Goal: Task Accomplishment & Management: Manage account settings

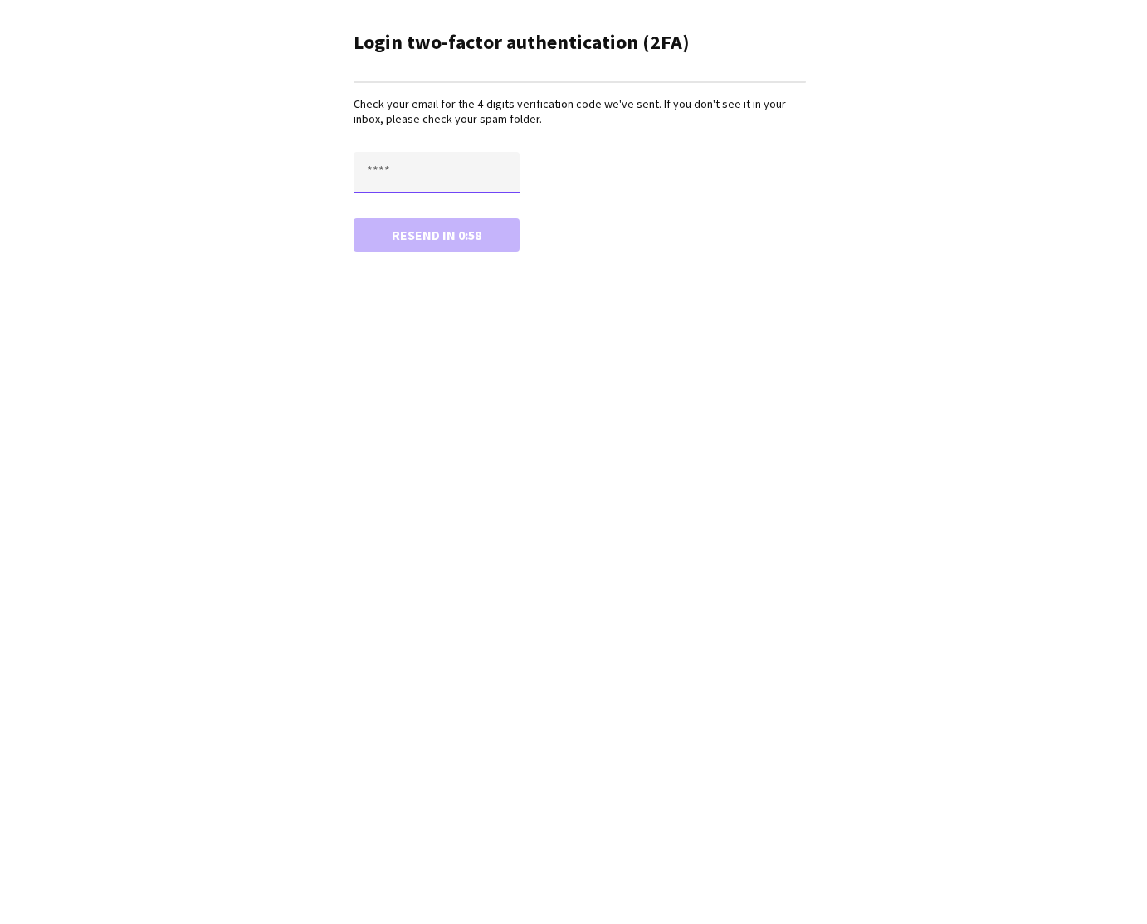
click at [374, 178] on input "text" at bounding box center [437, 173] width 166 height 42
type input "****"
click at [437, 236] on button "Confirm" at bounding box center [437, 234] width 166 height 33
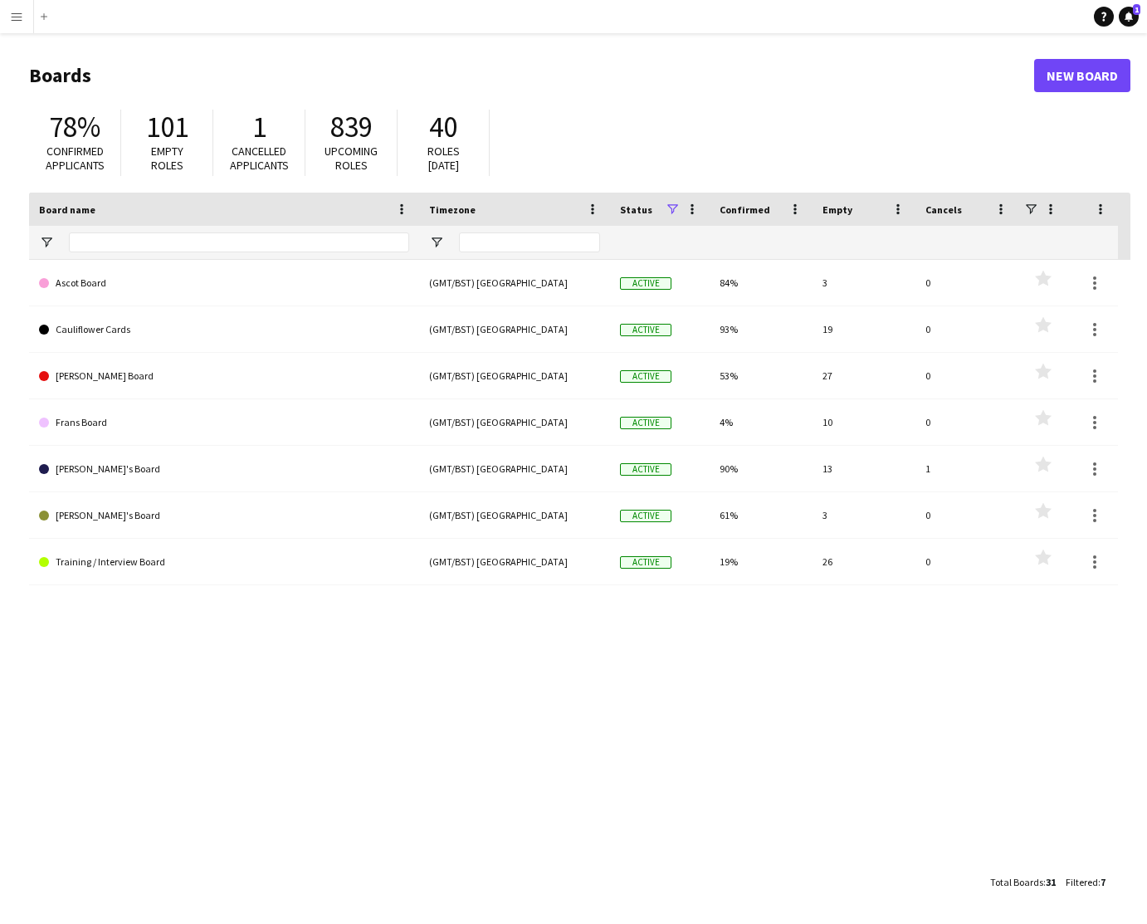
click at [11, 17] on app-icon "Menu" at bounding box center [16, 16] width 13 height 13
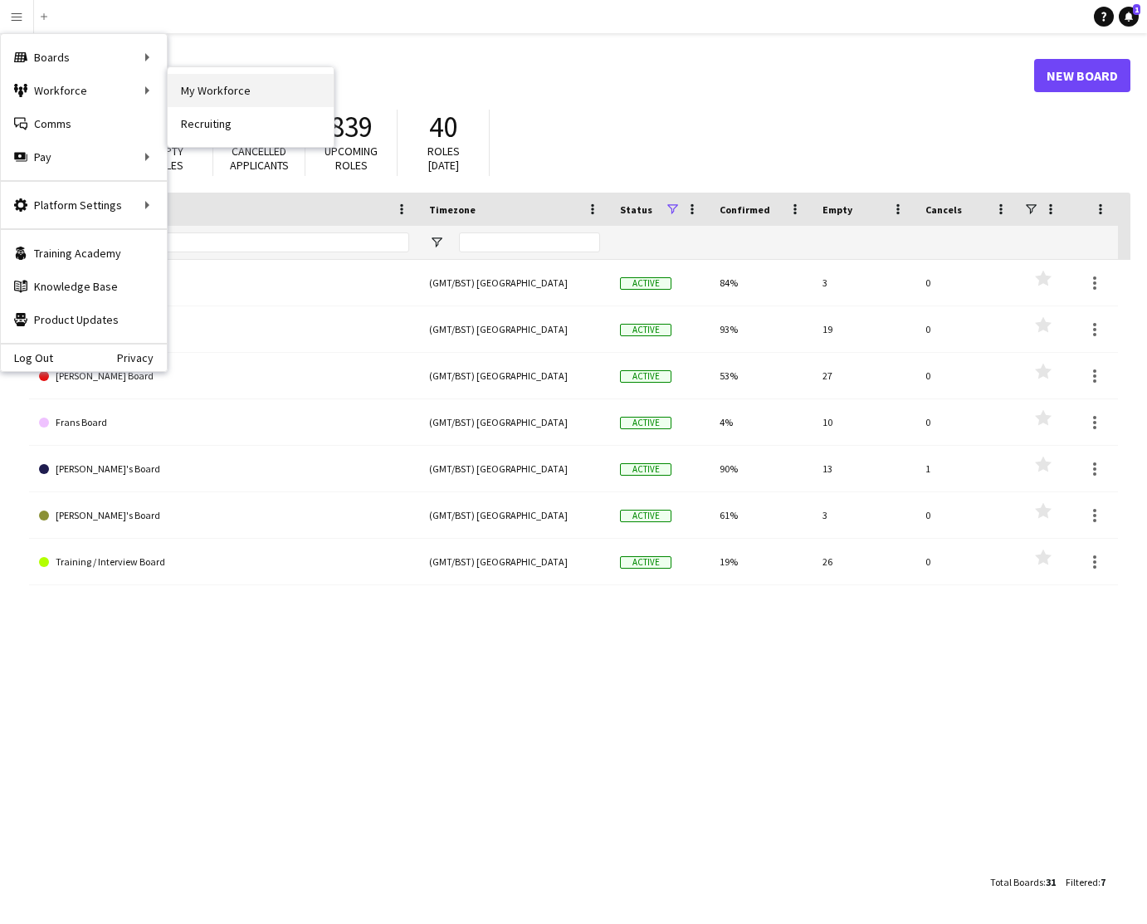
click at [198, 91] on link "My Workforce" at bounding box center [251, 90] width 166 height 33
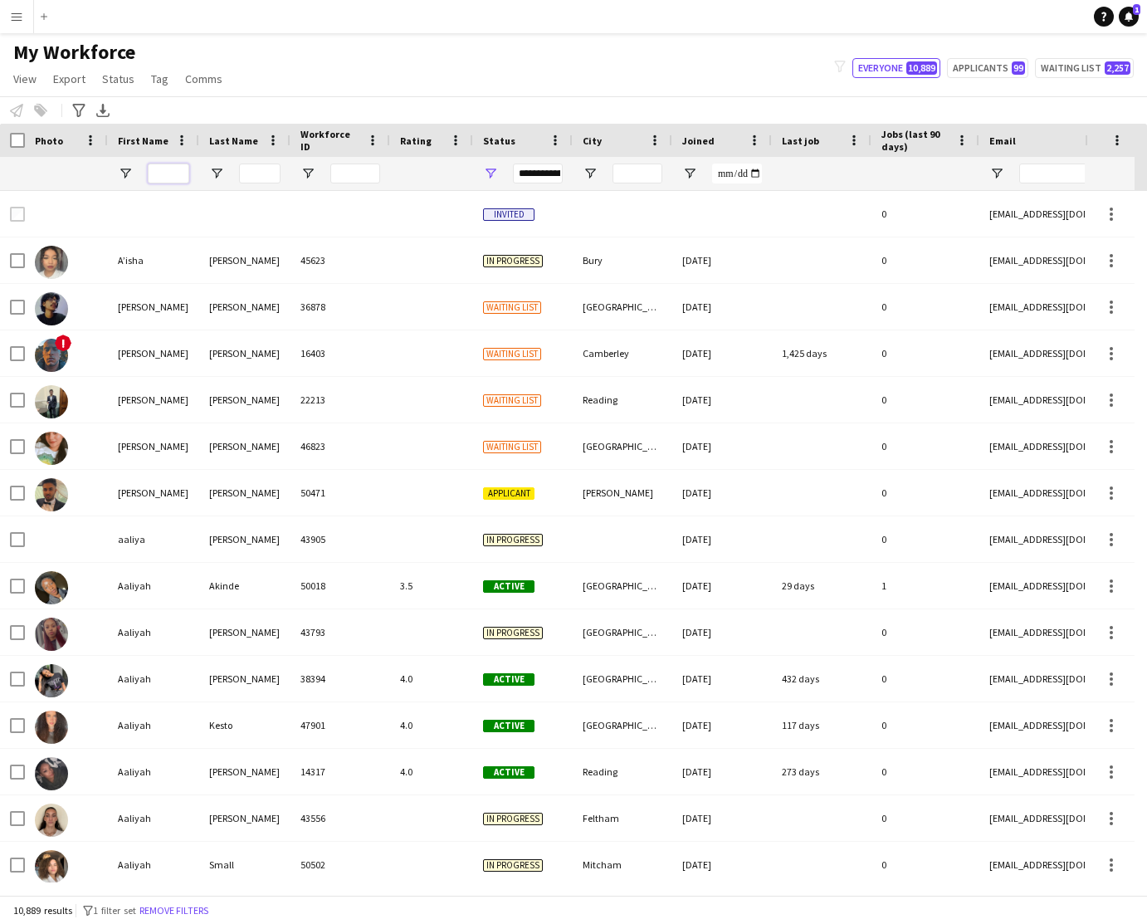
click at [175, 170] on input "First Name Filter Input" at bounding box center [169, 174] width 42 height 20
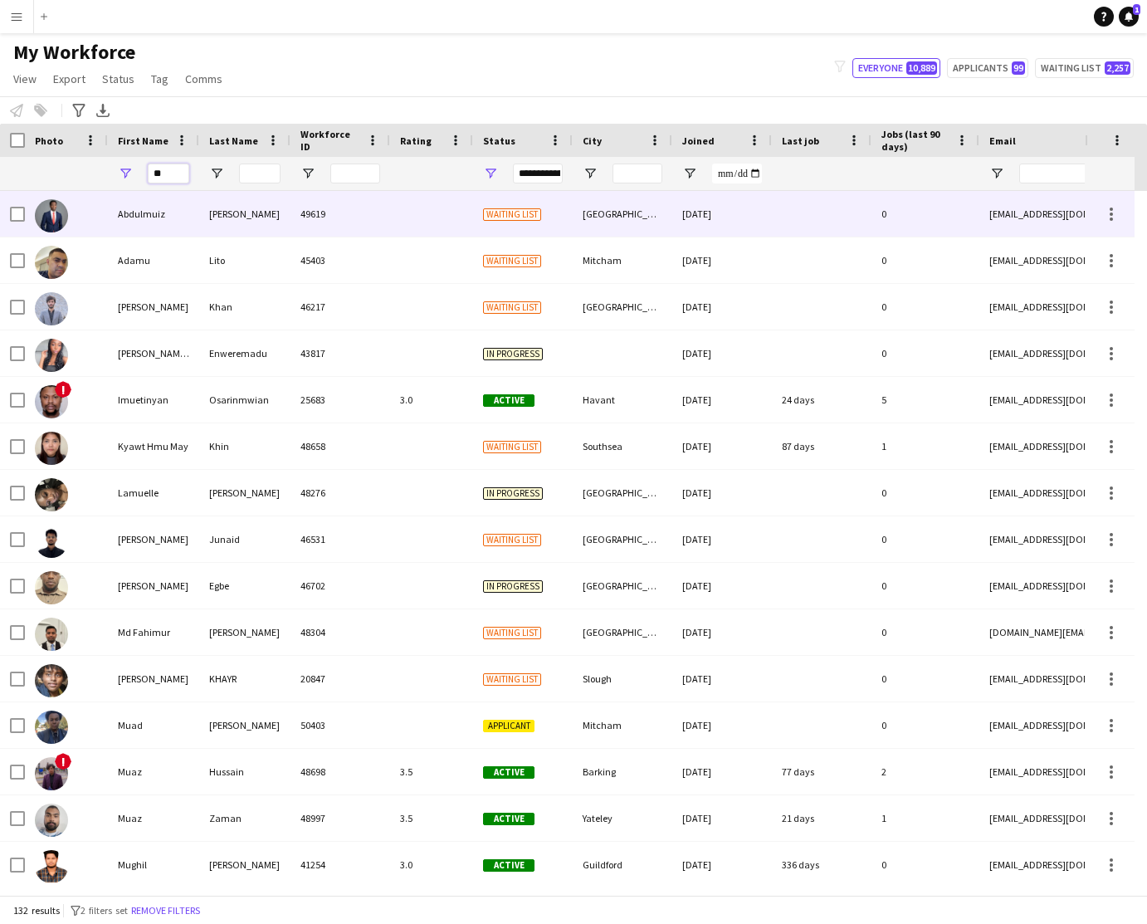
type input "*"
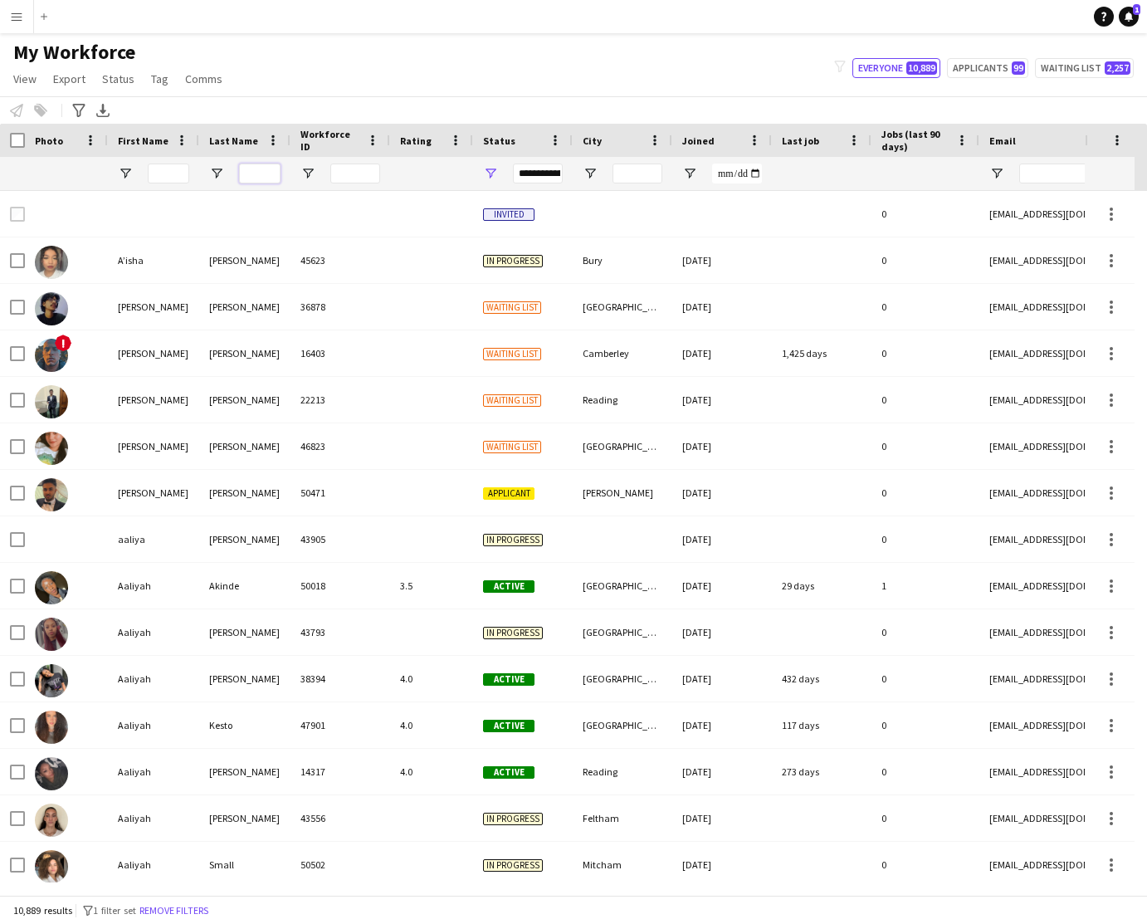
click at [255, 173] on input "Last Name Filter Input" at bounding box center [260, 174] width 42 height 20
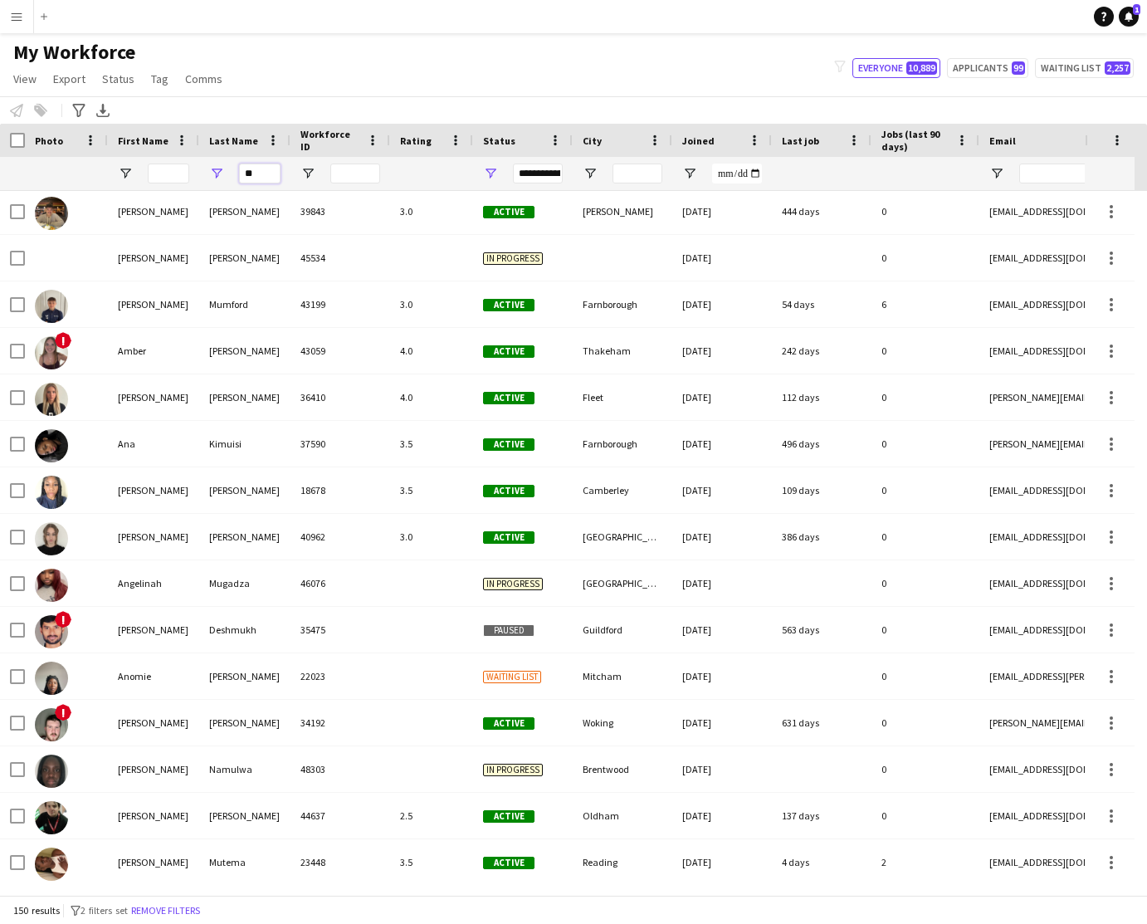
type input "**"
click at [23, 17] on button "Menu" at bounding box center [16, 16] width 33 height 33
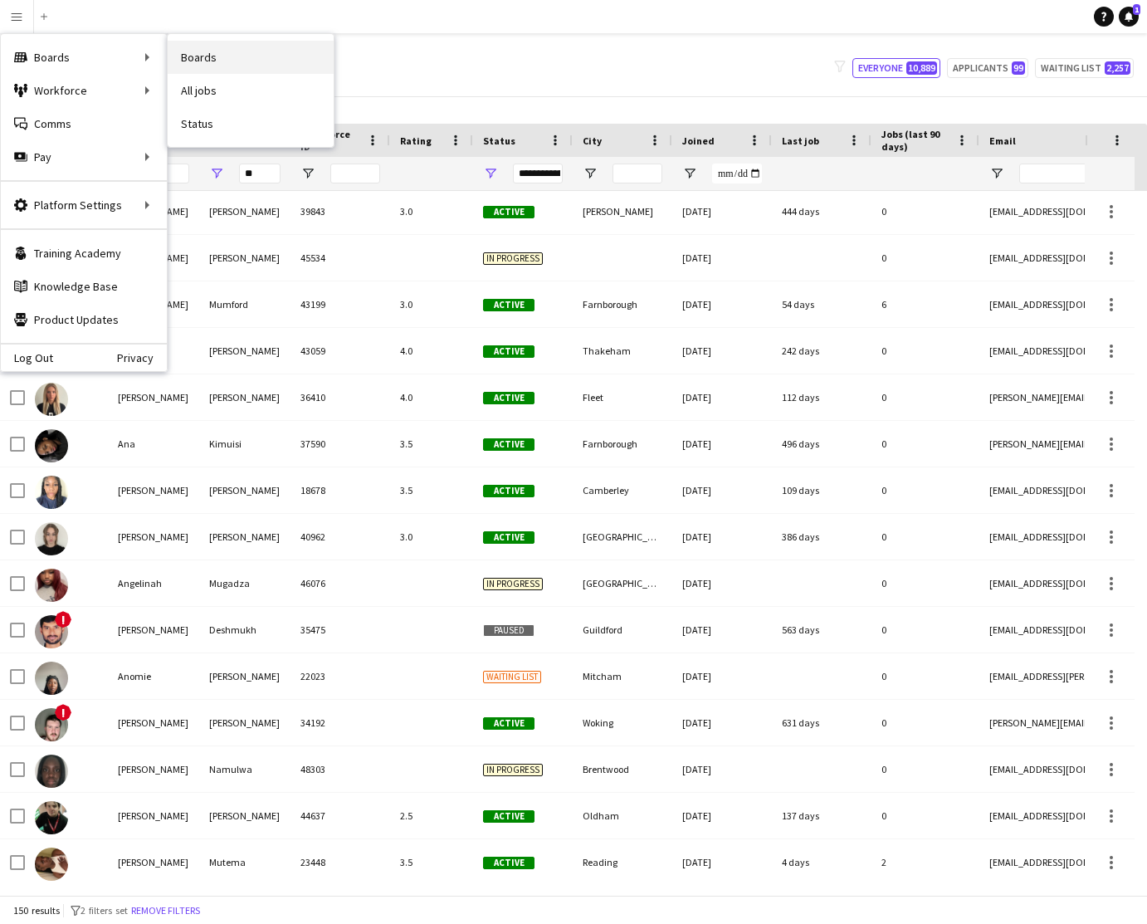
click at [194, 61] on link "Boards" at bounding box center [251, 57] width 166 height 33
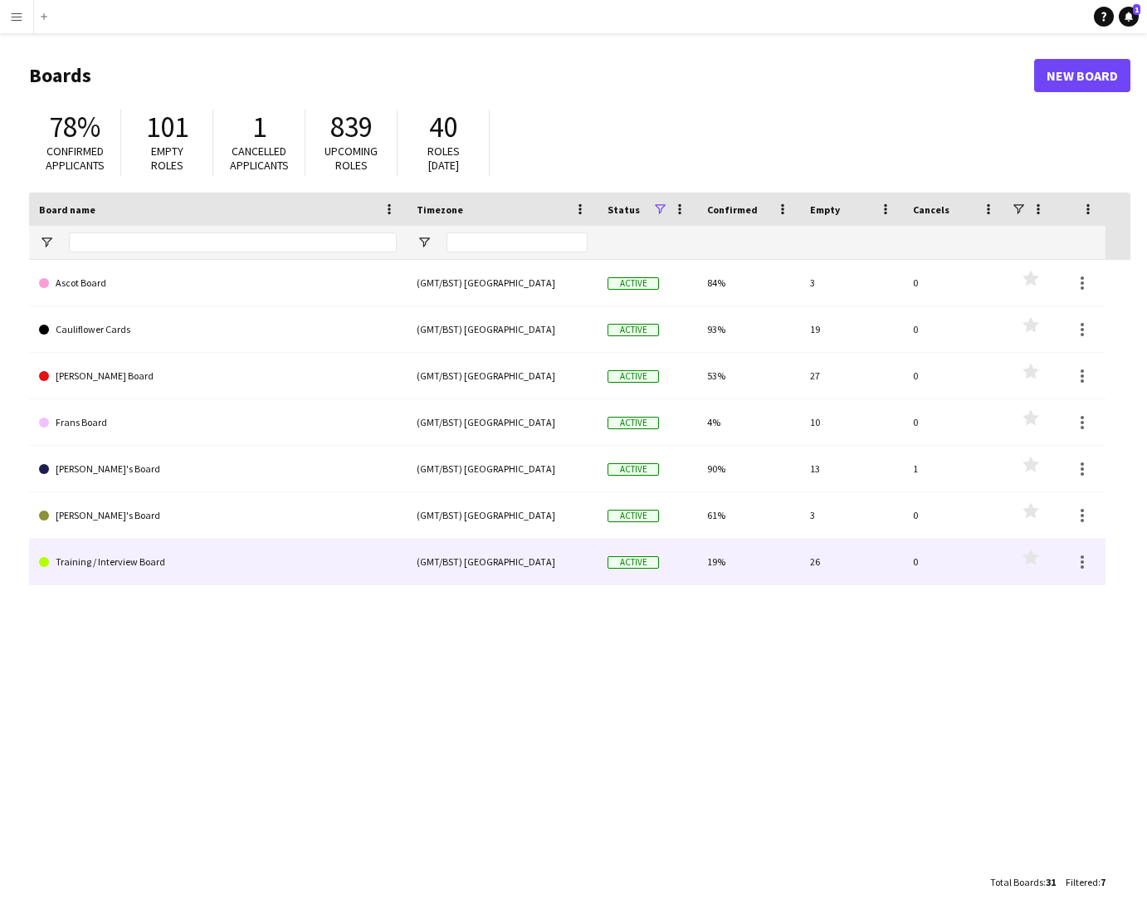
click at [151, 563] on link "Training / Interview Board" at bounding box center [218, 562] width 358 height 46
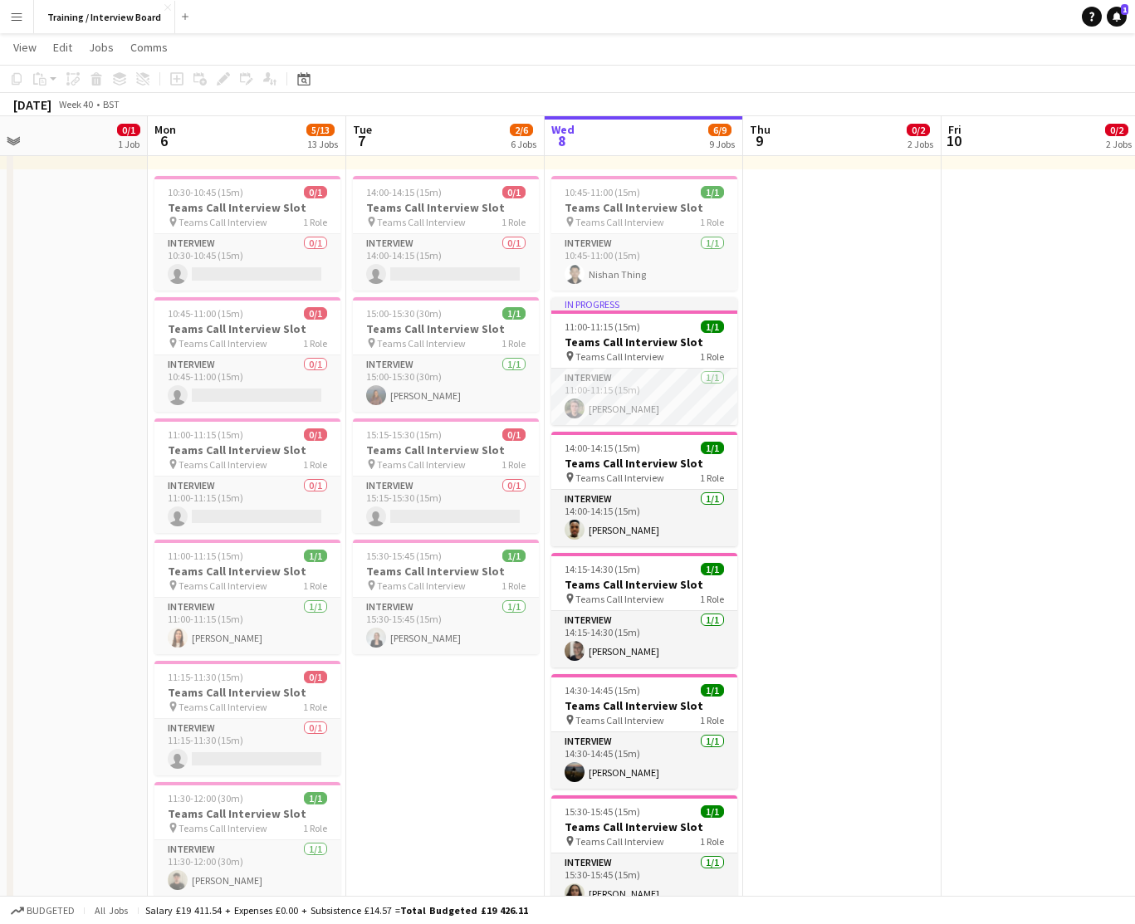
drag, startPoint x: 584, startPoint y: 793, endPoint x: 930, endPoint y: 759, distance: 347.7
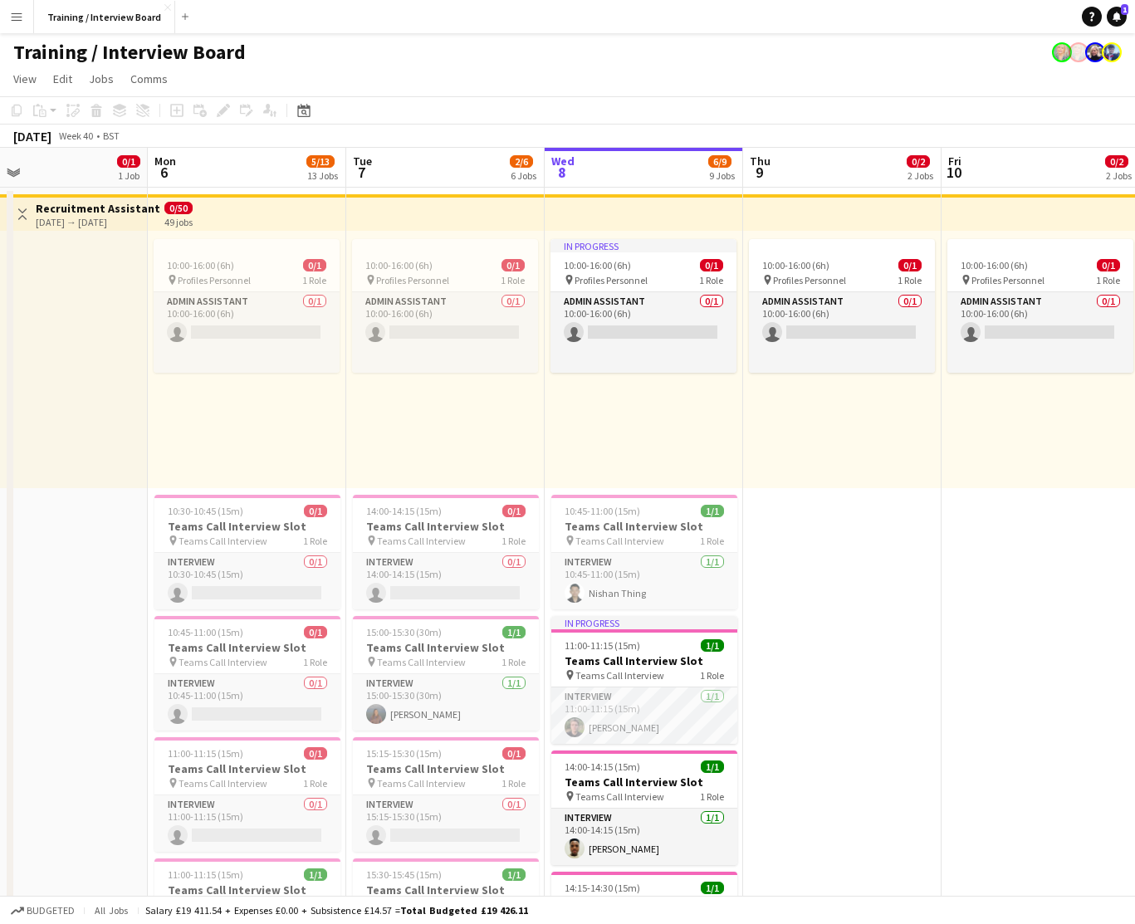
click at [18, 18] on app-icon "Menu" at bounding box center [16, 16] width 13 height 13
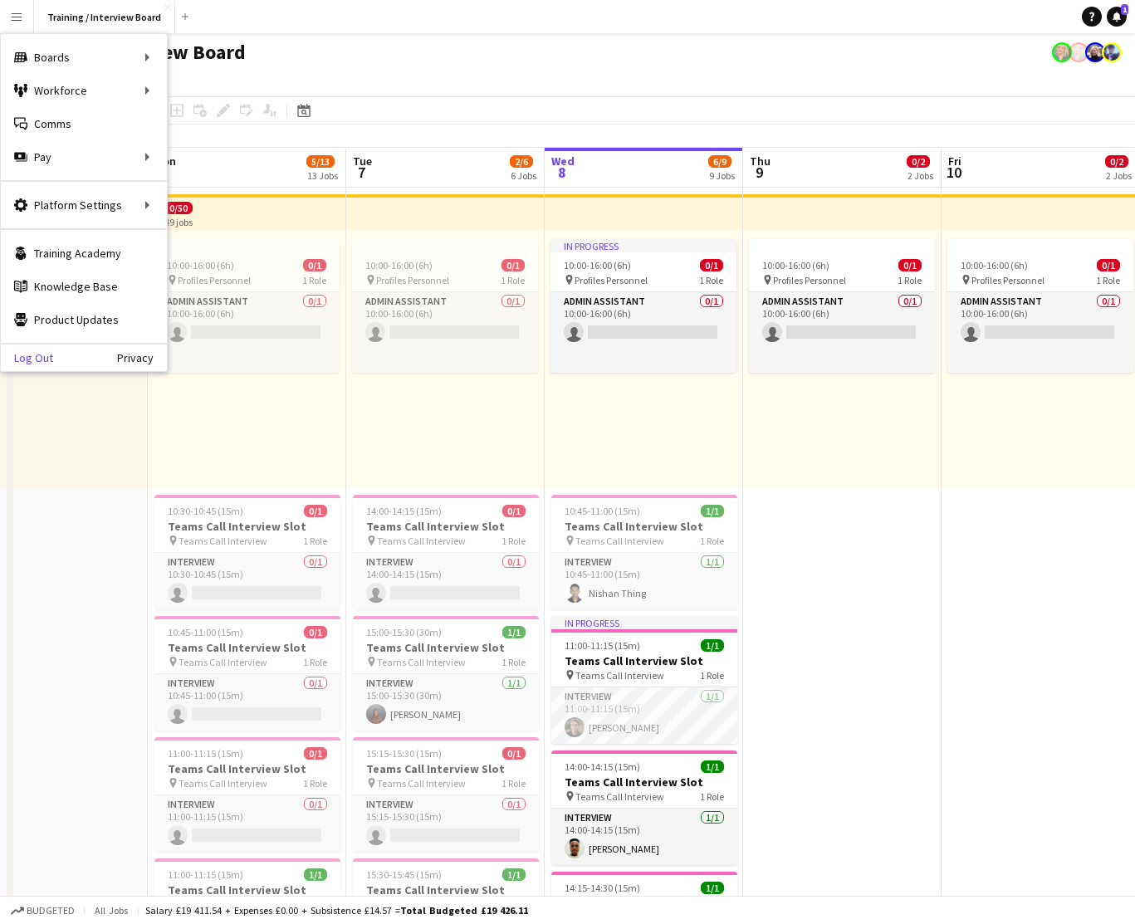
click at [40, 359] on link "Log Out" at bounding box center [27, 357] width 52 height 13
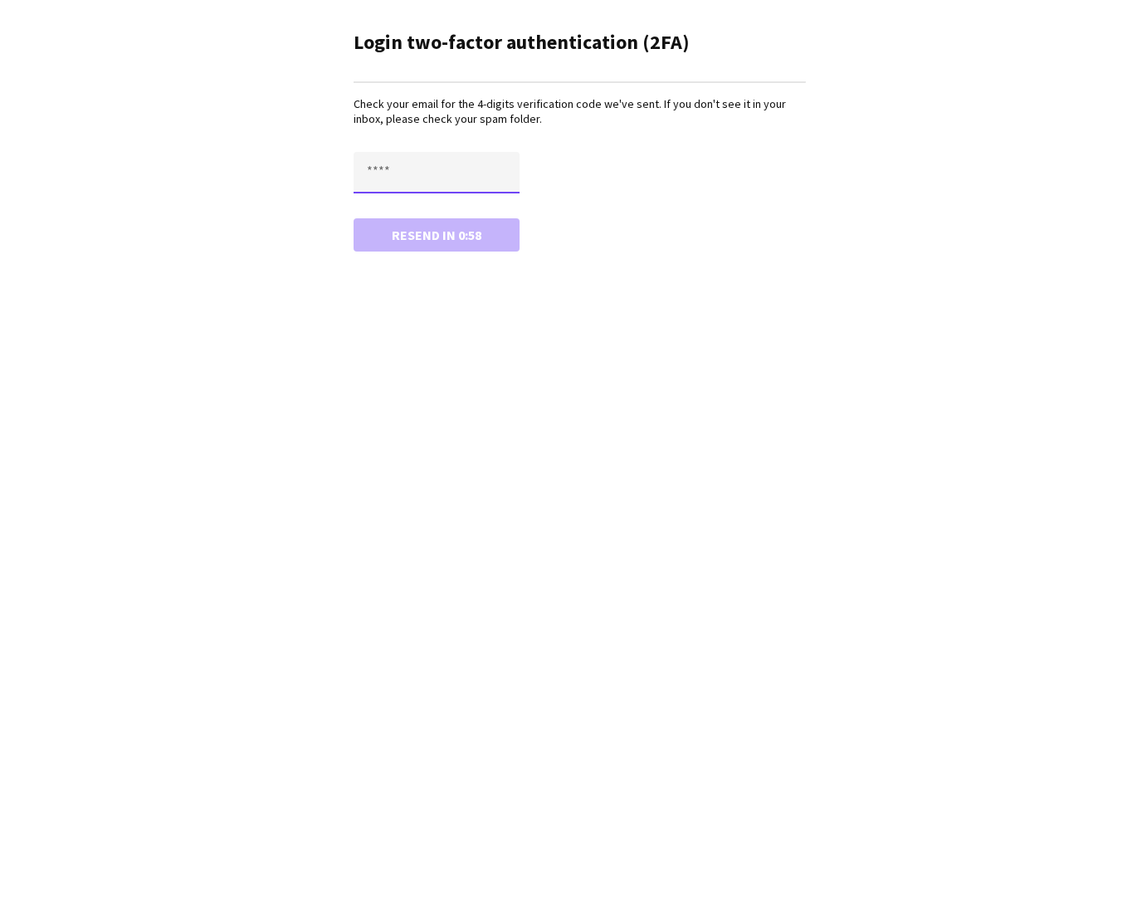
click at [418, 178] on input "text" at bounding box center [437, 173] width 166 height 42
type input "****"
click at [432, 235] on button "Confirm" at bounding box center [437, 234] width 166 height 33
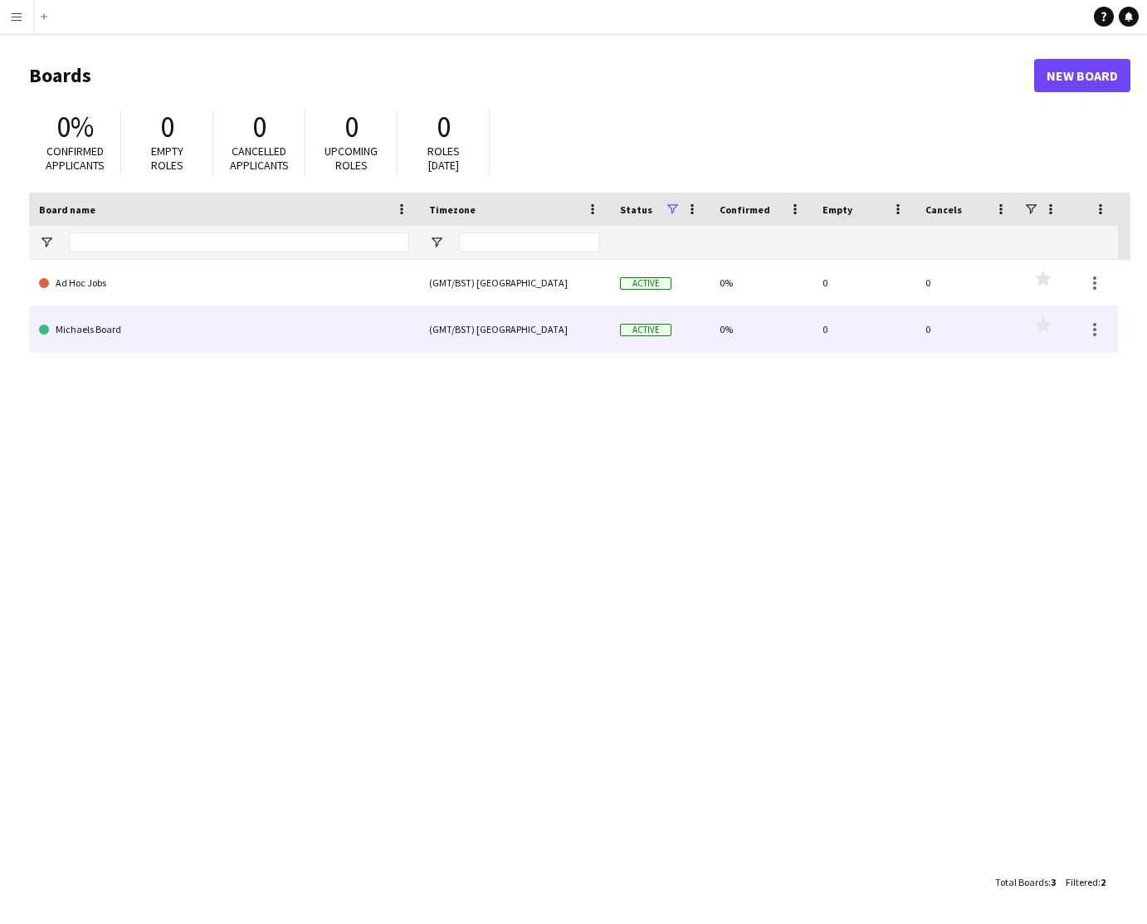
click at [307, 326] on link "Michaels Board" at bounding box center [224, 329] width 370 height 46
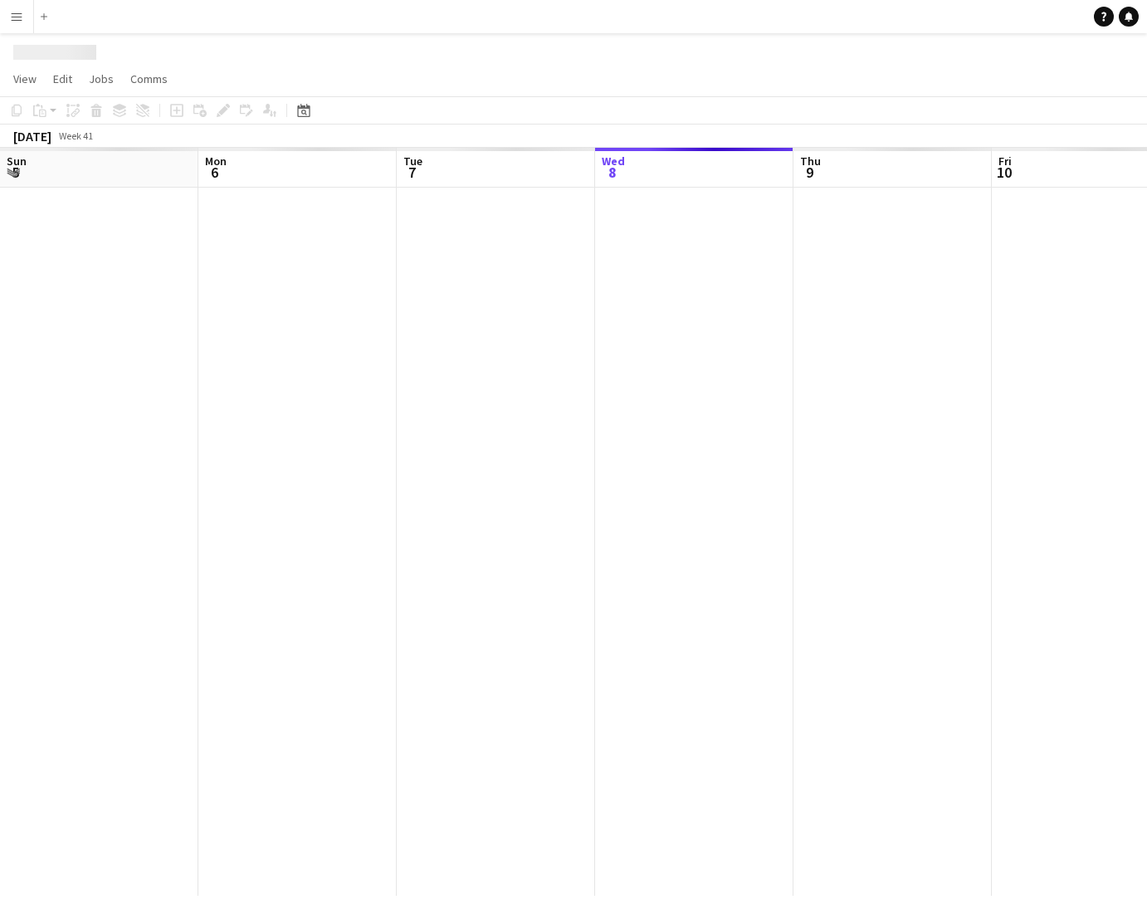
scroll to position [0, 397]
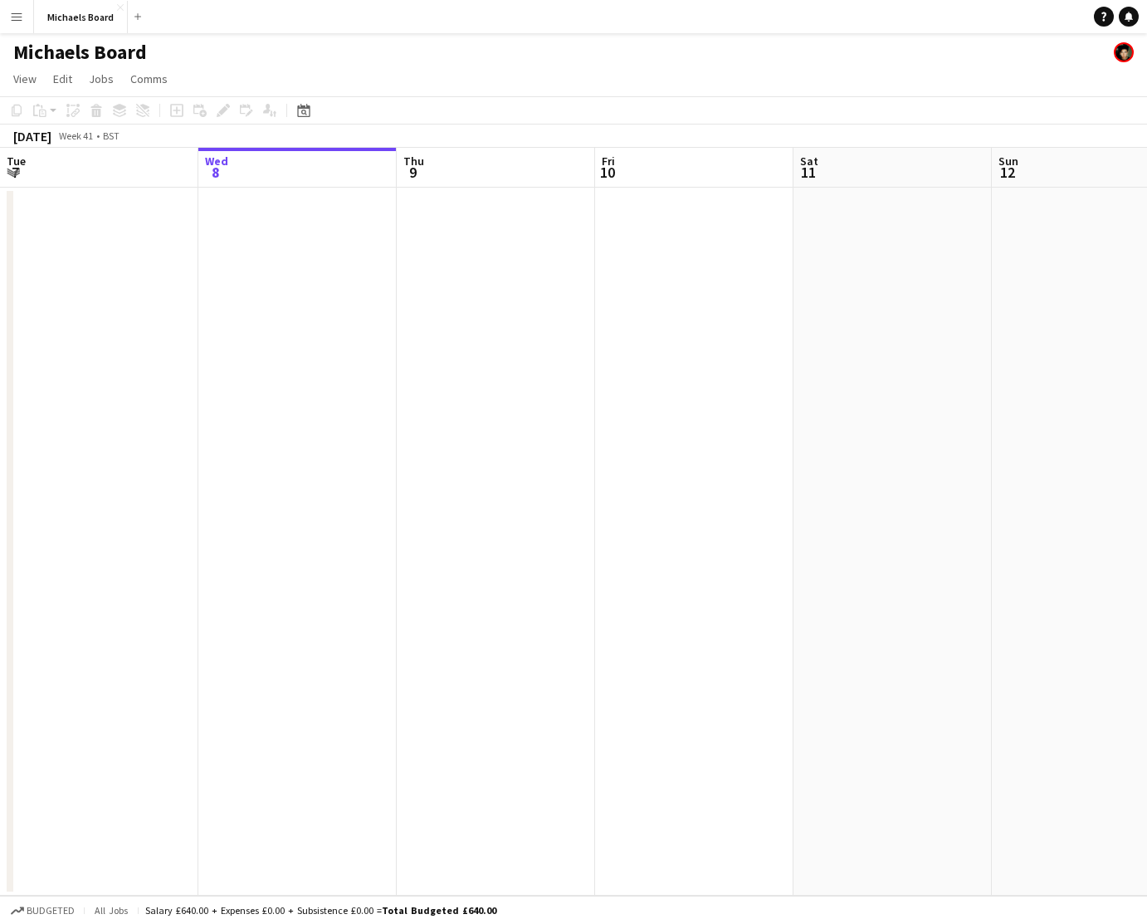
click at [19, 19] on app-icon "Menu" at bounding box center [16, 16] width 13 height 13
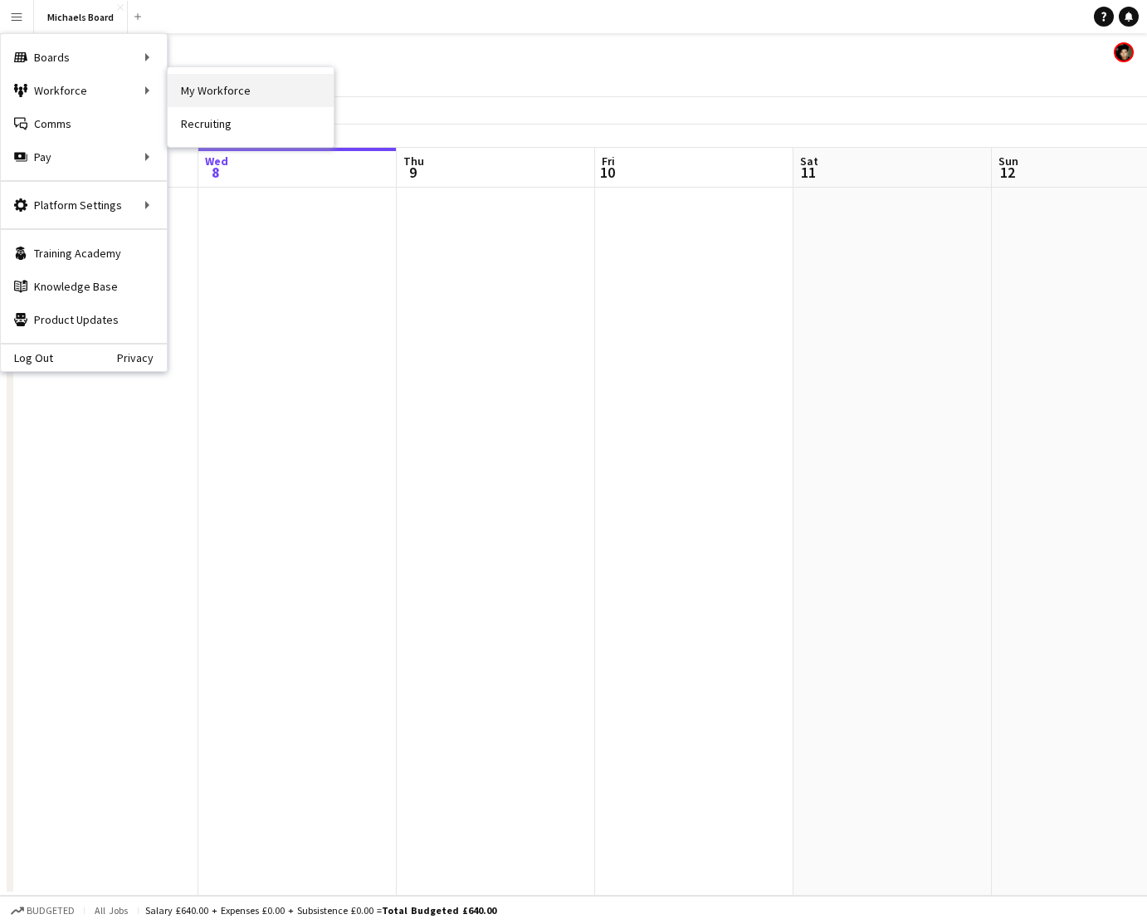
click at [196, 89] on link "My Workforce" at bounding box center [251, 90] width 166 height 33
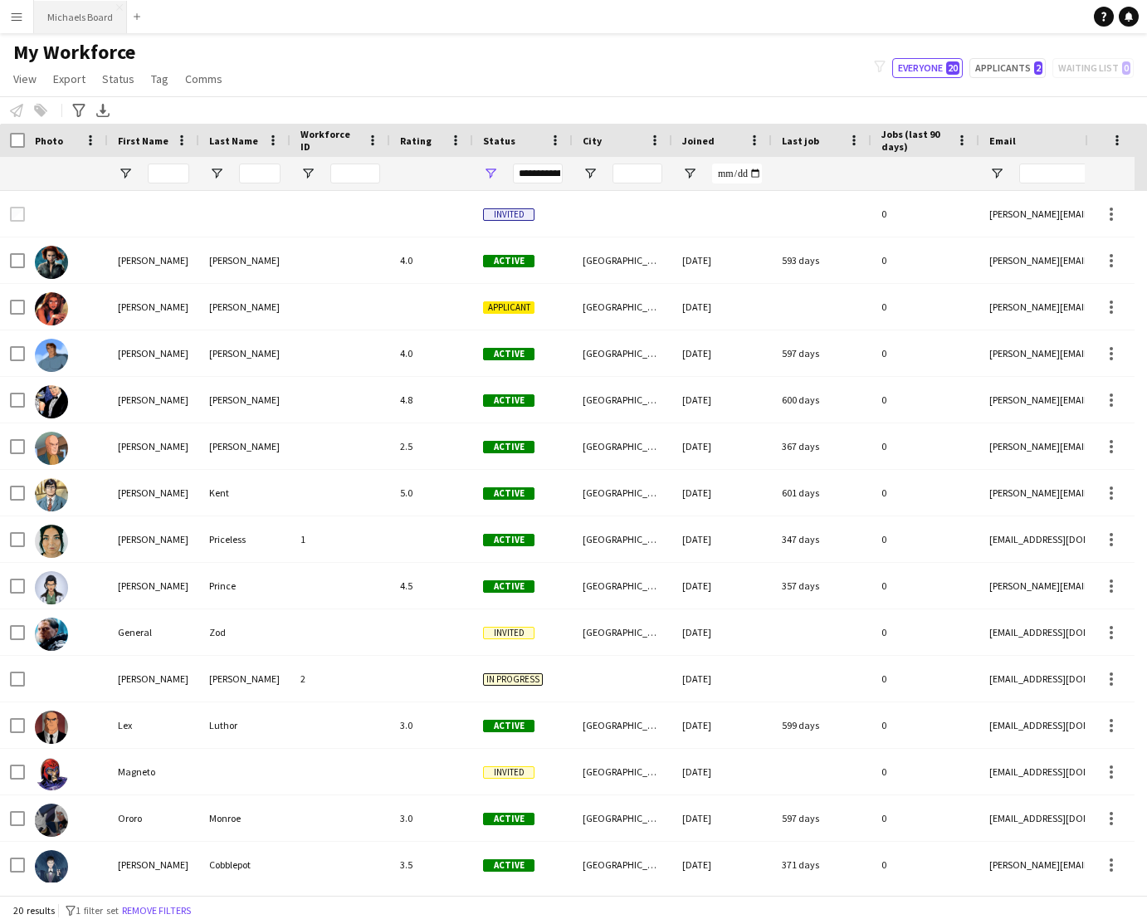
click at [81, 21] on button "Michaels Board Close" at bounding box center [80, 17] width 93 height 32
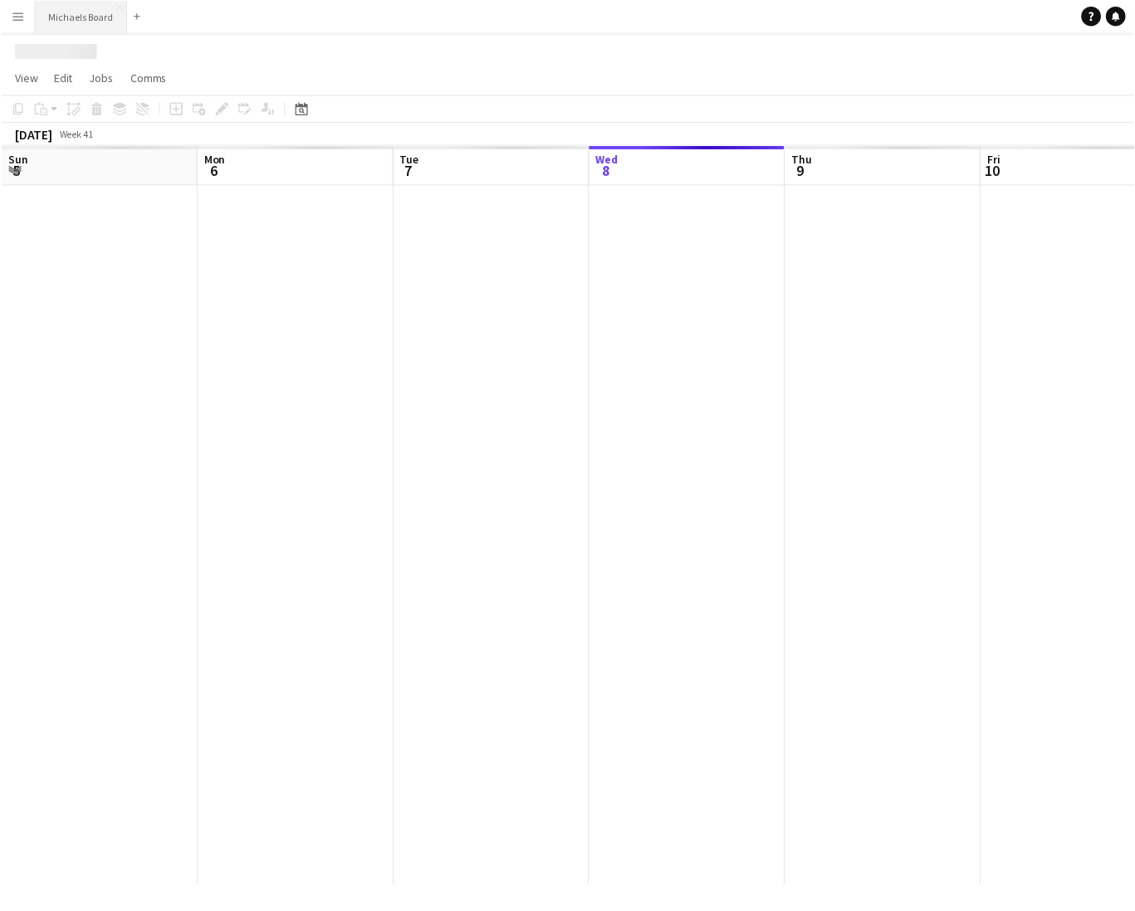
scroll to position [0, 397]
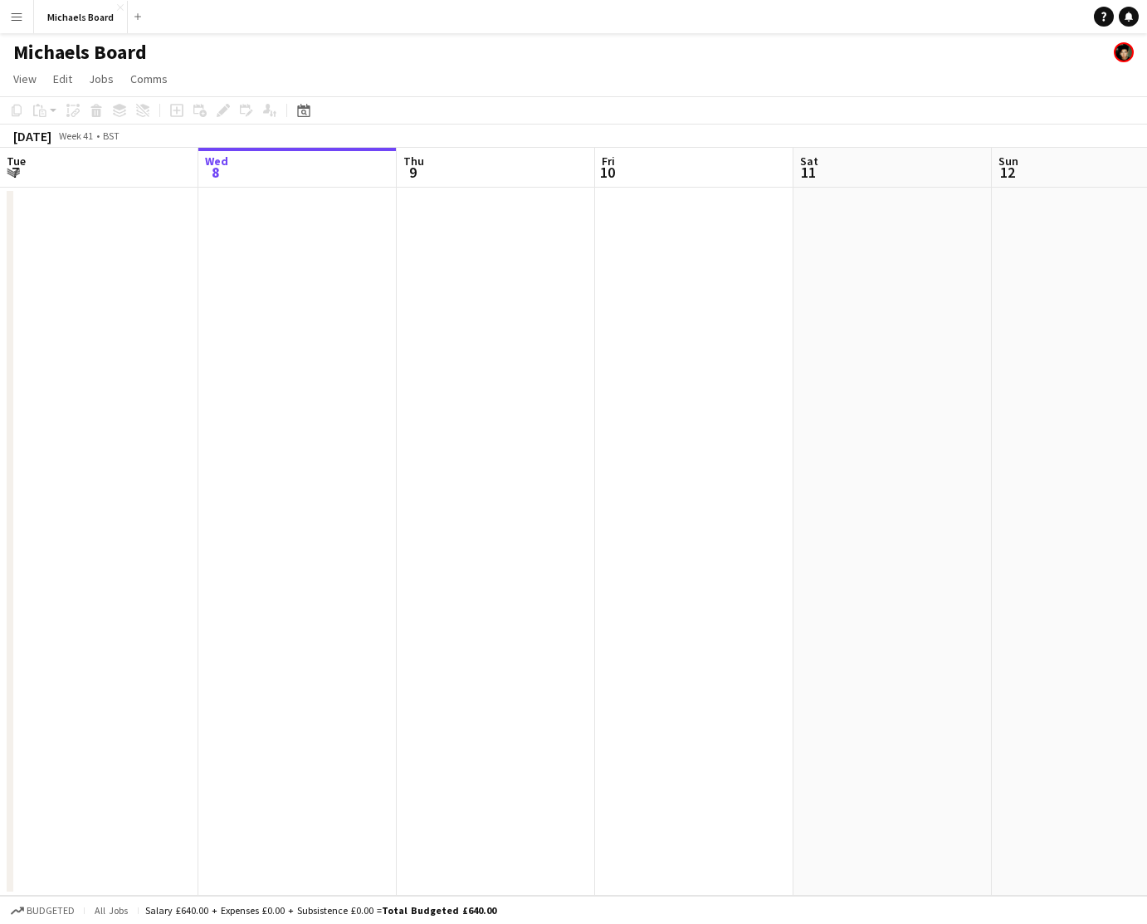
click at [449, 318] on app-date-cell at bounding box center [496, 542] width 198 height 708
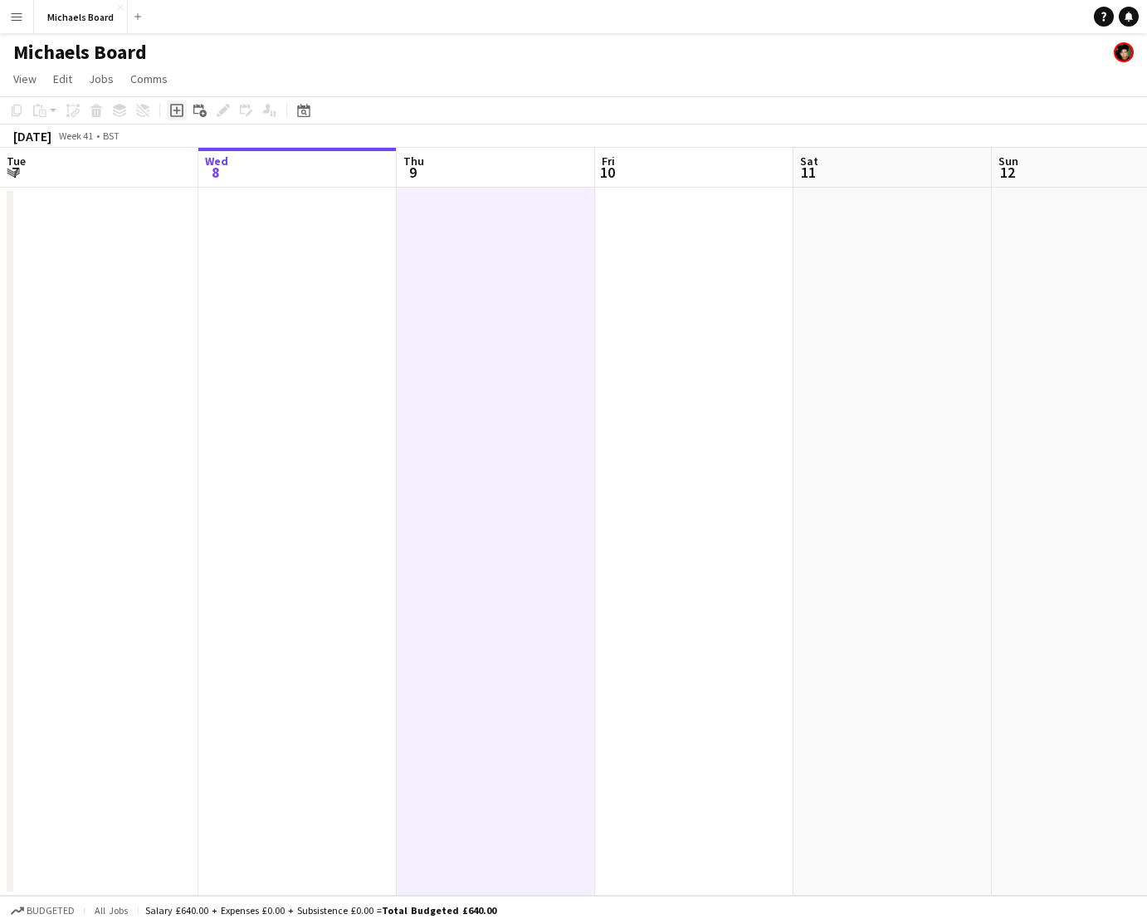
click at [173, 108] on icon "Add job" at bounding box center [176, 110] width 13 height 13
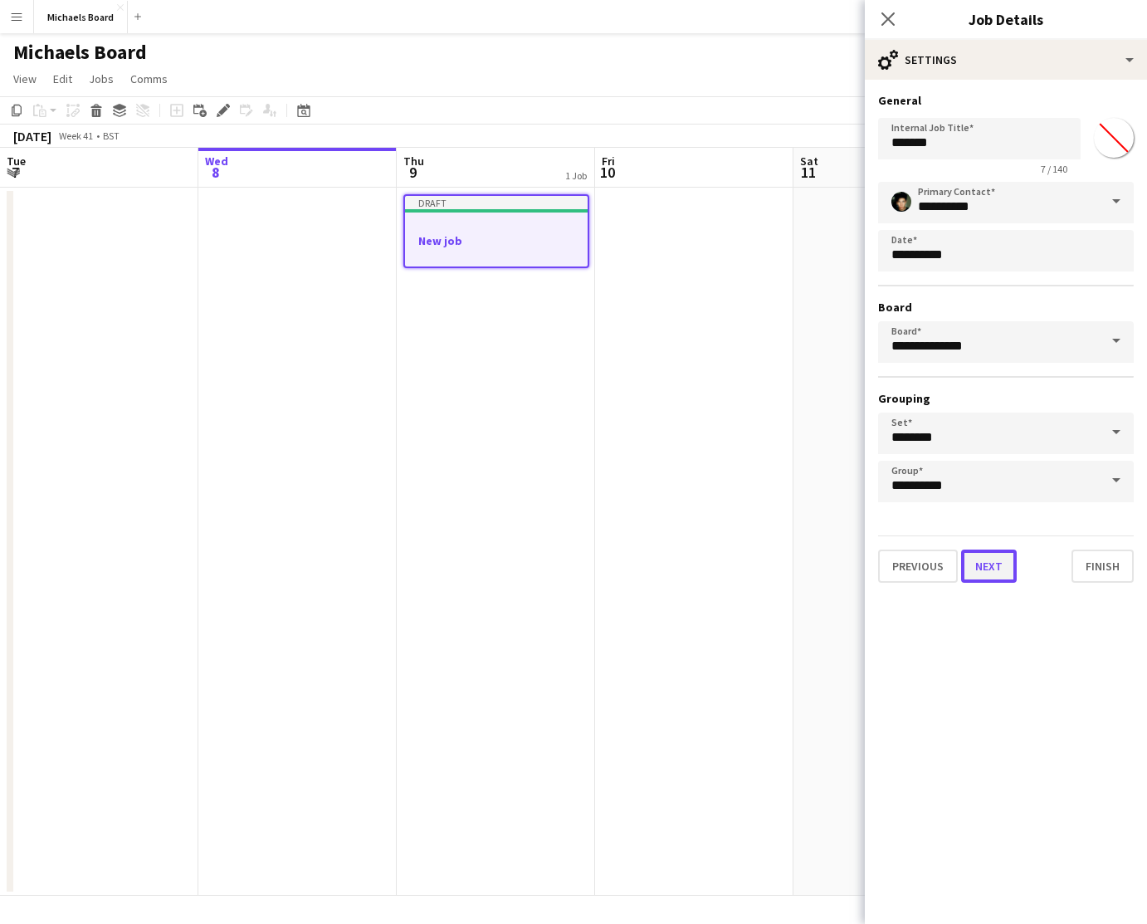
click at [981, 564] on button "Next" at bounding box center [989, 565] width 56 height 33
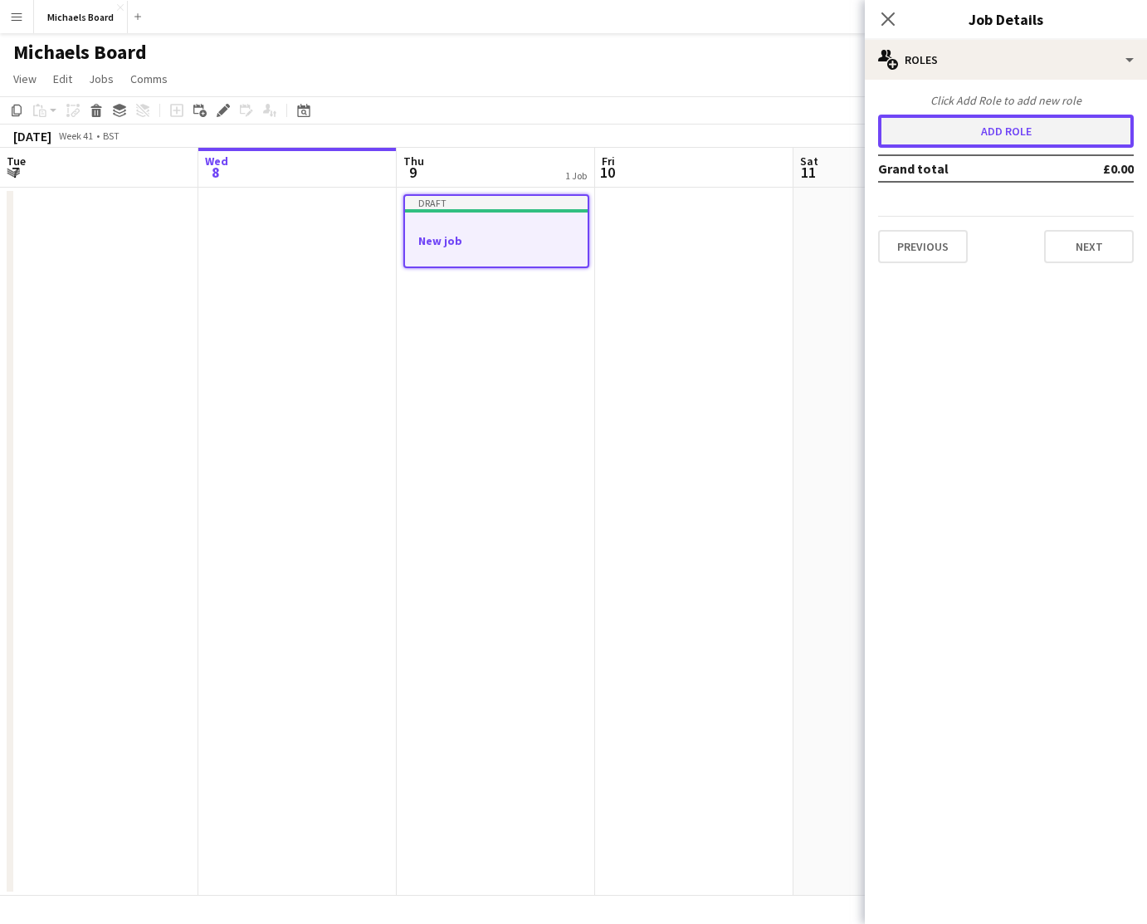
click at [994, 129] on button "Add role" at bounding box center [1006, 131] width 256 height 33
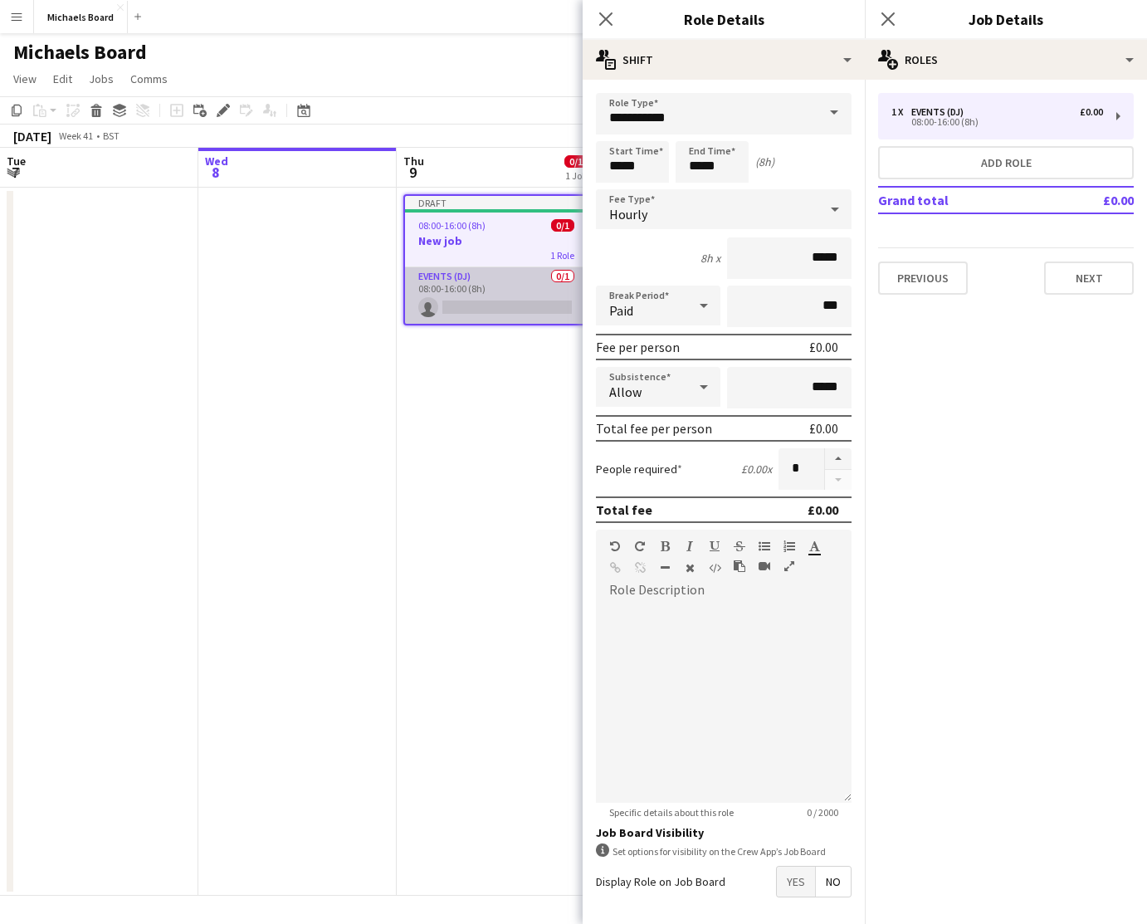
click at [505, 299] on app-card-role "Events (DJ) 0/1 08:00-16:00 (8h) single-neutral-actions" at bounding box center [496, 295] width 183 height 56
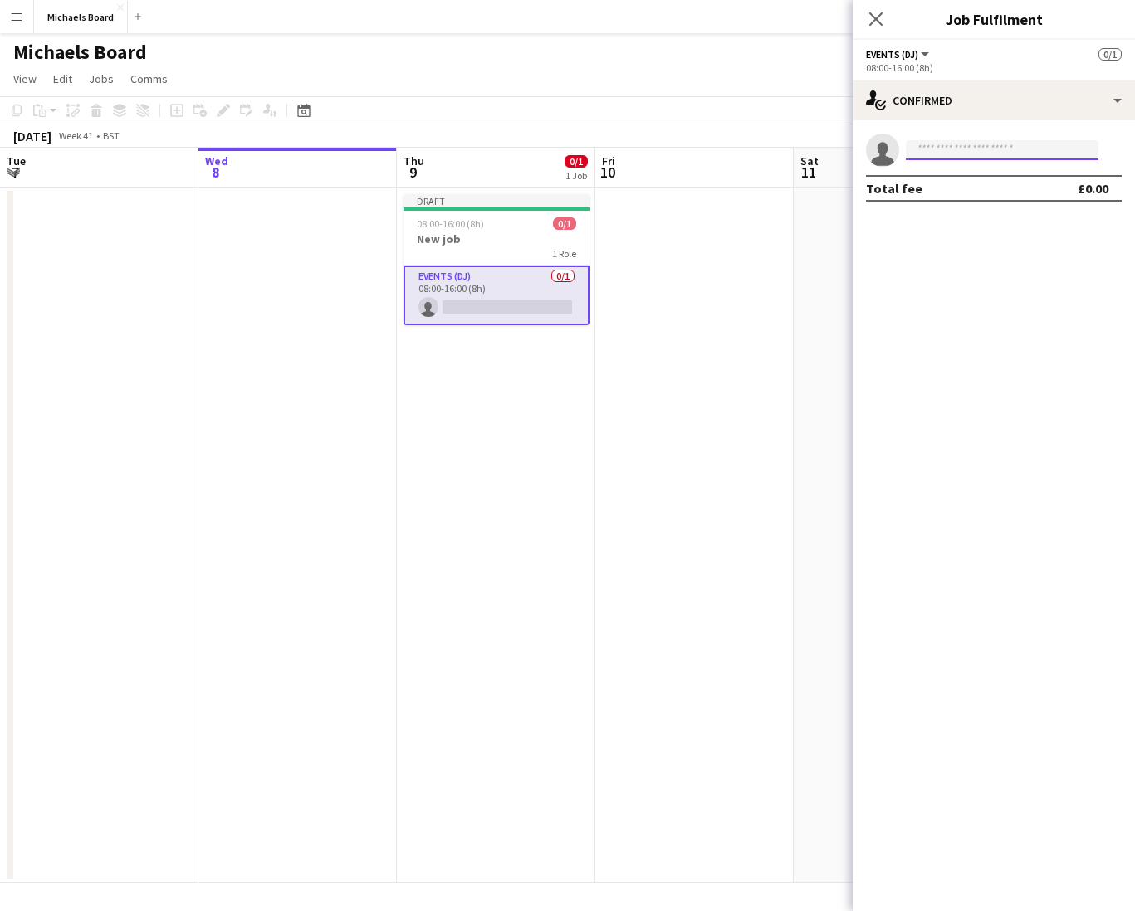
click at [972, 146] on input at bounding box center [1002, 150] width 193 height 20
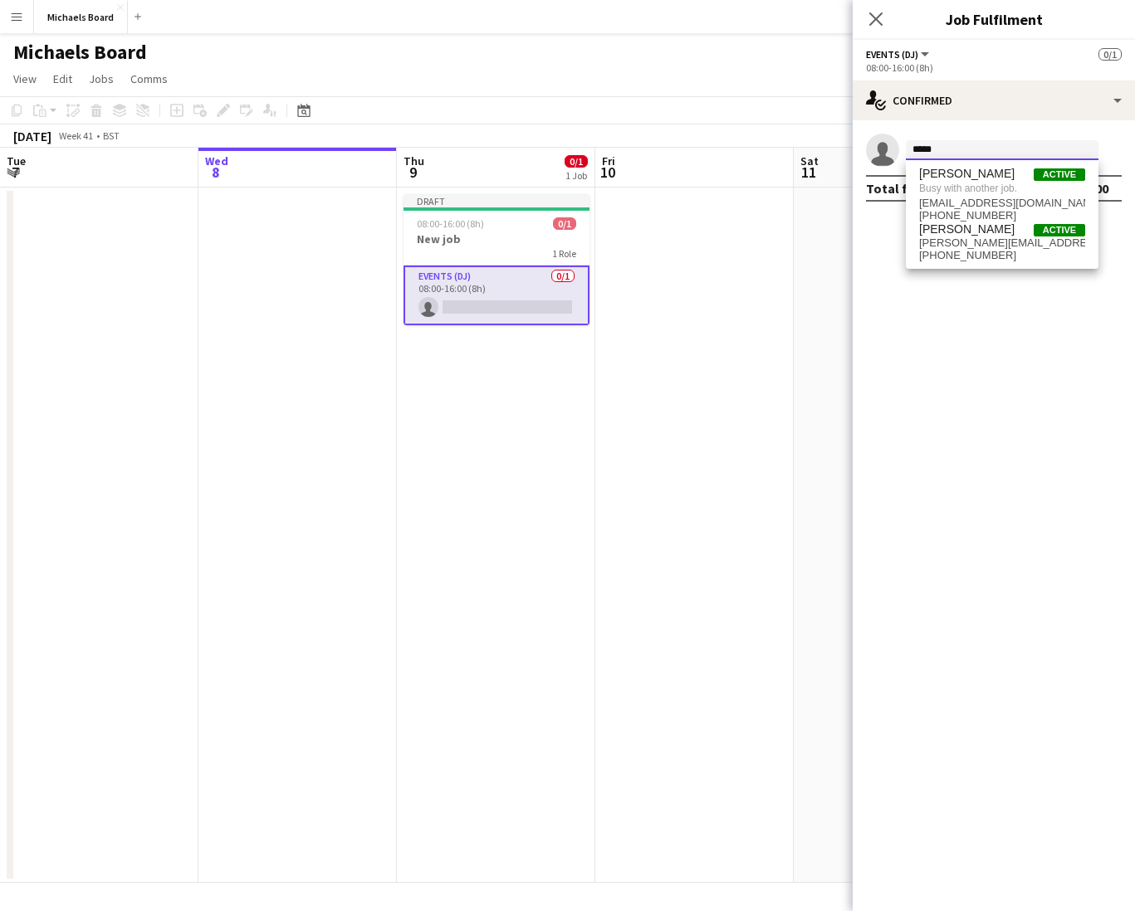
type input "*****"
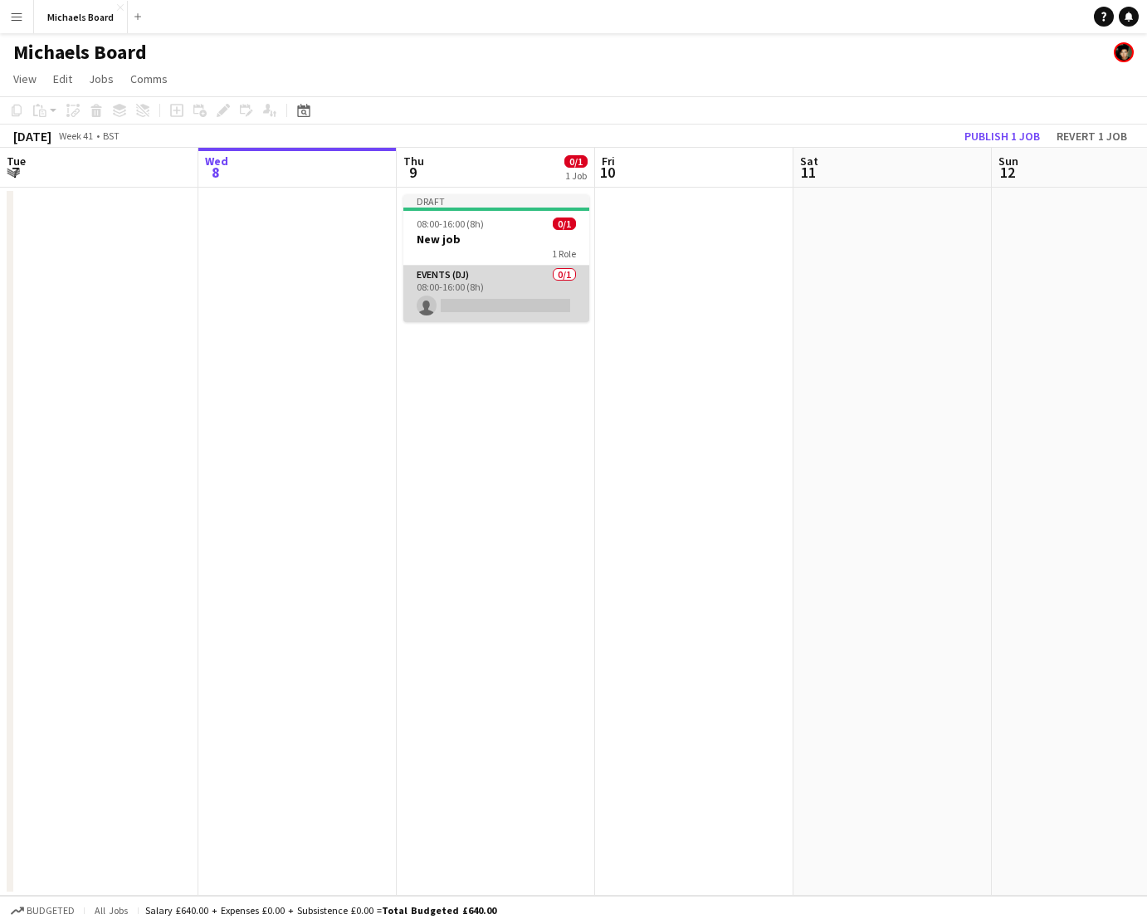
click at [507, 294] on app-card-role "Events (DJ) 0/1 08:00-16:00 (8h) single-neutral-actions" at bounding box center [496, 294] width 186 height 56
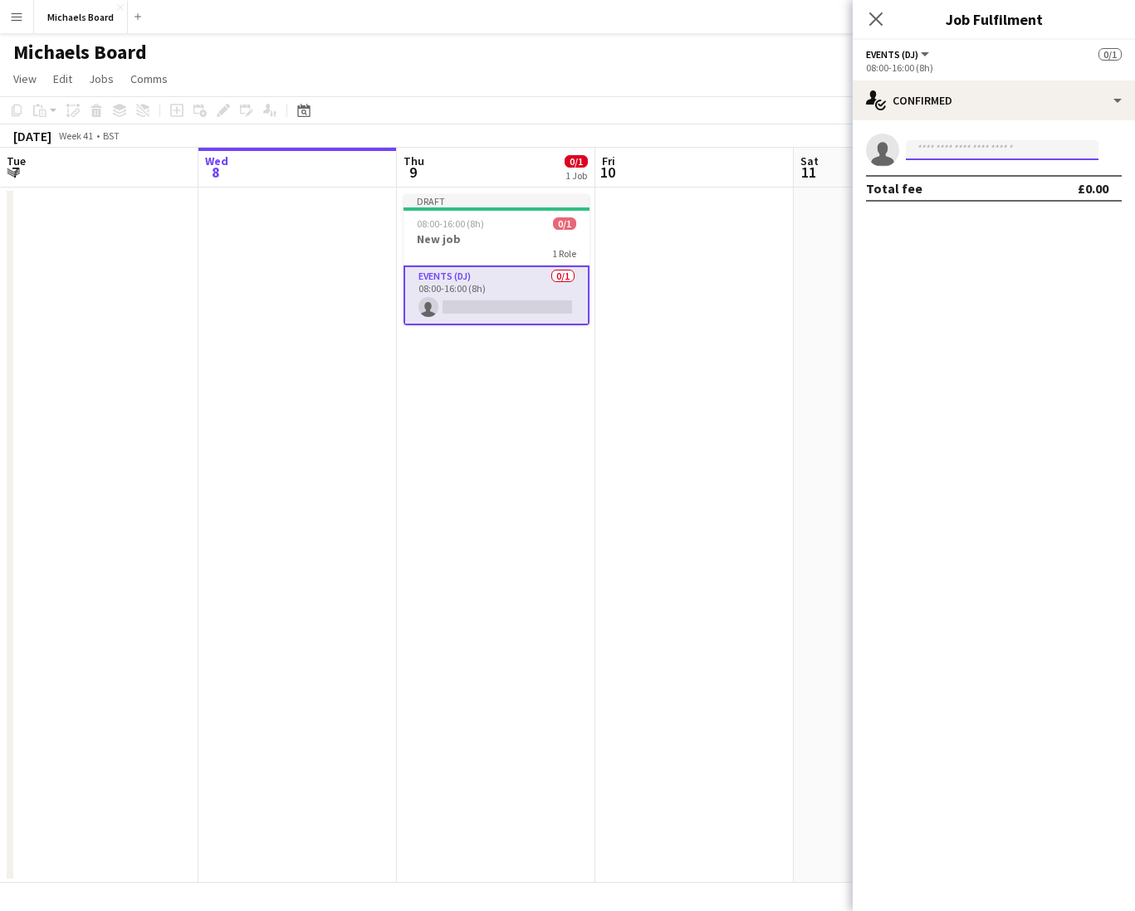
click at [945, 149] on input at bounding box center [1002, 150] width 193 height 20
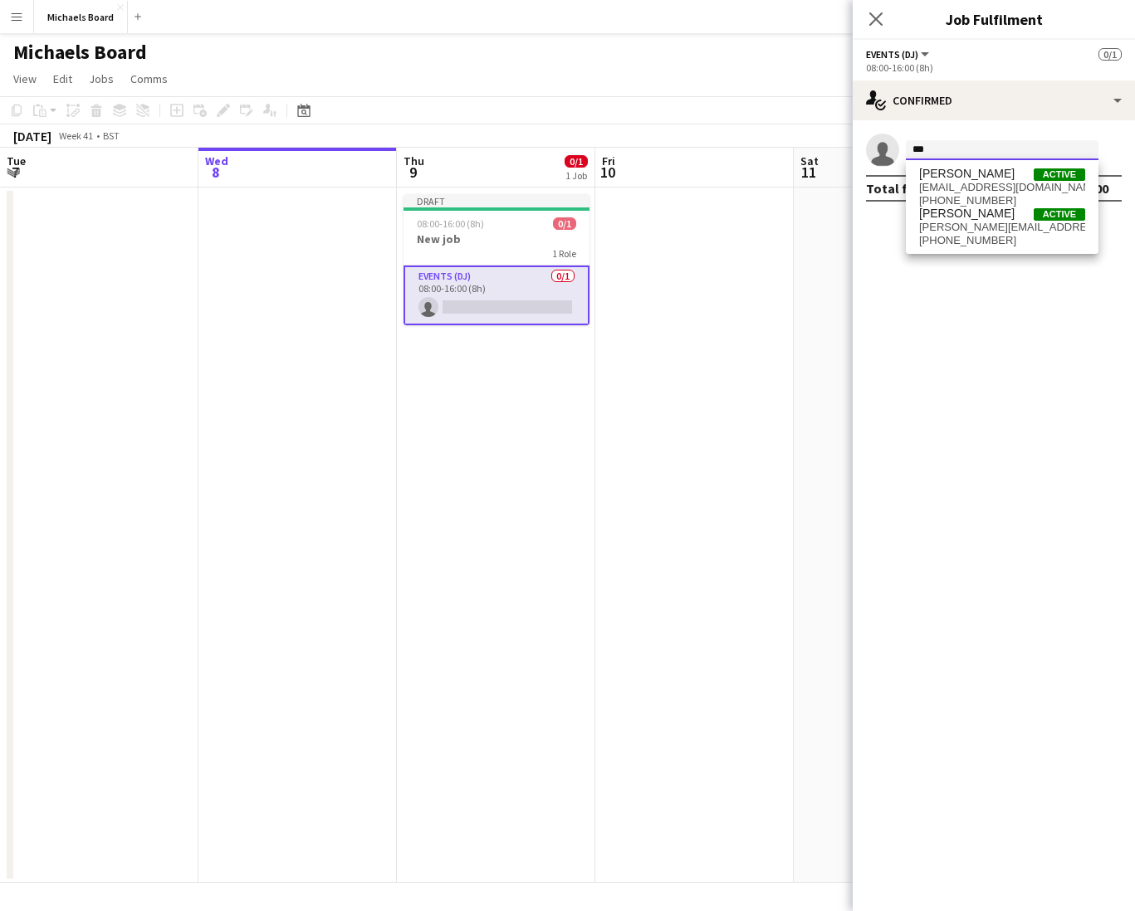
type input "***"
click at [879, 19] on icon "Close pop-in" at bounding box center [875, 19] width 16 height 16
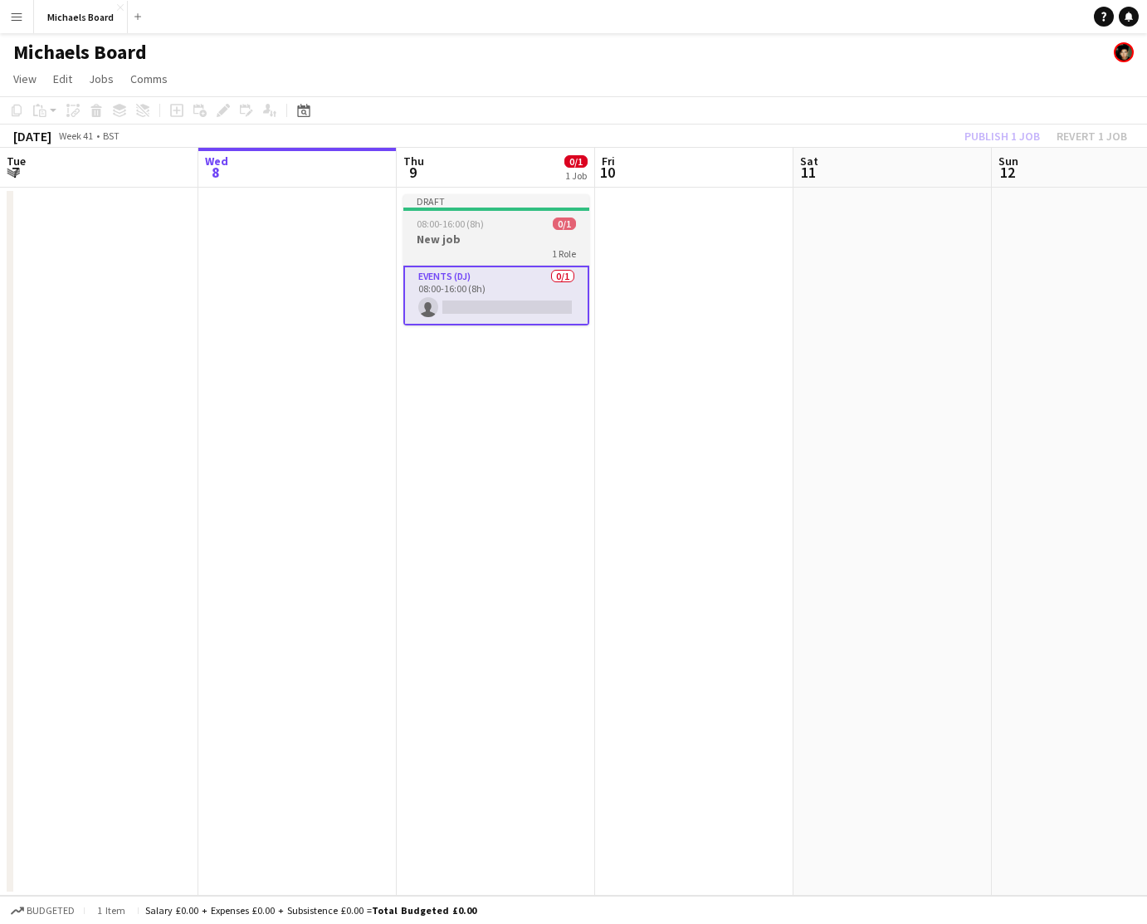
click at [507, 227] on div "08:00-16:00 (8h) 0/1" at bounding box center [496, 223] width 186 height 12
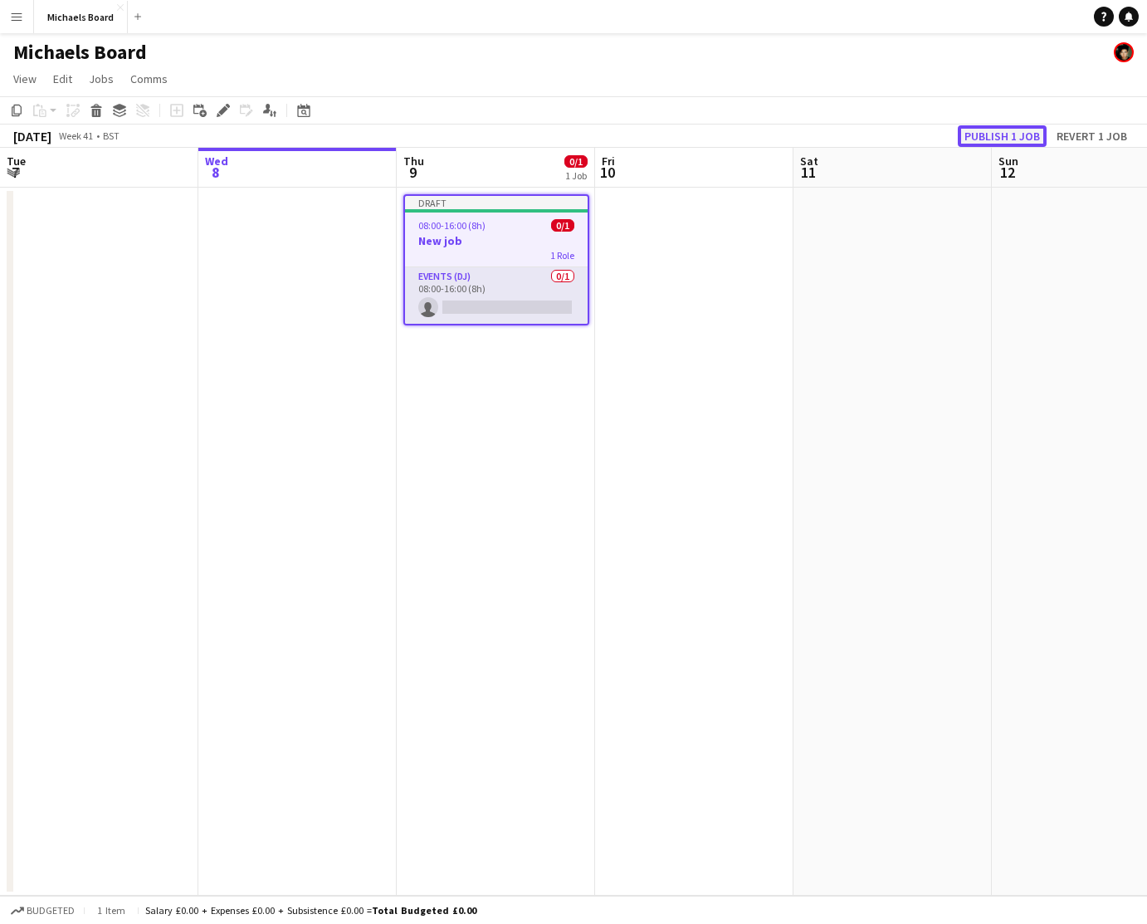
click at [1020, 136] on button "Publish 1 job" at bounding box center [1002, 136] width 89 height 22
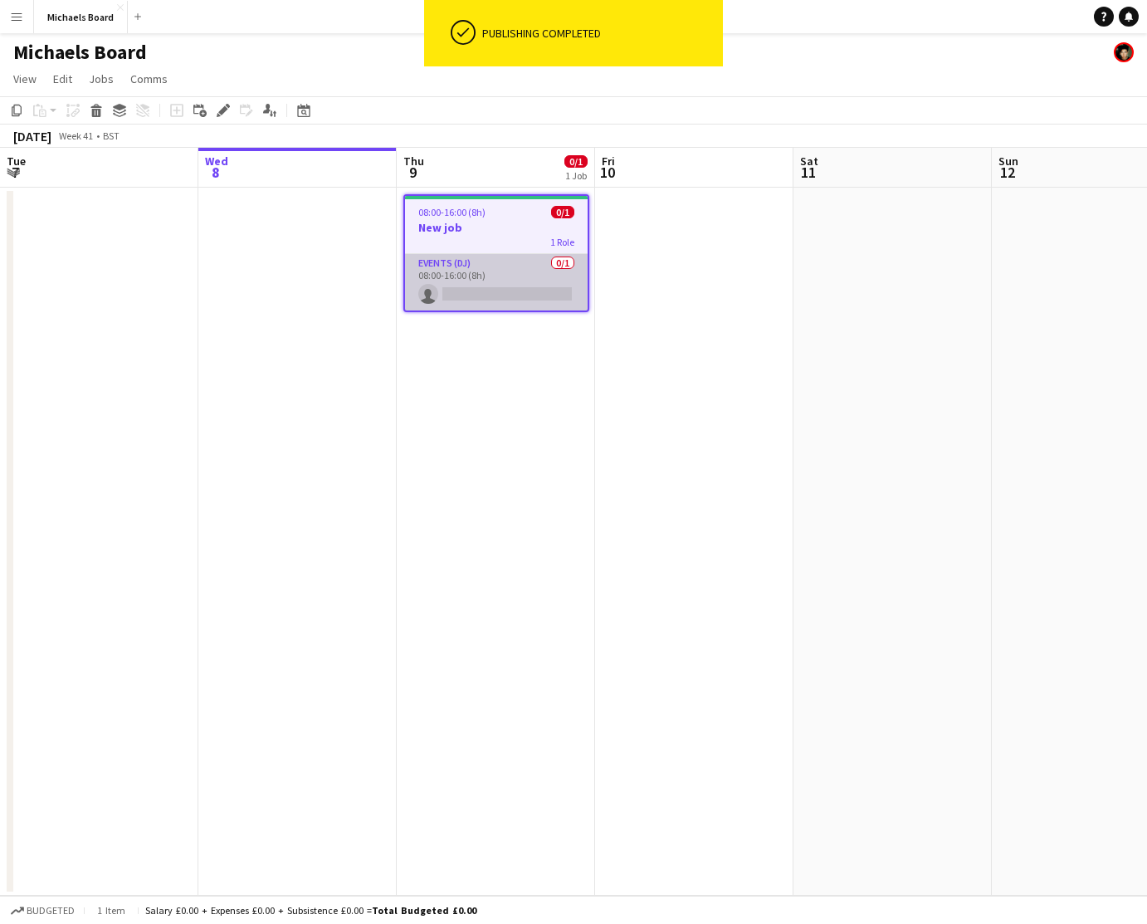
click at [510, 272] on app-card-role "Events (DJ) 0/1 08:00-16:00 (8h) single-neutral-actions" at bounding box center [496, 282] width 183 height 56
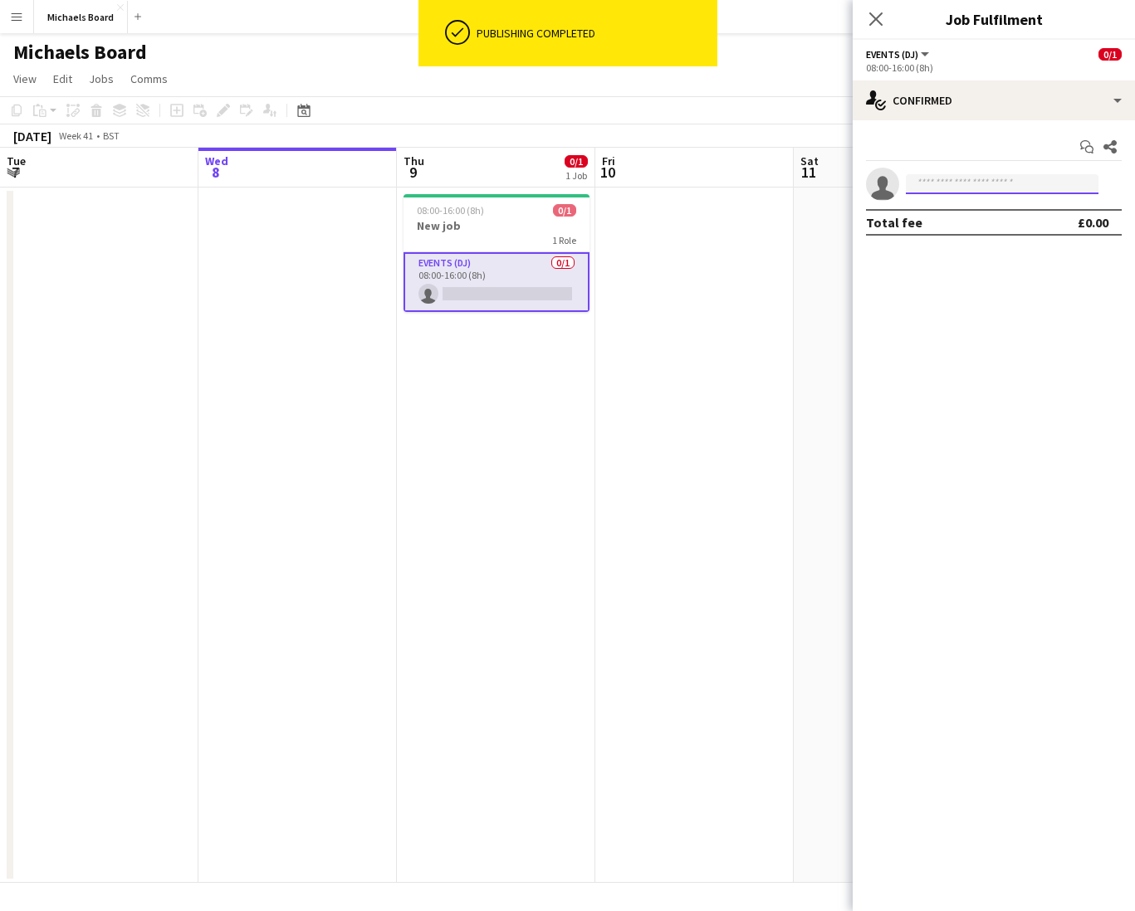
click at [968, 183] on input at bounding box center [1002, 184] width 193 height 20
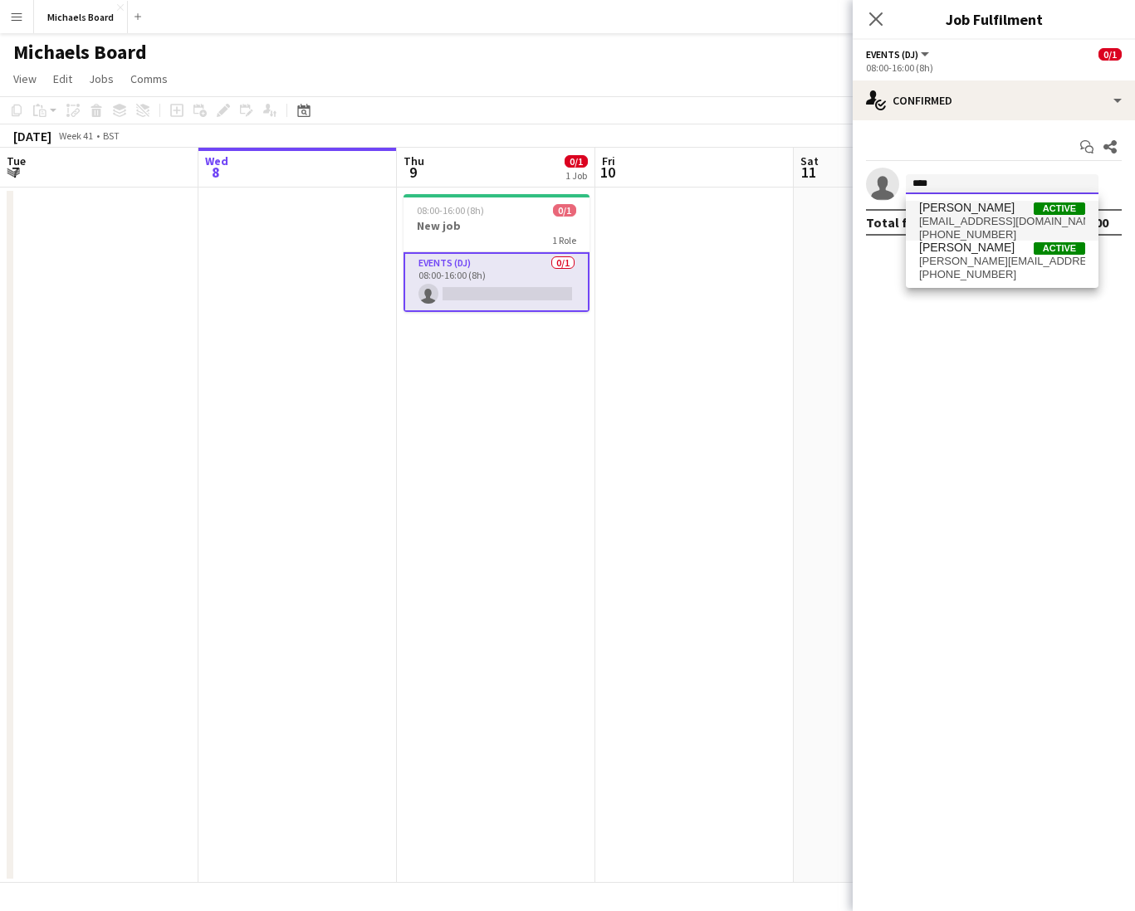
type input "****"
click at [1004, 222] on span "dp0763539@gmail.com" at bounding box center [1002, 221] width 166 height 13
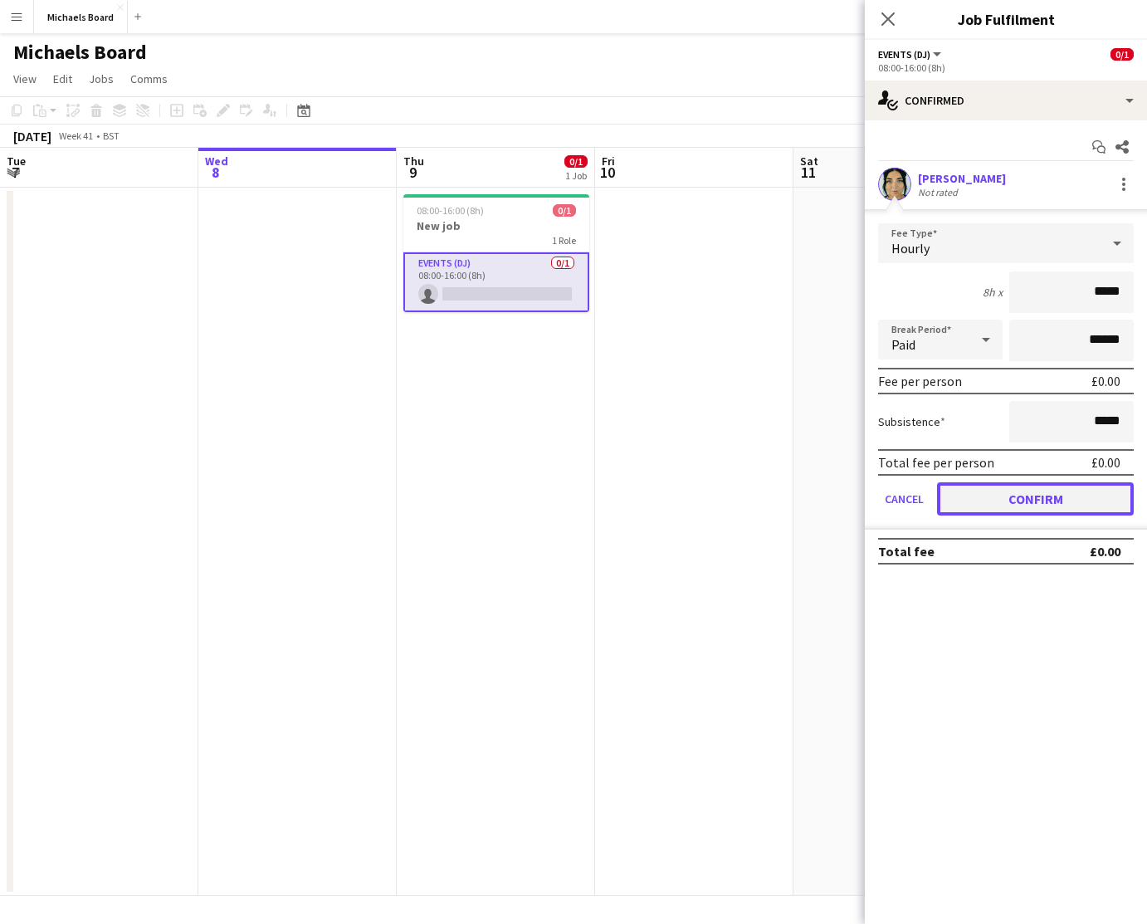
click at [1047, 493] on button "Confirm" at bounding box center [1035, 498] width 197 height 33
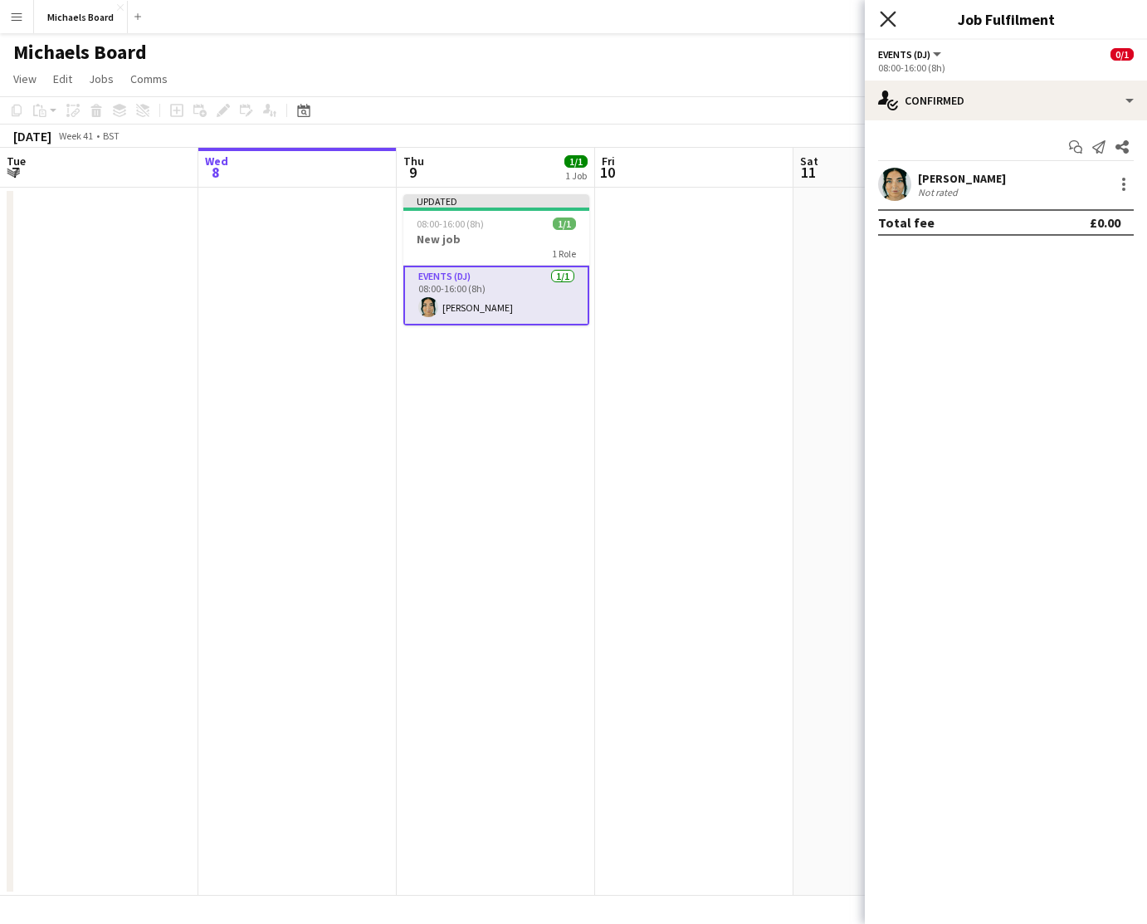
click at [885, 22] on icon at bounding box center [888, 19] width 16 height 16
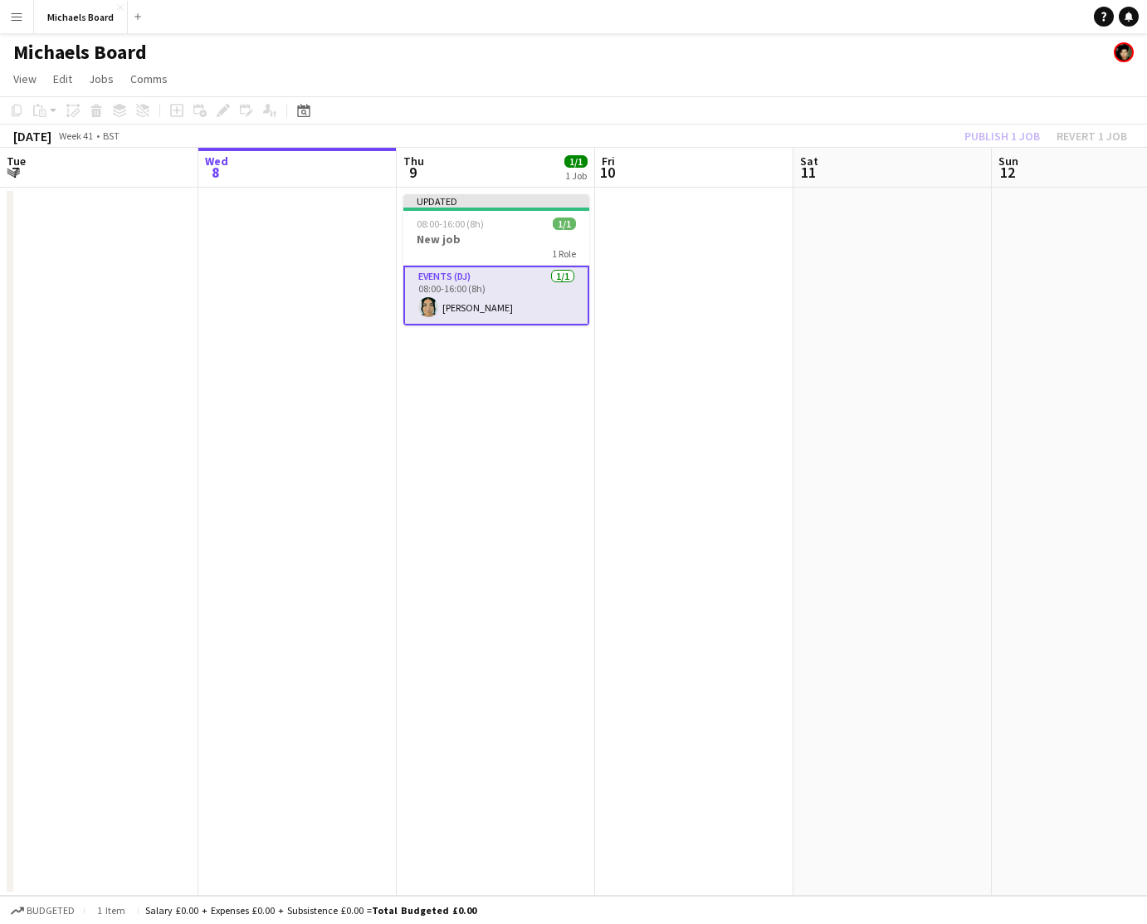
click at [1022, 135] on div "Publish 1 job Revert 1 job" at bounding box center [1046, 136] width 203 height 22
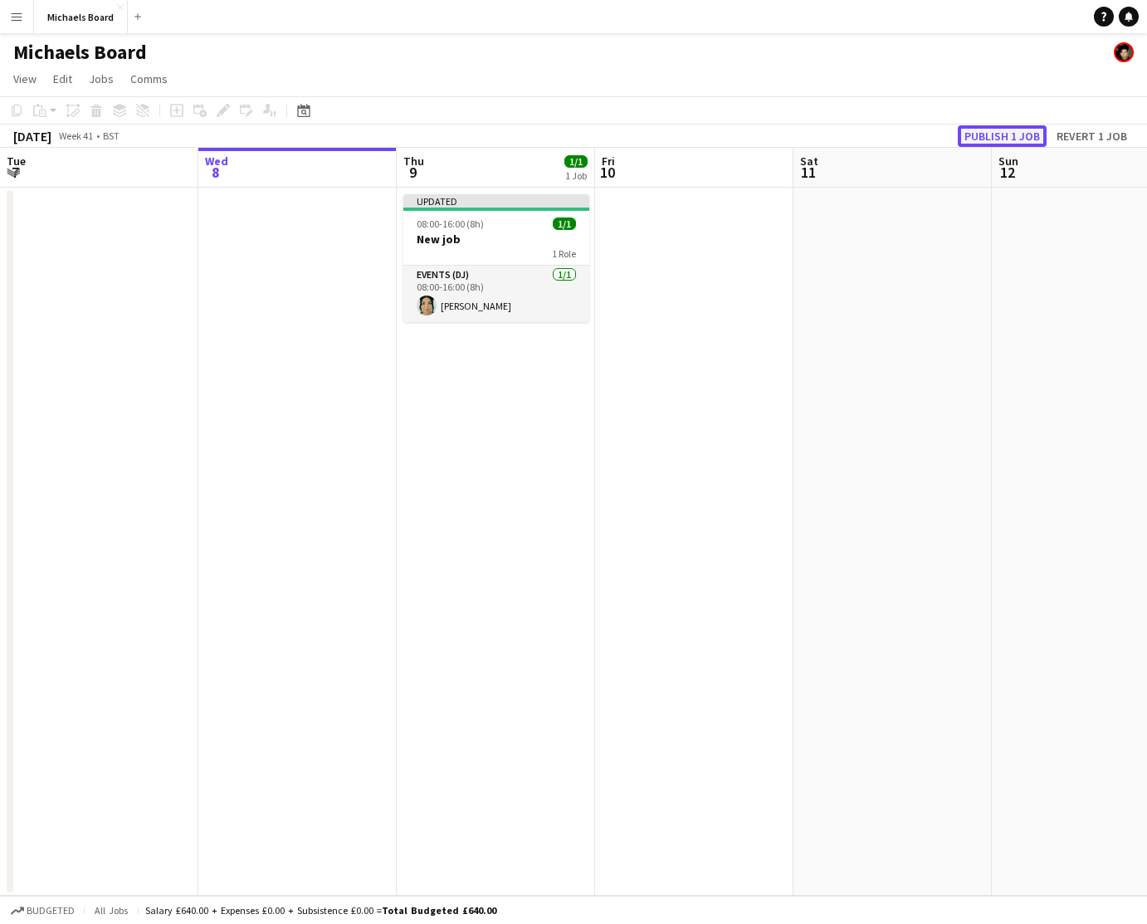
click at [1018, 136] on button "Publish 1 job" at bounding box center [1002, 136] width 89 height 22
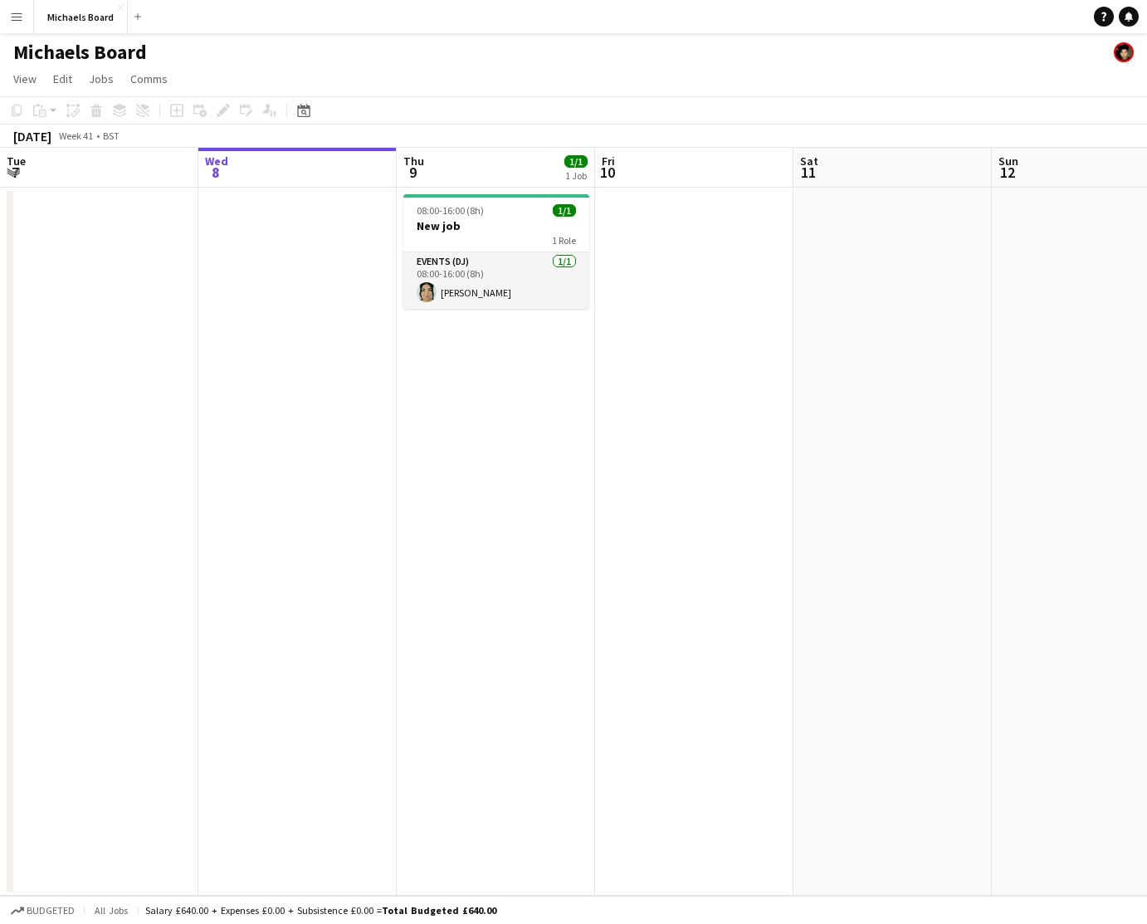
click at [17, 18] on app-icon "Menu" at bounding box center [16, 16] width 13 height 13
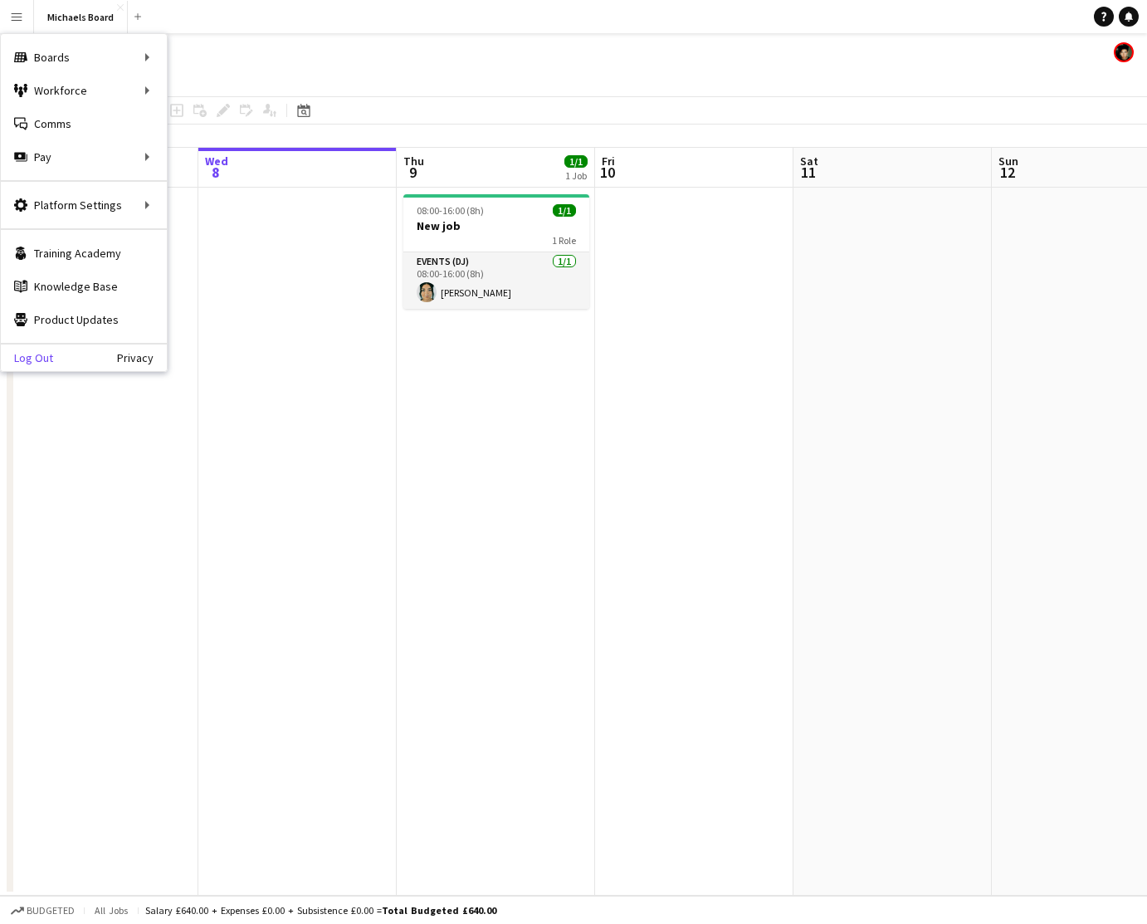
click at [32, 359] on link "Log Out" at bounding box center [27, 357] width 52 height 13
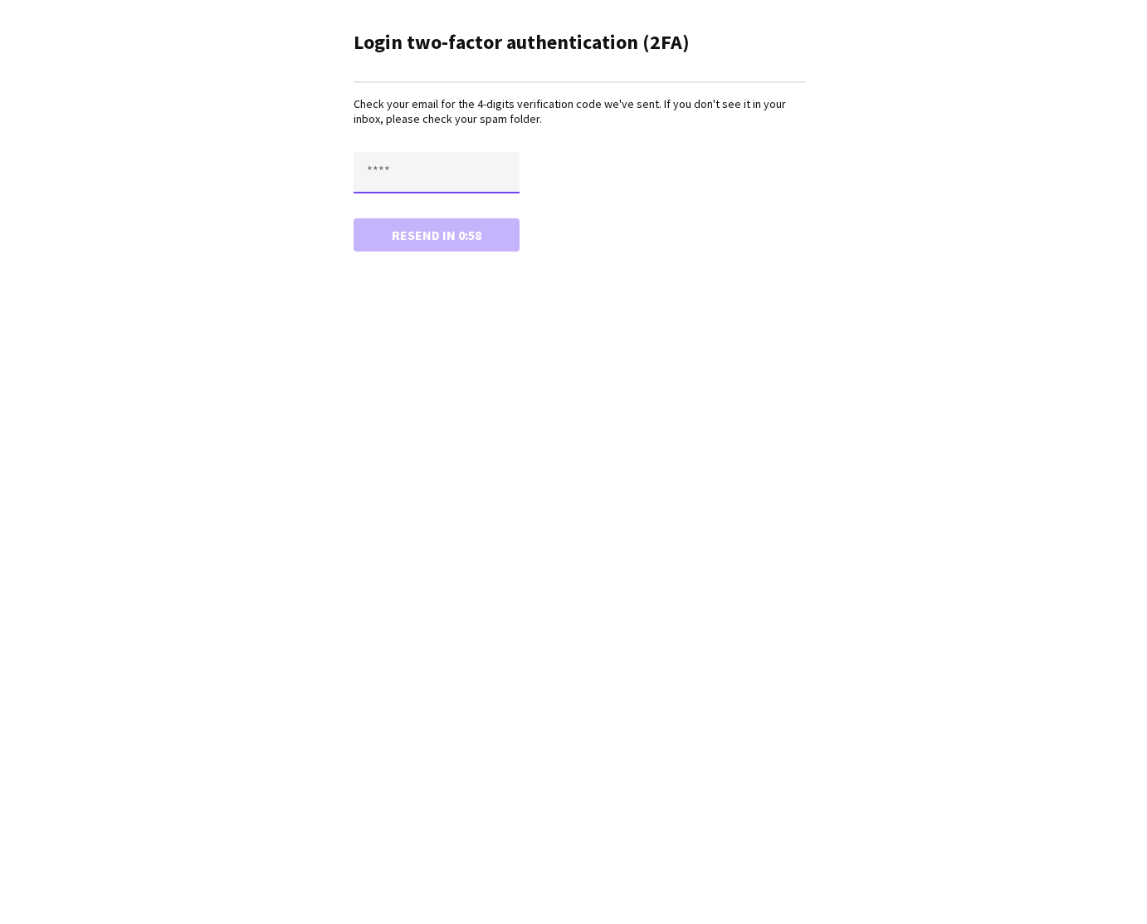
click at [402, 174] on input "text" at bounding box center [437, 173] width 166 height 42
type input "****"
click at [447, 234] on button "Confirm" at bounding box center [437, 234] width 166 height 33
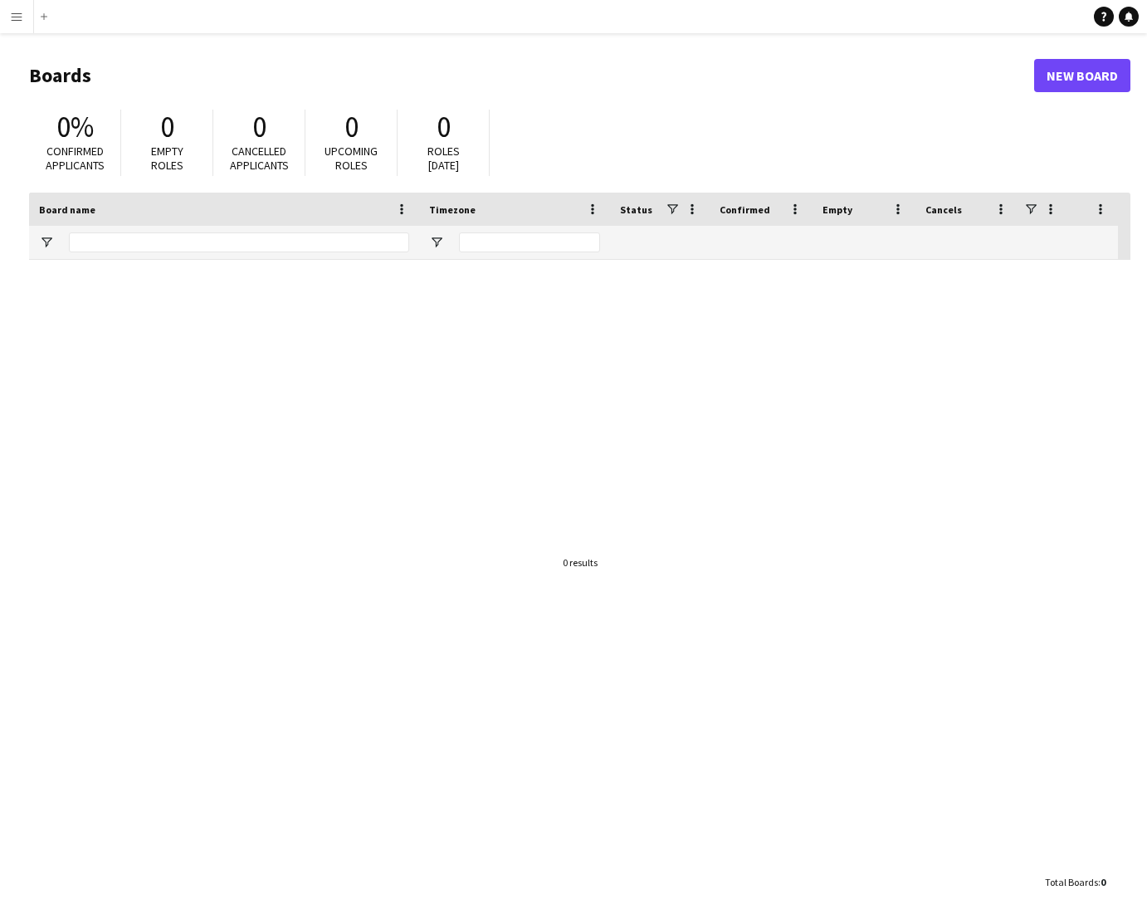
click at [17, 22] on app-icon "Menu" at bounding box center [16, 16] width 13 height 13
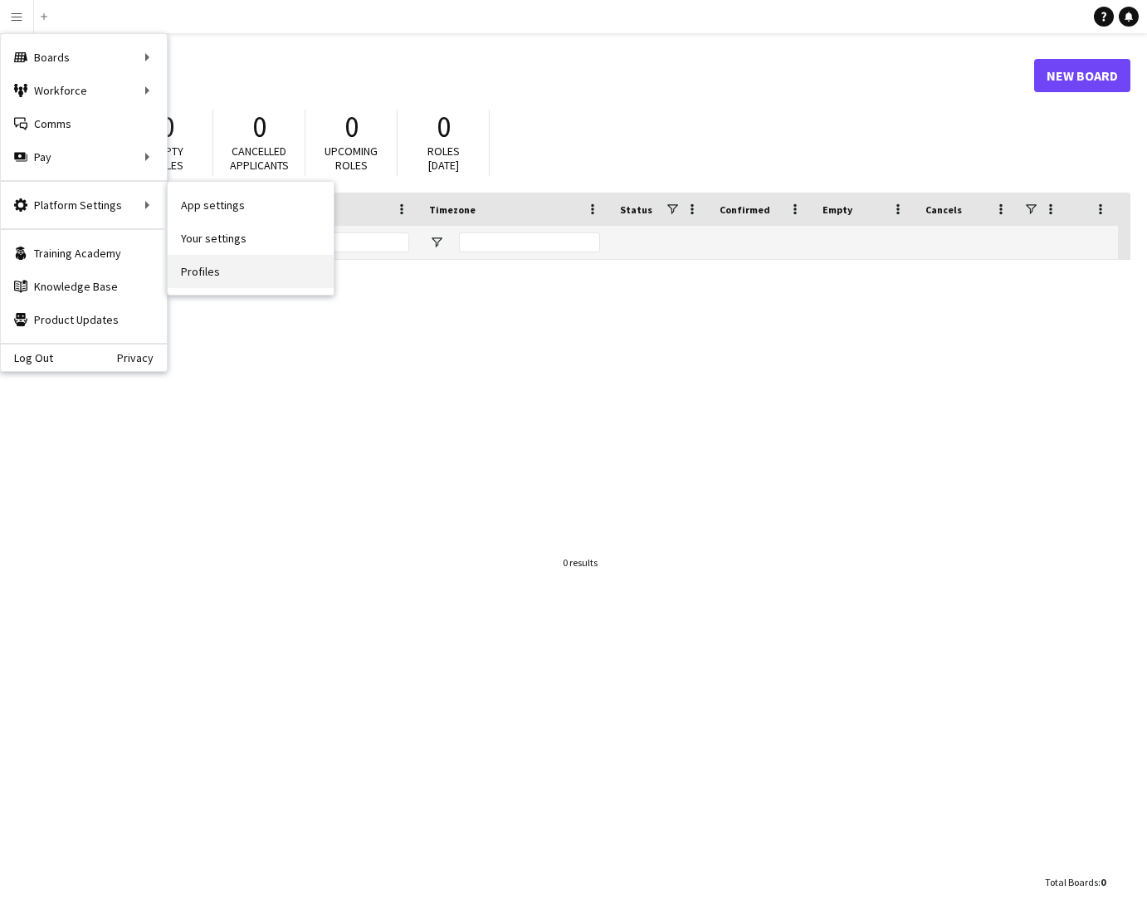
click at [203, 273] on link "Profiles" at bounding box center [251, 271] width 166 height 33
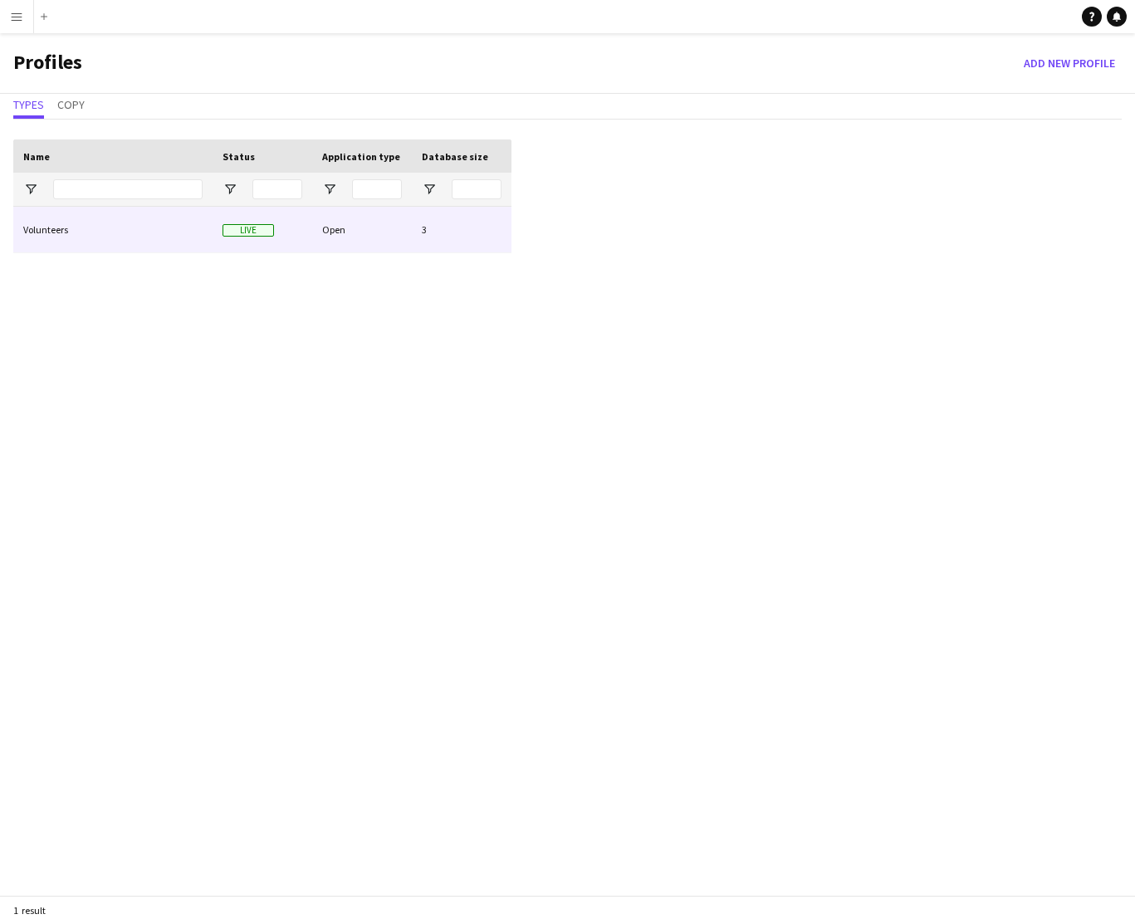
click at [360, 232] on div "Open" at bounding box center [362, 230] width 100 height 46
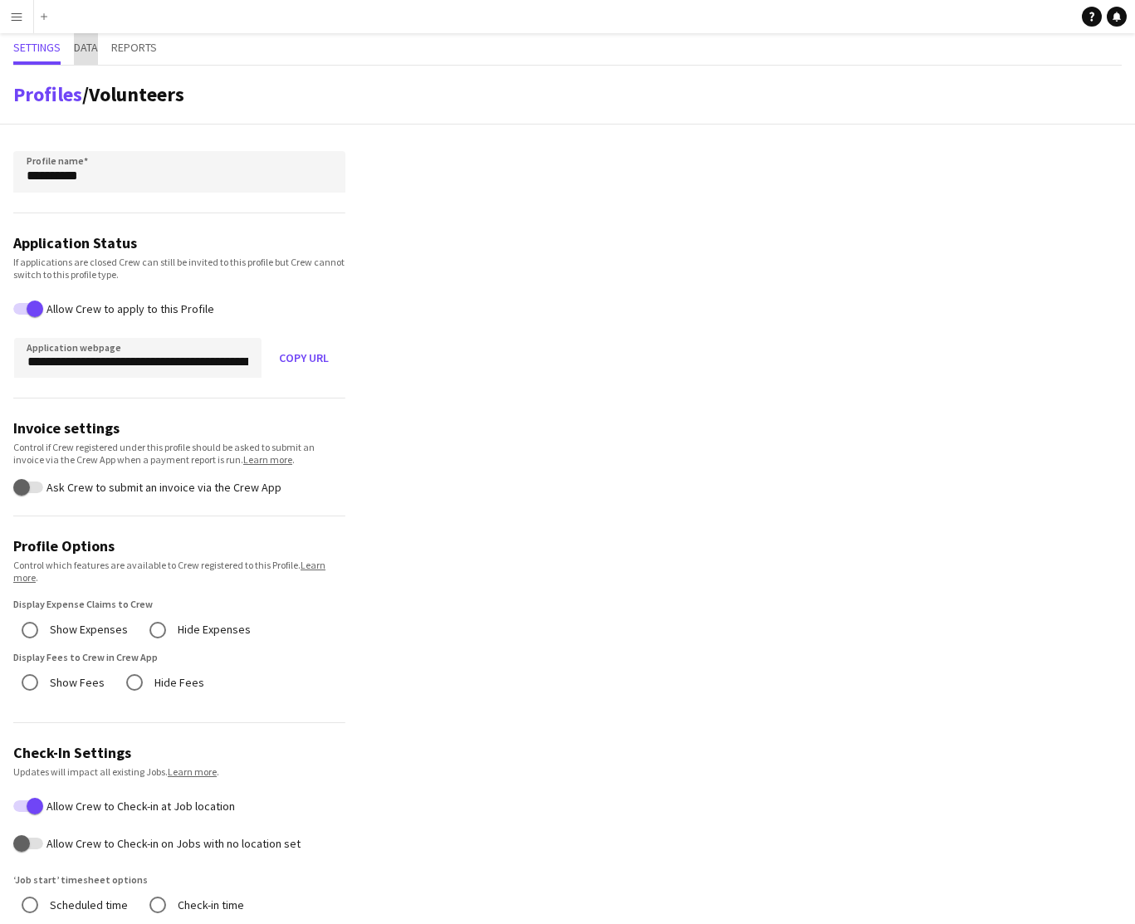
click at [91, 46] on span "Data" at bounding box center [86, 48] width 24 height 12
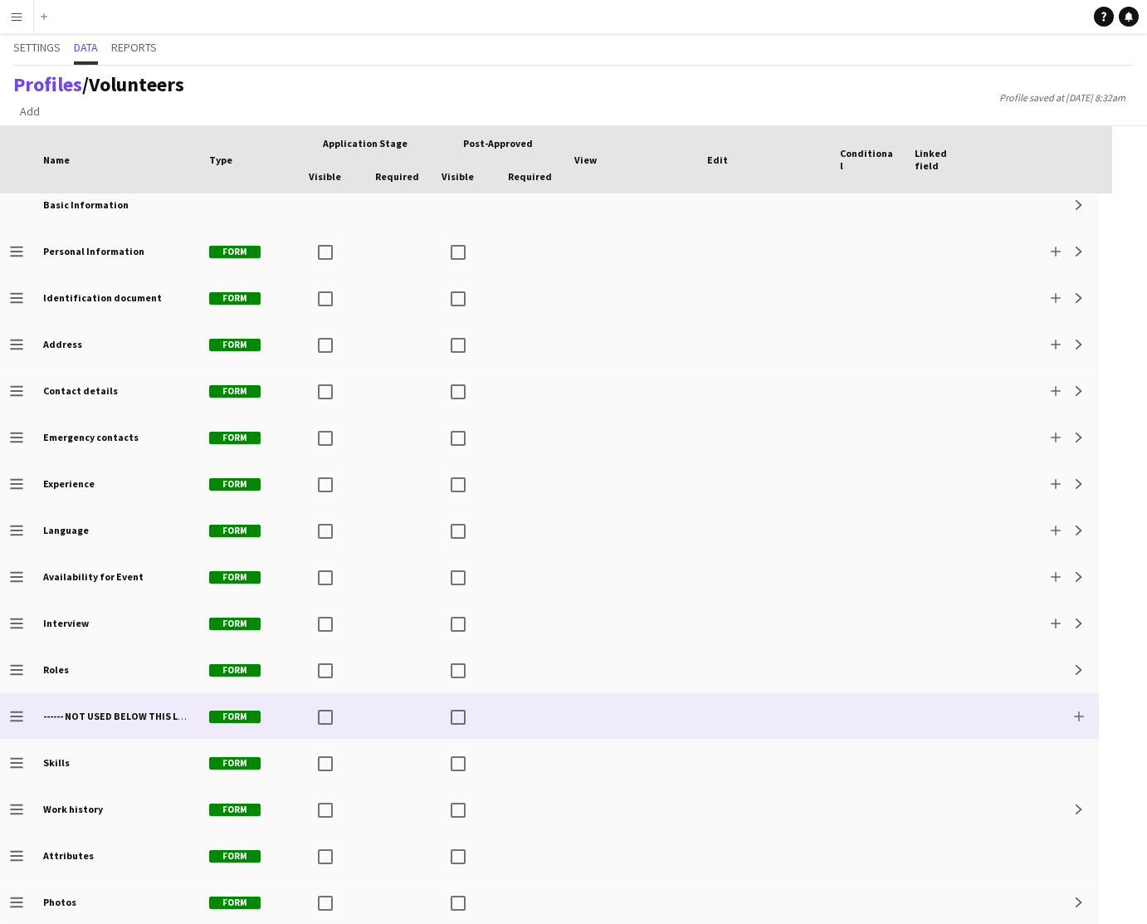
scroll to position [13, 0]
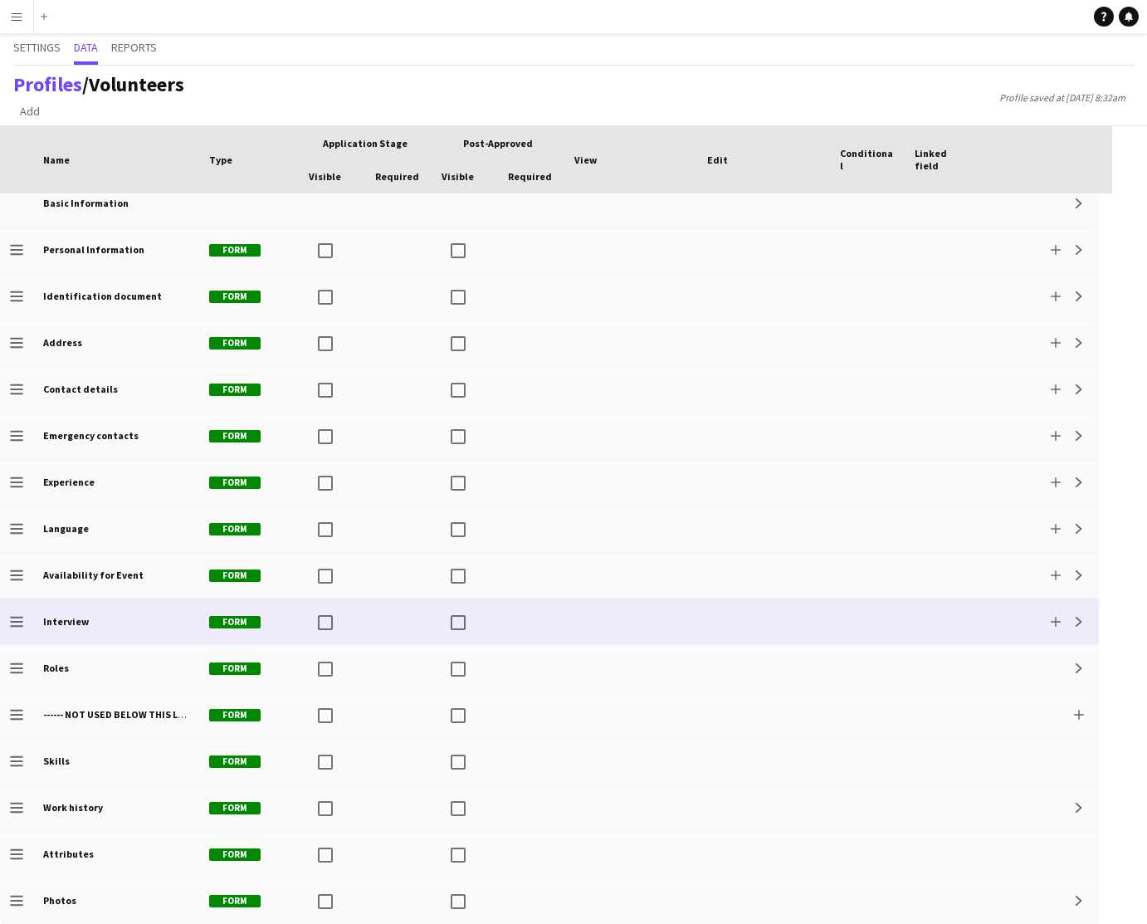
click at [732, 614] on div at bounding box center [763, 621] width 133 height 46
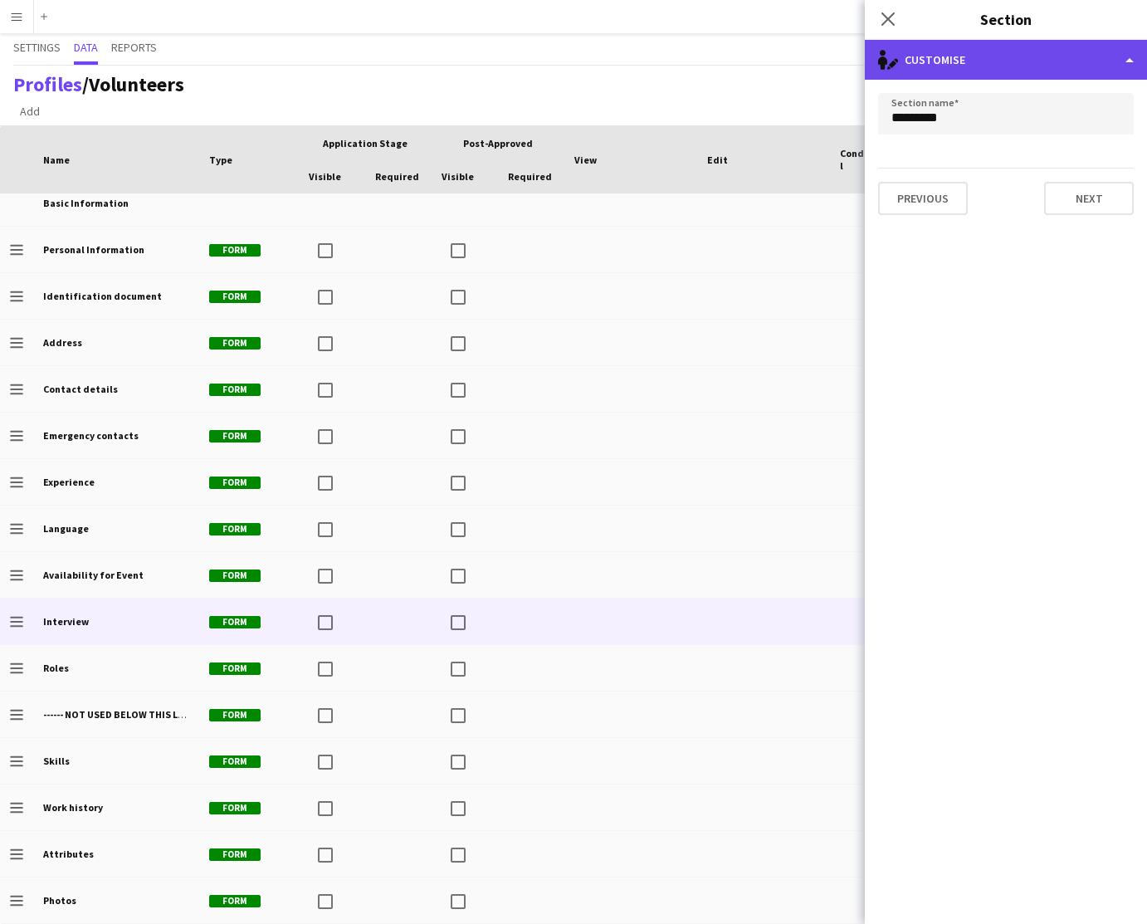
click at [1018, 64] on div "single-neutral-actions-edit-1 Customise" at bounding box center [1006, 60] width 282 height 40
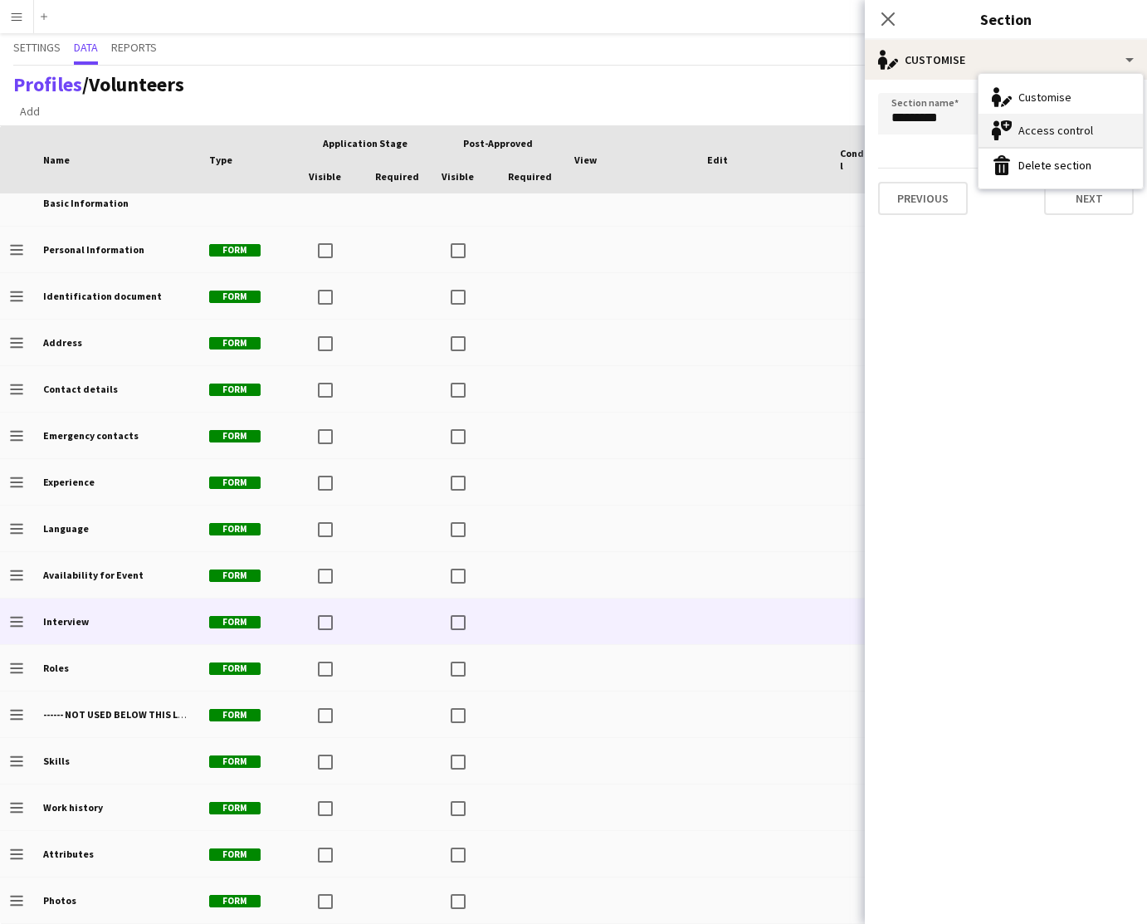
click at [1038, 128] on div "Access control Access control" at bounding box center [1061, 130] width 164 height 33
click at [886, 15] on icon "Close pop-in" at bounding box center [888, 19] width 16 height 16
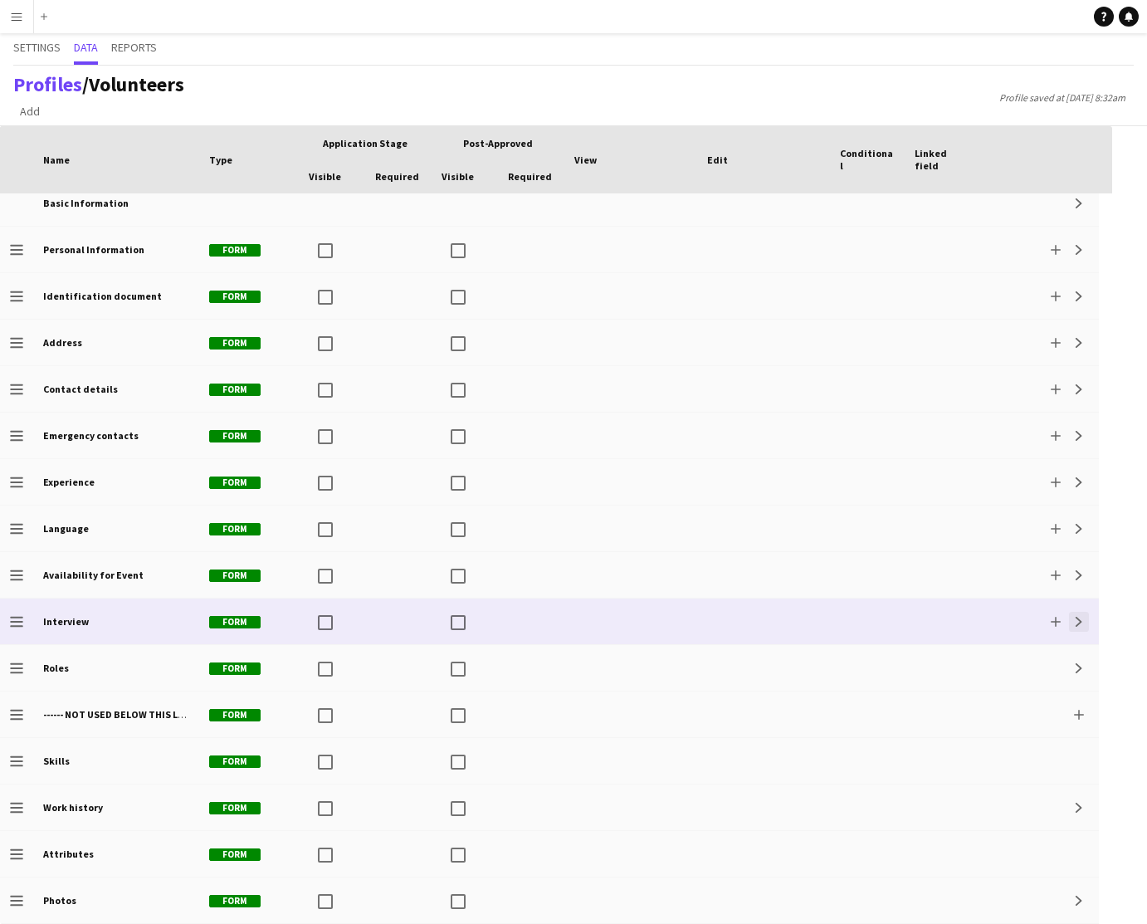
click at [1072, 620] on button "Expand" at bounding box center [1079, 622] width 20 height 20
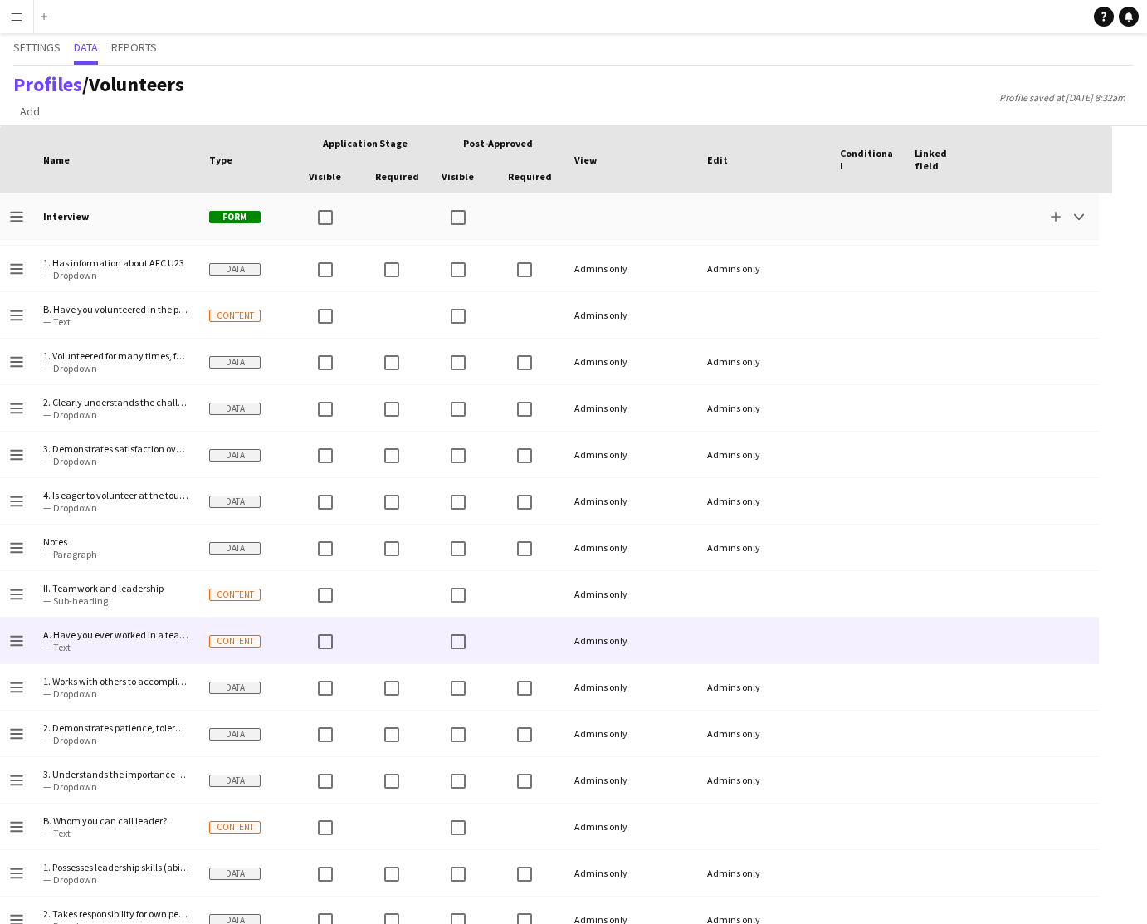
scroll to position [0, 0]
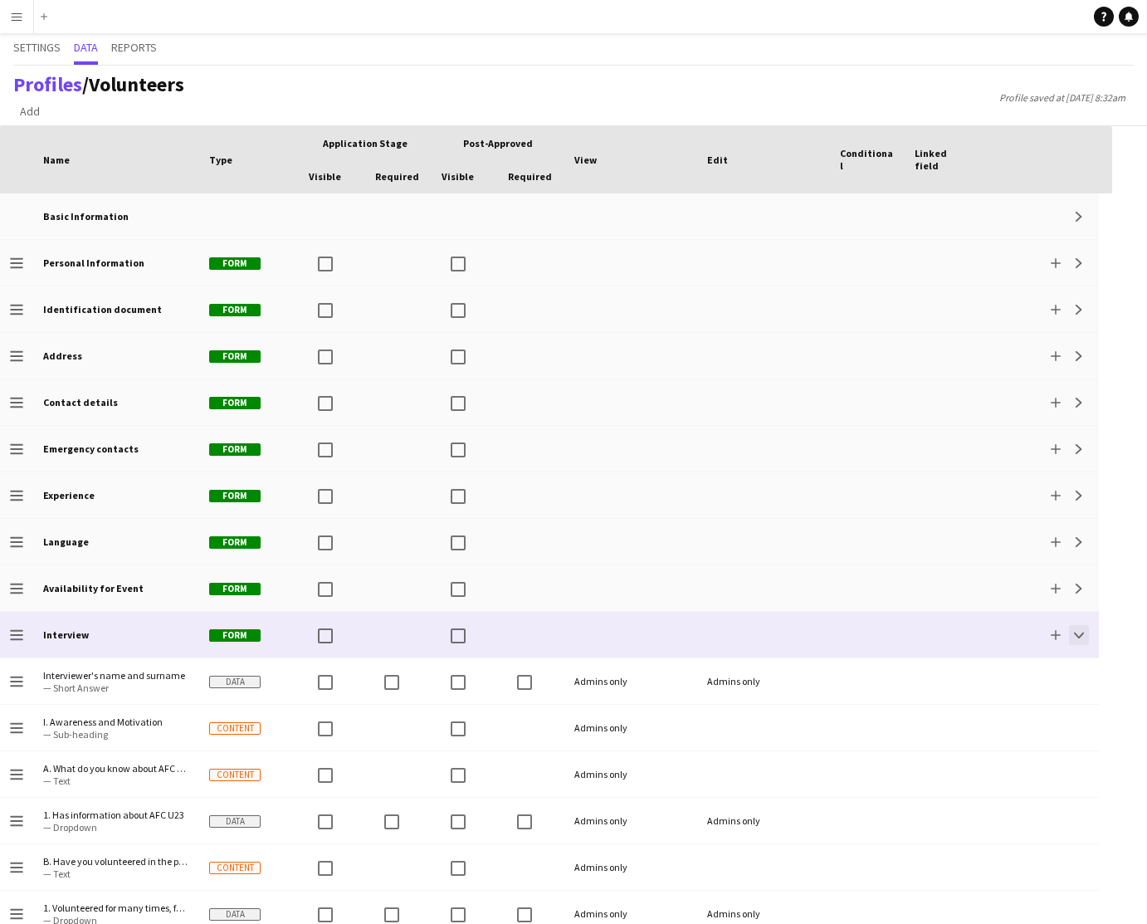
click at [1082, 636] on app-icon "Collapse" at bounding box center [1079, 635] width 10 height 10
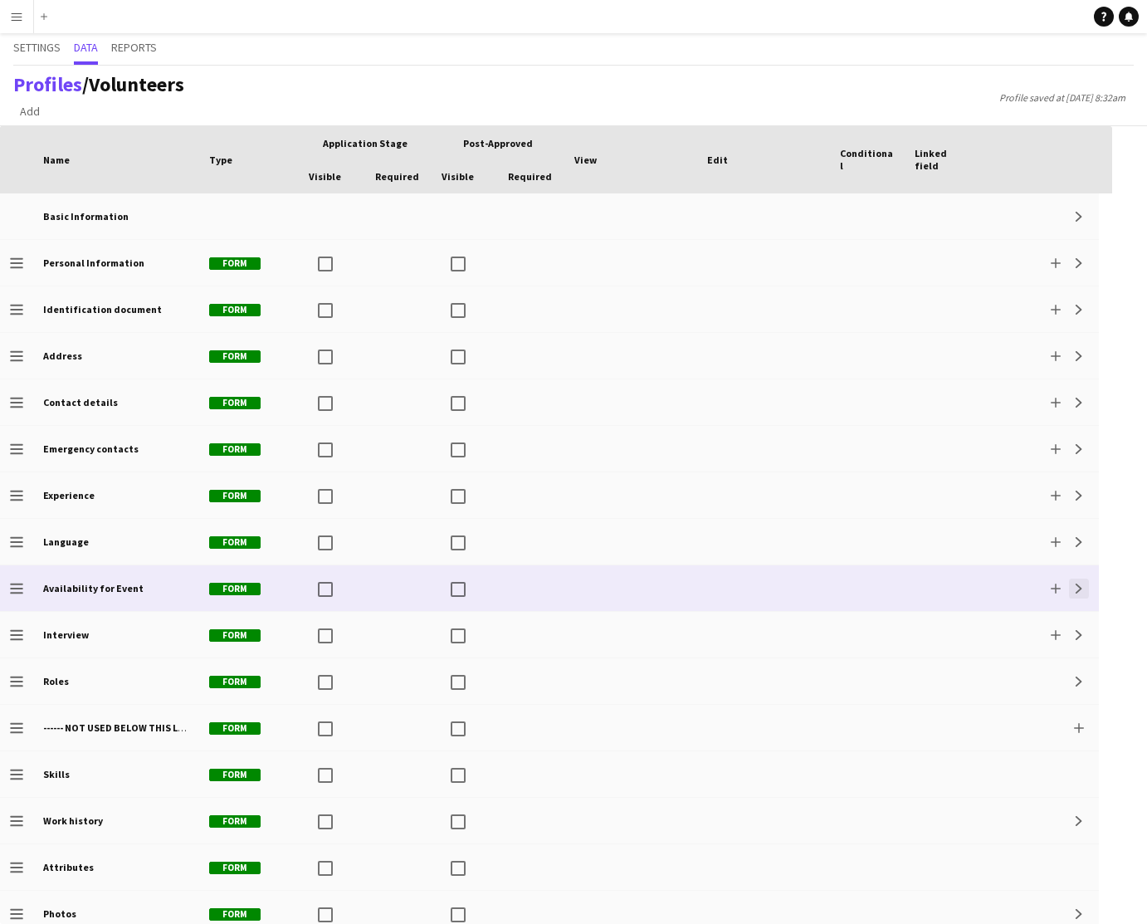
click at [1075, 586] on app-icon "Expand" at bounding box center [1079, 589] width 10 height 10
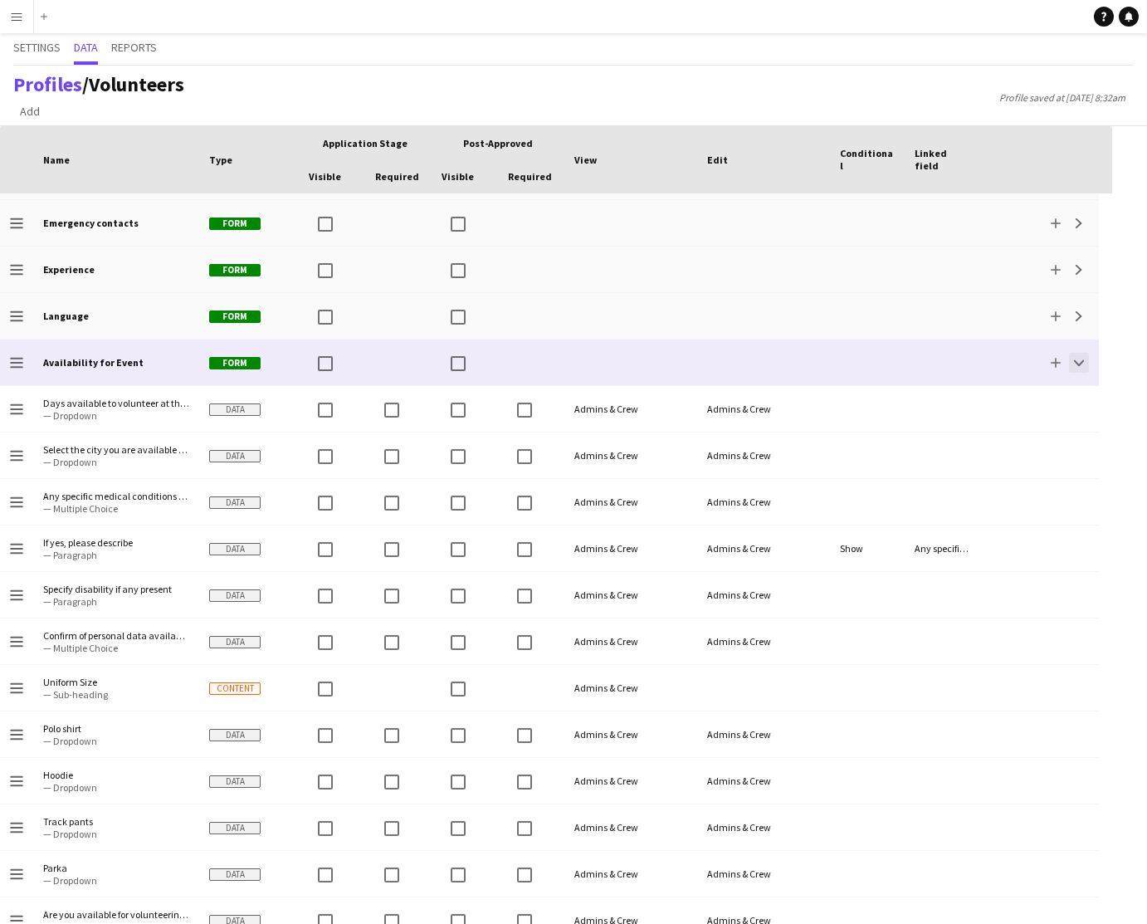
click at [1077, 360] on app-icon "Collapse" at bounding box center [1079, 363] width 10 height 10
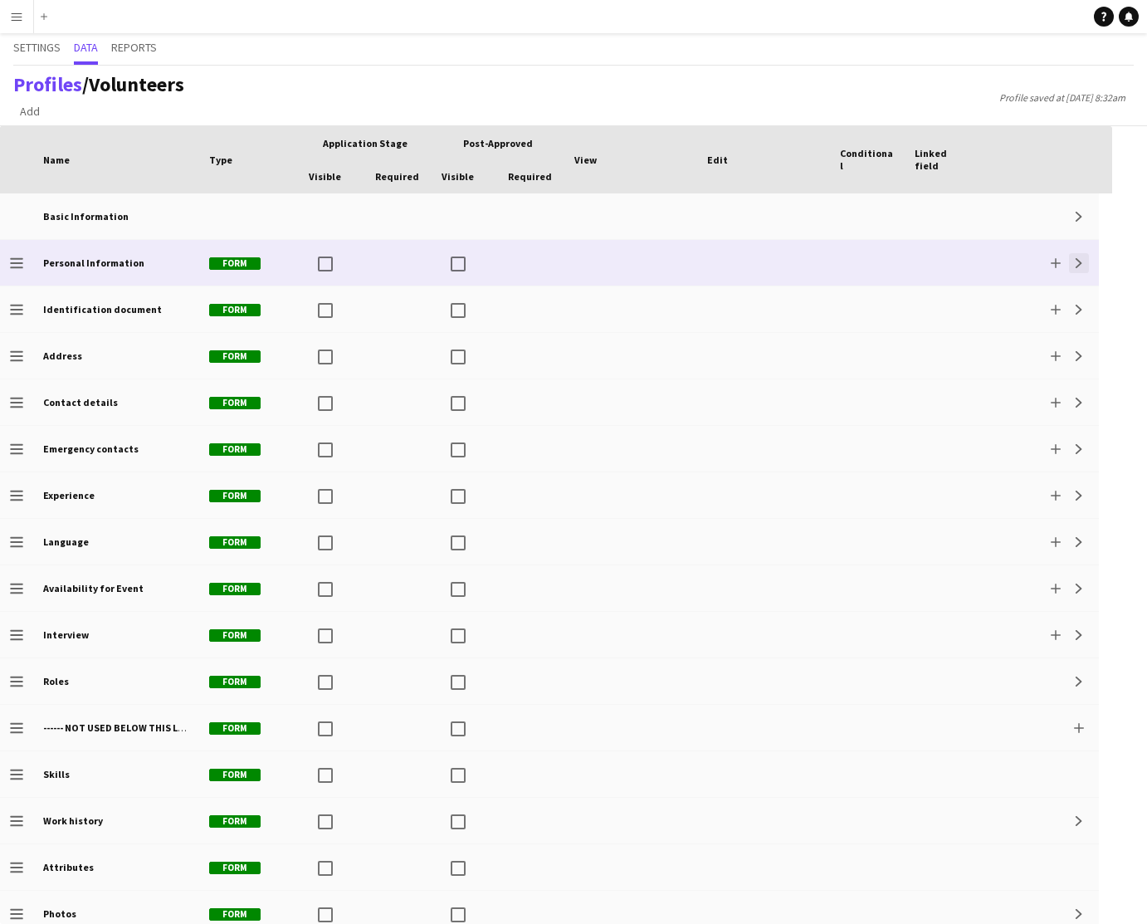
click at [1079, 267] on app-icon "Expand" at bounding box center [1079, 263] width 10 height 10
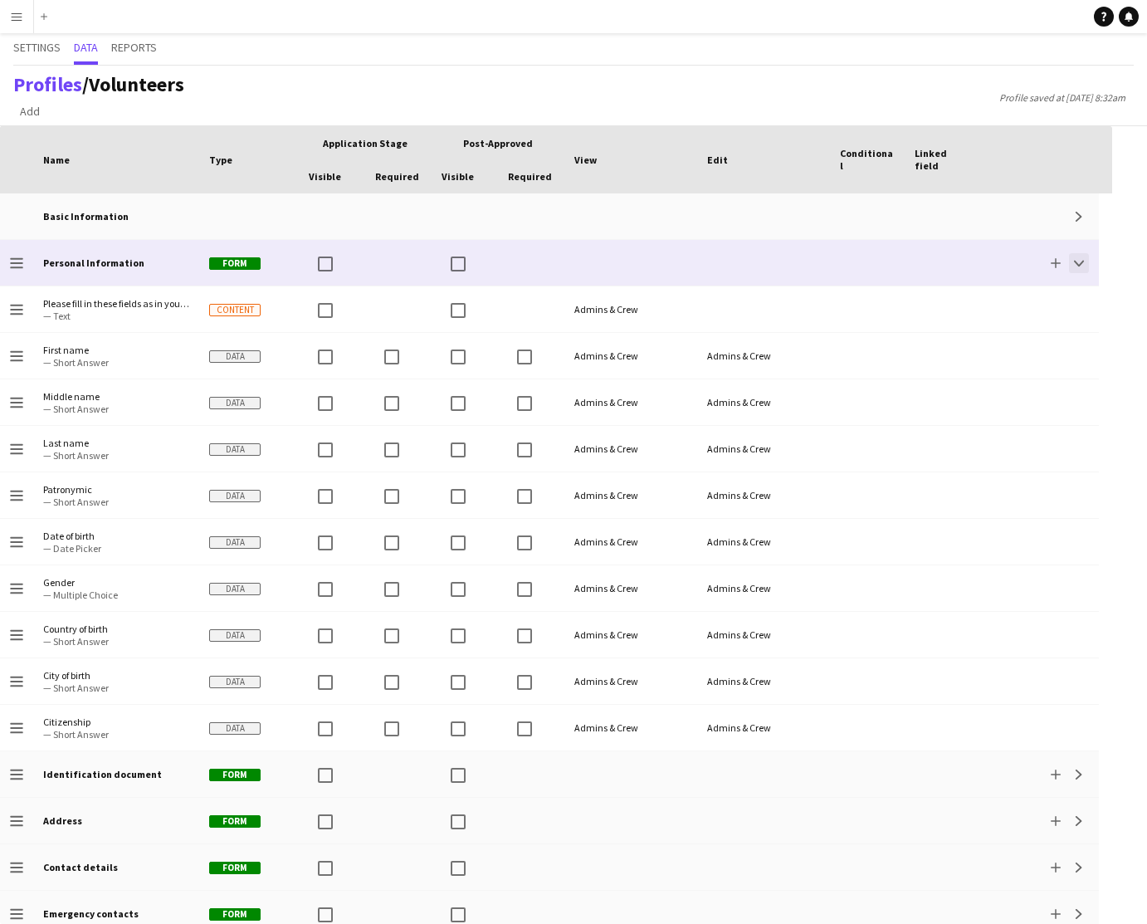
click at [1079, 266] on app-icon "Collapse" at bounding box center [1079, 263] width 10 height 10
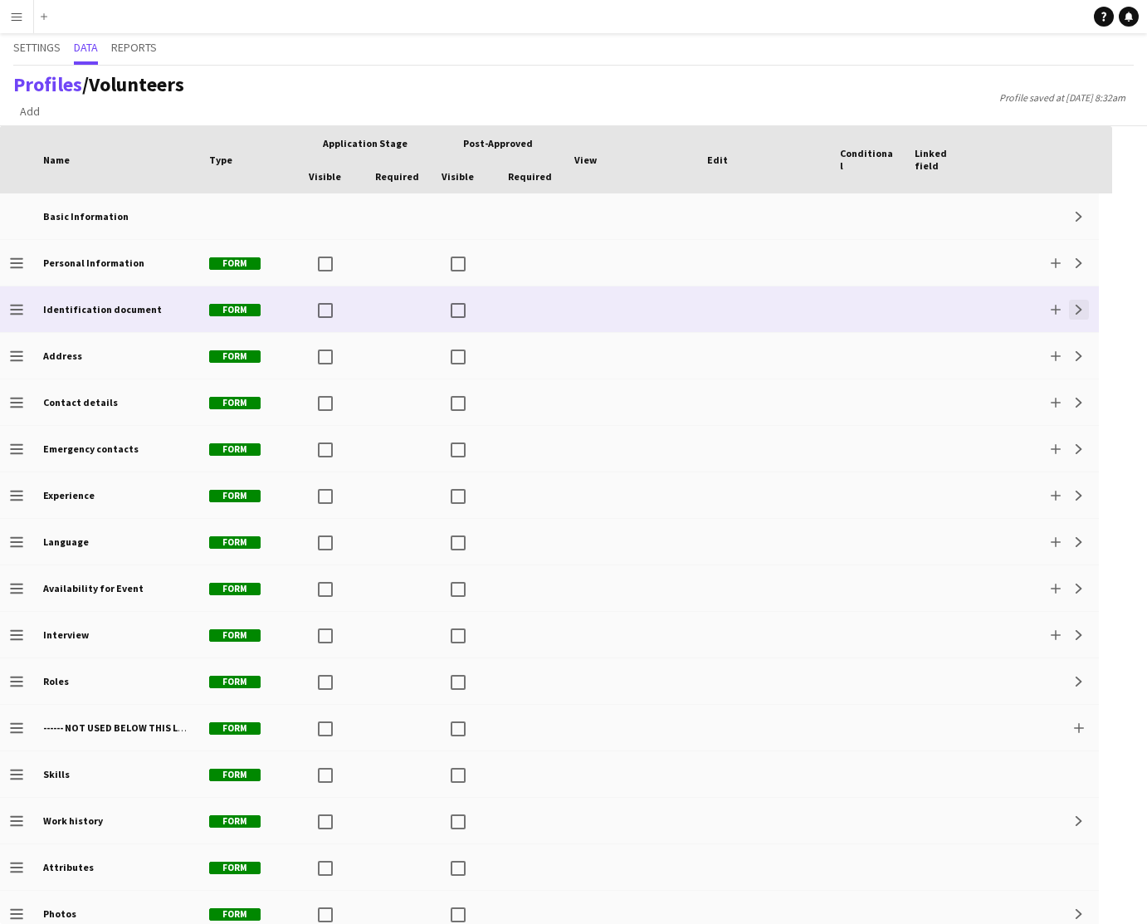
click at [1081, 309] on app-icon "Expand" at bounding box center [1079, 310] width 10 height 10
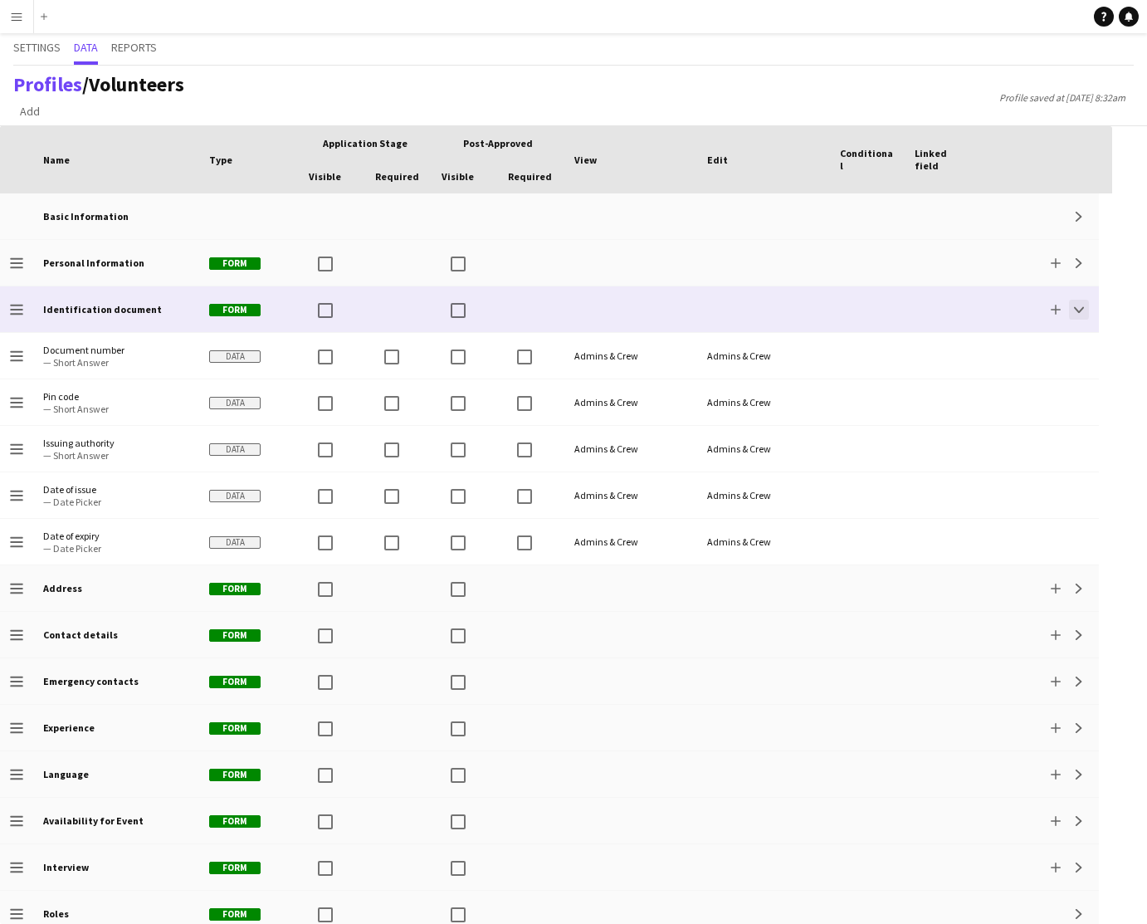
click at [1077, 313] on app-icon "Collapse" at bounding box center [1079, 310] width 10 height 10
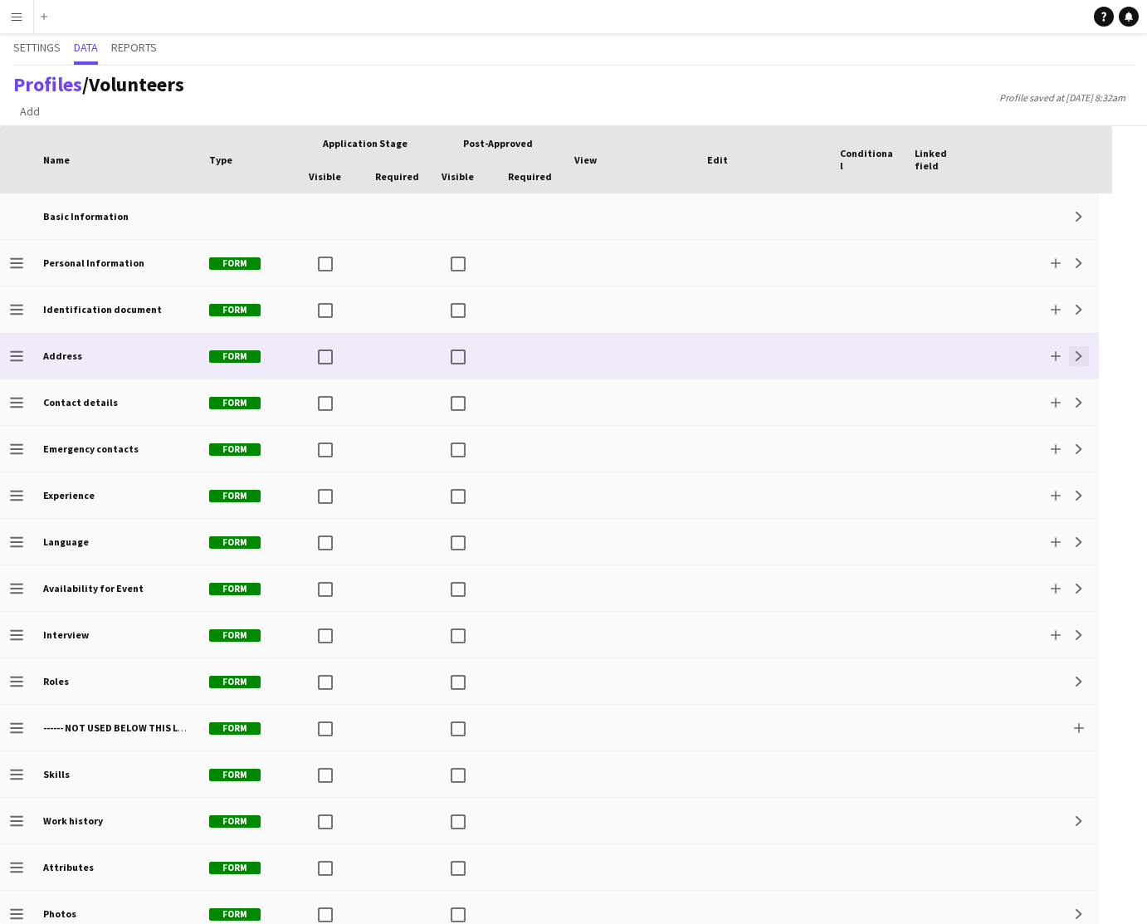
click at [1076, 355] on app-icon "Expand" at bounding box center [1079, 356] width 10 height 10
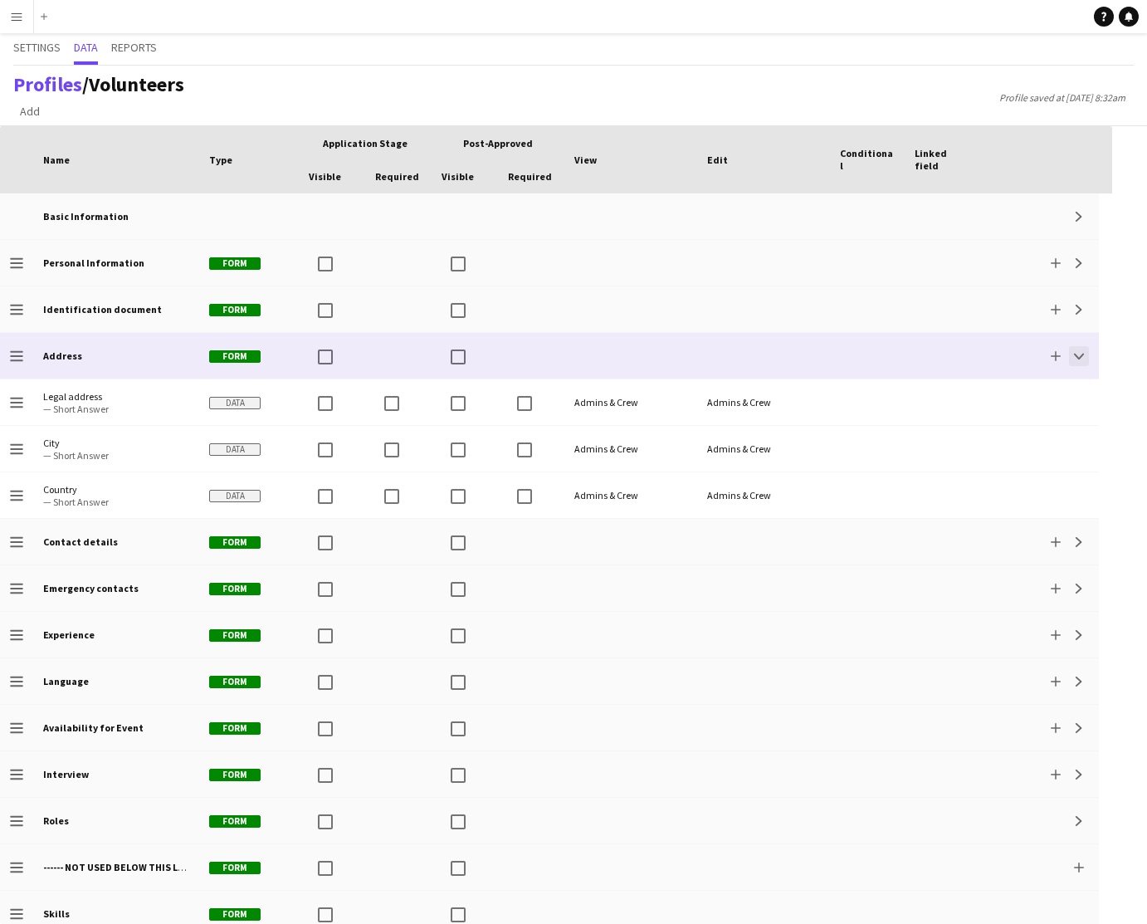
click at [1080, 358] on app-icon "Collapse" at bounding box center [1079, 356] width 10 height 10
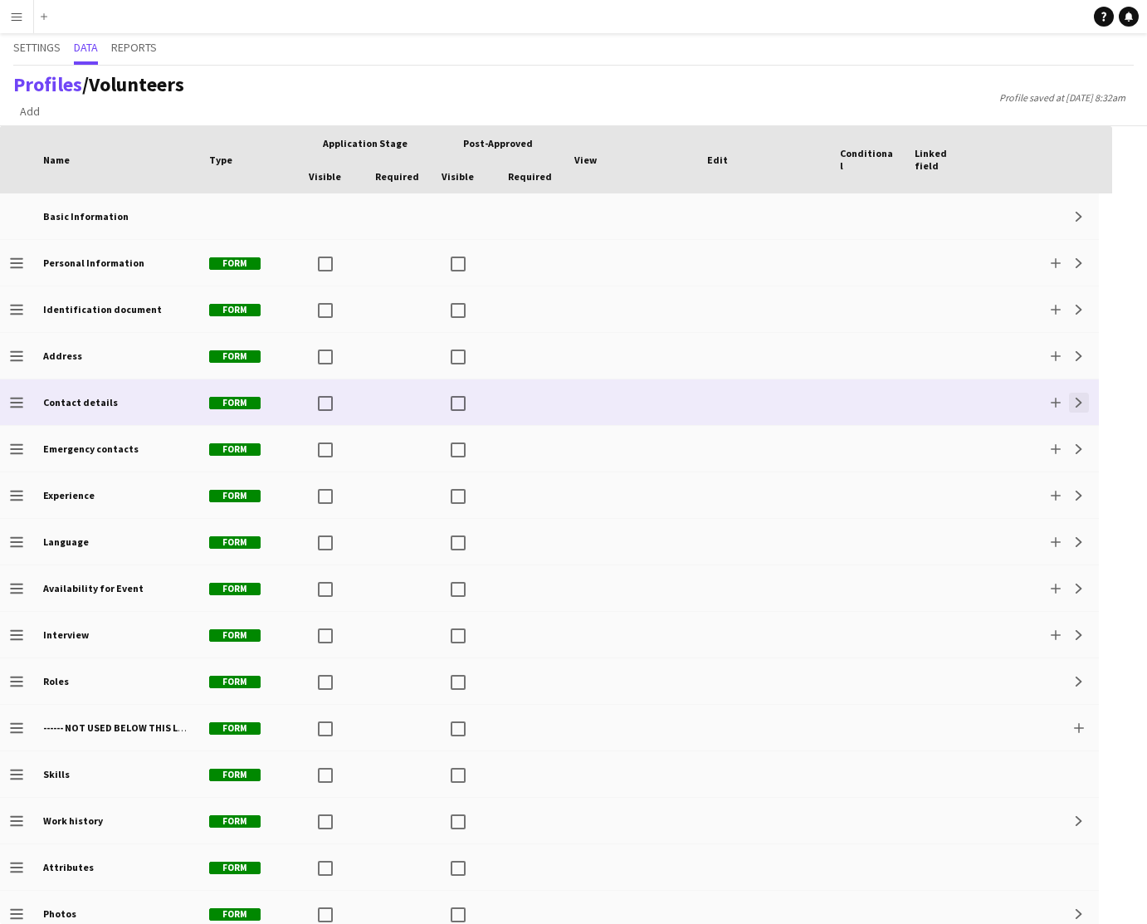
click at [1079, 403] on app-icon "Expand" at bounding box center [1079, 403] width 10 height 10
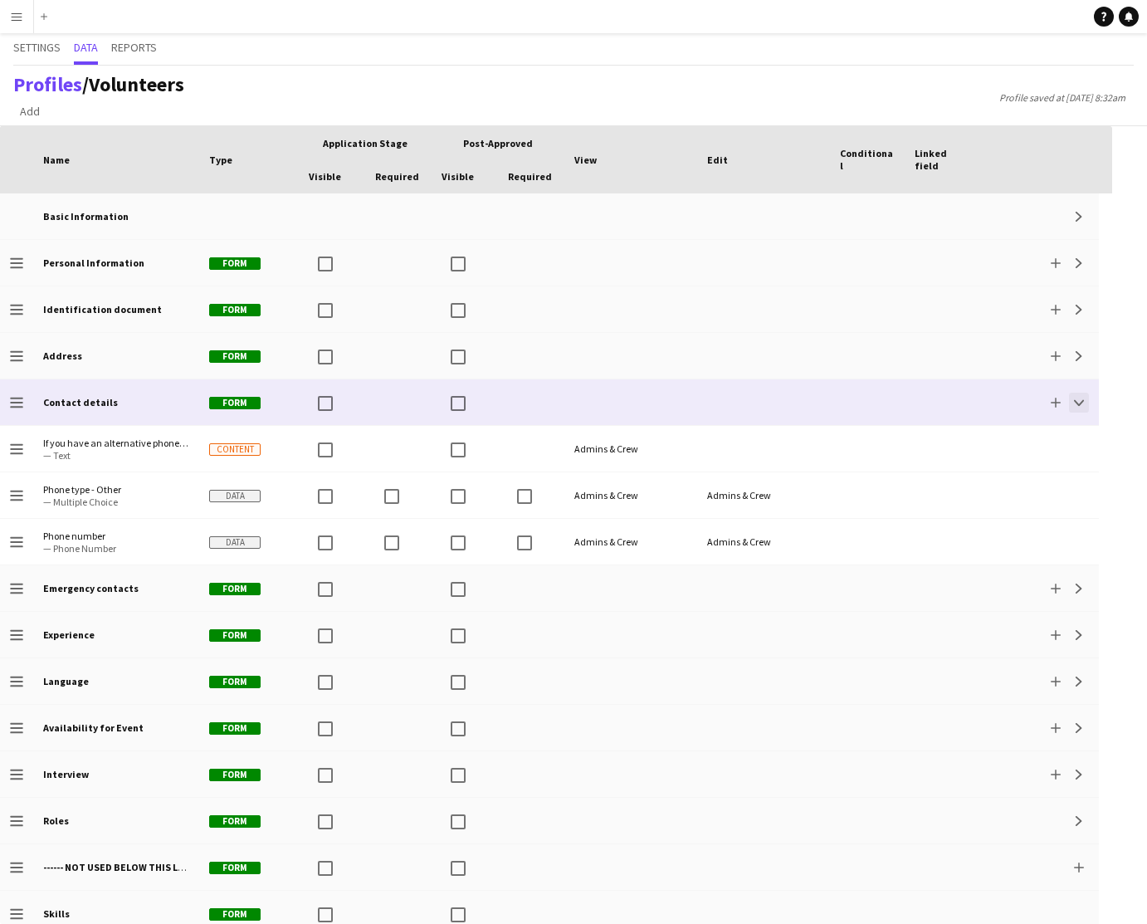
click at [1080, 403] on app-icon "Collapse" at bounding box center [1079, 403] width 10 height 10
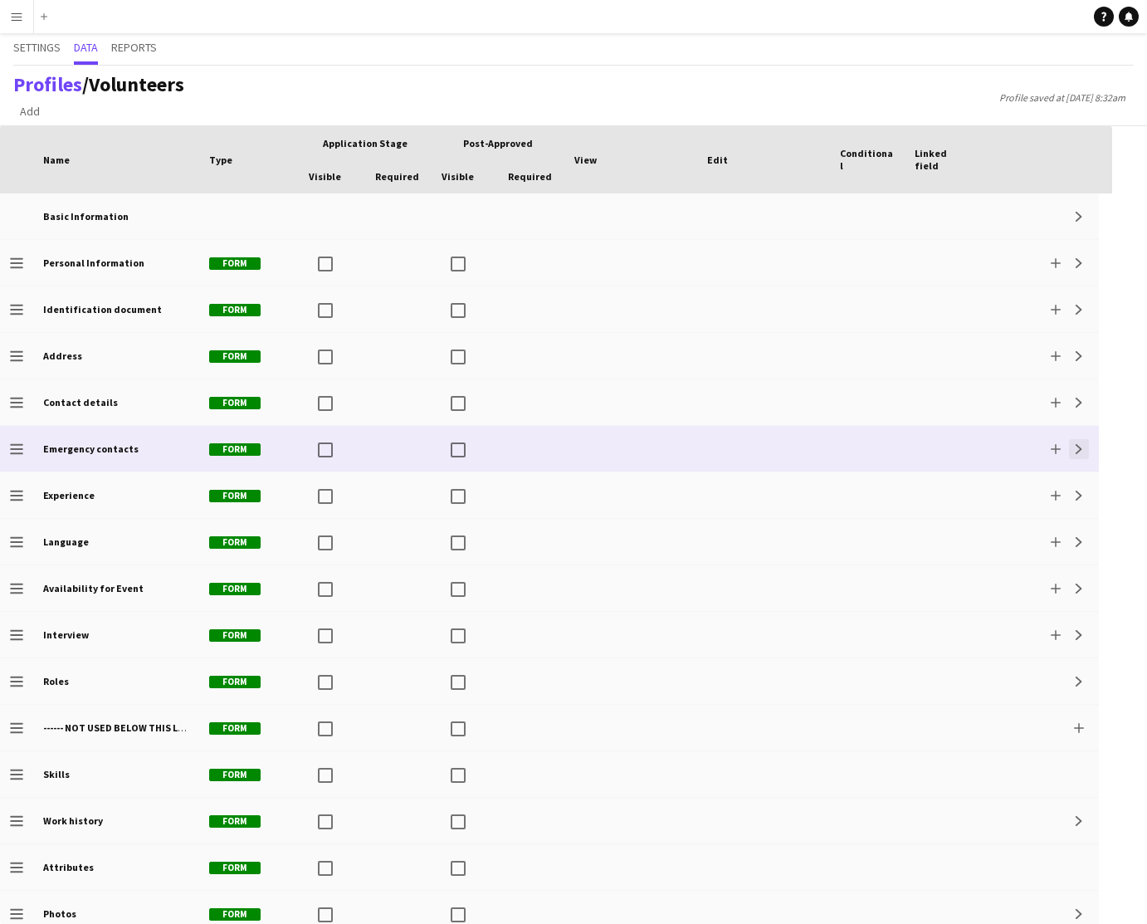
click at [1079, 452] on app-icon "Expand" at bounding box center [1079, 449] width 10 height 10
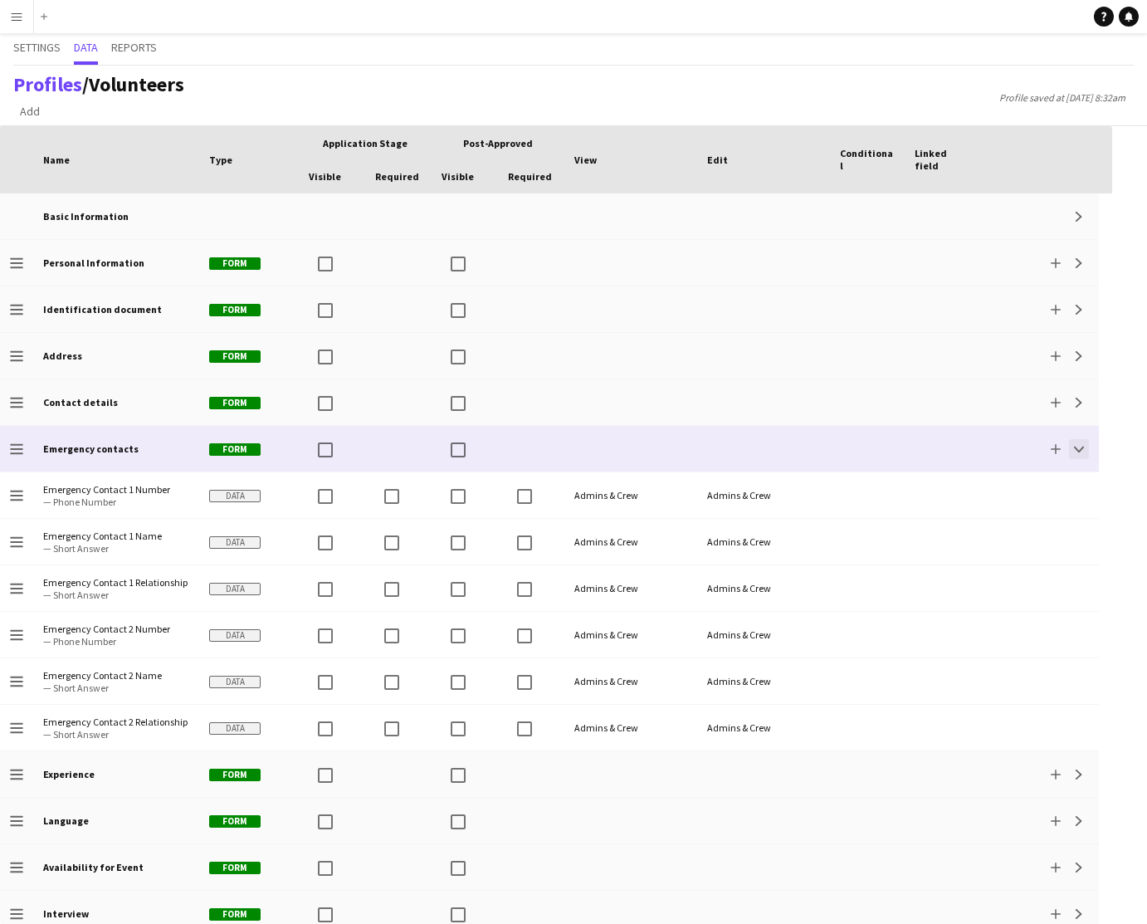
click at [1079, 452] on app-icon "Collapse" at bounding box center [1079, 449] width 10 height 10
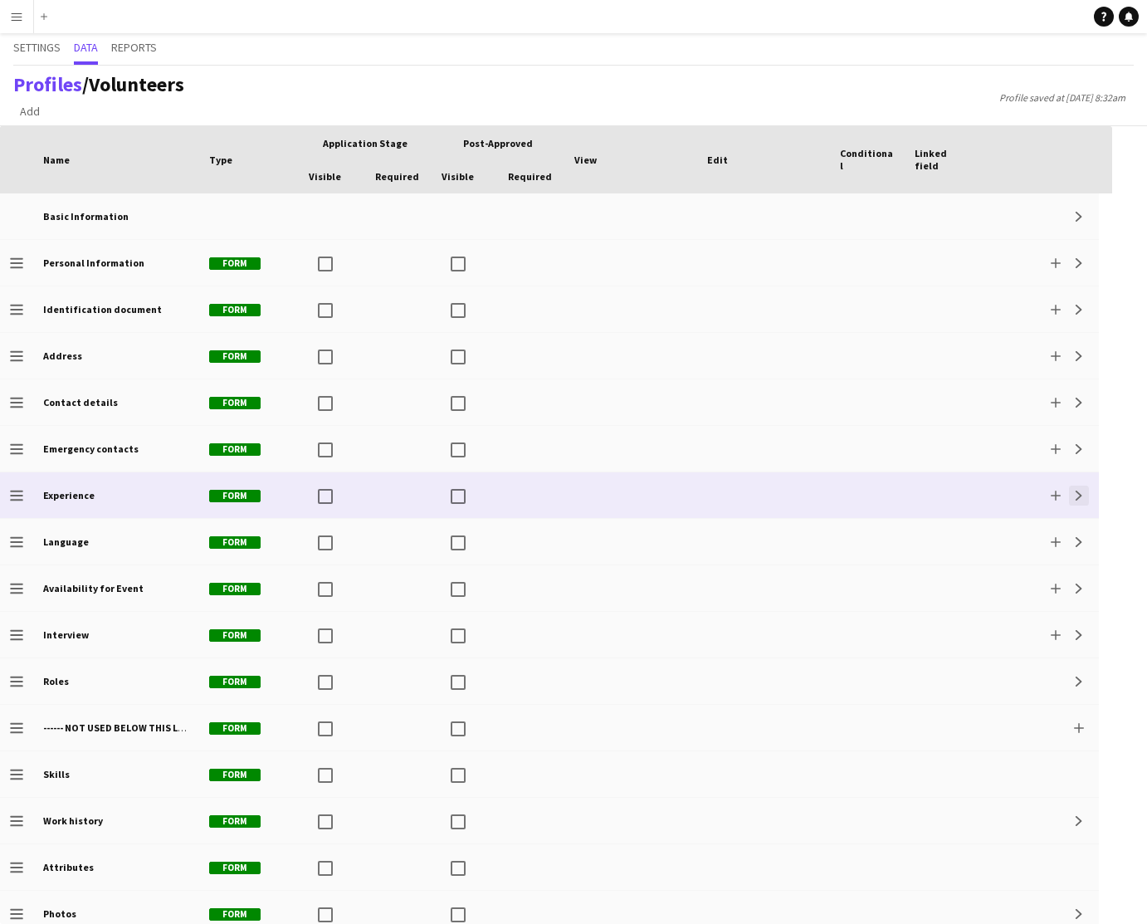
click at [1078, 496] on app-icon "Expand" at bounding box center [1079, 496] width 10 height 10
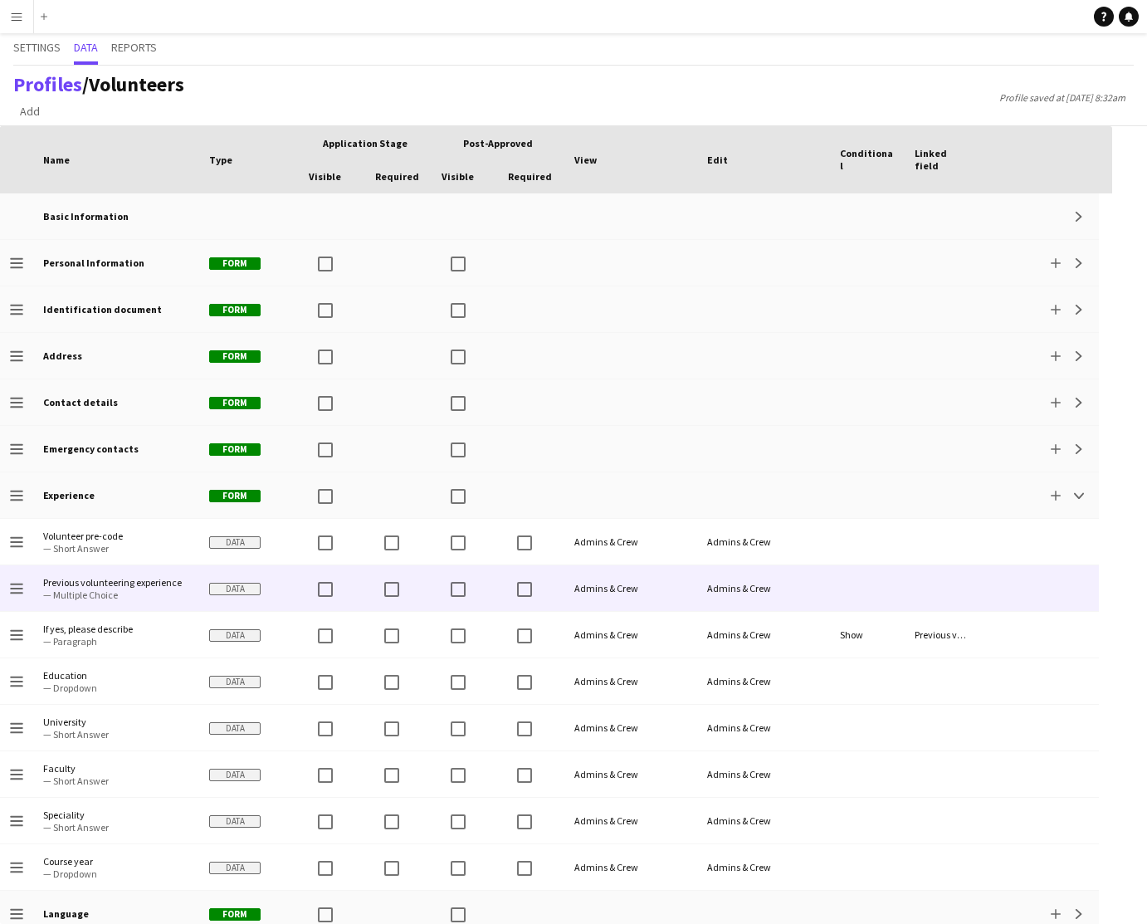
click at [814, 588] on div "Admins & Crew" at bounding box center [763, 588] width 133 height 46
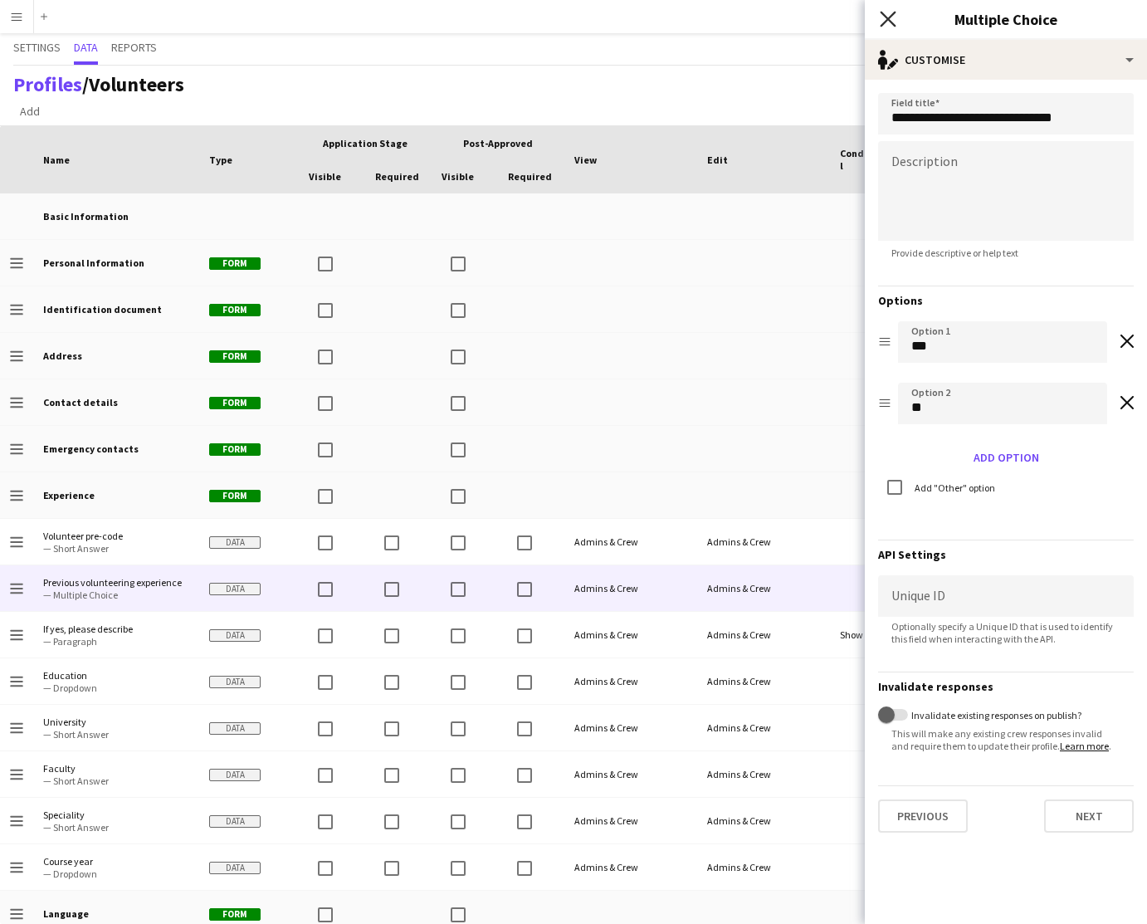
click at [888, 20] on icon at bounding box center [888, 19] width 16 height 16
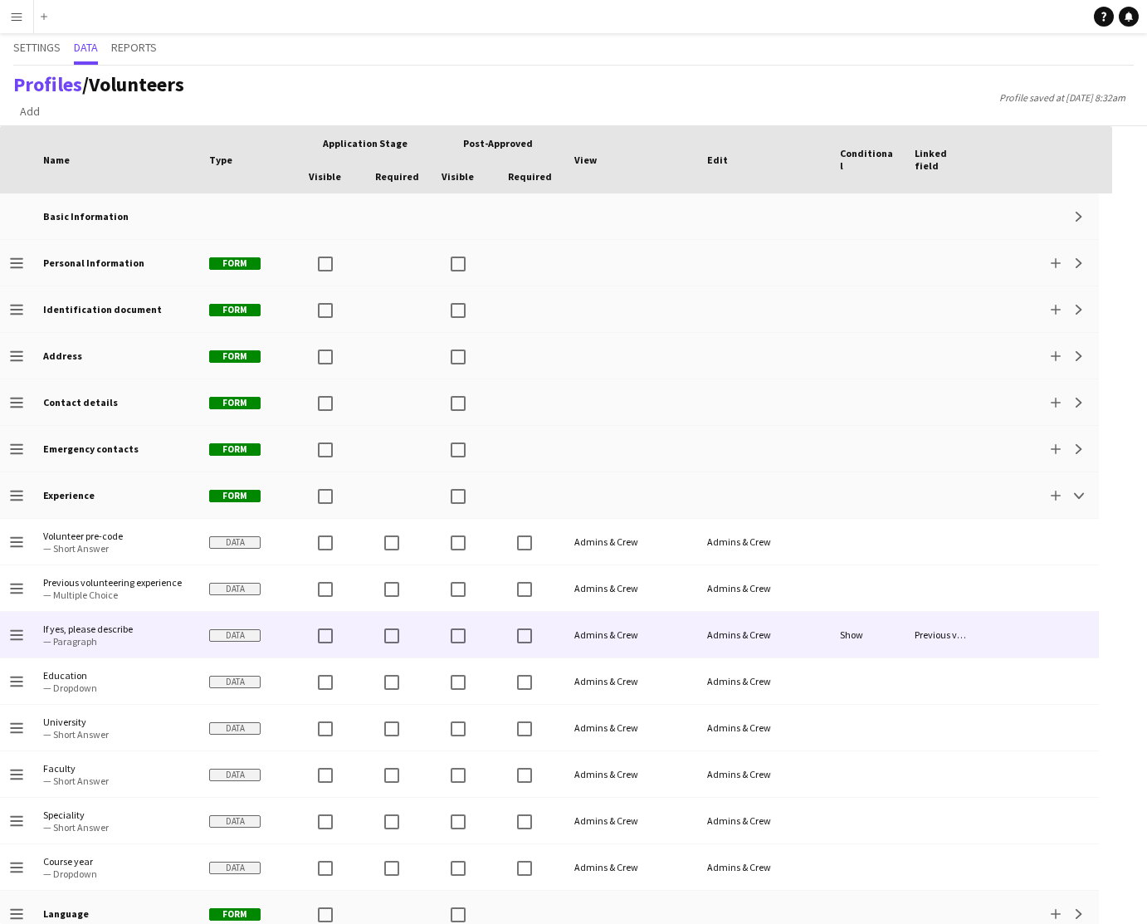
click at [1027, 633] on div at bounding box center [1039, 635] width 120 height 46
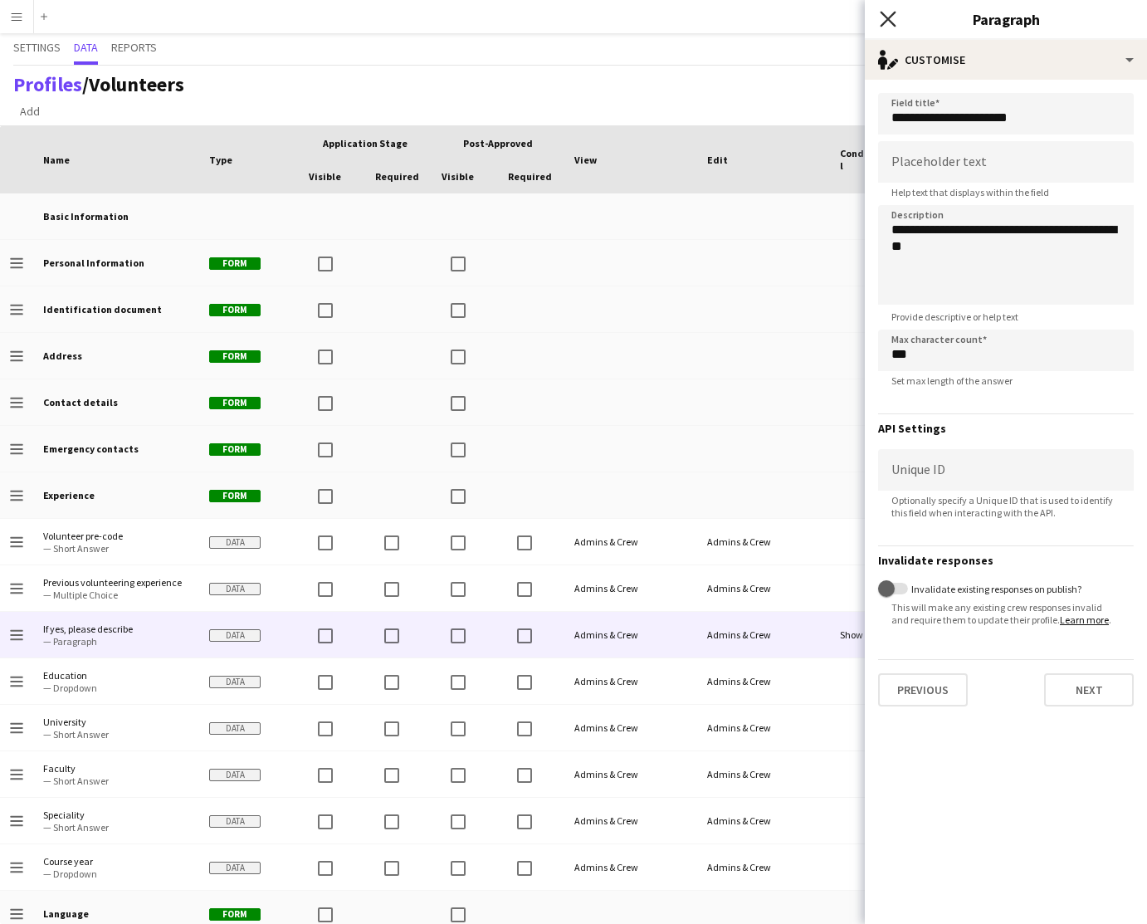
click at [890, 20] on icon at bounding box center [888, 19] width 16 height 16
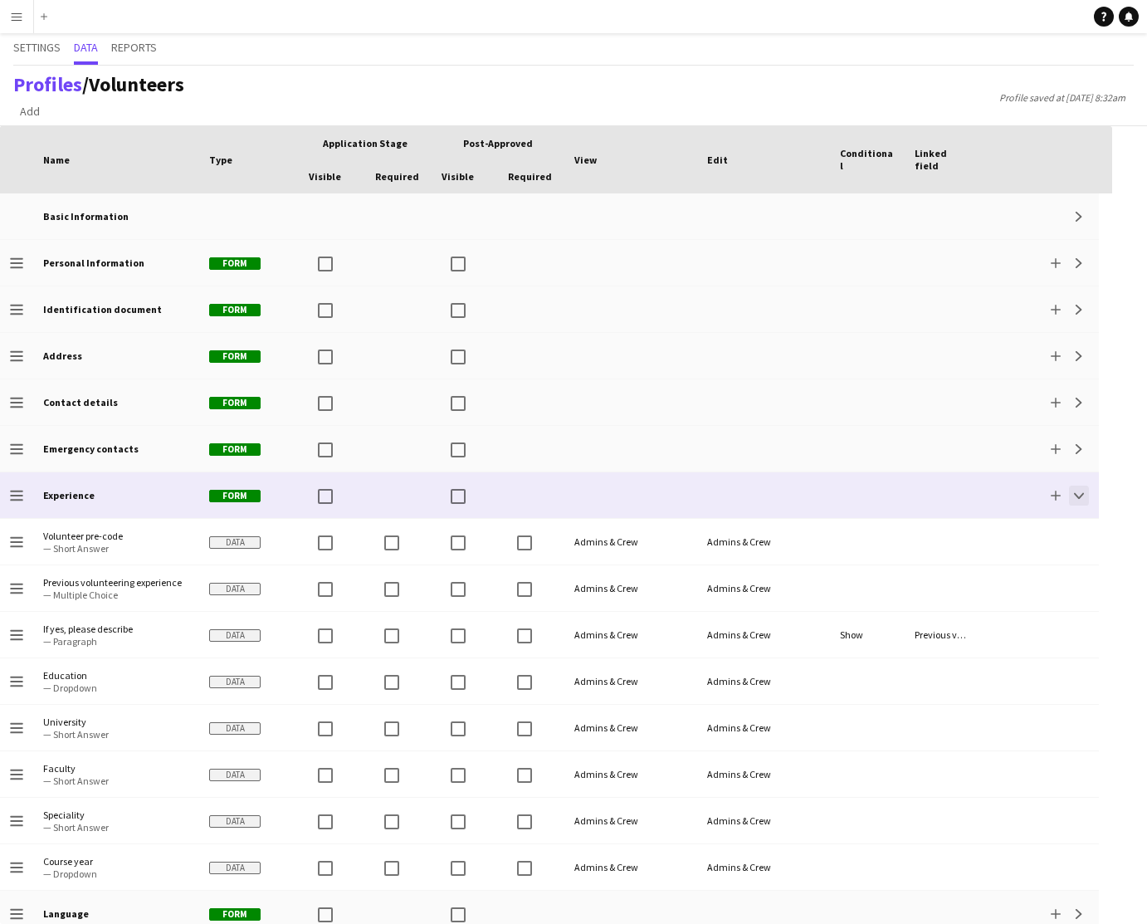
click at [1084, 498] on button "Collapse" at bounding box center [1079, 496] width 20 height 20
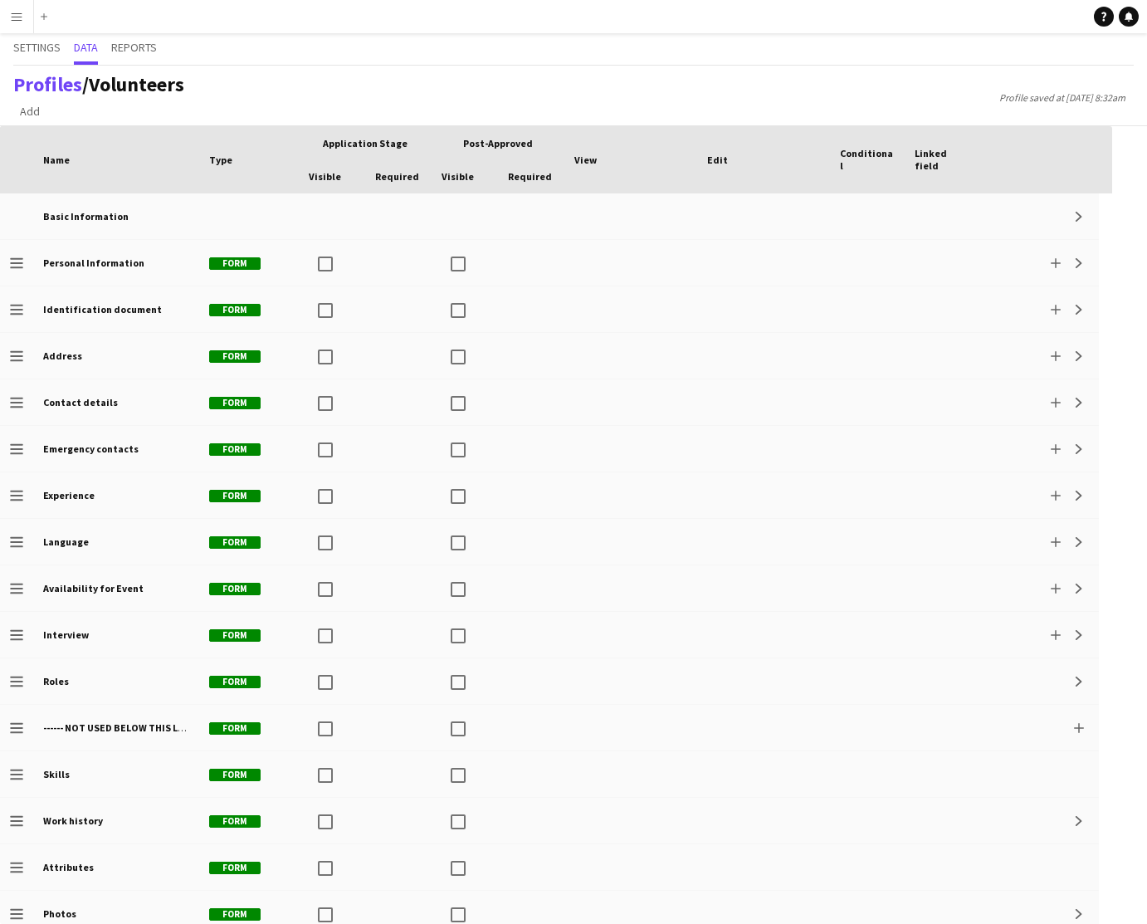
click at [15, 18] on app-icon "Menu" at bounding box center [16, 16] width 13 height 13
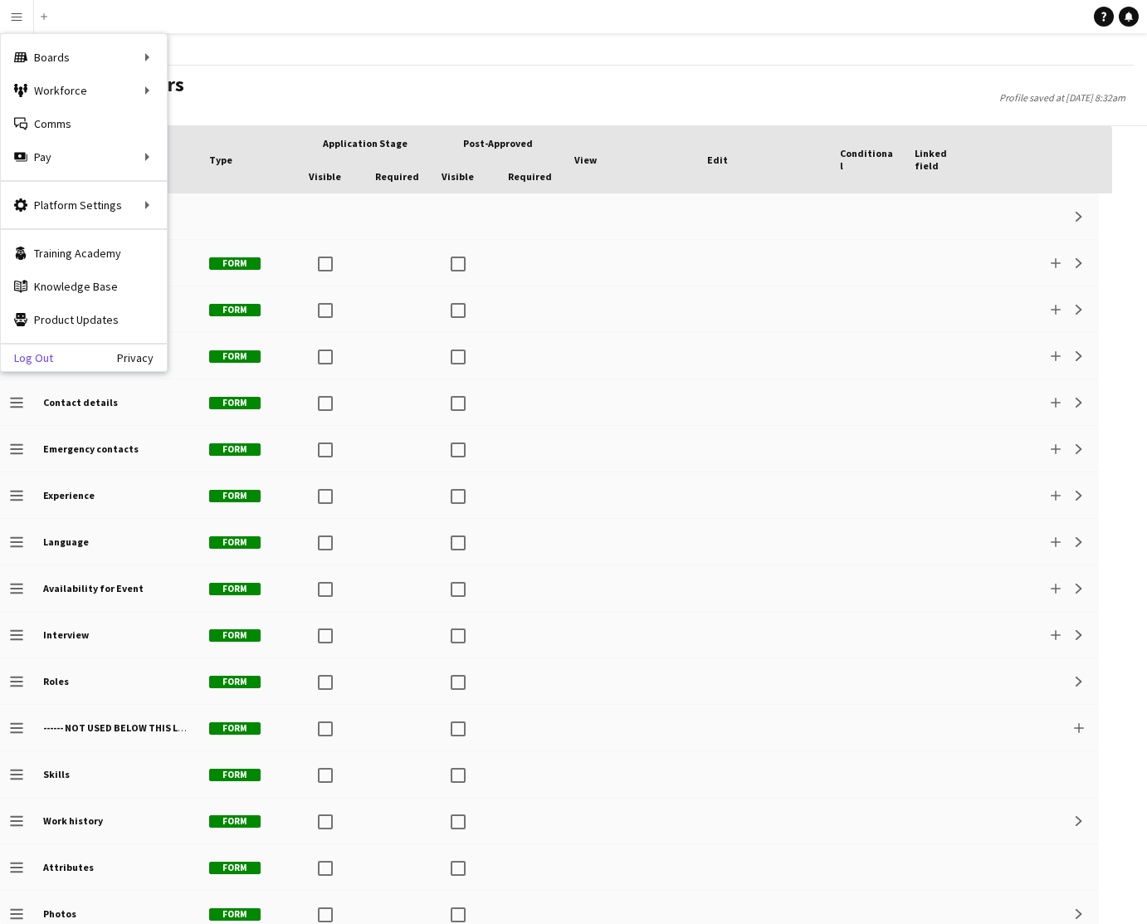
click at [37, 359] on link "Log Out" at bounding box center [27, 357] width 52 height 13
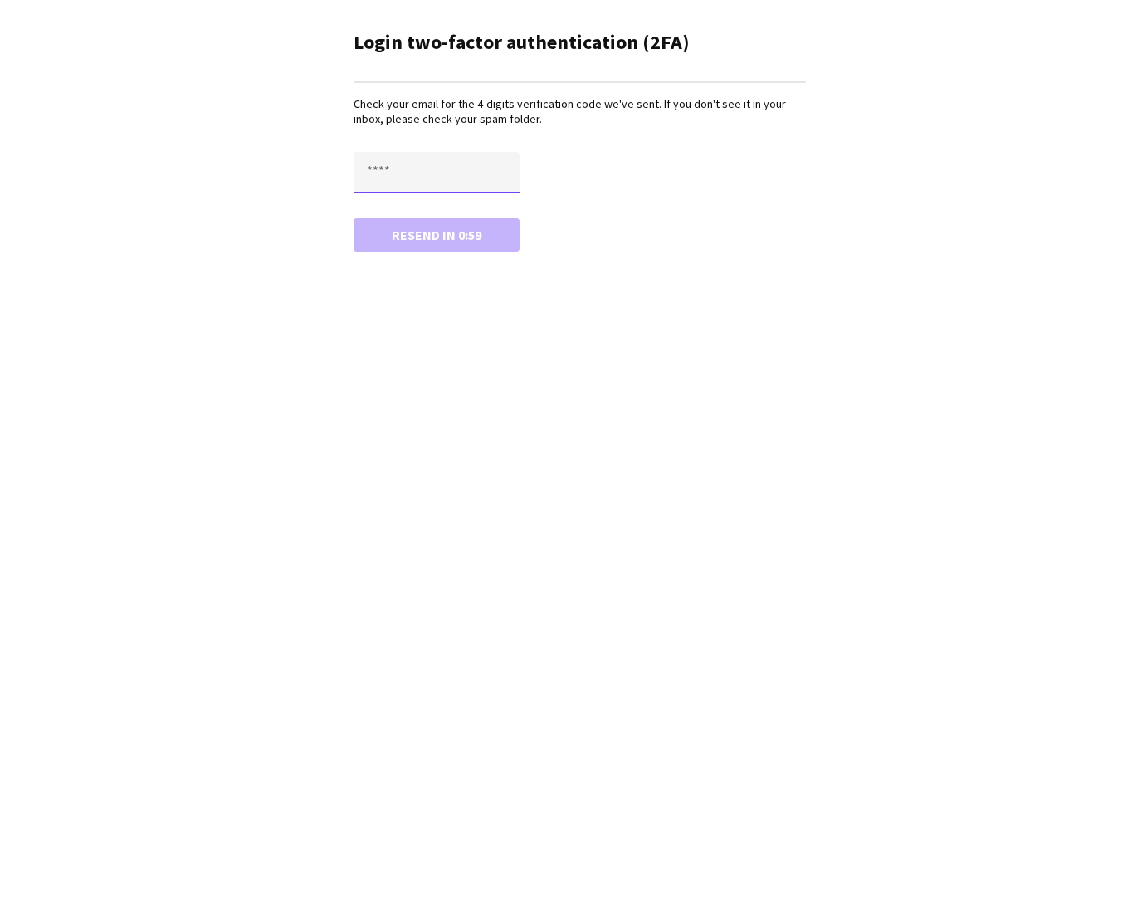
click at [419, 170] on input "text" at bounding box center [437, 173] width 166 height 42
type input "****"
click at [354, 218] on button "Confirm" at bounding box center [437, 234] width 166 height 33
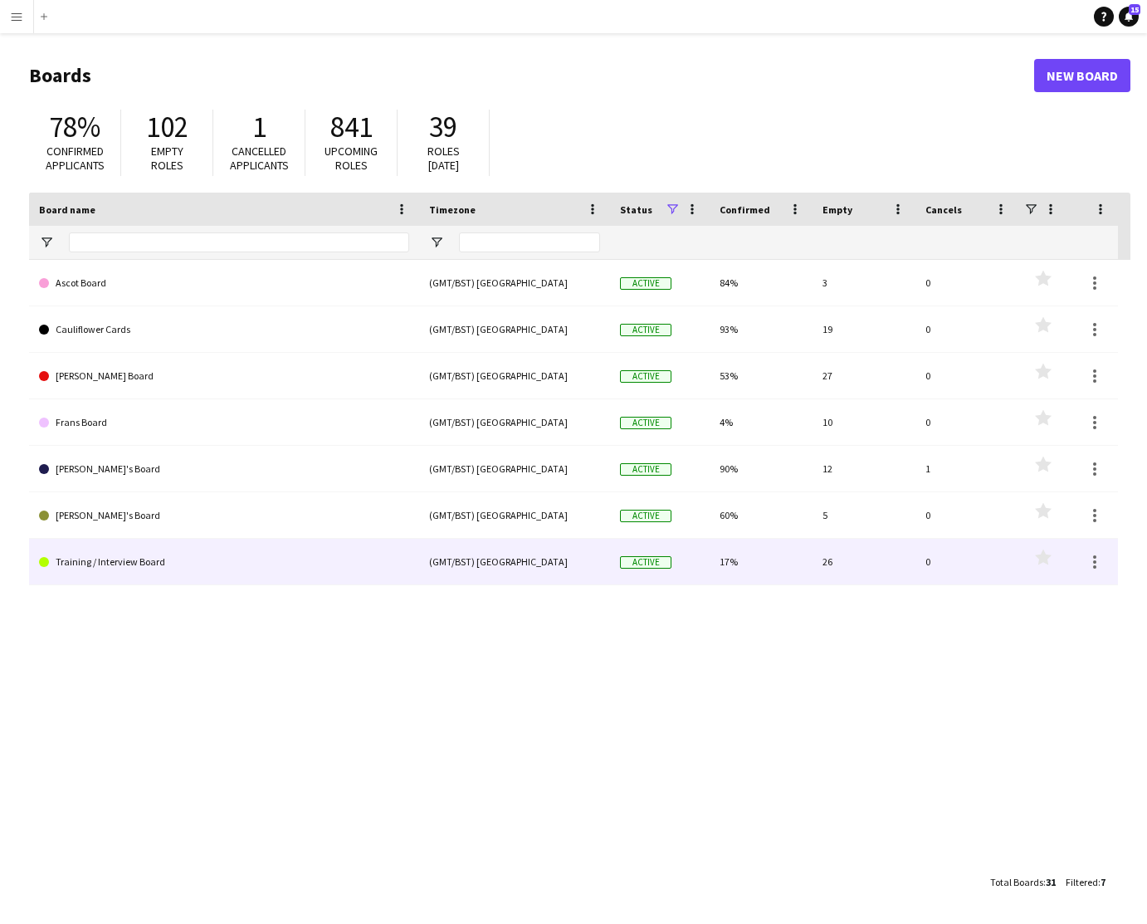
click at [222, 563] on link "Training / Interview Board" at bounding box center [224, 562] width 370 height 46
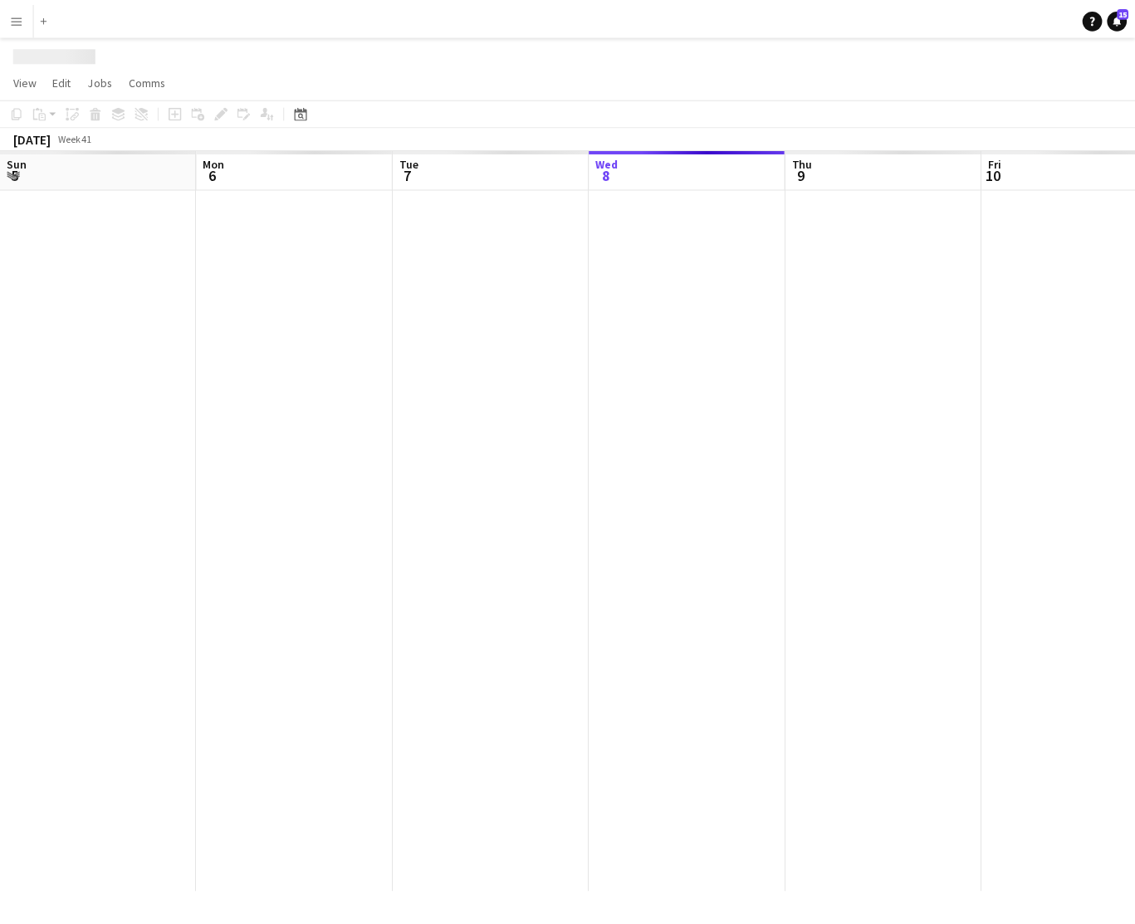
scroll to position [0, 397]
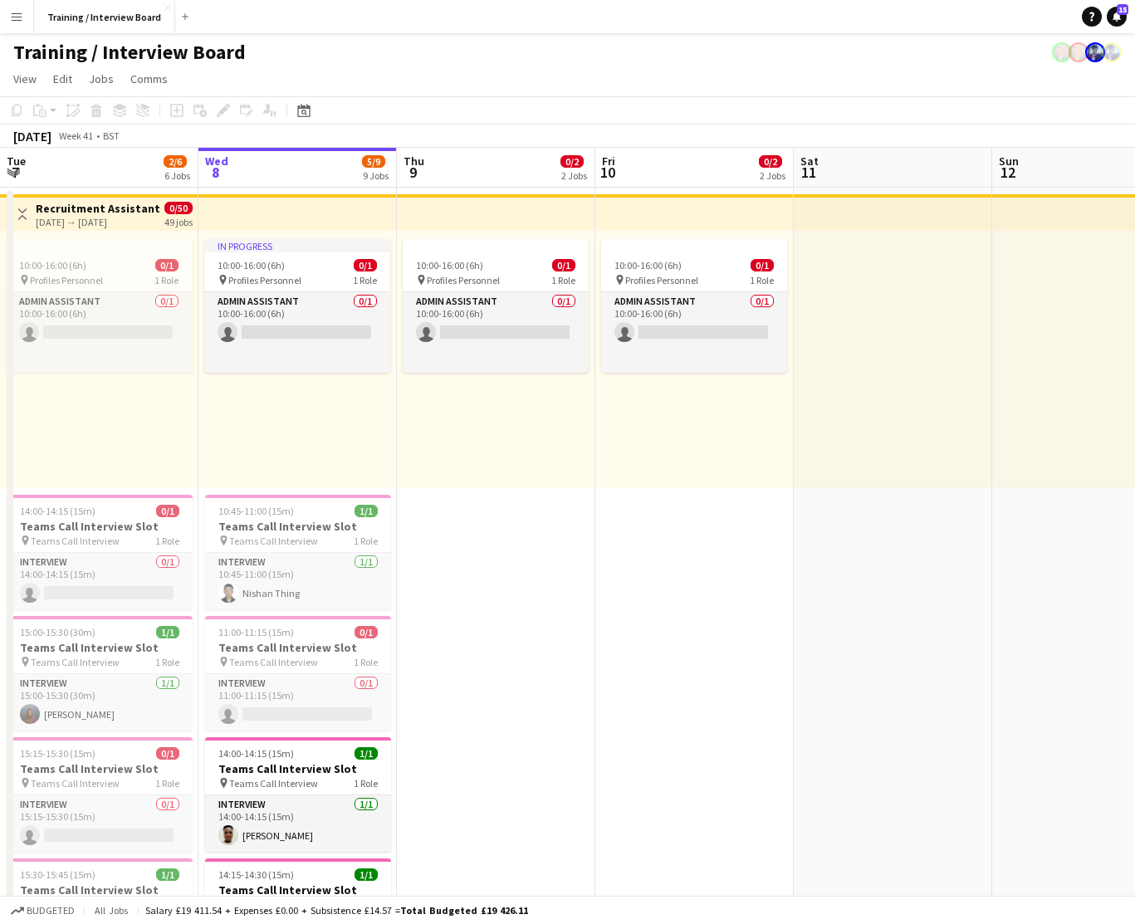
click at [16, 17] on app-icon "Menu" at bounding box center [16, 16] width 13 height 13
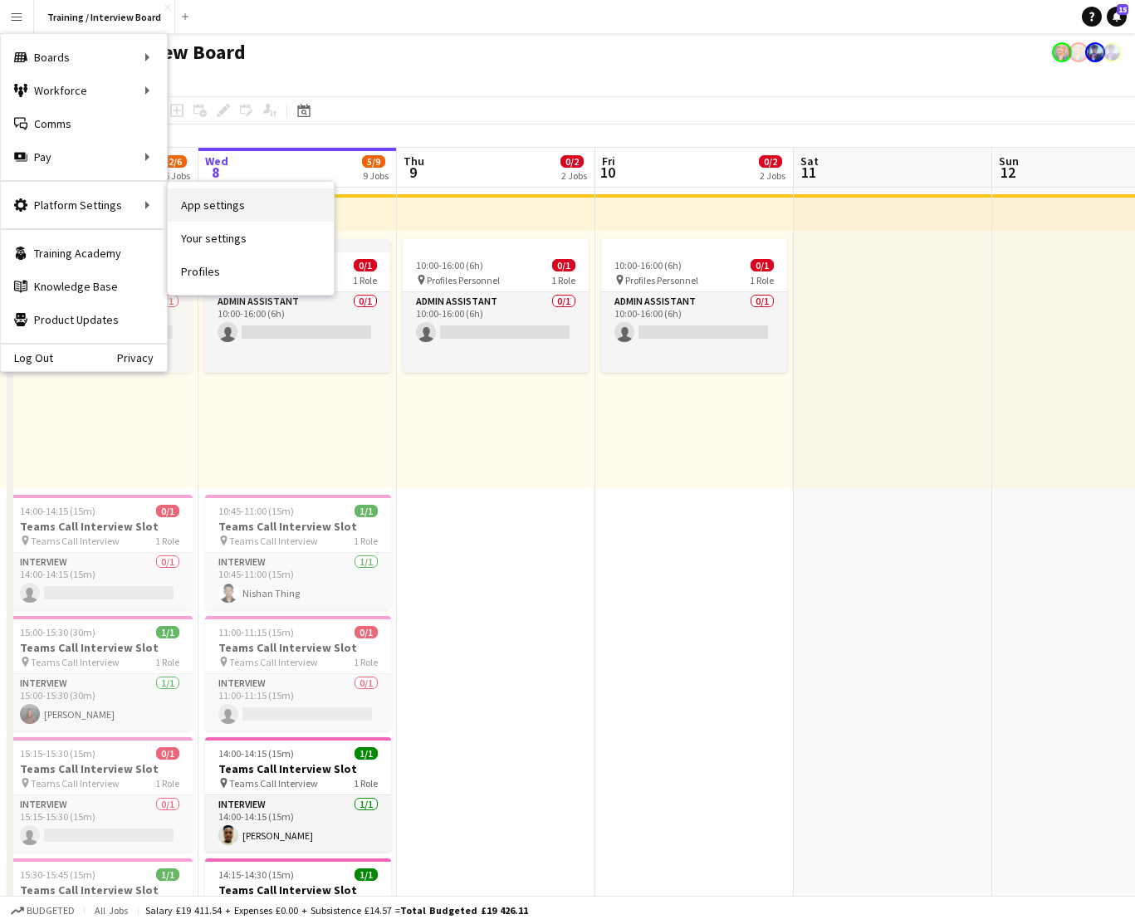
click at [202, 209] on link "App settings" at bounding box center [251, 204] width 166 height 33
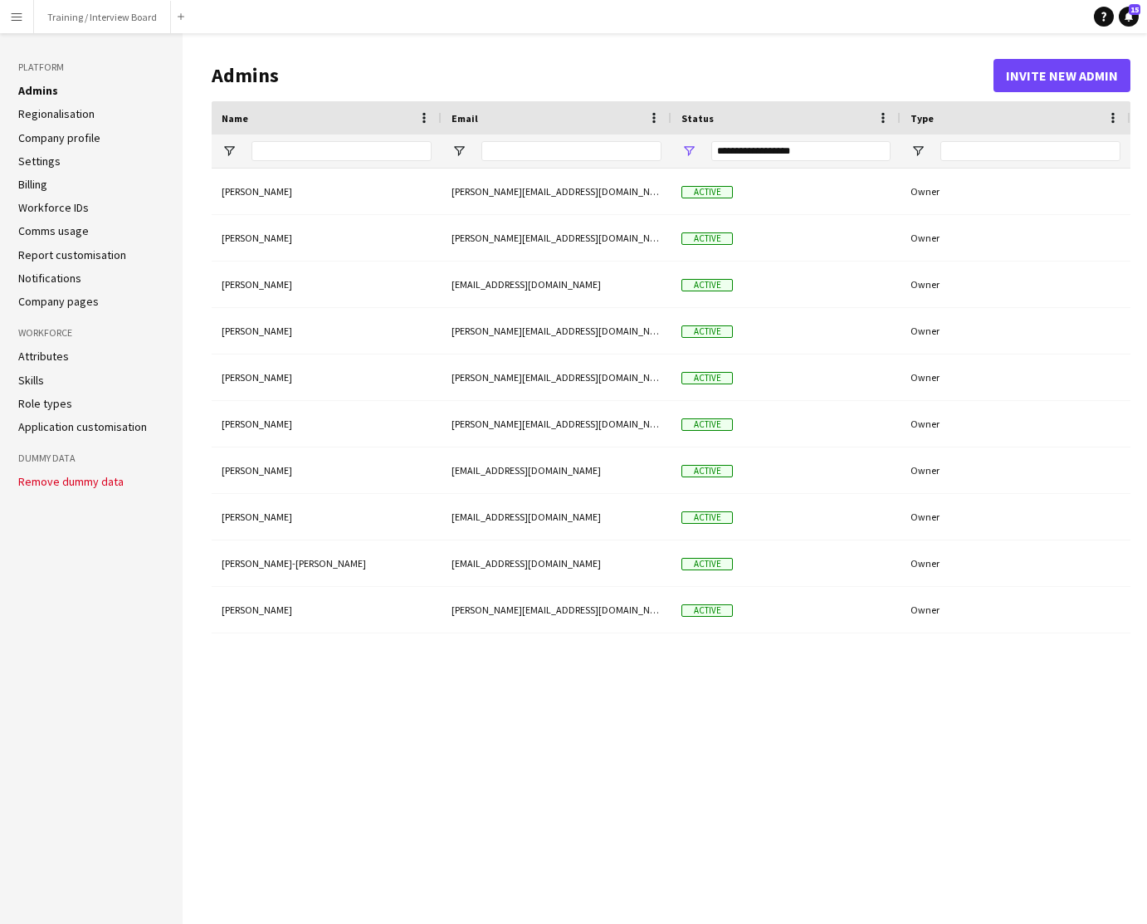
click at [51, 408] on link "Role types" at bounding box center [45, 403] width 54 height 15
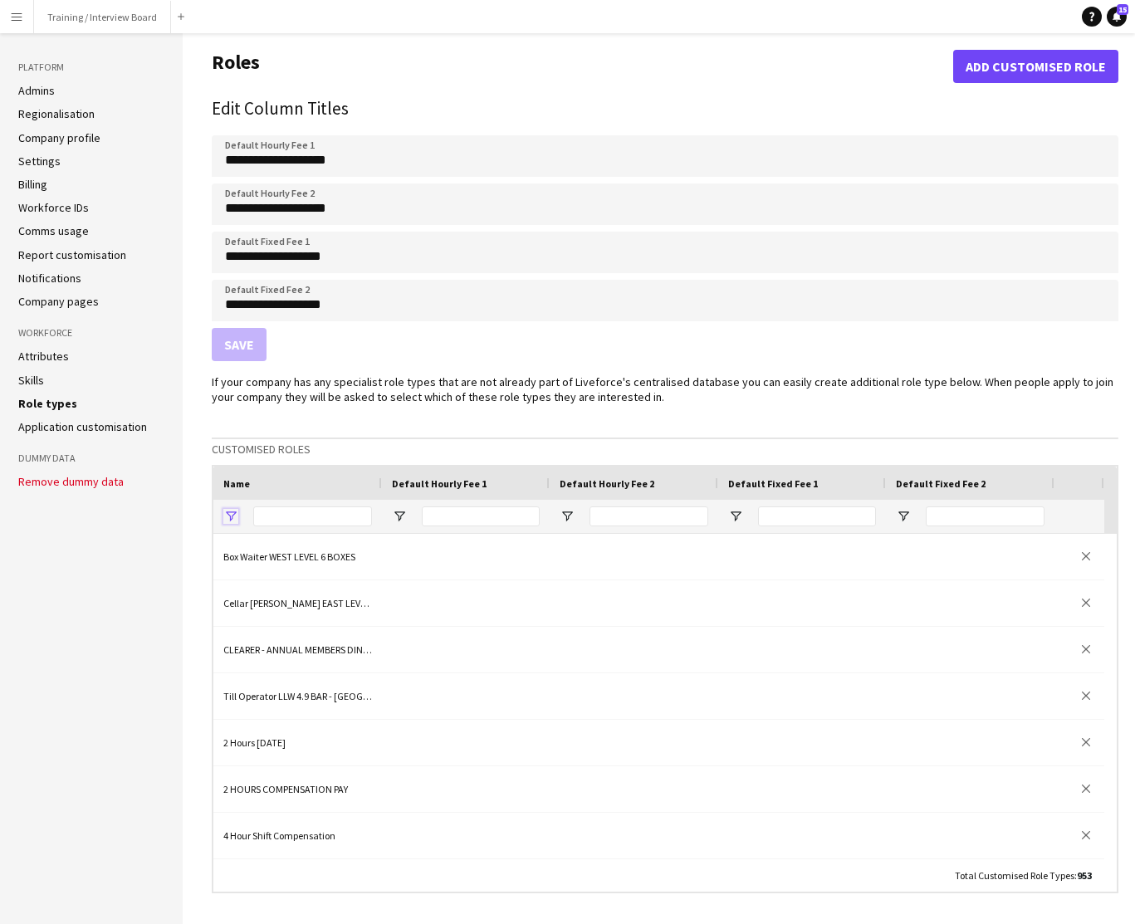
click at [232, 517] on span "Open Filter Menu" at bounding box center [230, 516] width 15 height 15
click at [397, 426] on div "If your company has any specialist role types that are not already part of Live…" at bounding box center [665, 888] width 906 height 1029
click at [298, 519] on input "Name Filter Input" at bounding box center [312, 516] width 119 height 20
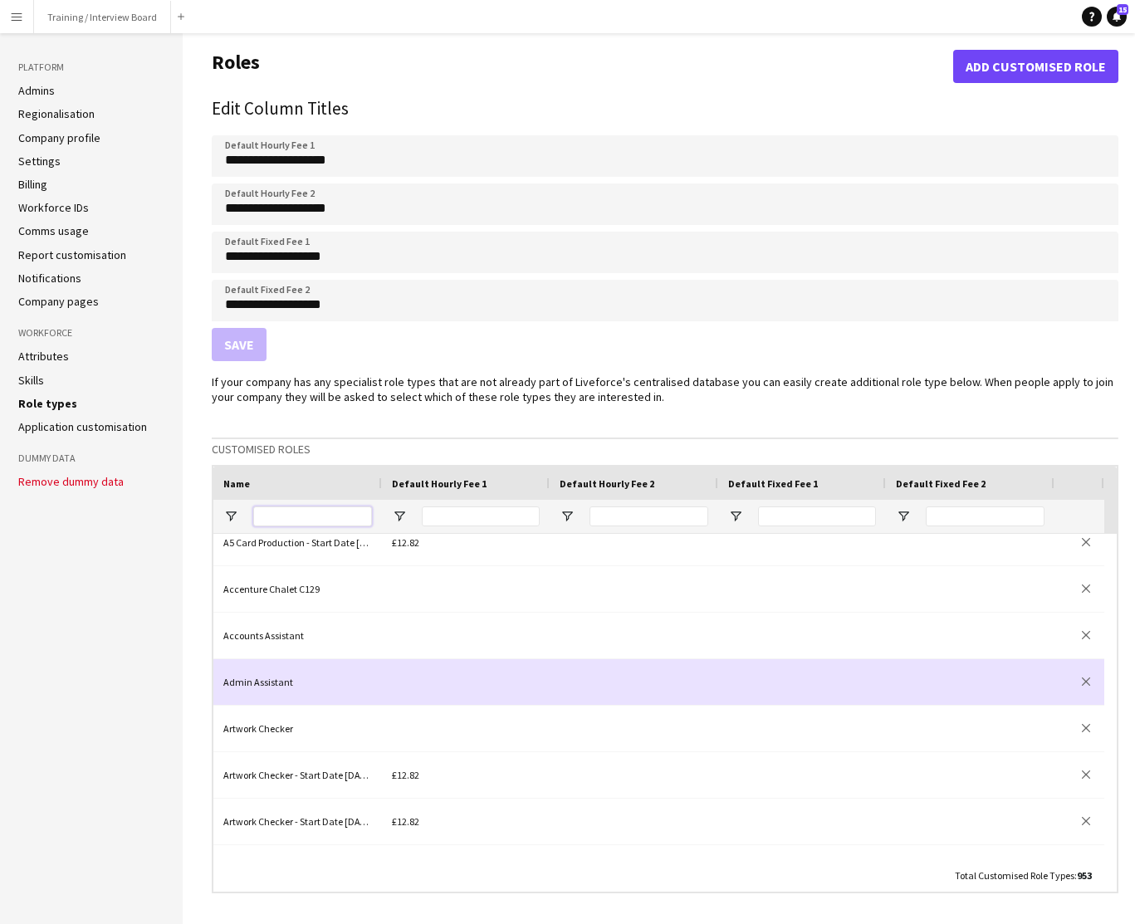
scroll to position [447, 0]
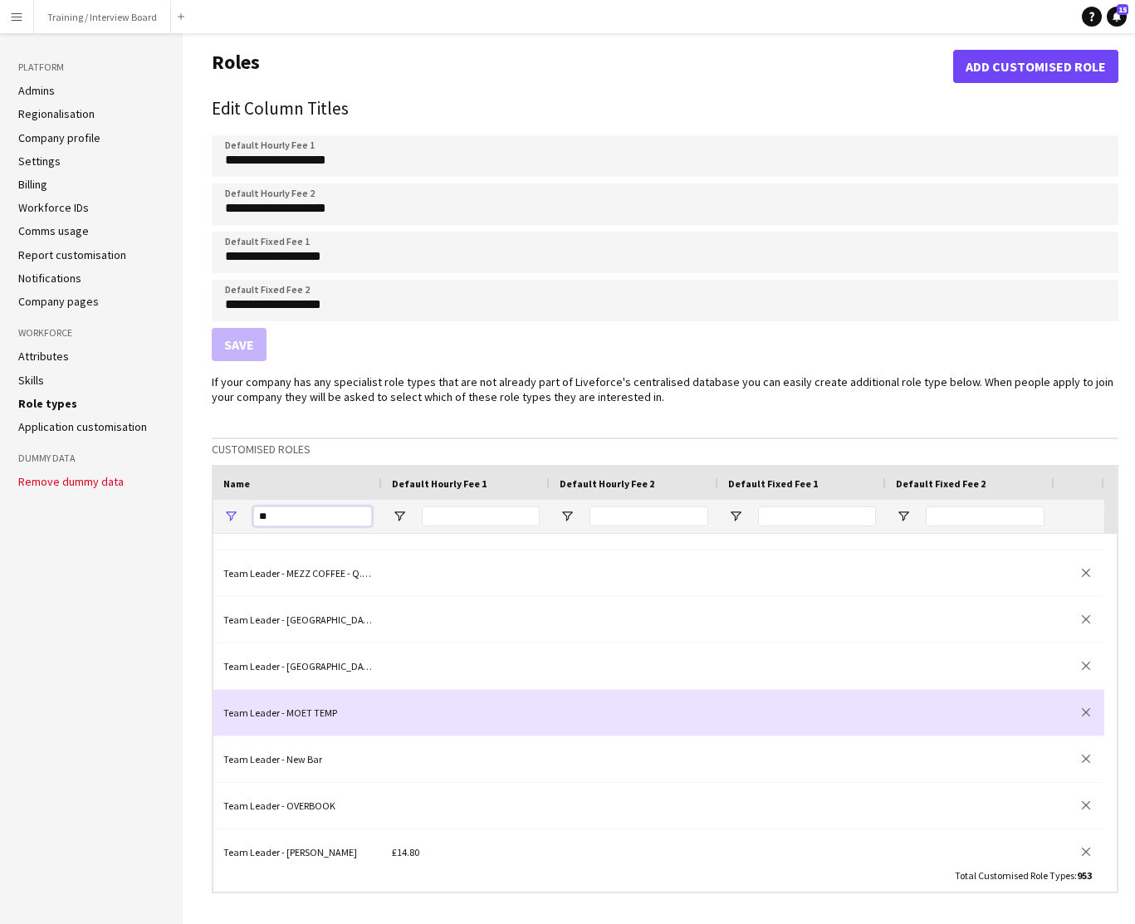
type input "*"
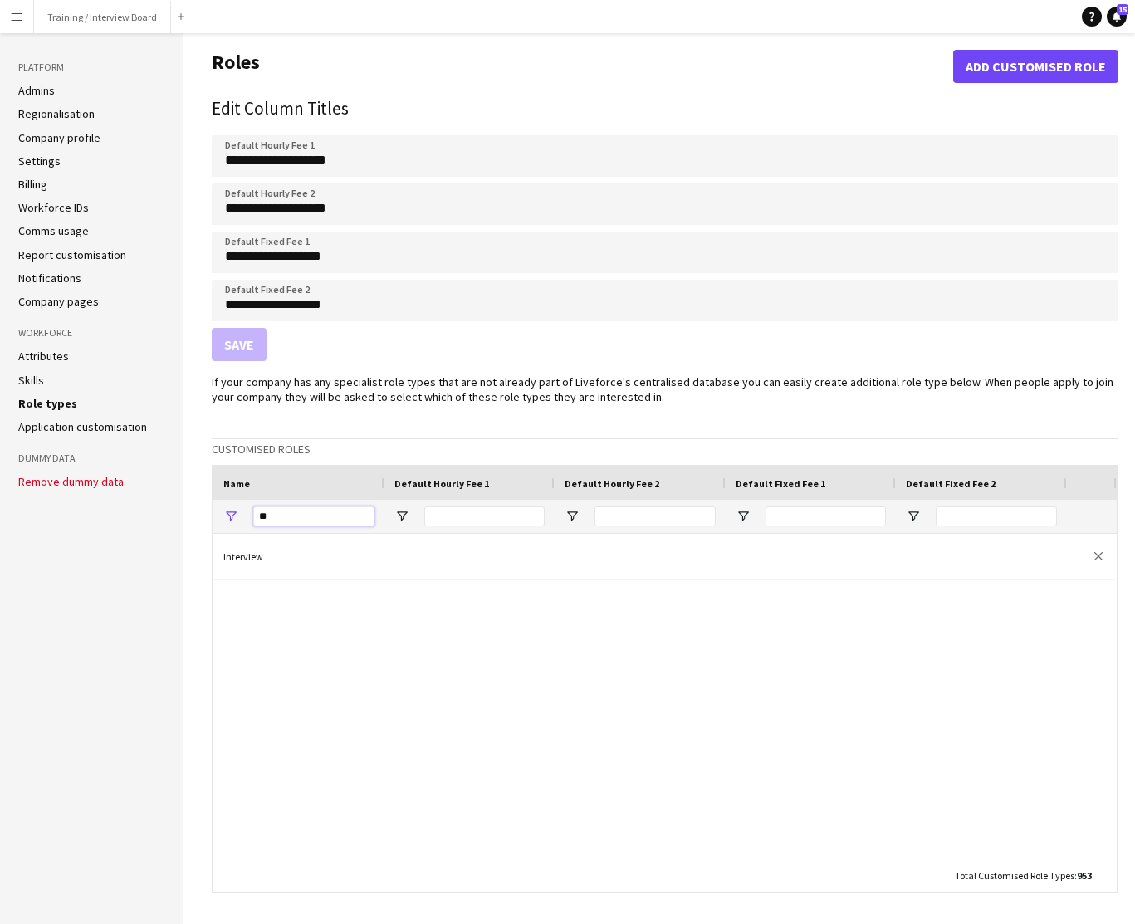
type input "*"
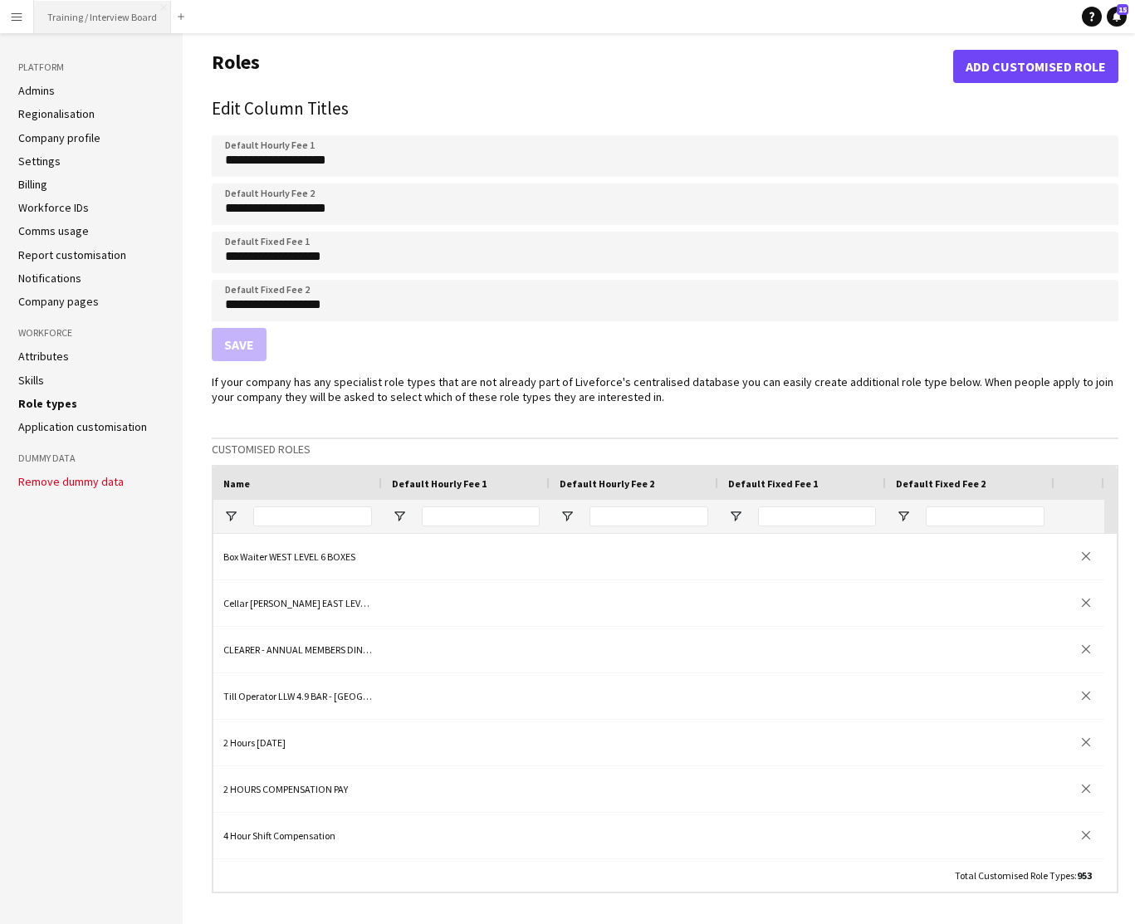
click at [102, 18] on button "Training / Interview Board Close" at bounding box center [102, 17] width 137 height 32
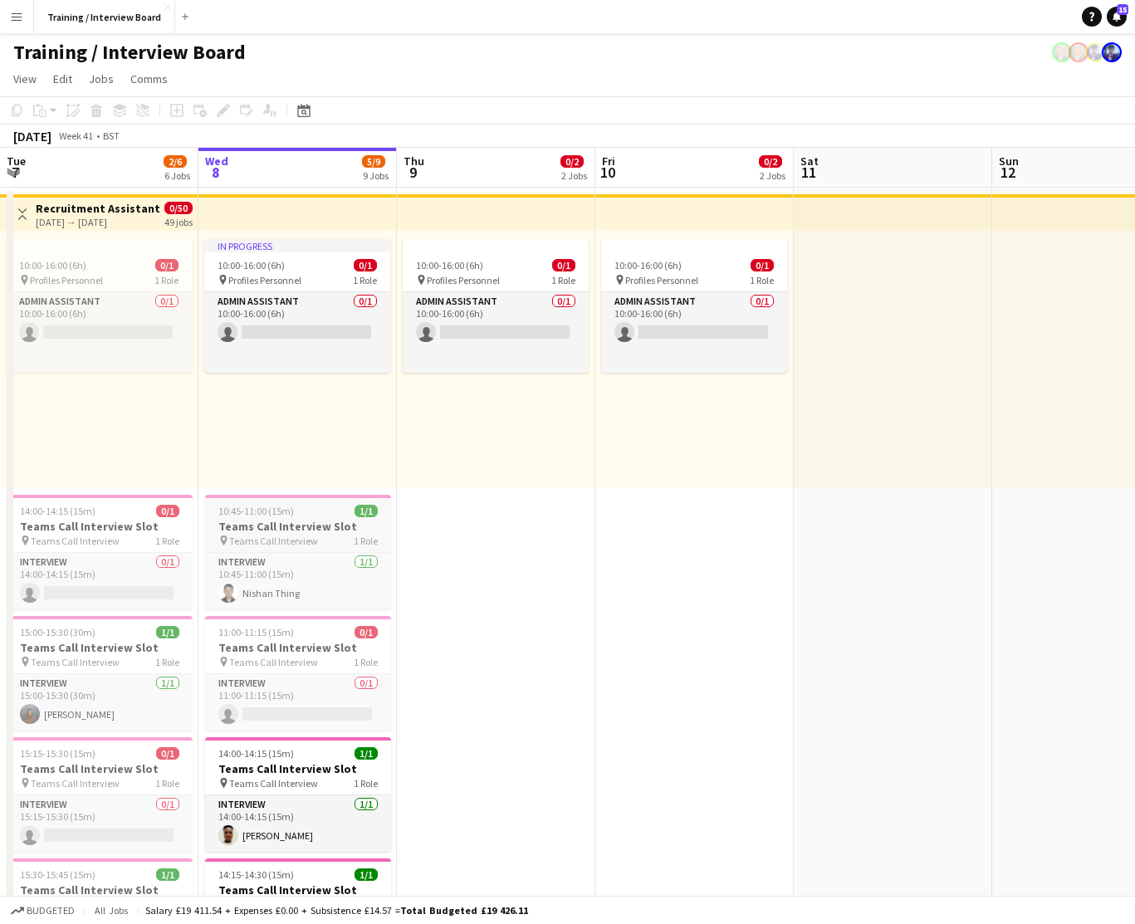
click at [315, 532] on h3 "Teams Call Interview Slot" at bounding box center [298, 526] width 186 height 15
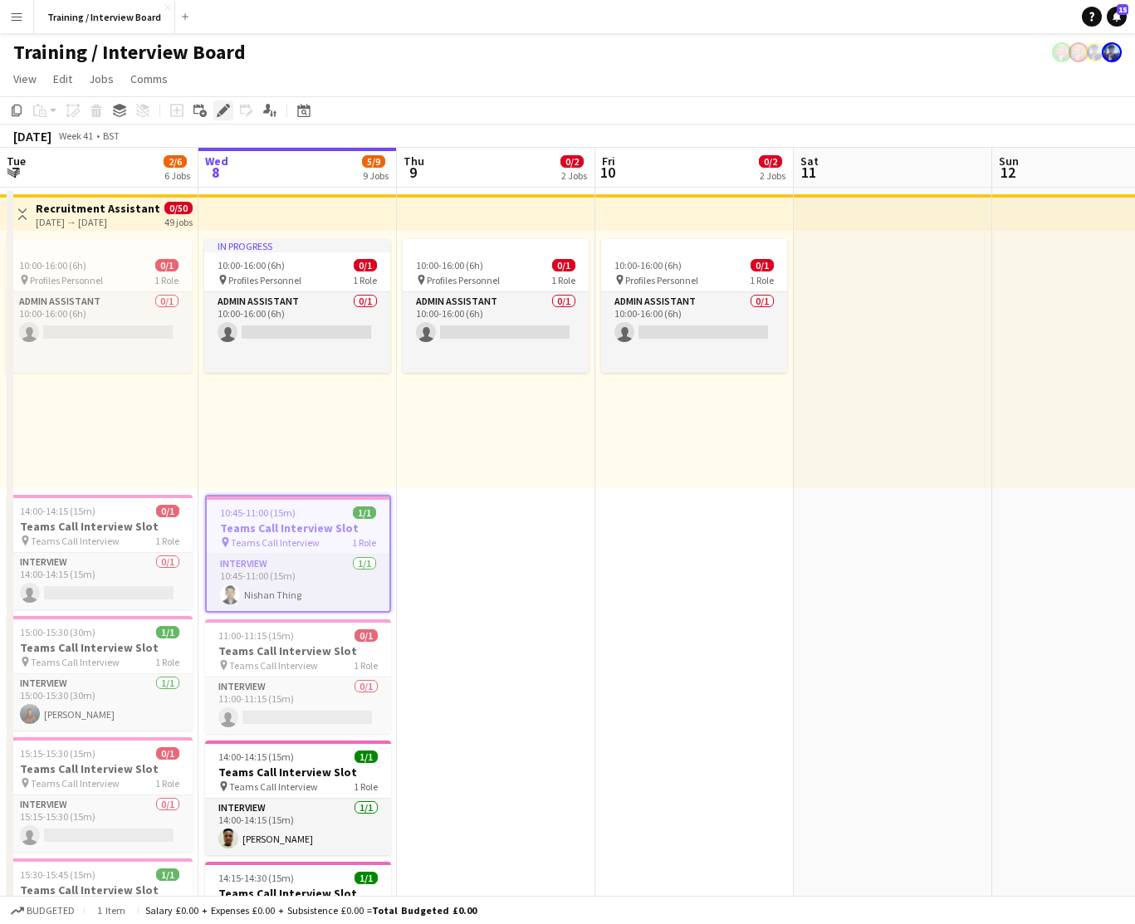
click at [225, 112] on icon "Edit" at bounding box center [223, 110] width 13 height 13
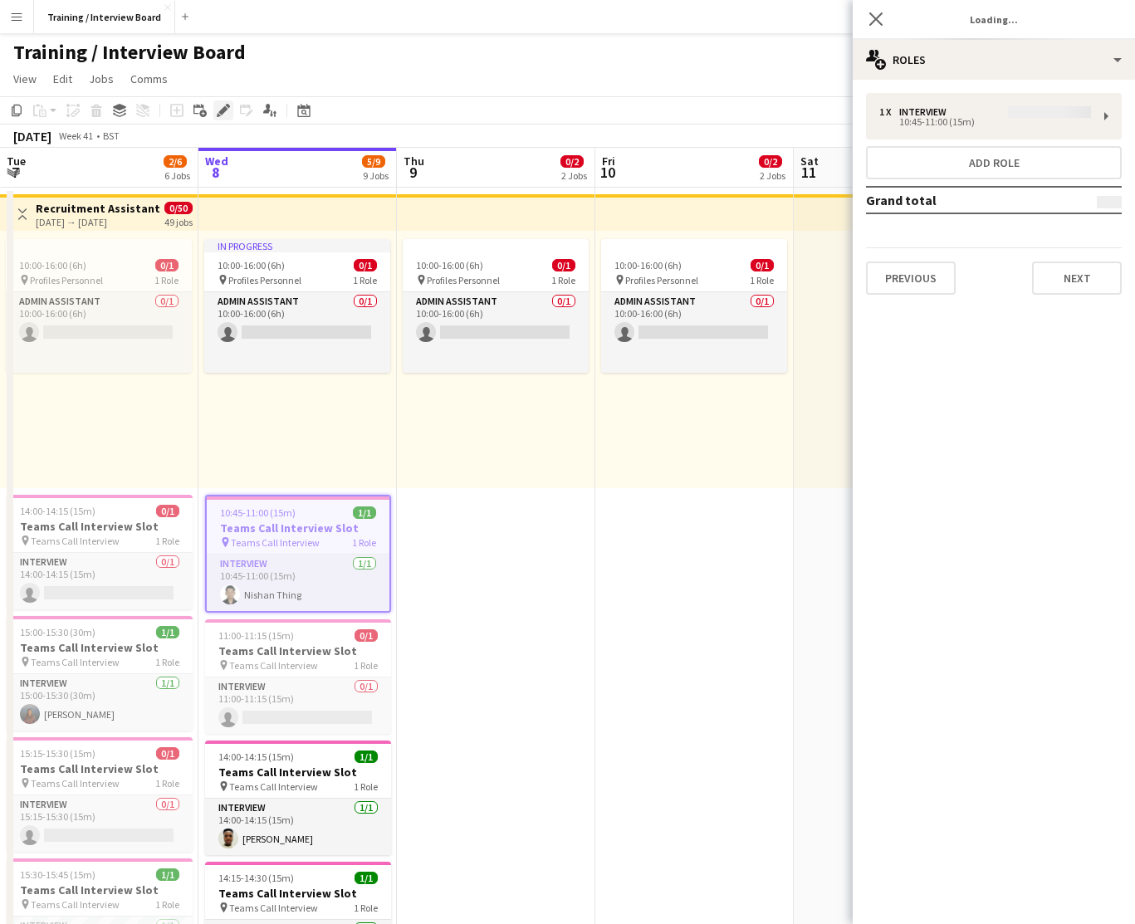
type input "**********"
click at [1082, 280] on button "Next" at bounding box center [1077, 277] width 90 height 33
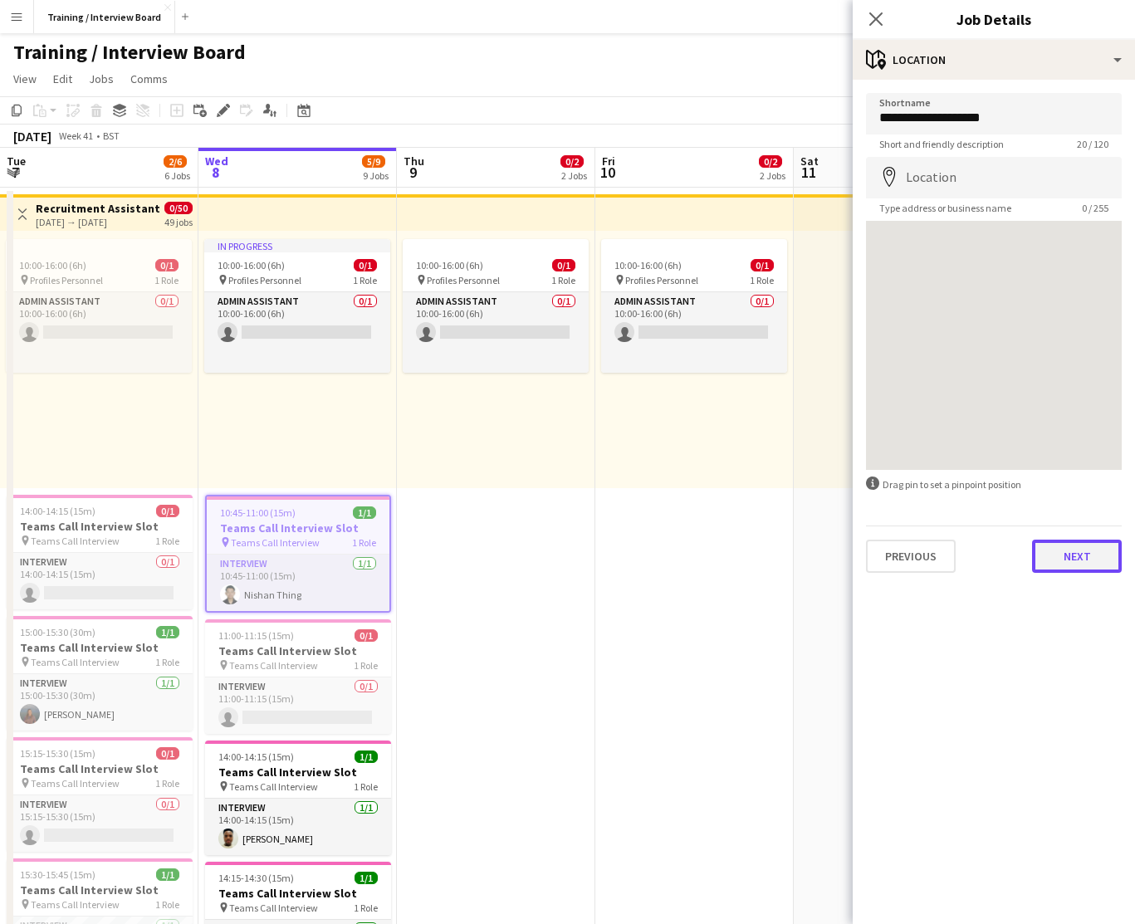
click at [1083, 561] on button "Next" at bounding box center [1077, 556] width 90 height 33
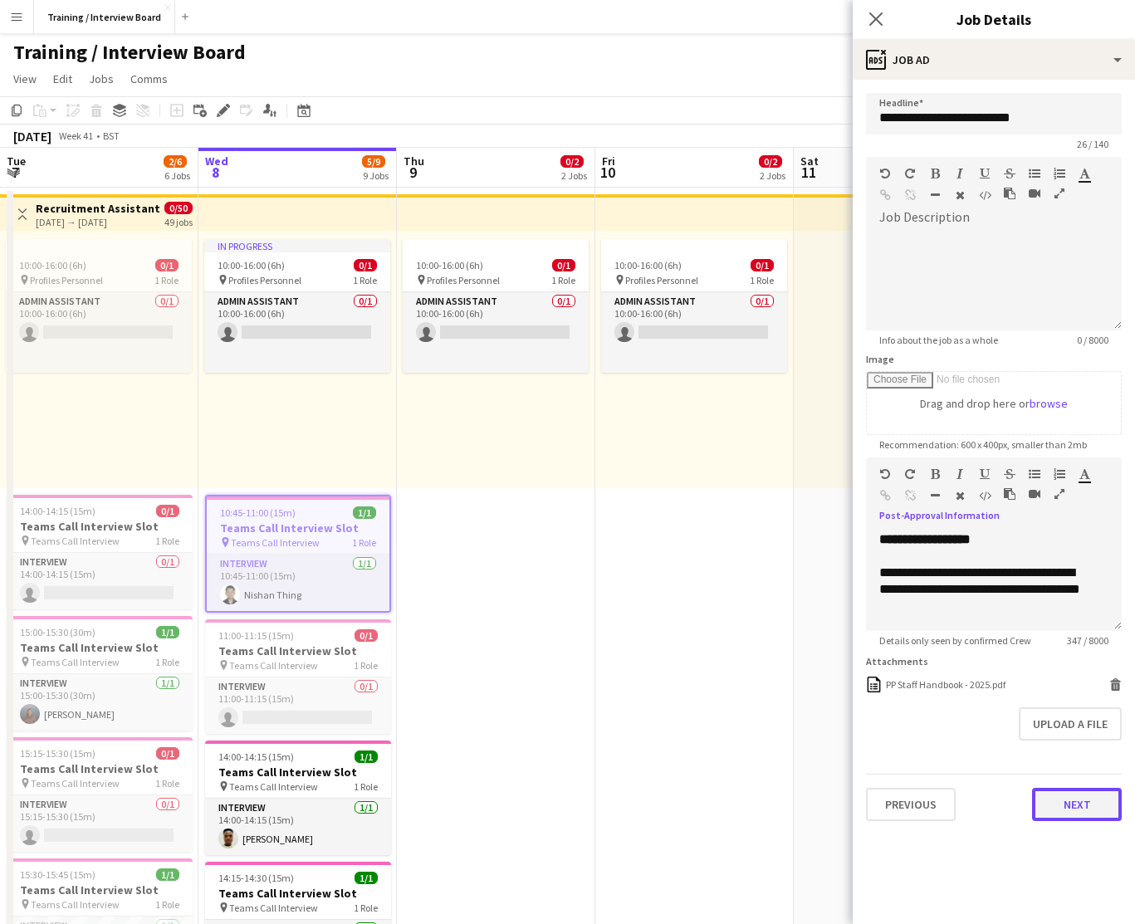
click at [1087, 808] on button "Next" at bounding box center [1077, 804] width 90 height 33
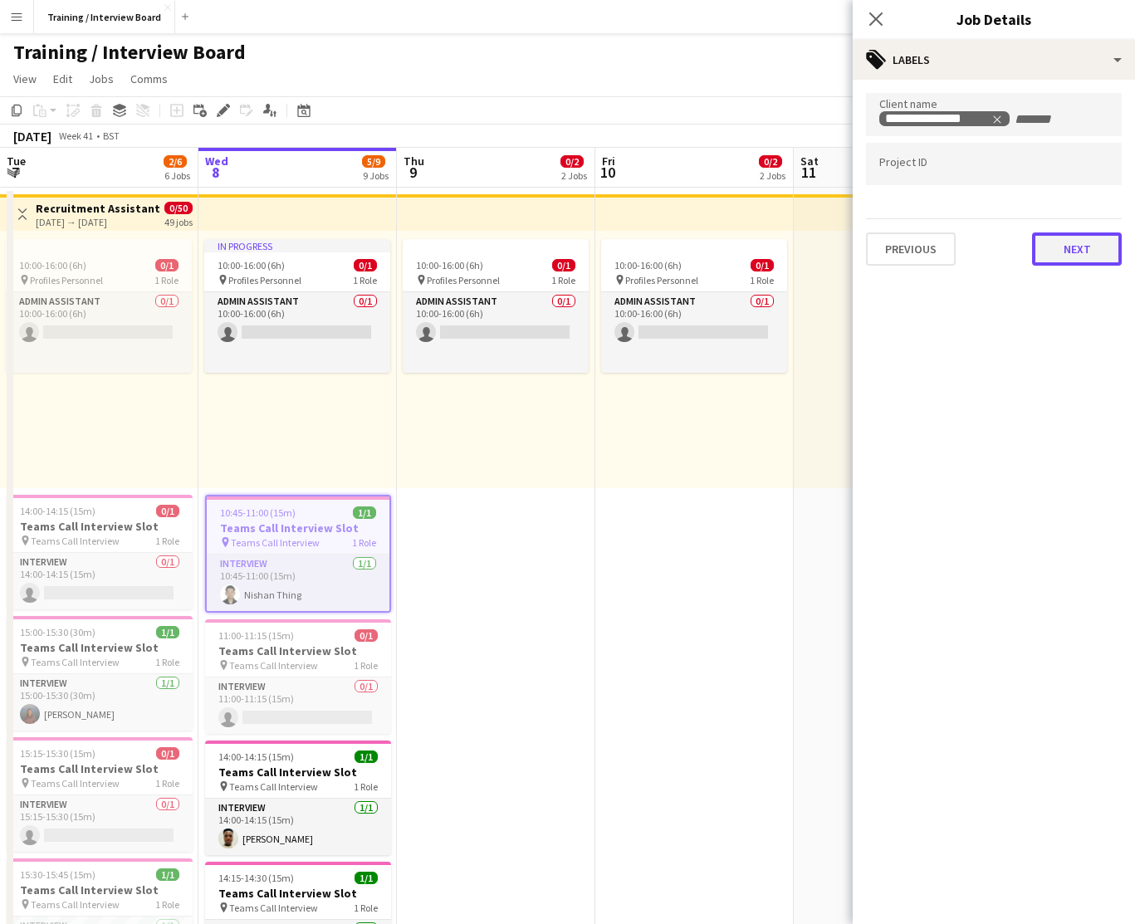
click at [1095, 250] on button "Next" at bounding box center [1077, 248] width 90 height 33
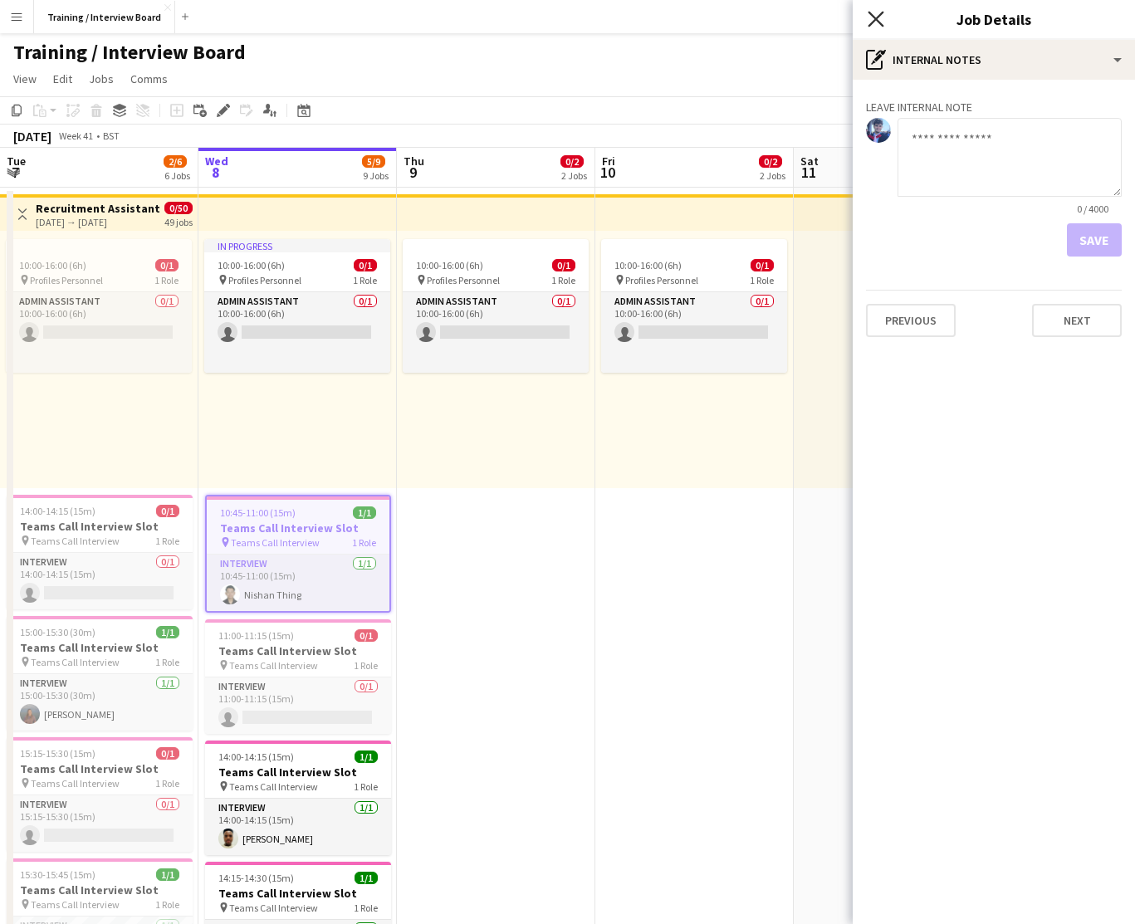
click at [878, 11] on icon "Close pop-in" at bounding box center [875, 19] width 16 height 16
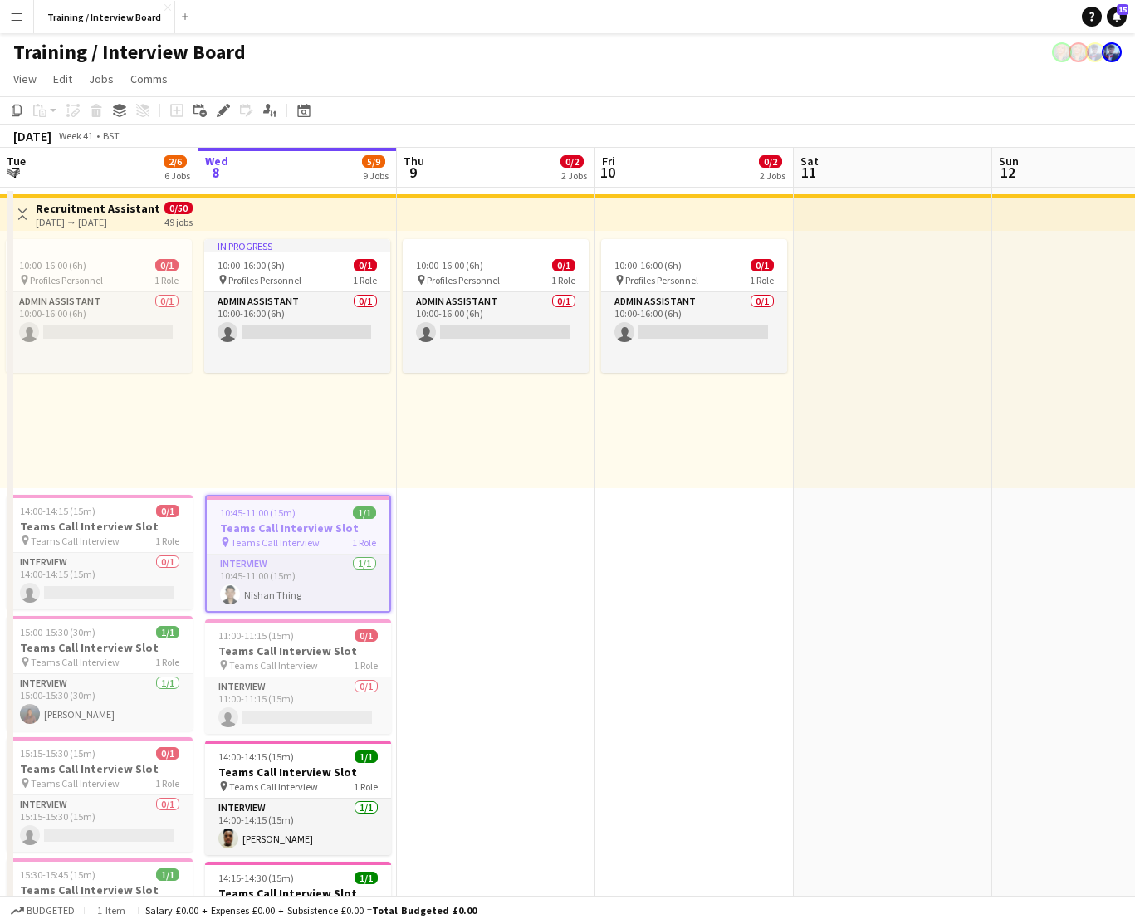
click at [667, 102] on app-toolbar "Copy Paste Paste Command V Paste with crew Command Shift V Paste linked Job Del…" at bounding box center [567, 110] width 1135 height 28
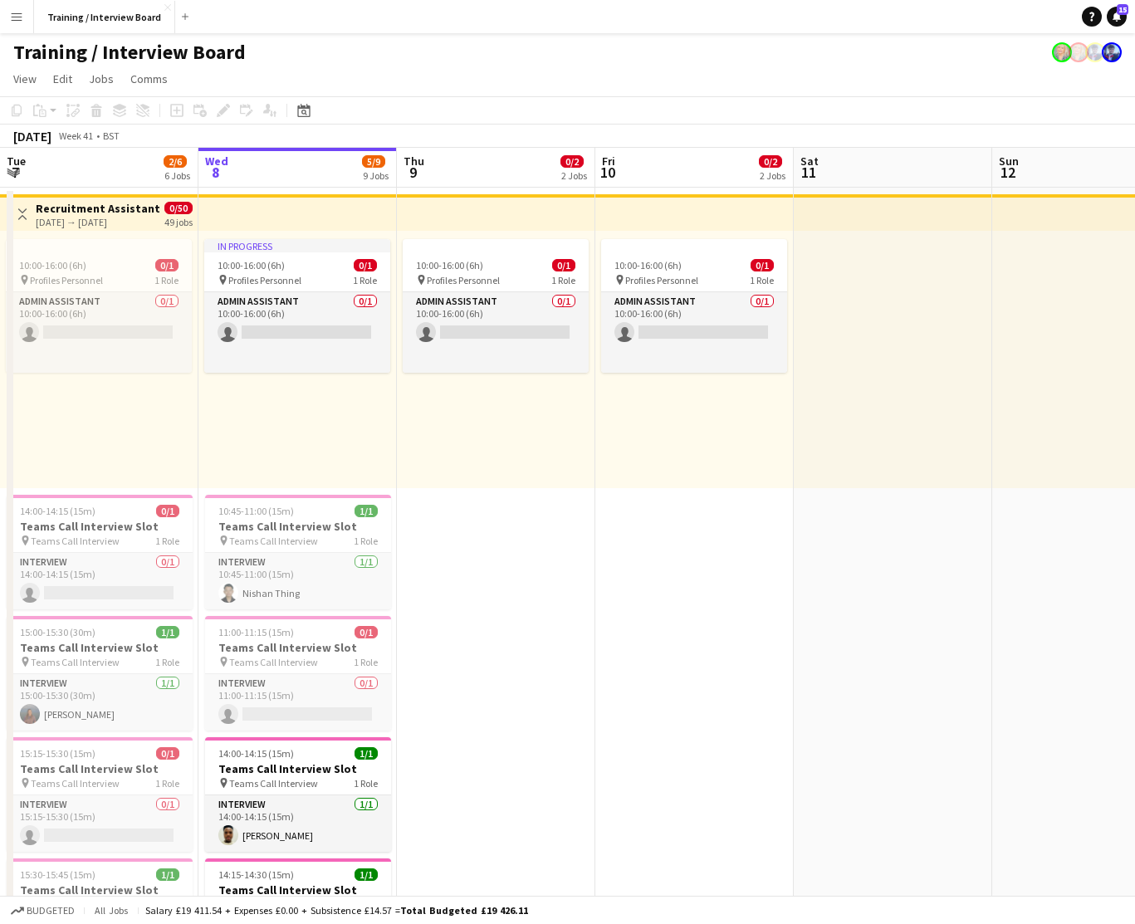
click at [17, 18] on app-icon "Menu" at bounding box center [16, 16] width 13 height 13
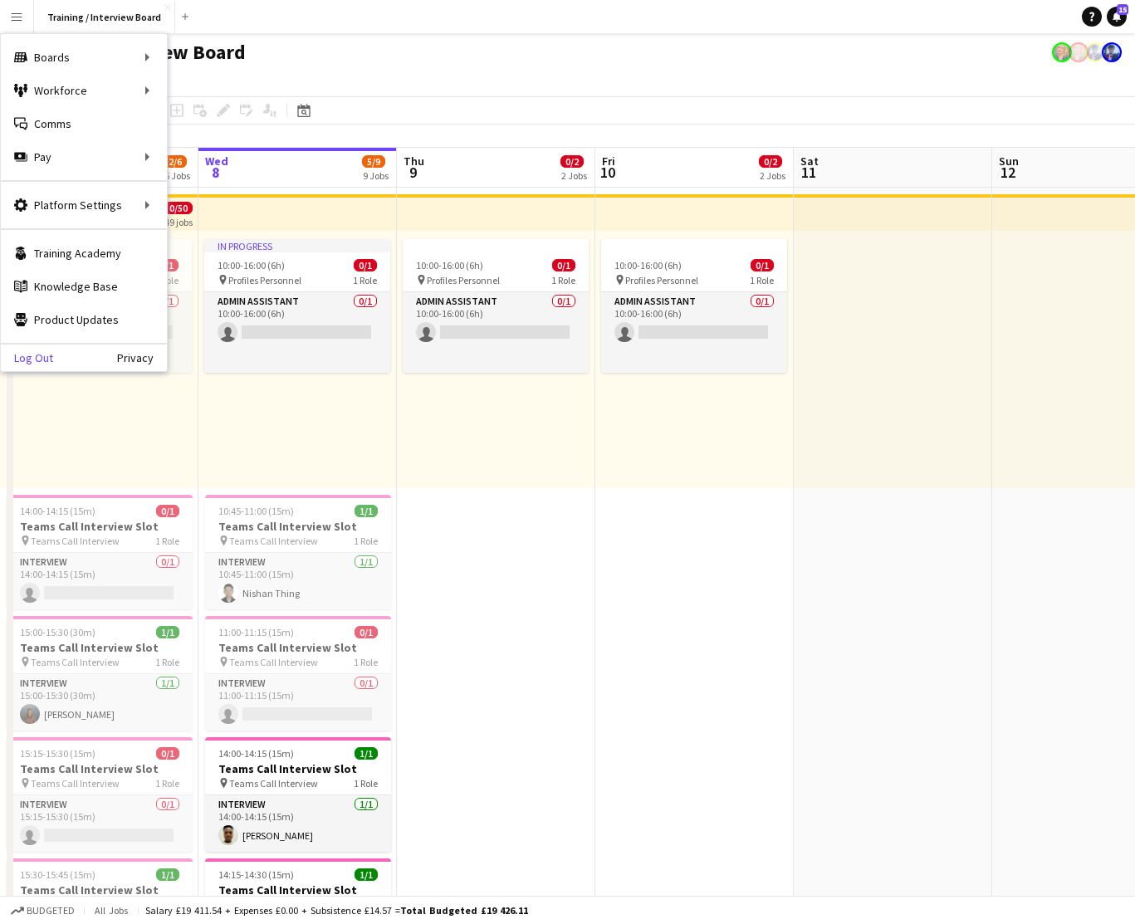
click at [37, 357] on link "Log Out" at bounding box center [27, 357] width 52 height 13
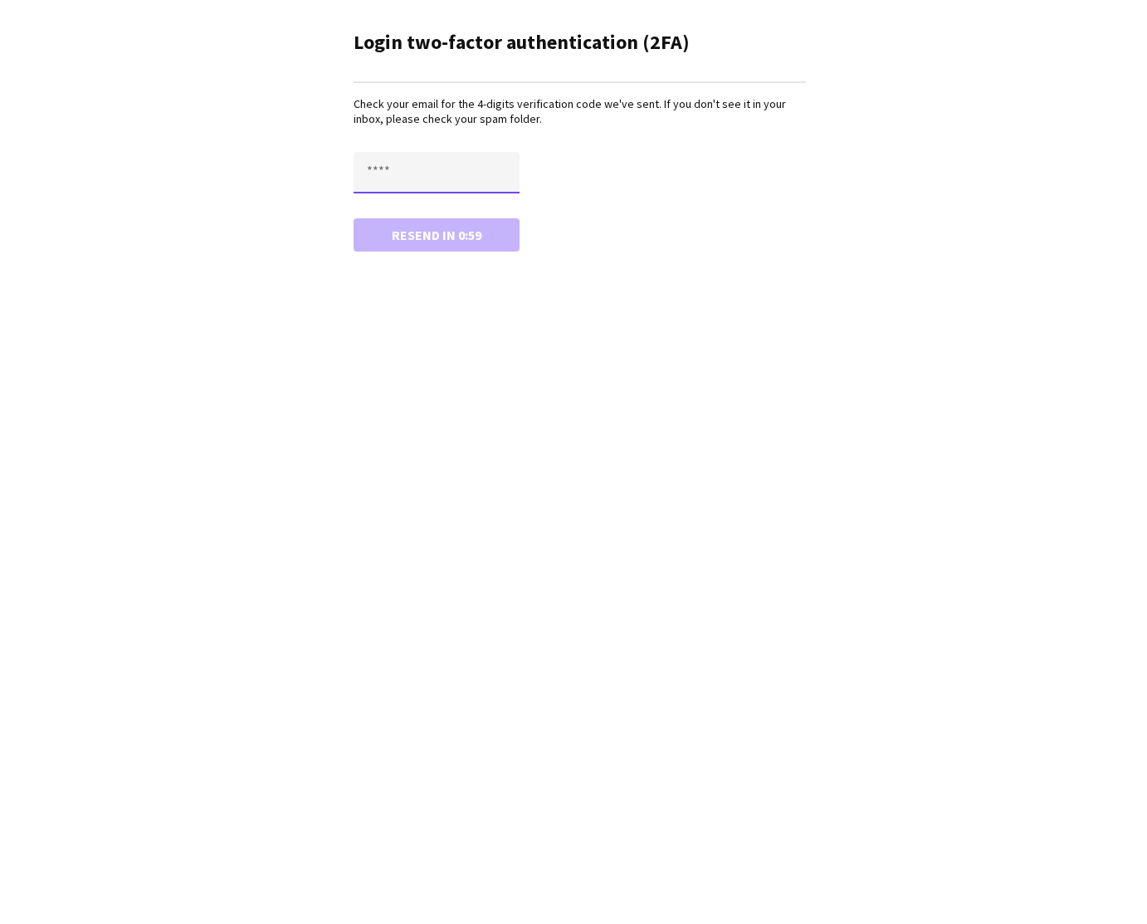
click at [384, 172] on input "text" at bounding box center [437, 173] width 166 height 42
type input "****"
click at [432, 233] on button "Confirm" at bounding box center [437, 234] width 166 height 33
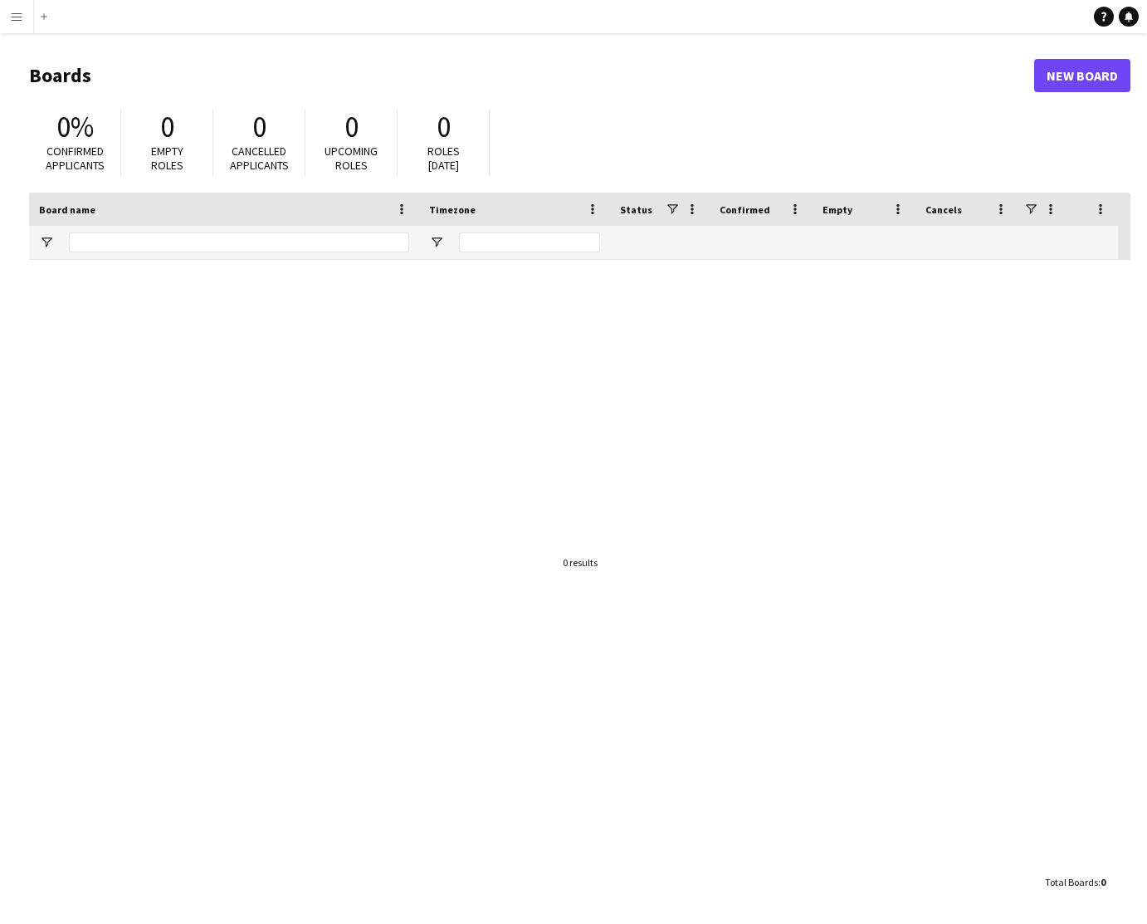
click at [21, 18] on app-icon "Menu" at bounding box center [16, 16] width 13 height 13
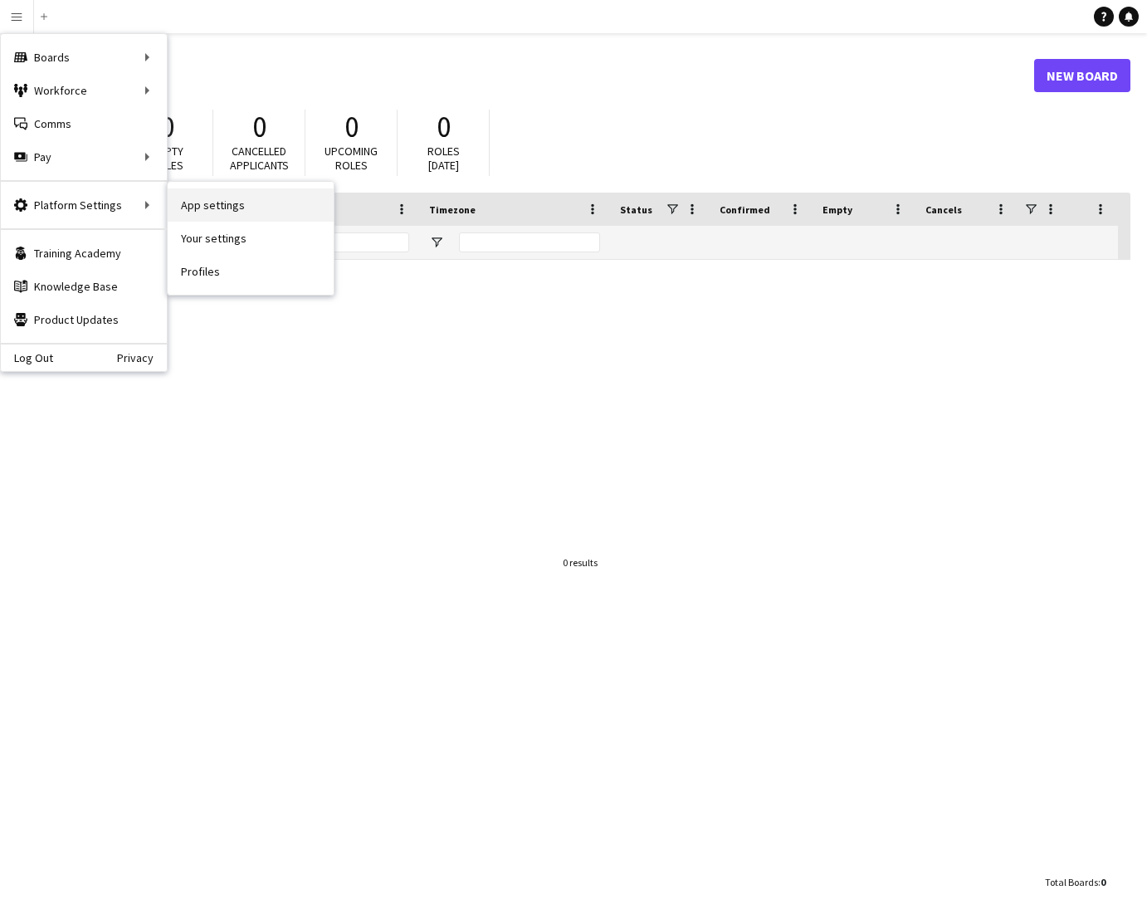
click at [199, 202] on link "App settings" at bounding box center [251, 204] width 166 height 33
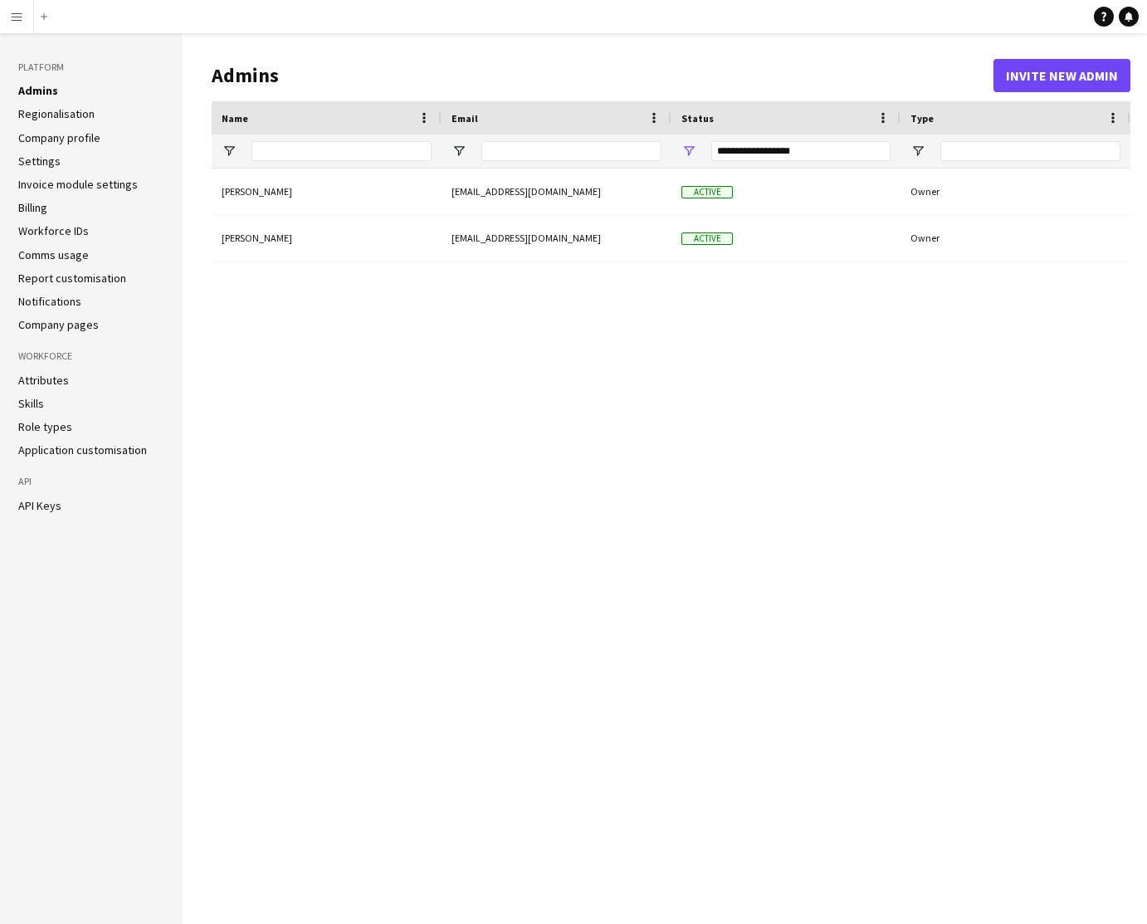
click at [53, 427] on link "Role types" at bounding box center [45, 426] width 54 height 15
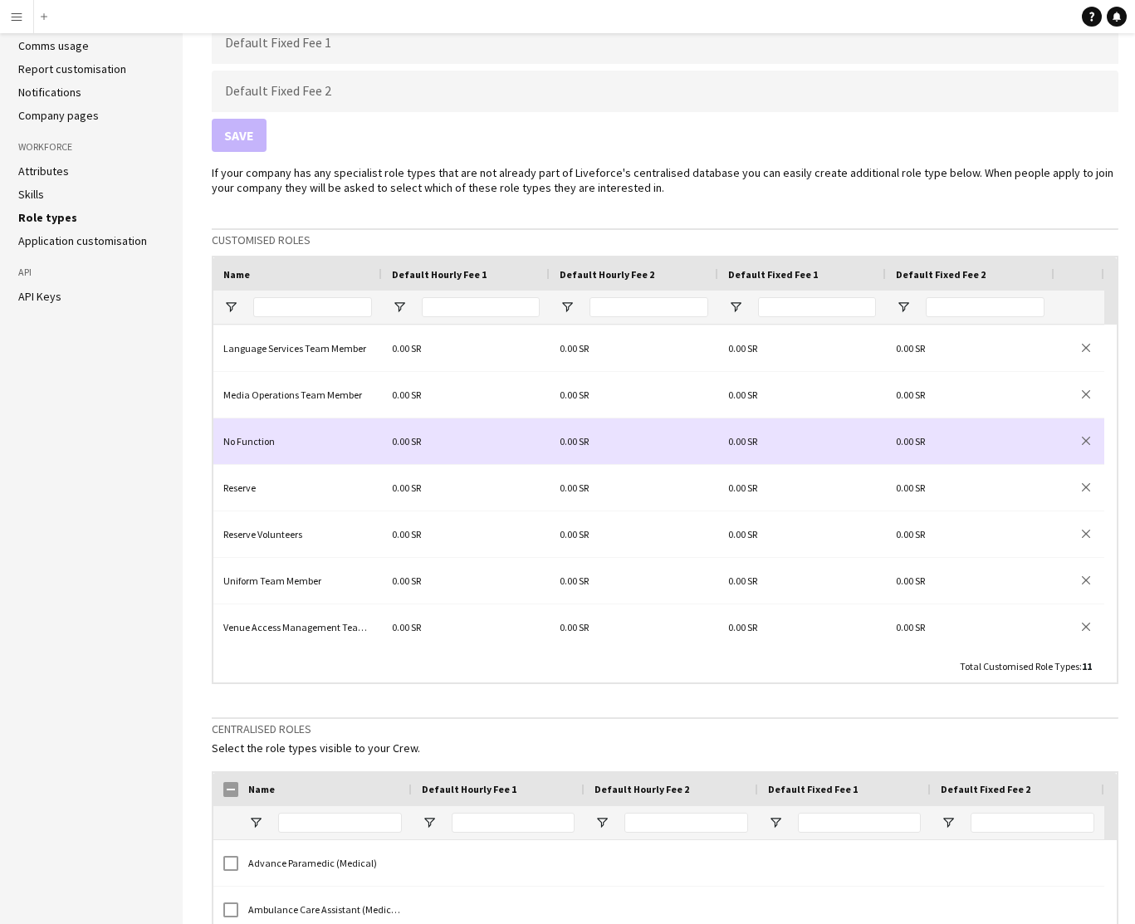
scroll to position [109, 0]
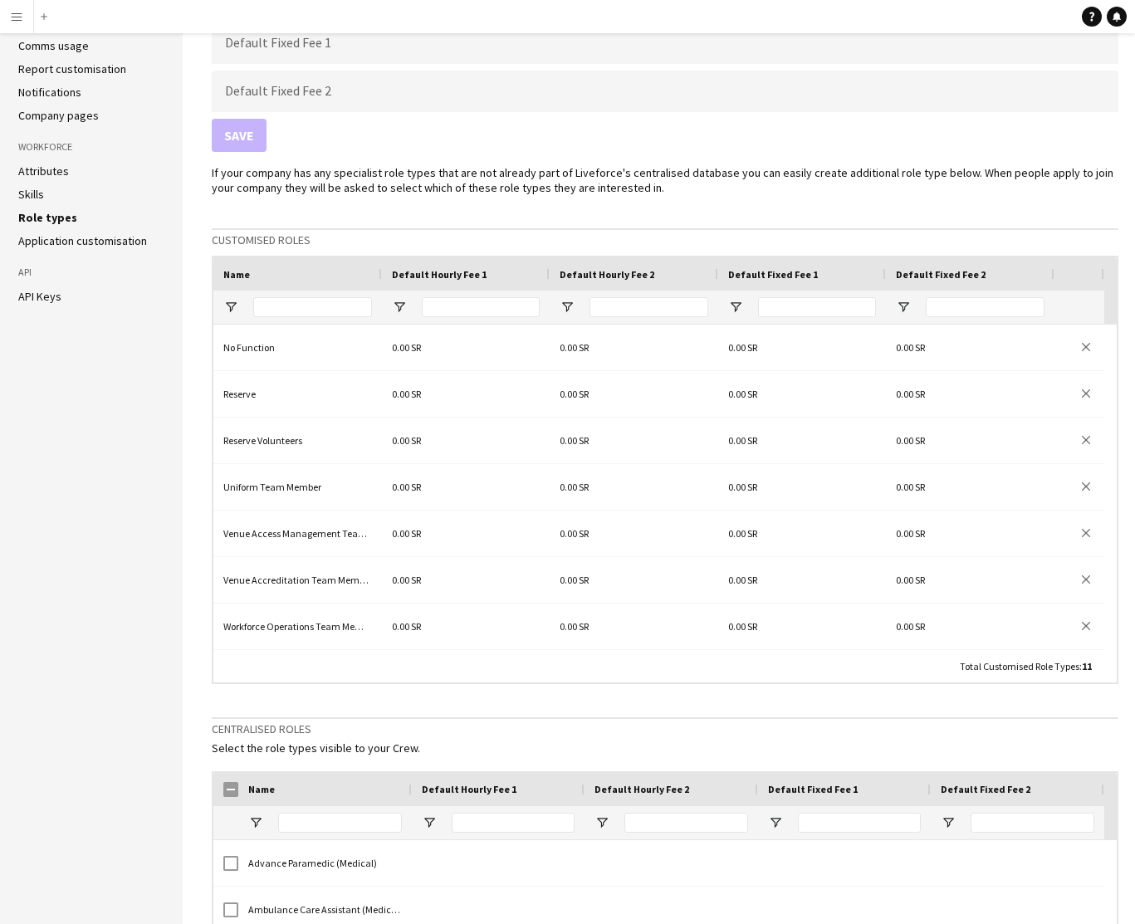
click at [77, 240] on link "Application customisation" at bounding box center [82, 240] width 129 height 15
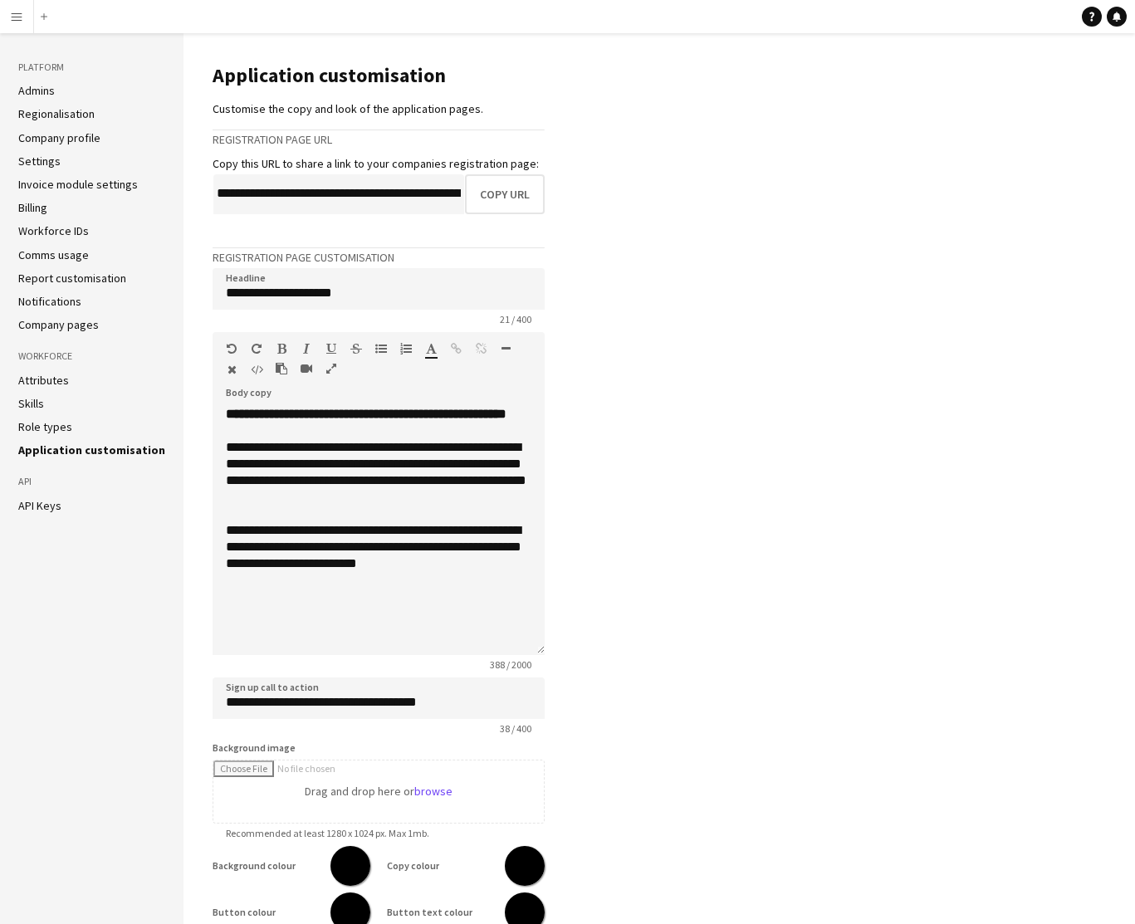
click at [18, 20] on app-icon "Menu" at bounding box center [16, 16] width 13 height 13
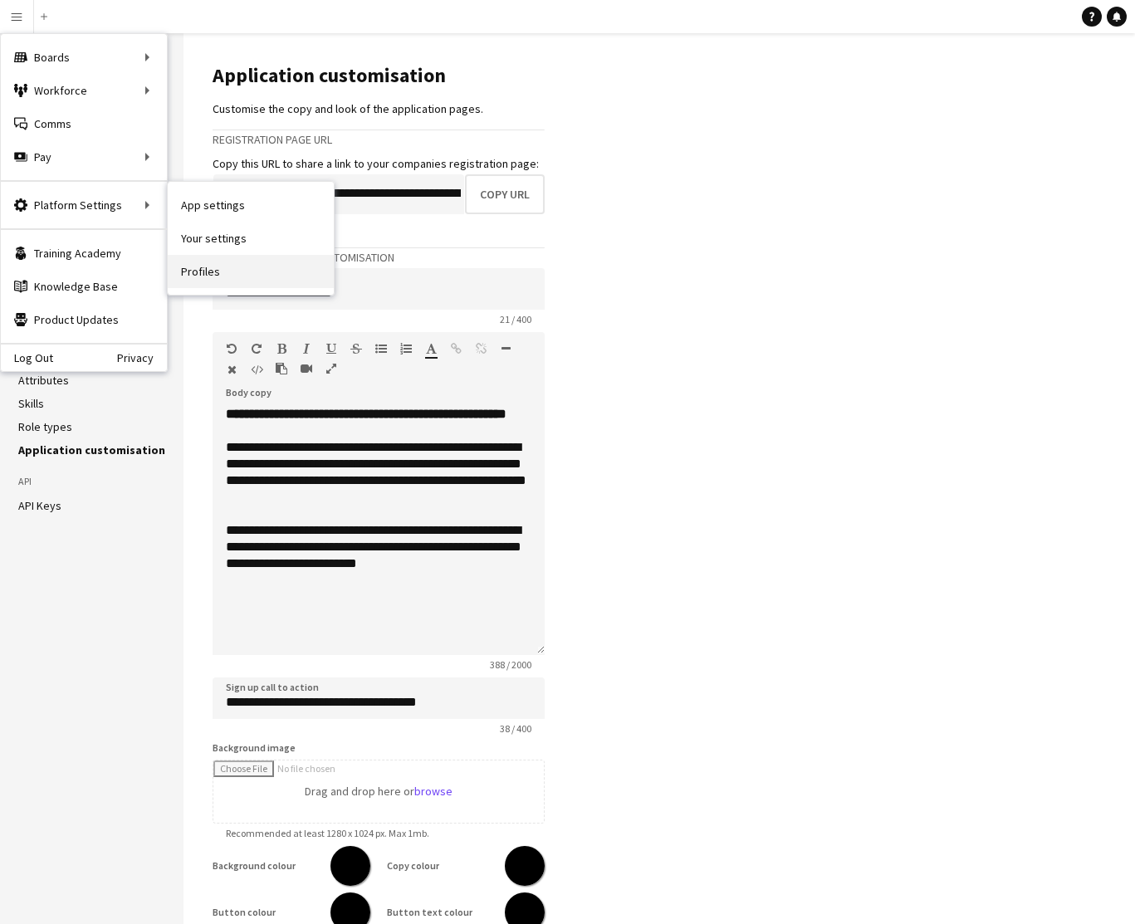
click at [201, 269] on link "Profiles" at bounding box center [251, 271] width 166 height 33
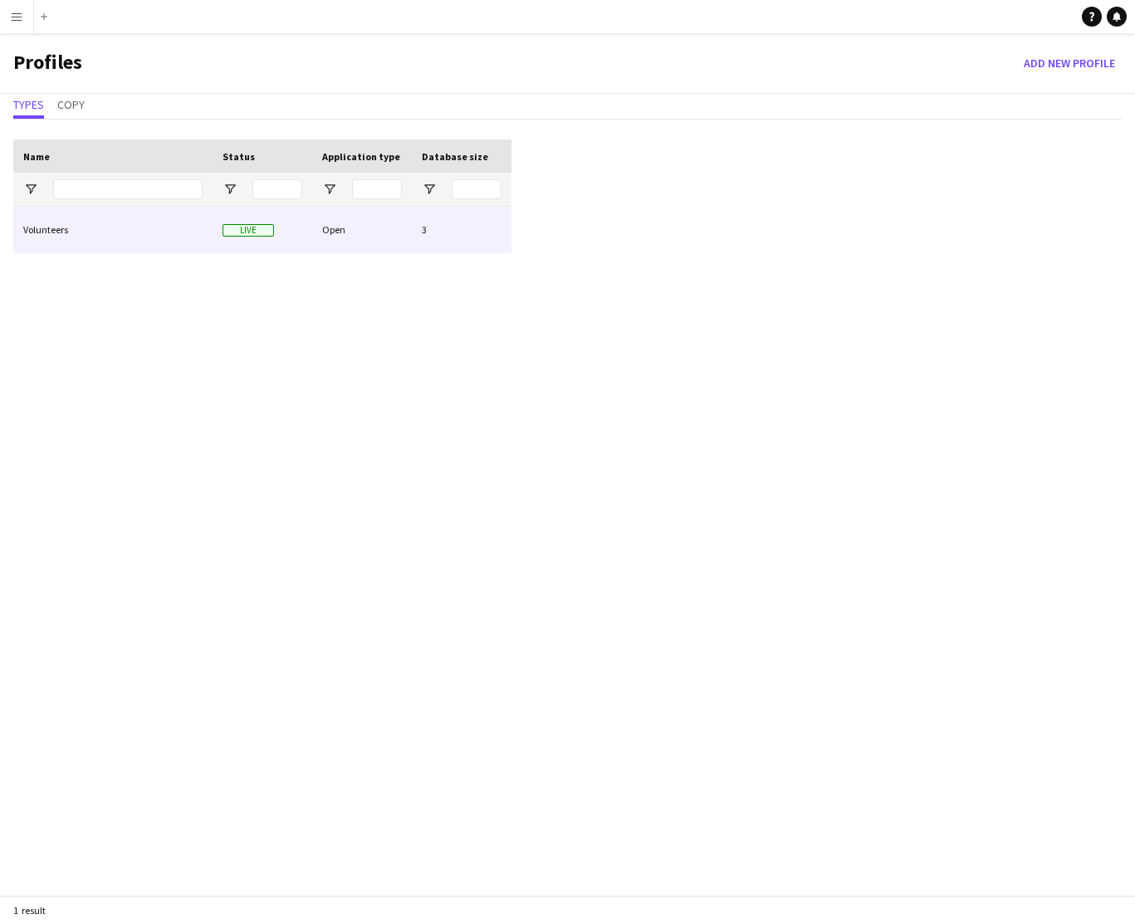
click at [300, 225] on div "Live" at bounding box center [262, 230] width 100 height 46
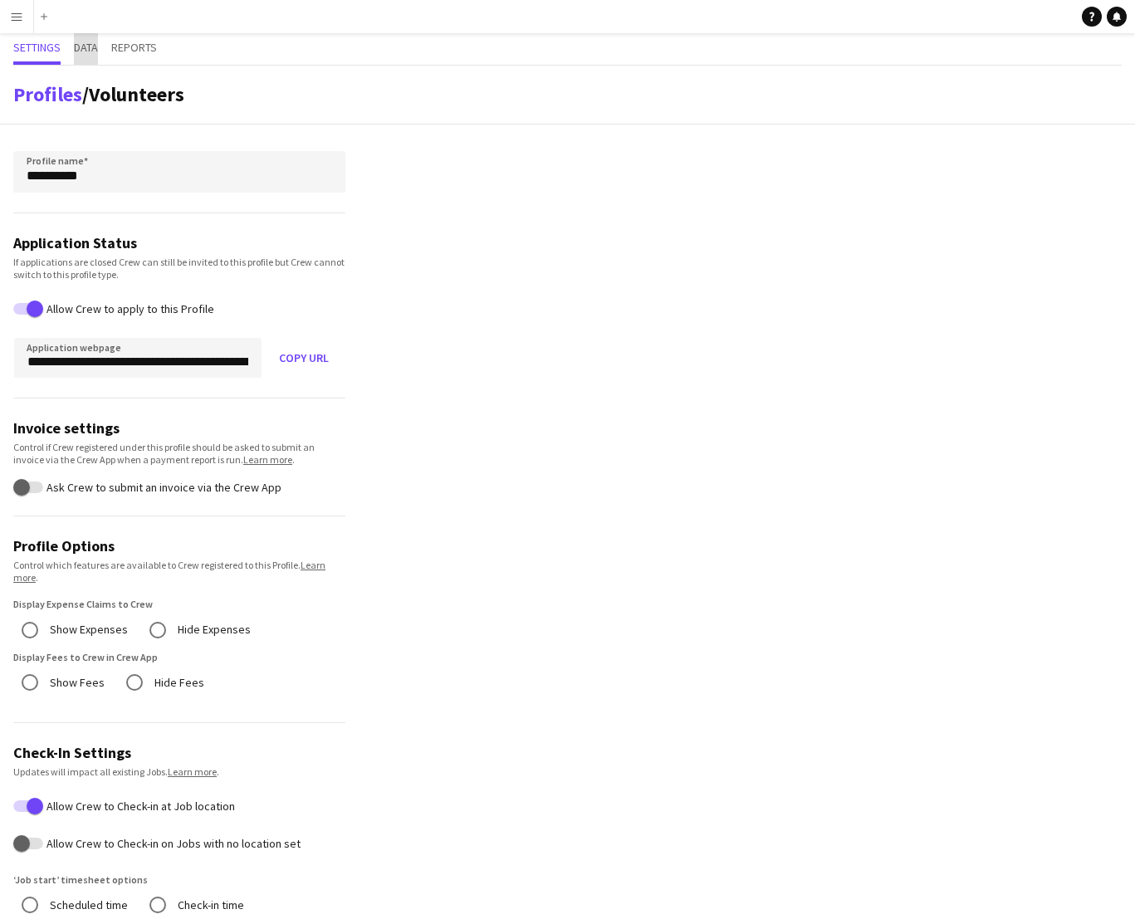
click at [90, 51] on span "Data" at bounding box center [86, 48] width 24 height 12
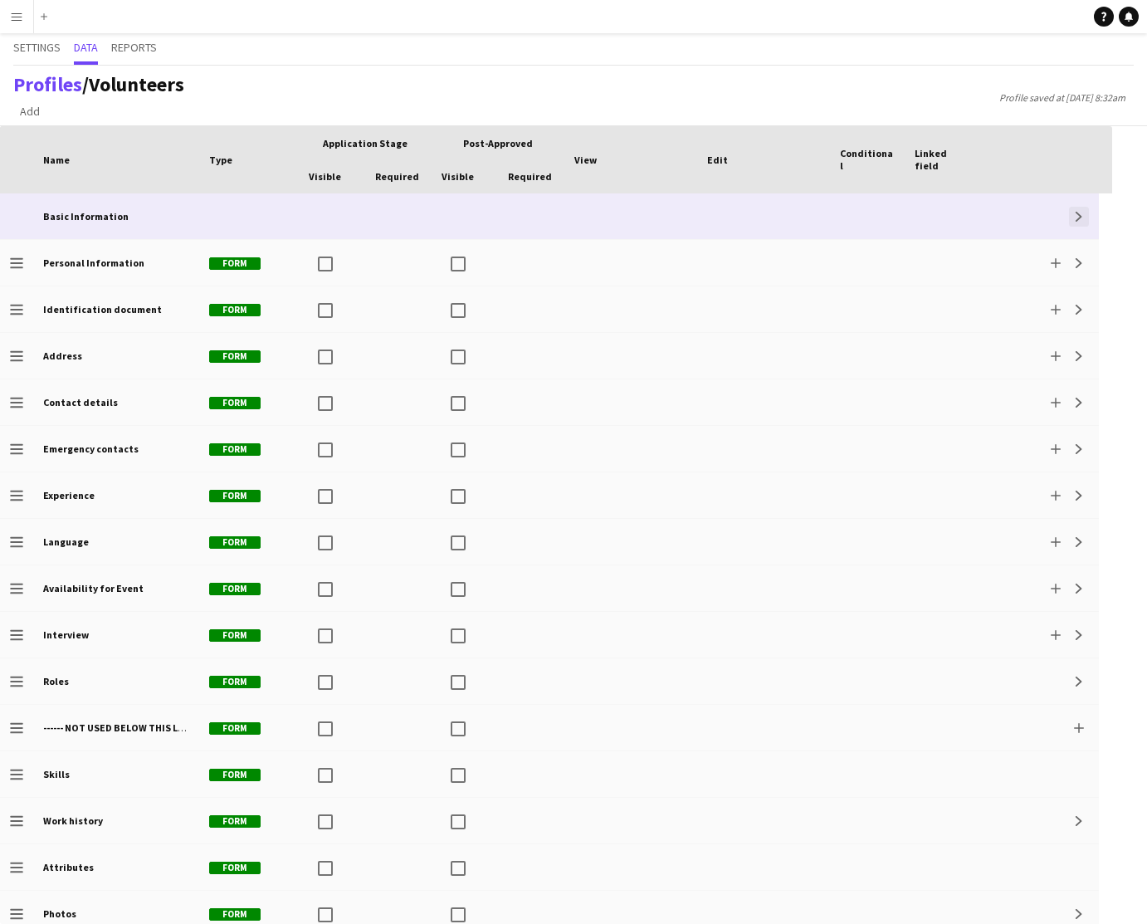
click at [1077, 217] on app-icon "Expand" at bounding box center [1079, 217] width 10 height 10
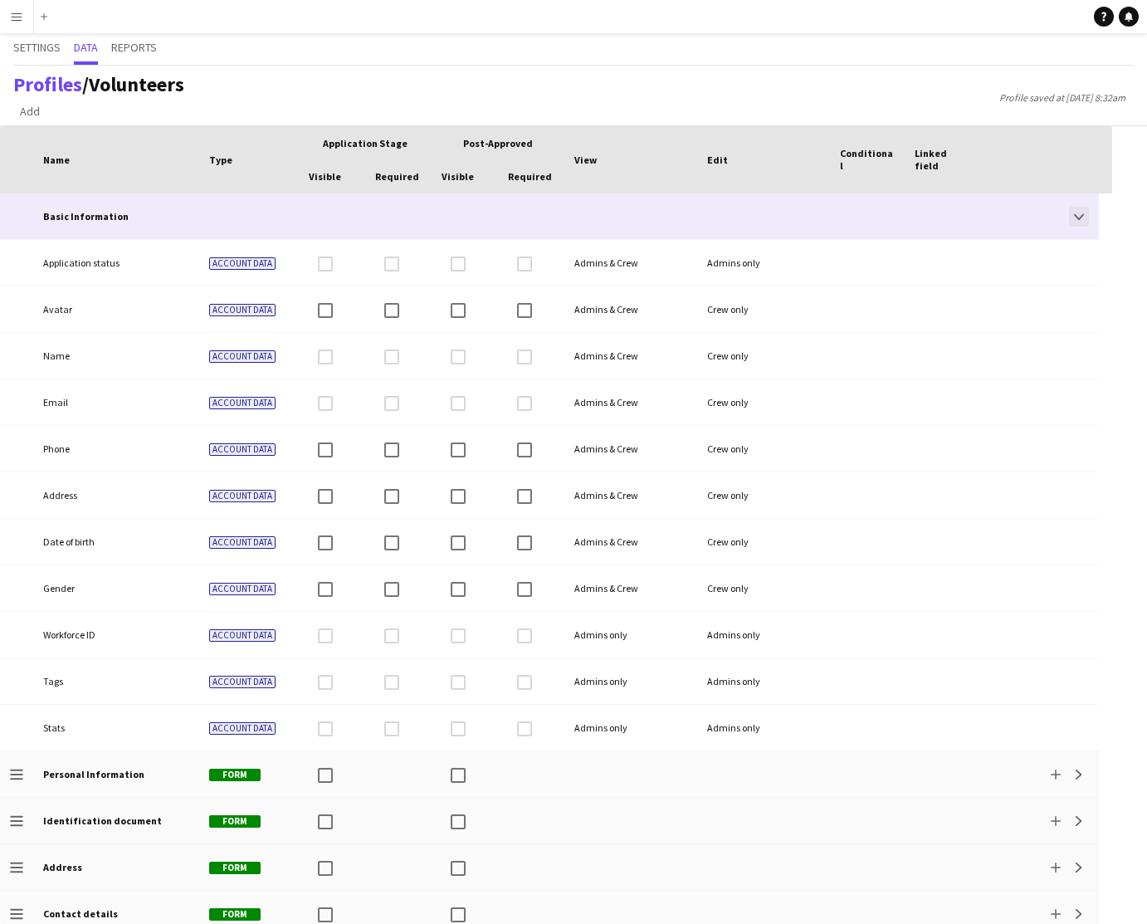
click at [1079, 218] on app-icon "Collapse" at bounding box center [1079, 217] width 10 height 10
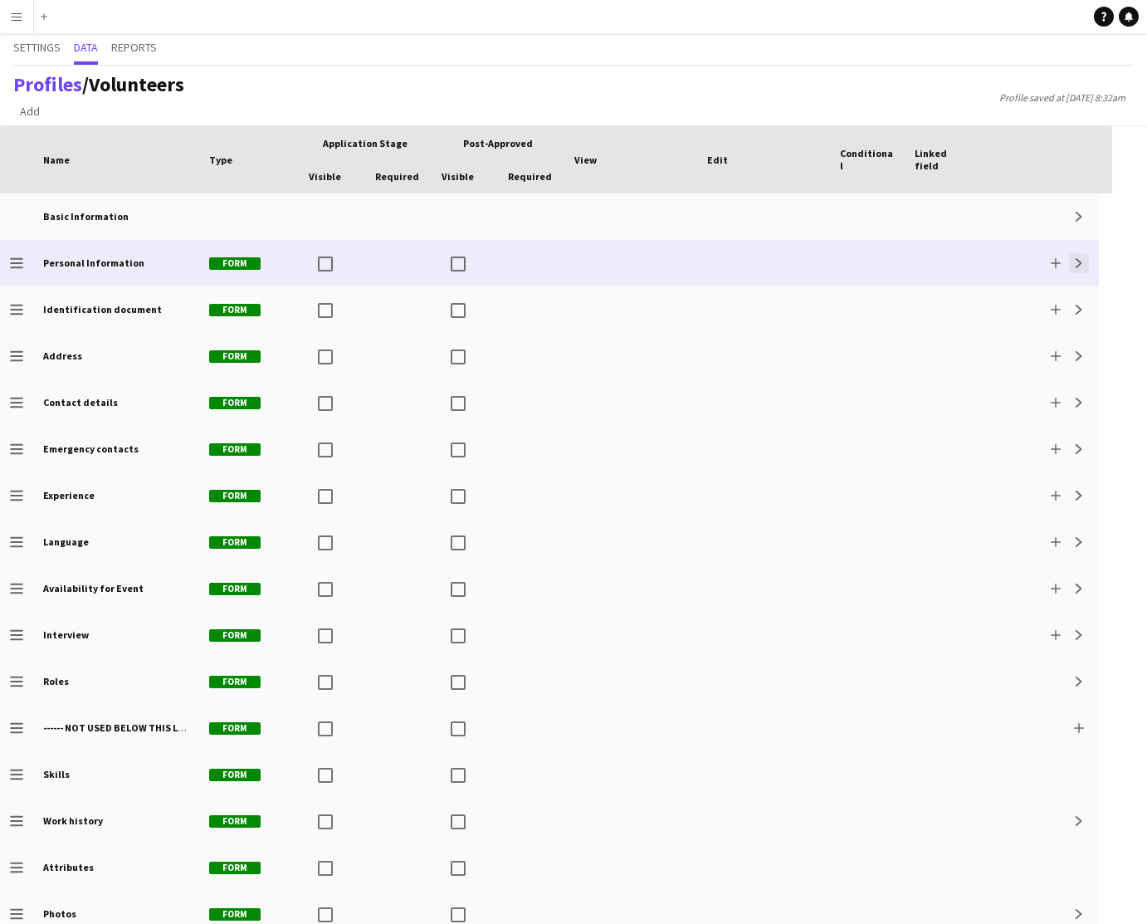
click at [1075, 264] on app-icon "Expand" at bounding box center [1079, 263] width 10 height 10
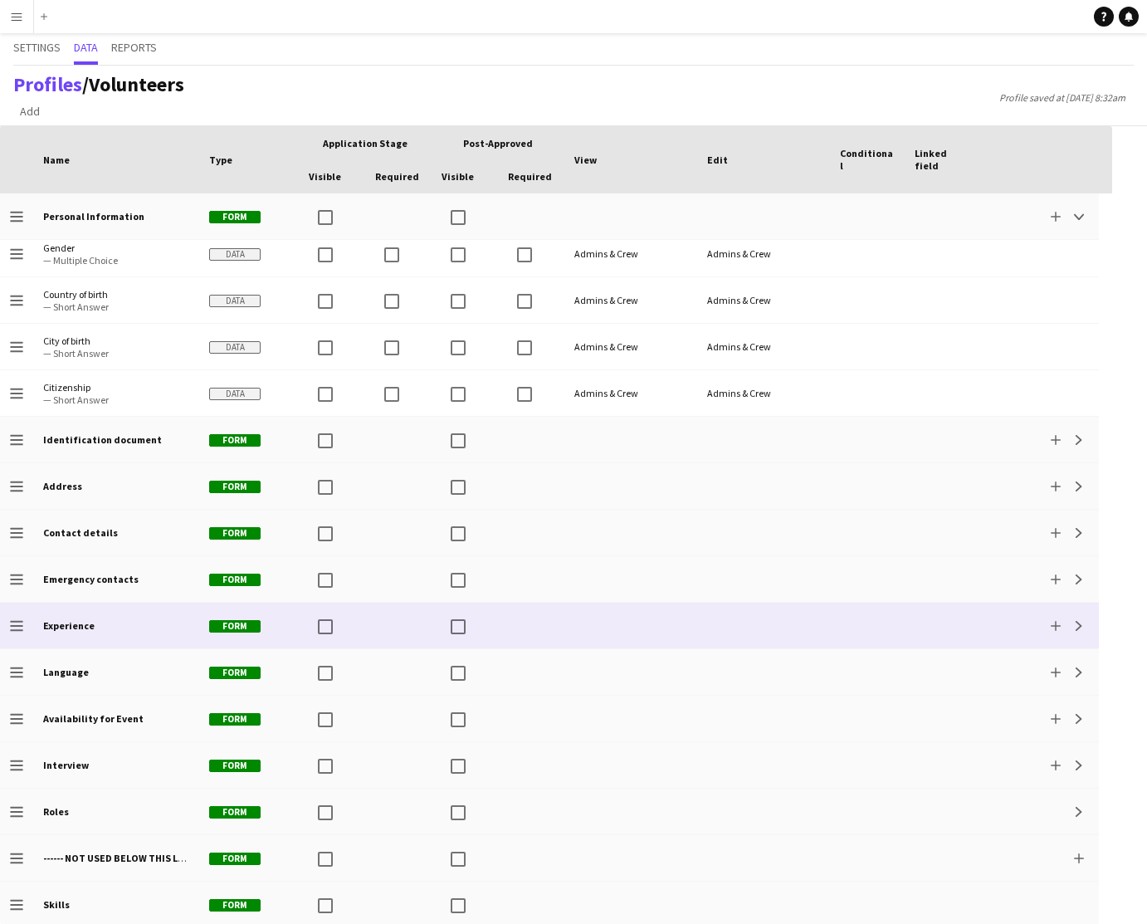
scroll to position [370, 0]
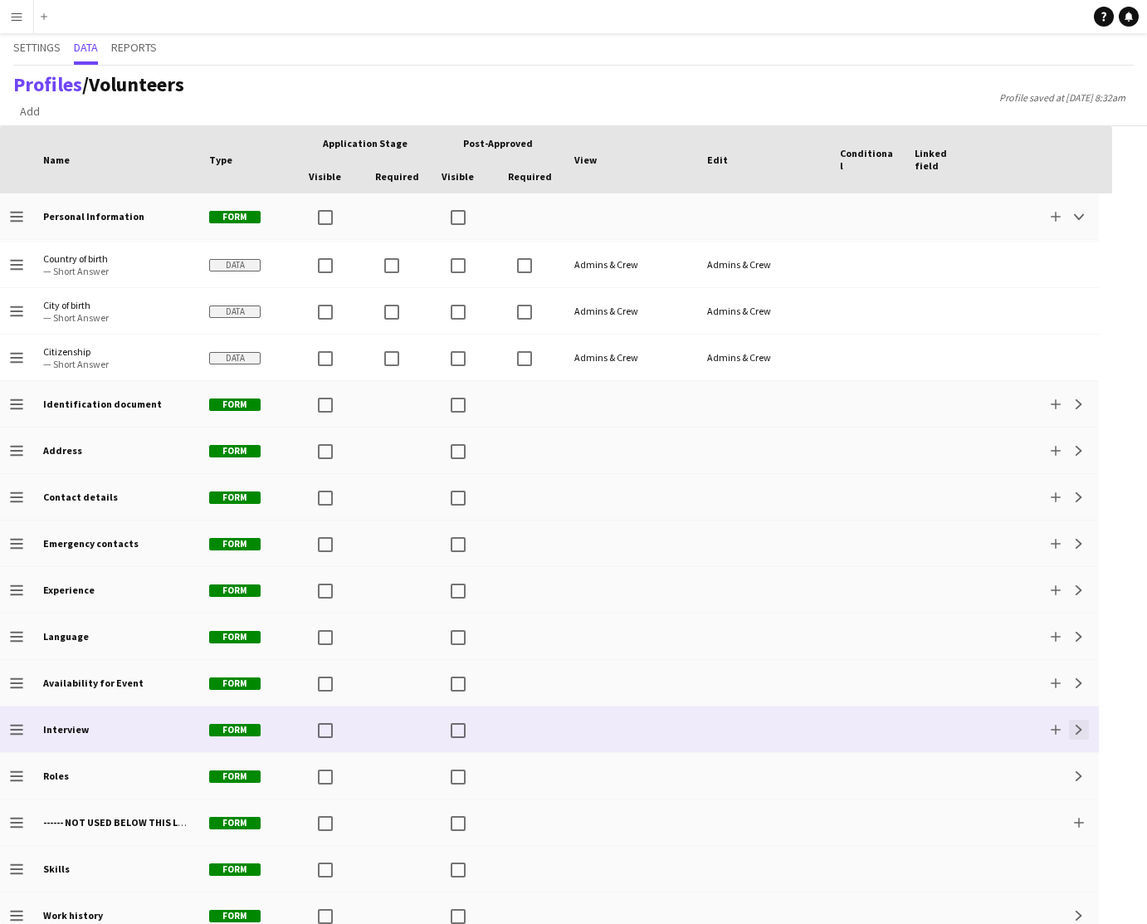
click at [1077, 727] on app-icon "Expand" at bounding box center [1079, 730] width 10 height 10
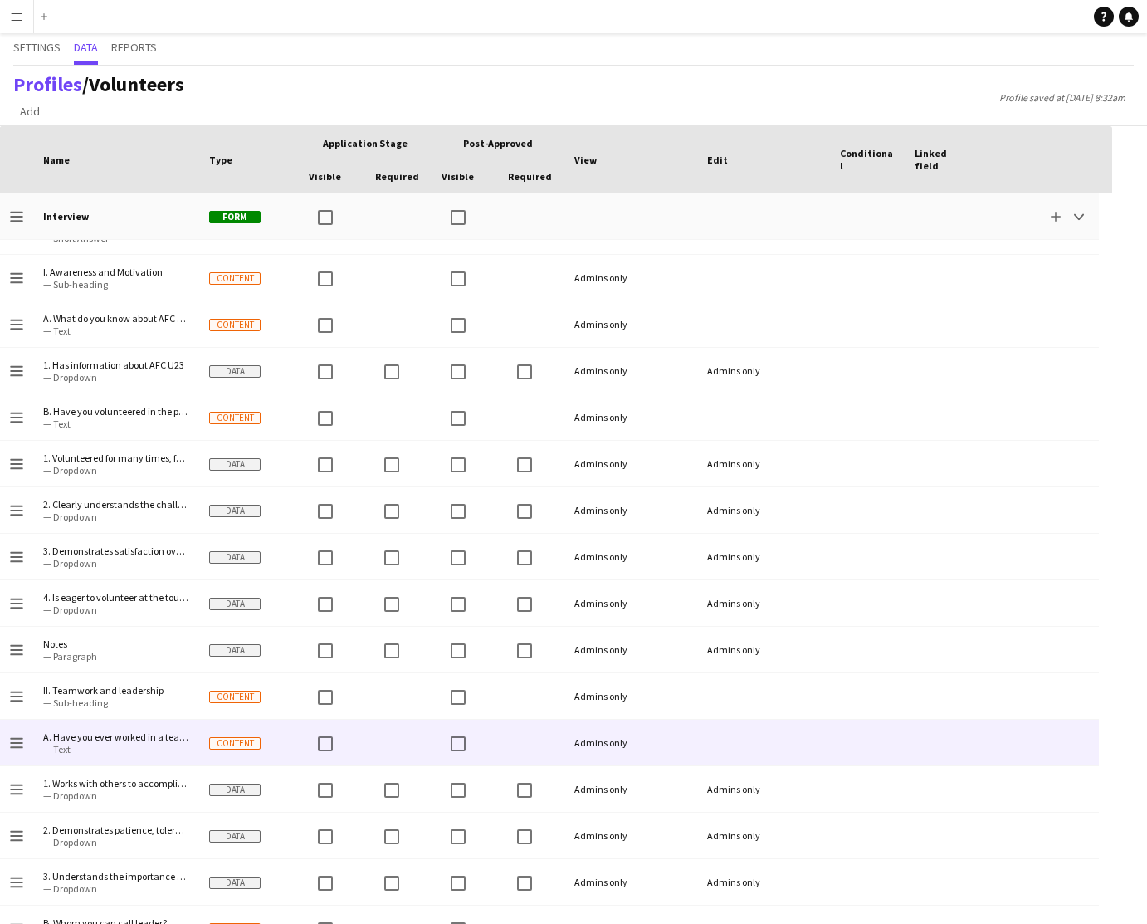
scroll to position [884, 0]
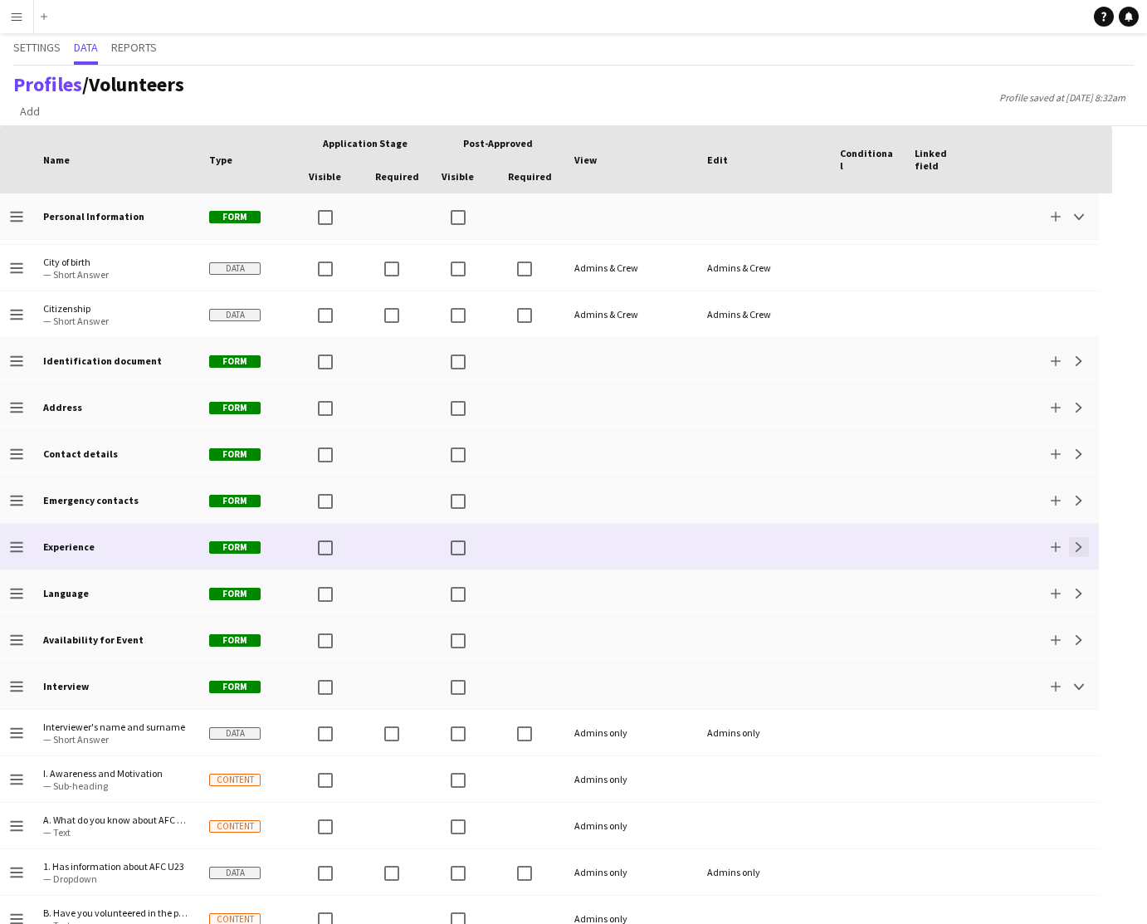
click at [1078, 549] on app-icon "Expand" at bounding box center [1079, 547] width 10 height 10
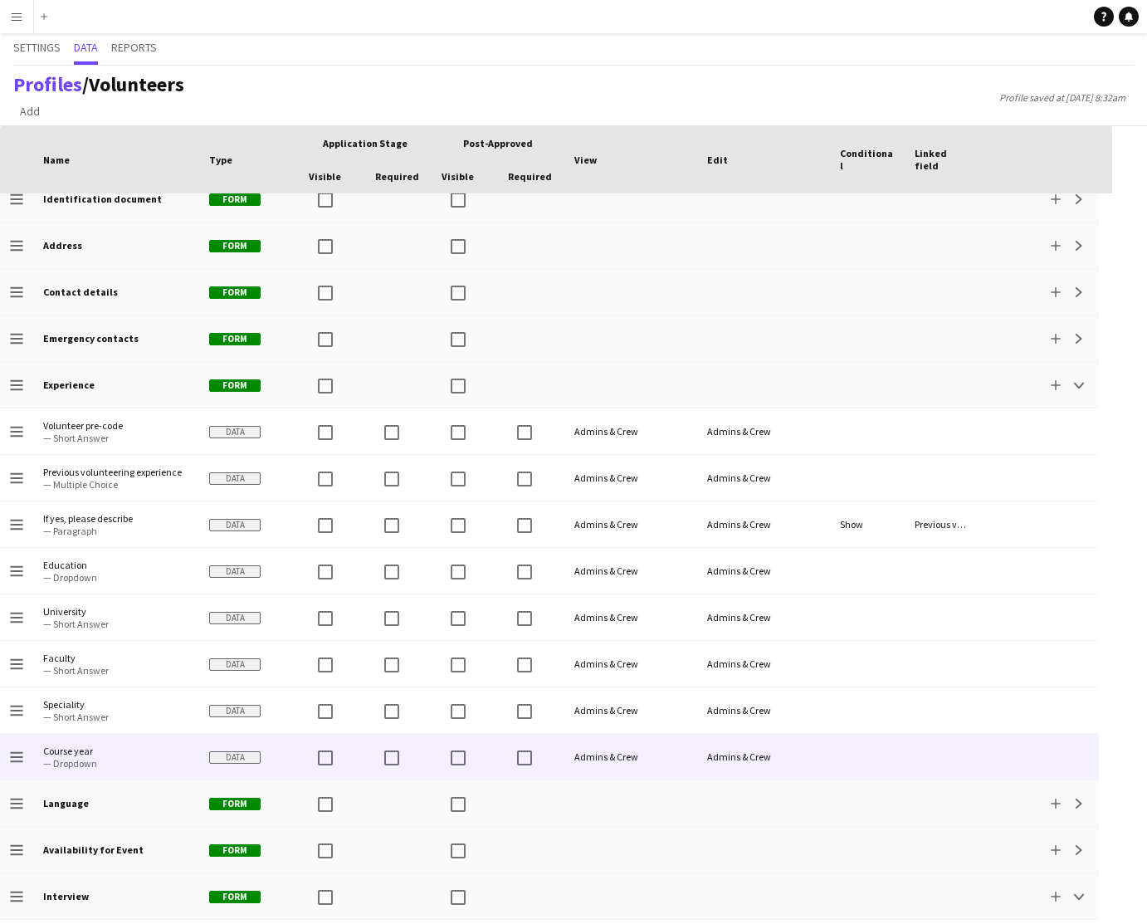
click at [954, 760] on div at bounding box center [942, 757] width 75 height 46
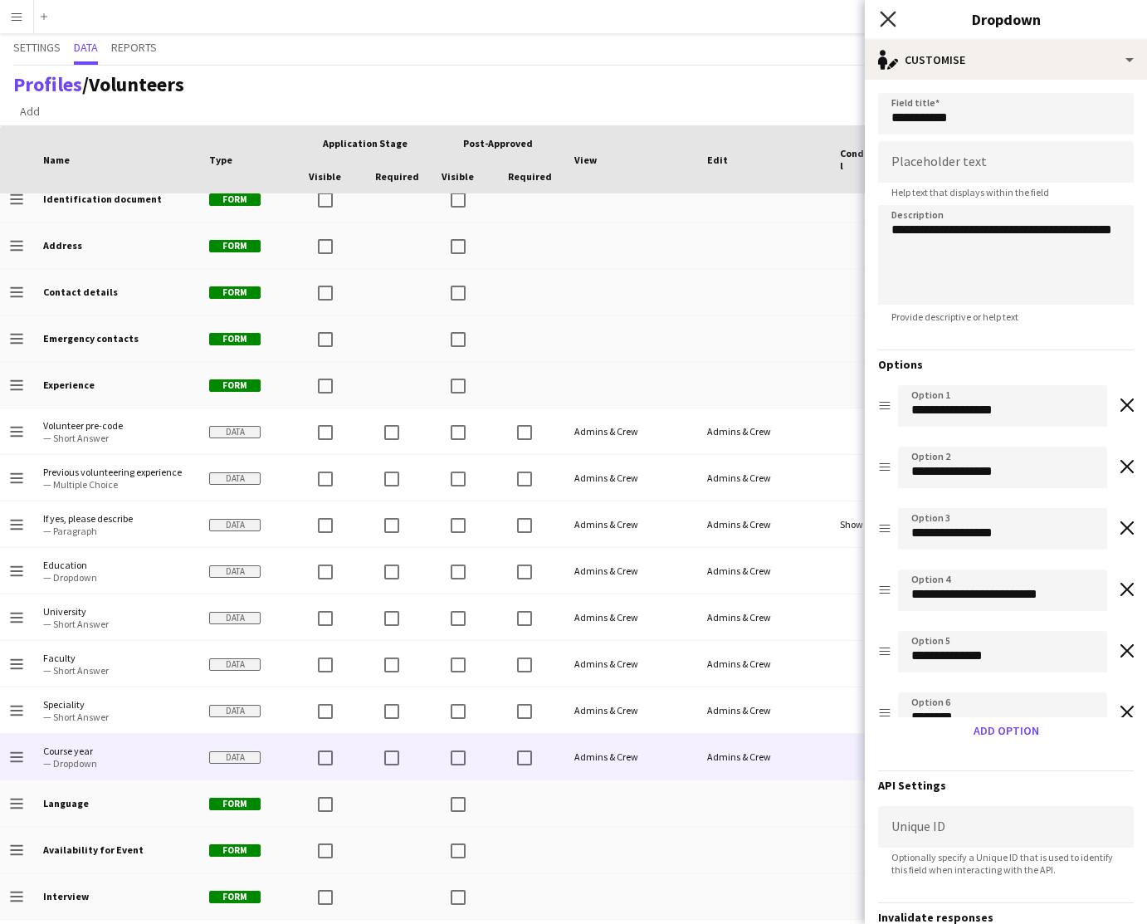
click at [883, 21] on icon "Close pop-in" at bounding box center [888, 19] width 16 height 16
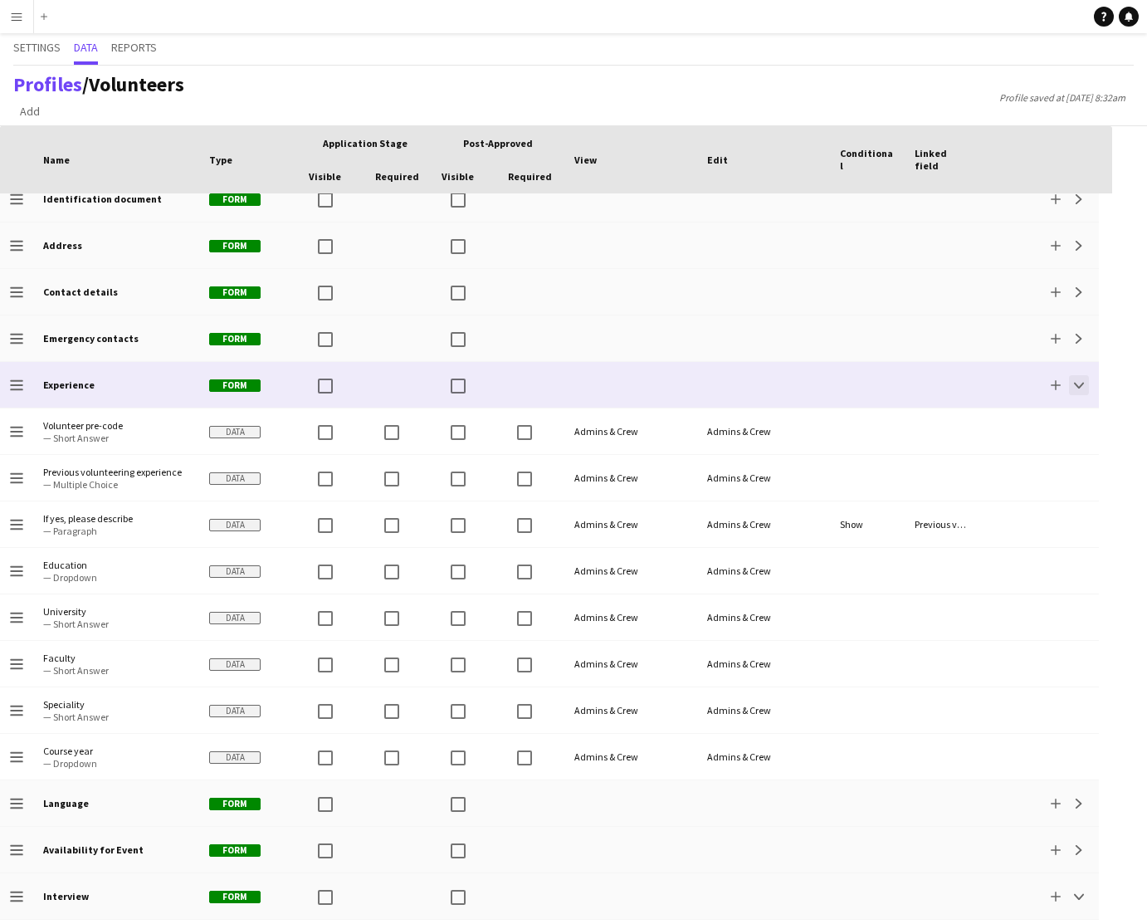
click at [1076, 387] on app-icon "Collapse" at bounding box center [1079, 385] width 10 height 10
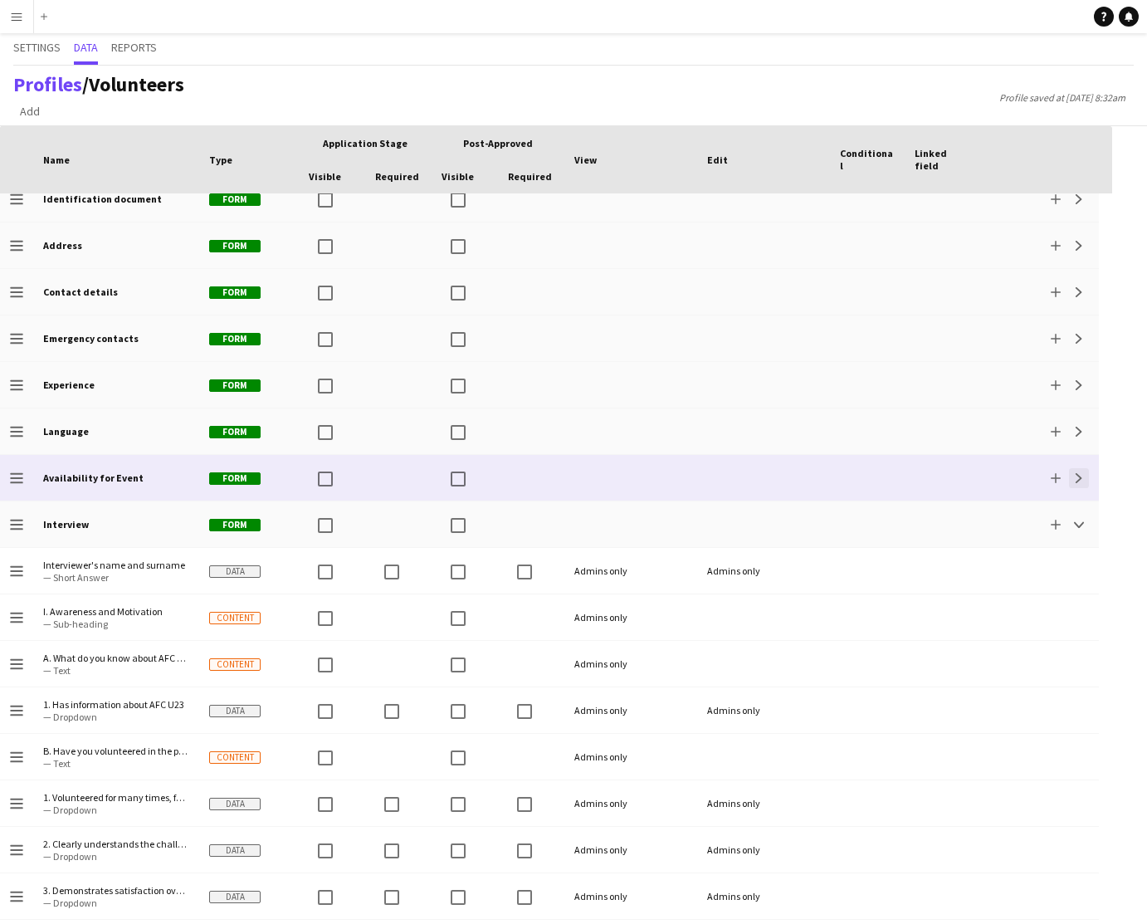
click at [1074, 476] on app-icon "Expand" at bounding box center [1079, 478] width 10 height 10
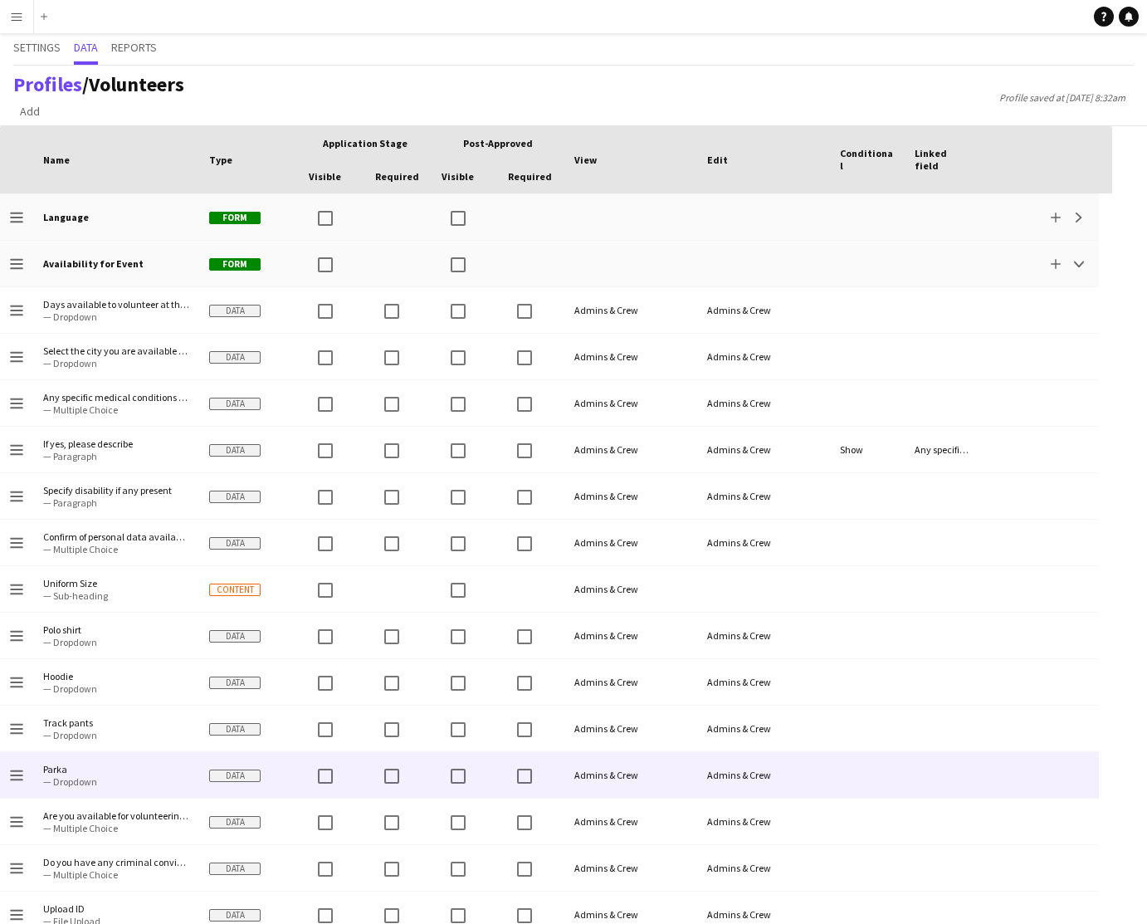
scroll to position [793, 0]
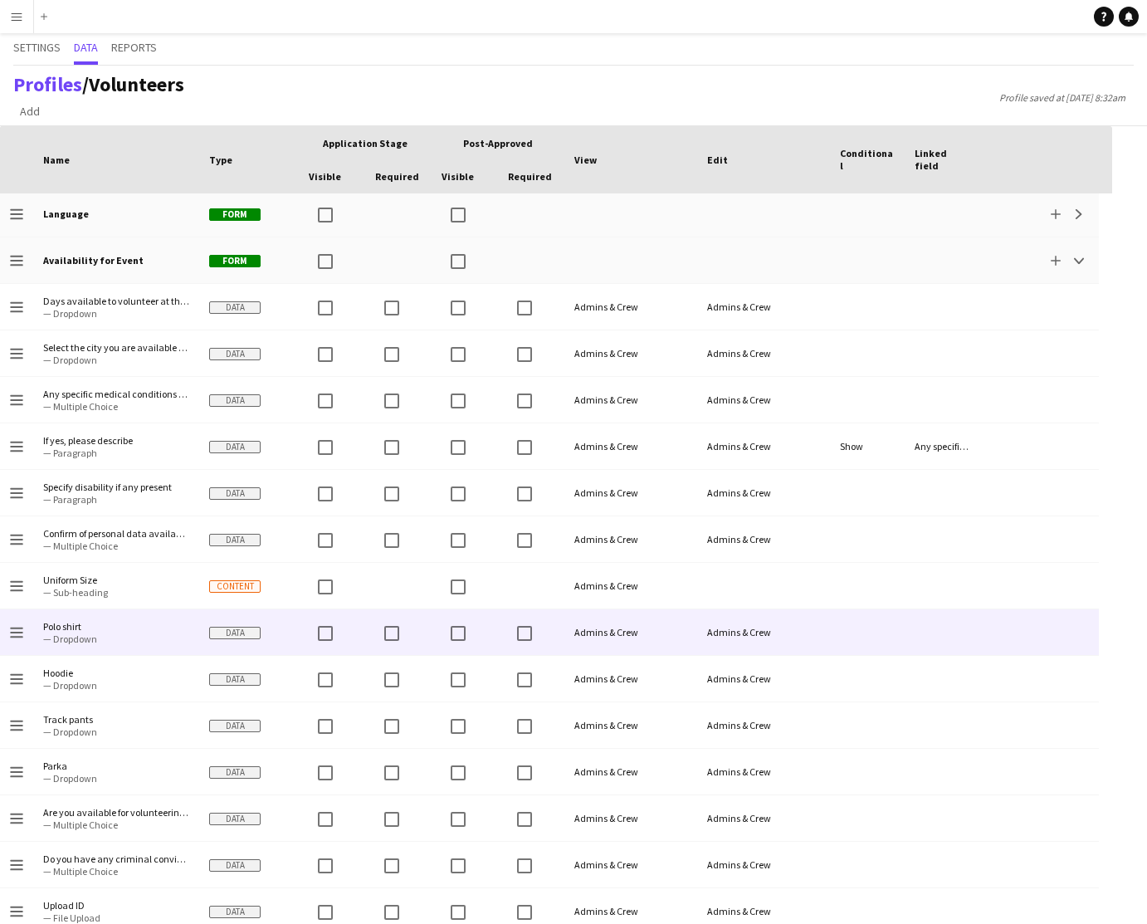
click at [1043, 627] on div at bounding box center [1039, 632] width 120 height 46
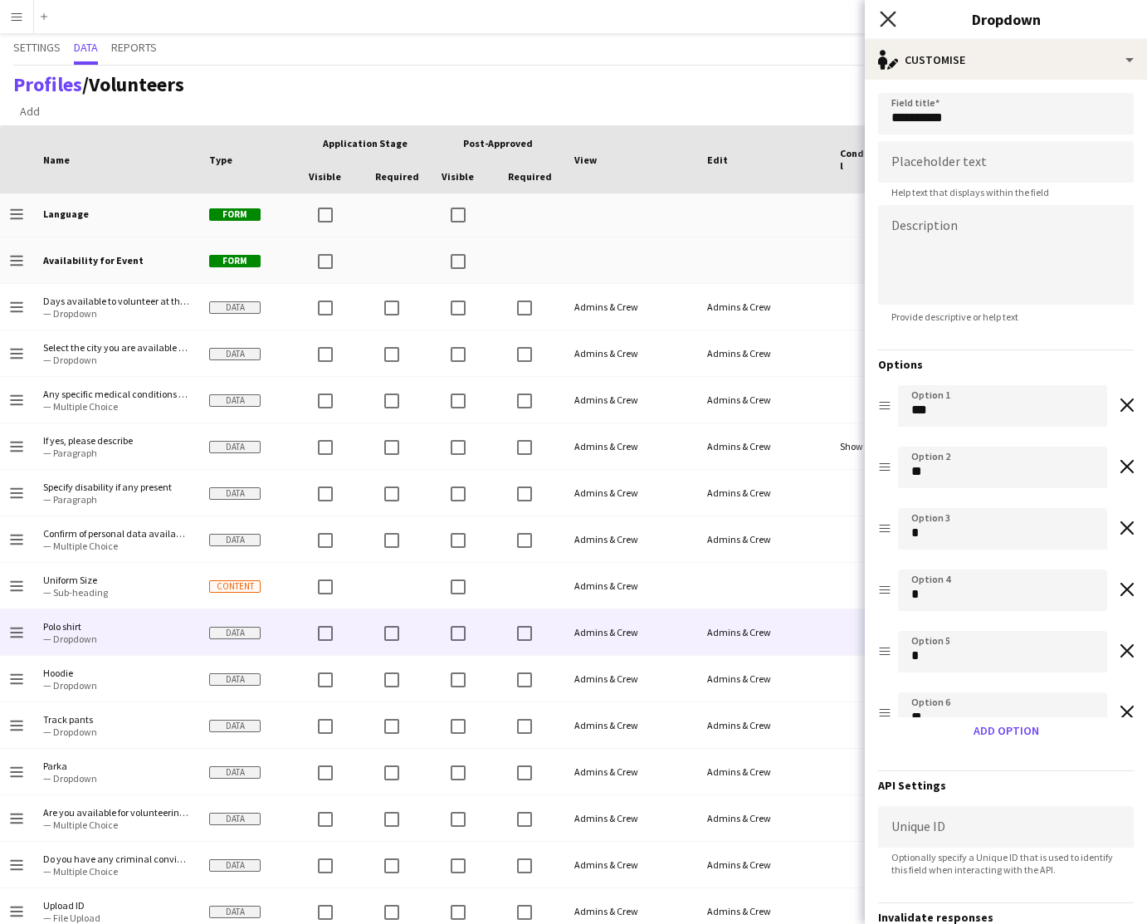
click at [890, 16] on icon at bounding box center [888, 19] width 16 height 16
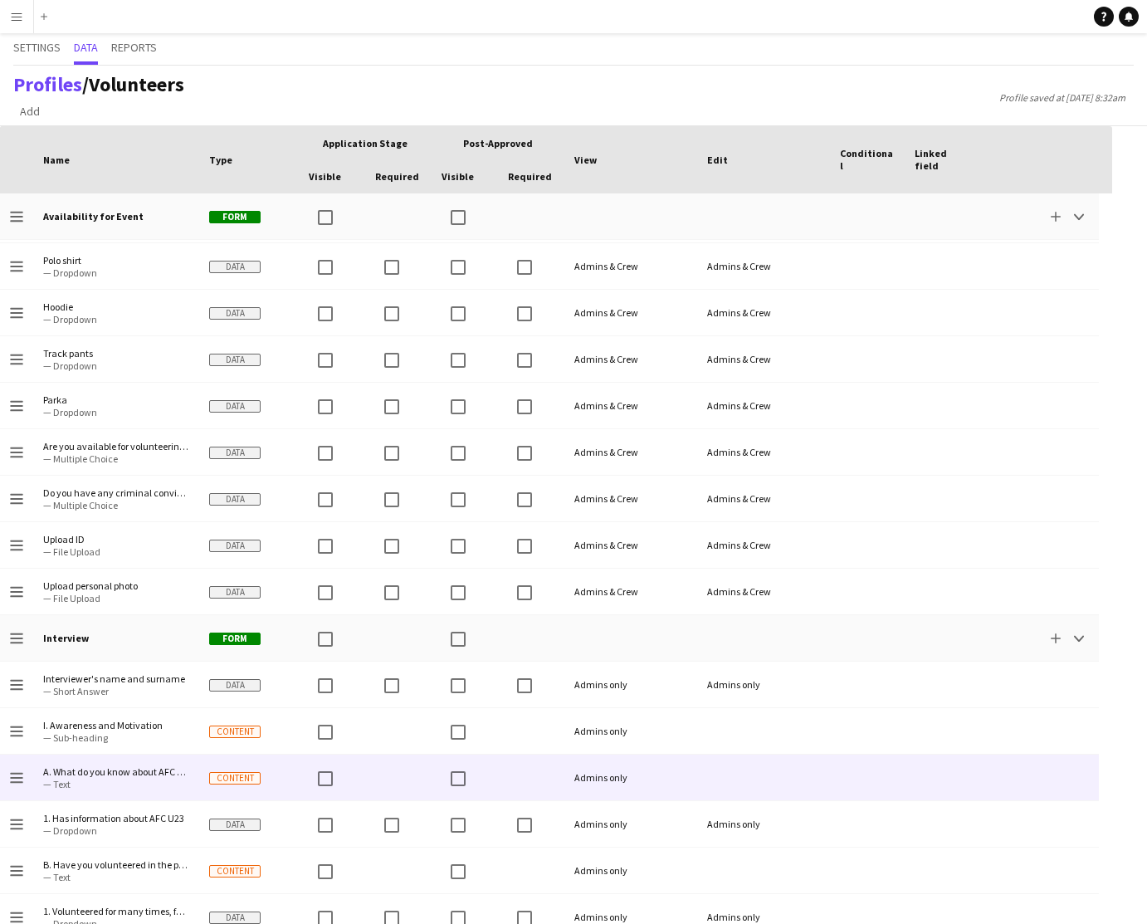
scroll to position [1107, 0]
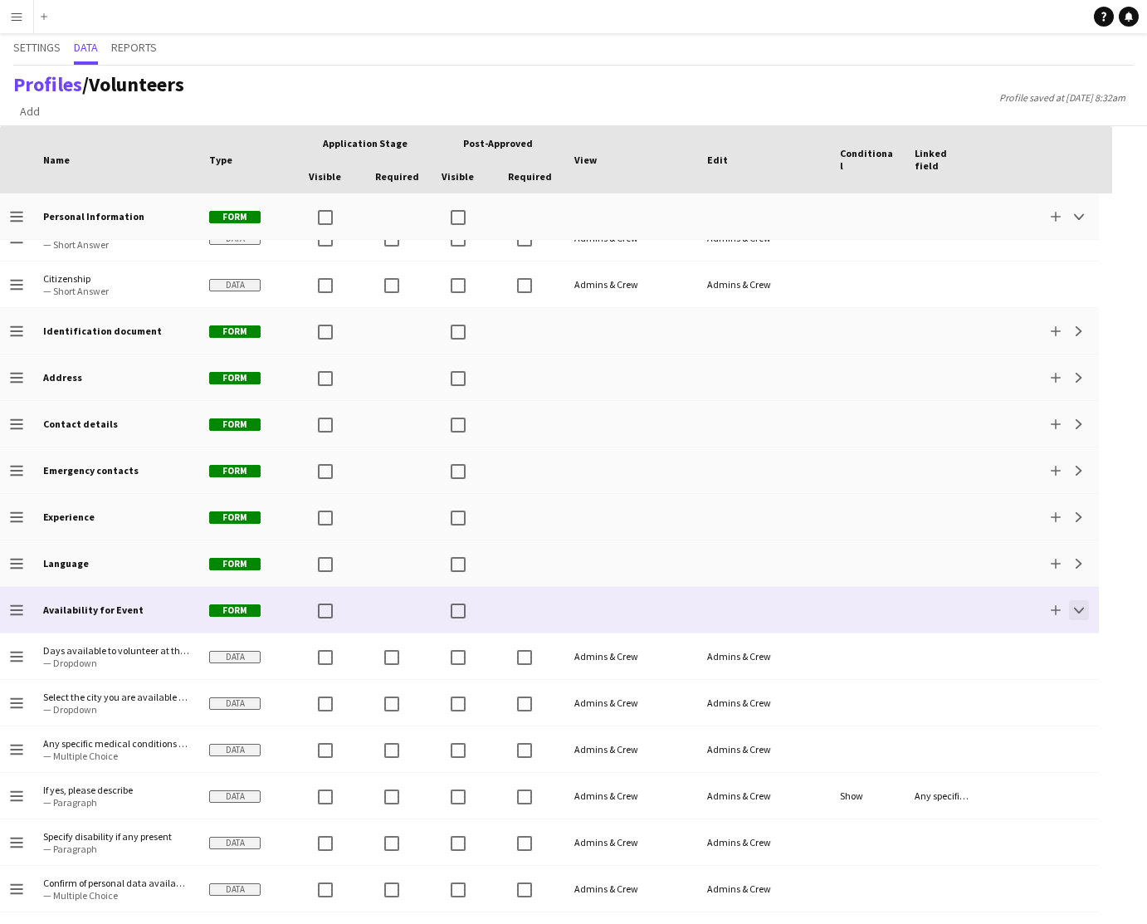
click at [1080, 614] on button "Collapse" at bounding box center [1079, 610] width 20 height 20
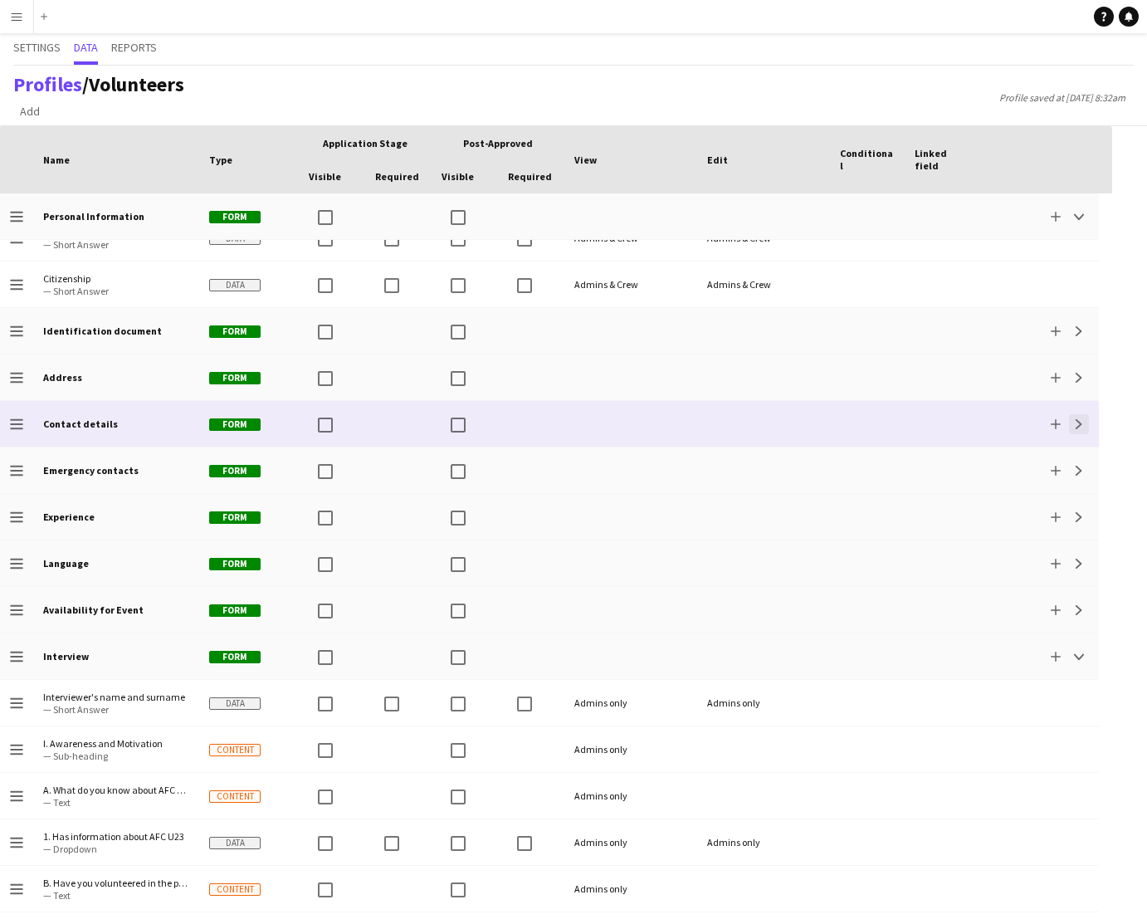
click at [1077, 423] on app-icon "Expand" at bounding box center [1079, 424] width 10 height 10
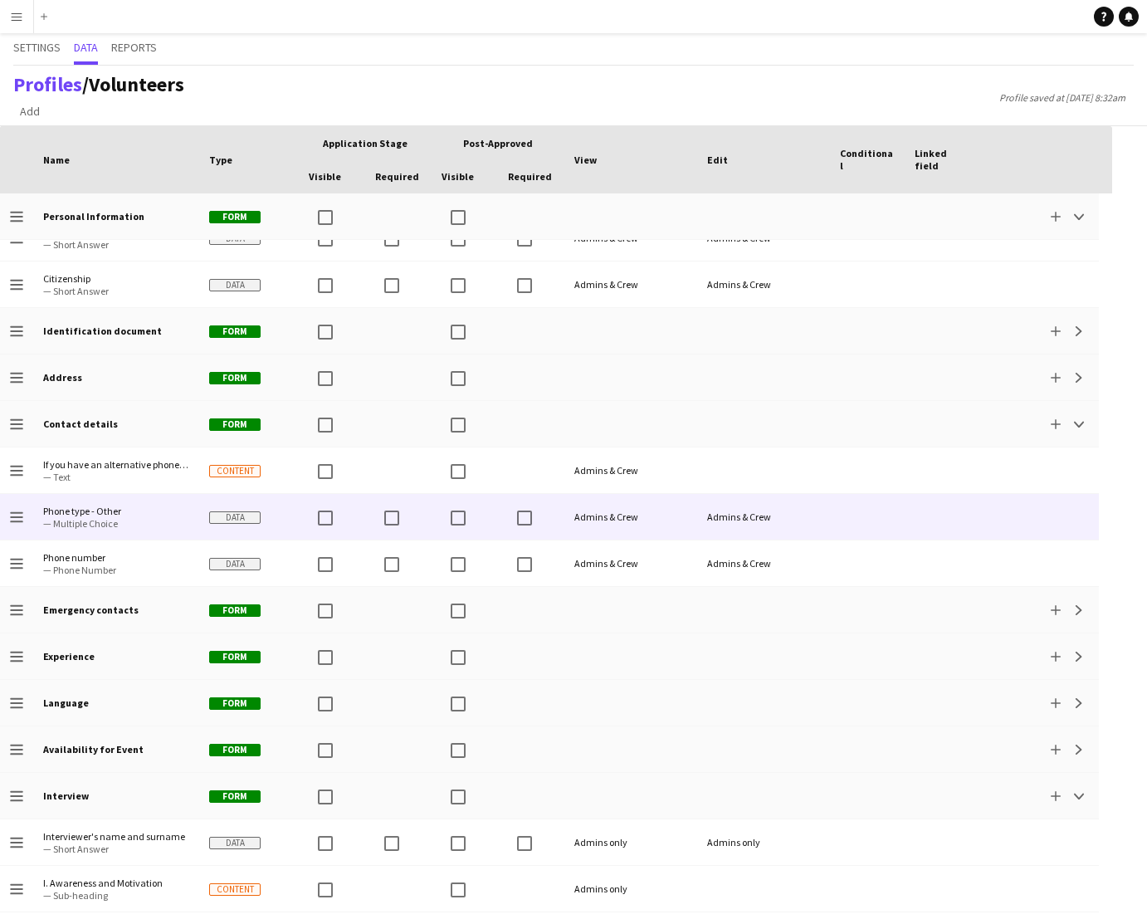
click at [1005, 521] on div at bounding box center [1039, 517] width 120 height 46
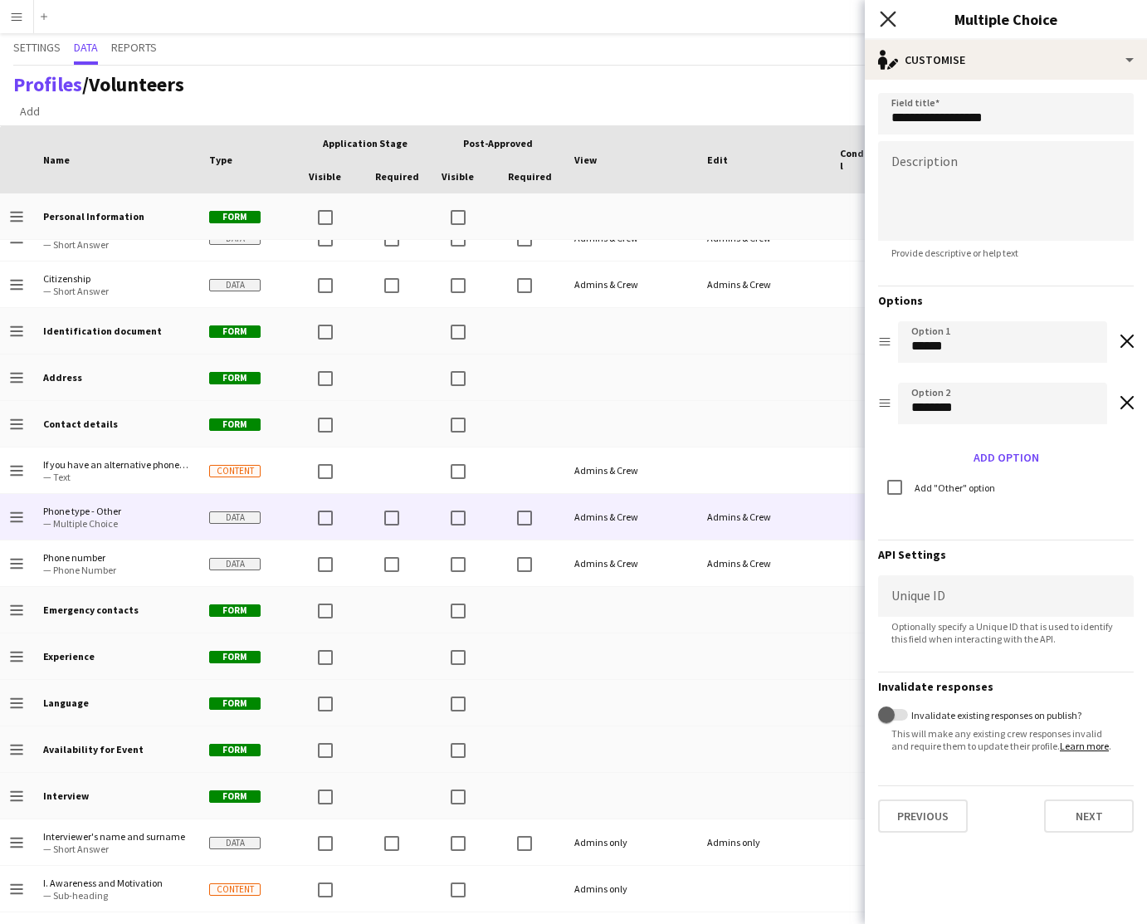
click at [891, 24] on icon at bounding box center [888, 19] width 16 height 16
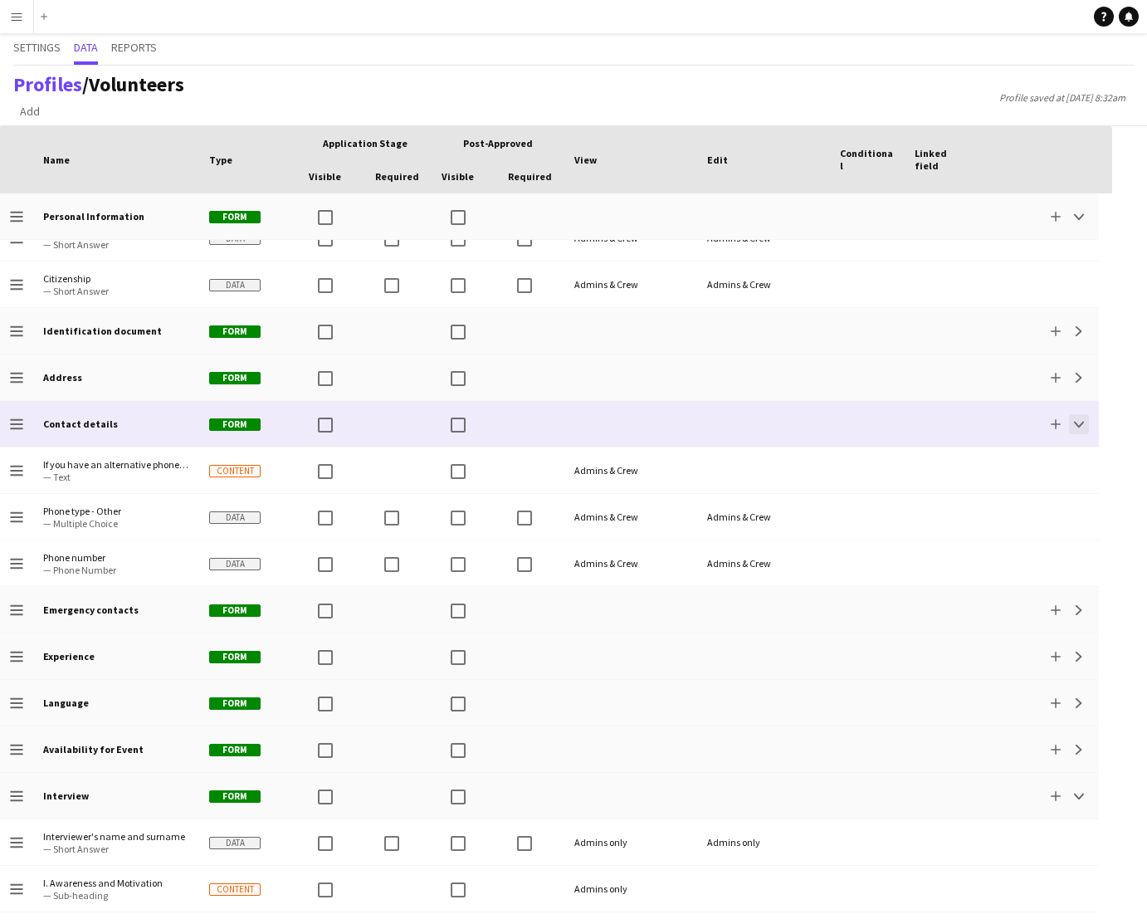
click at [1078, 424] on app-icon "Collapse" at bounding box center [1079, 424] width 10 height 10
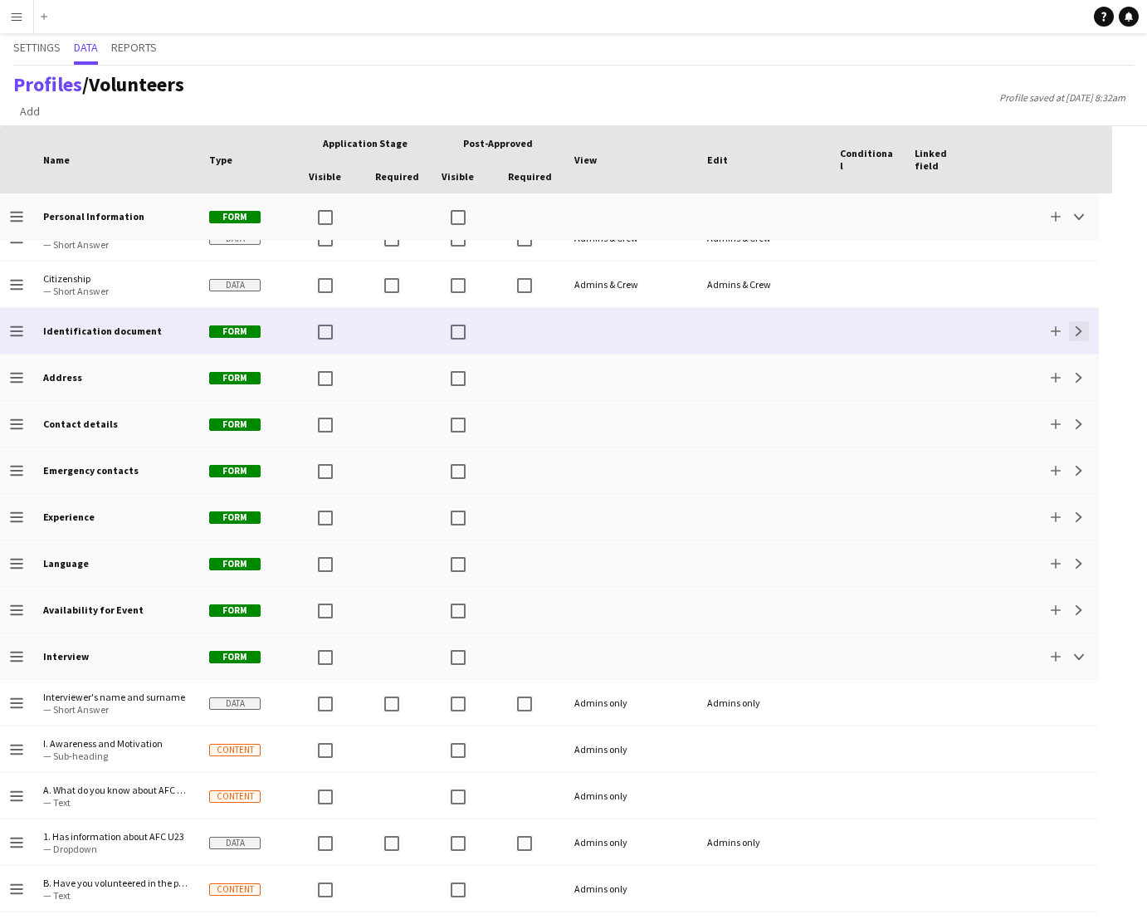
click at [1074, 330] on app-icon "Expand" at bounding box center [1079, 331] width 10 height 10
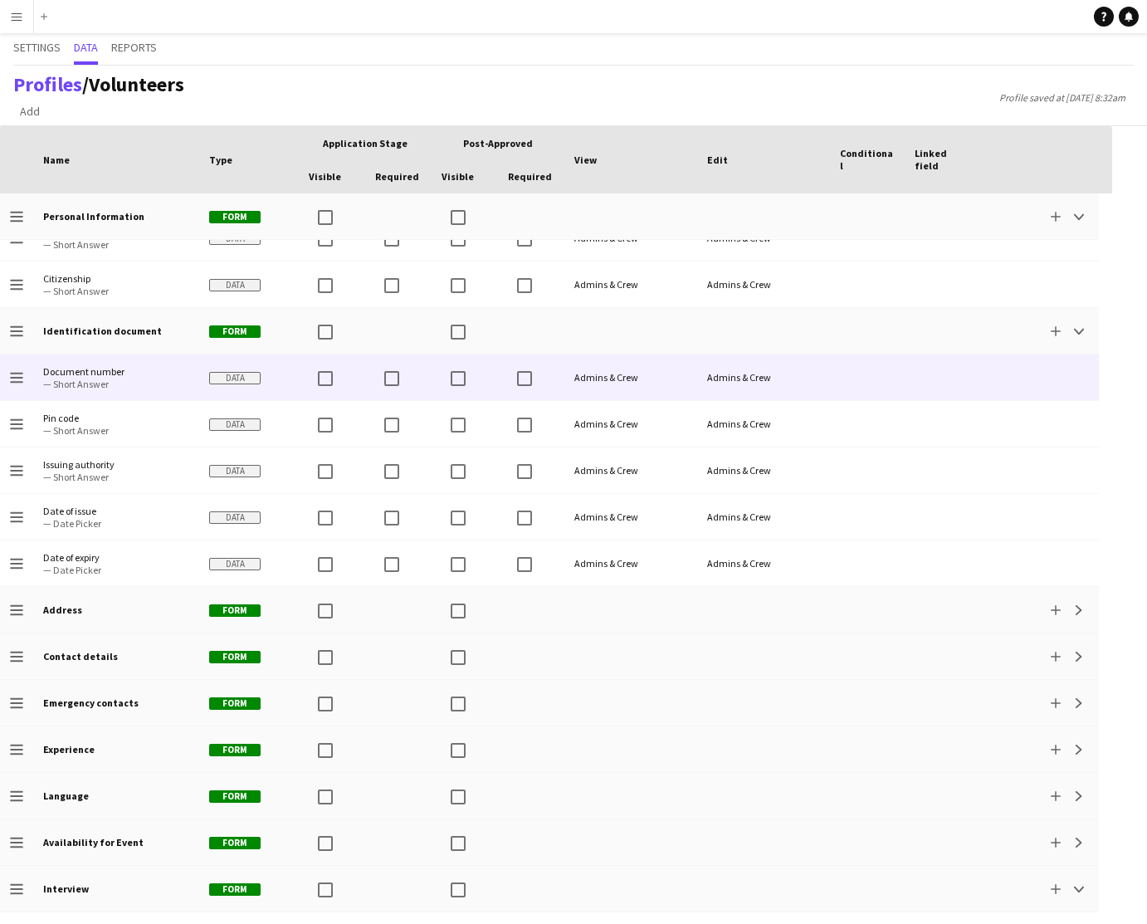
click at [1033, 378] on div at bounding box center [1039, 377] width 120 height 46
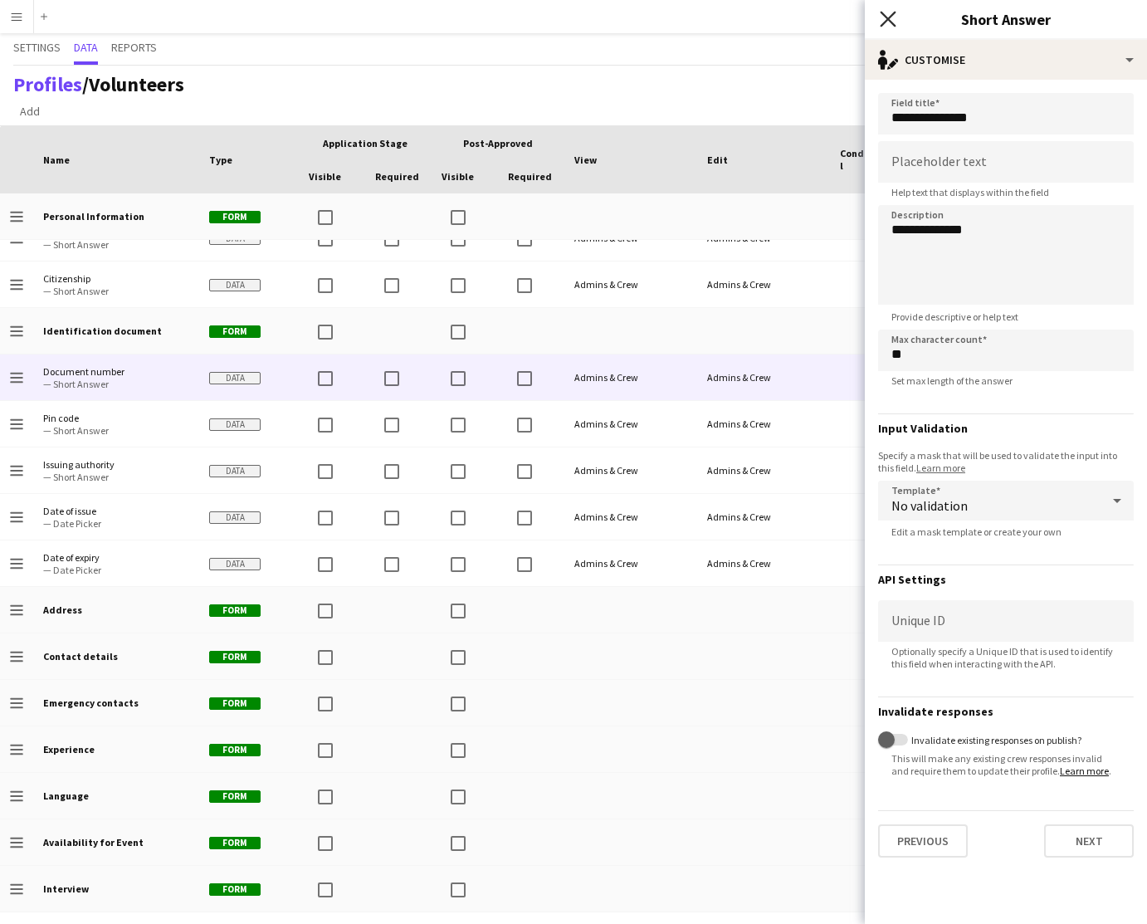
click at [890, 22] on icon at bounding box center [888, 19] width 16 height 16
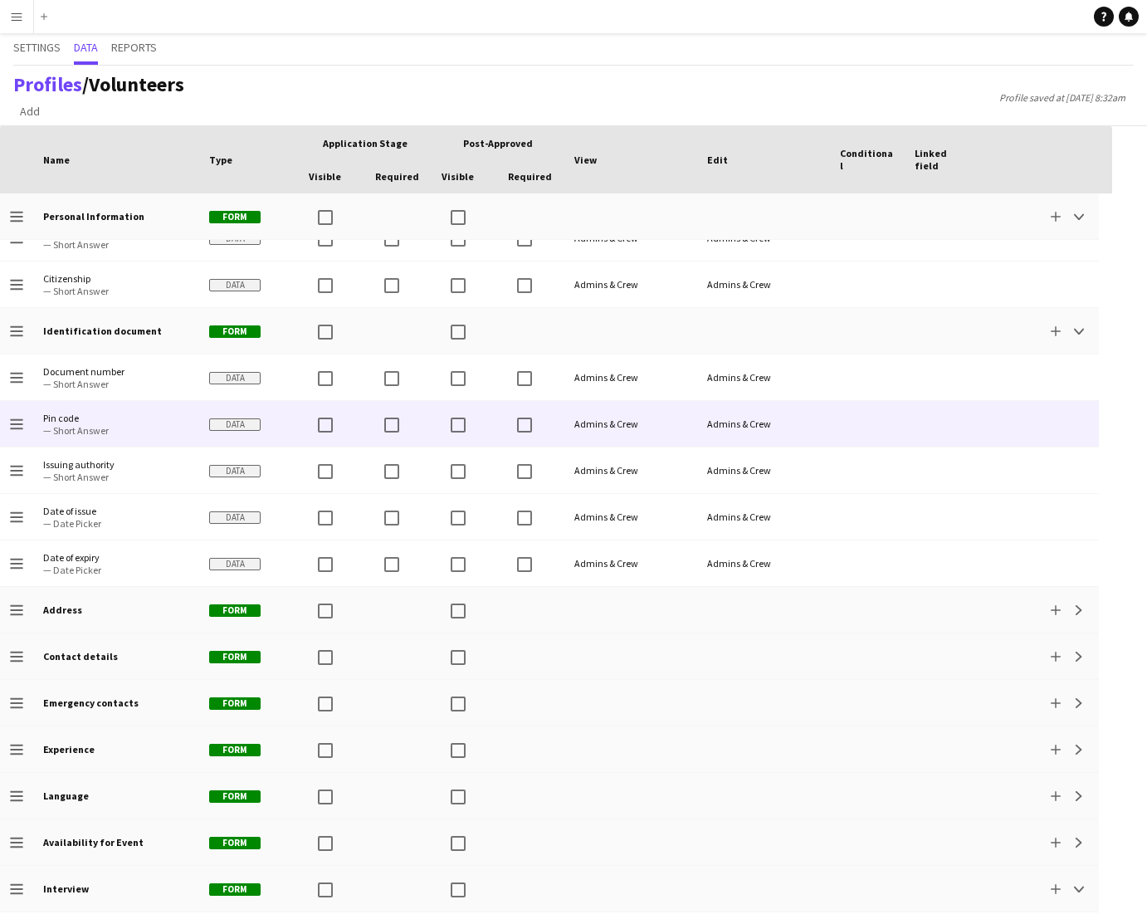
click at [949, 428] on div at bounding box center [942, 424] width 75 height 46
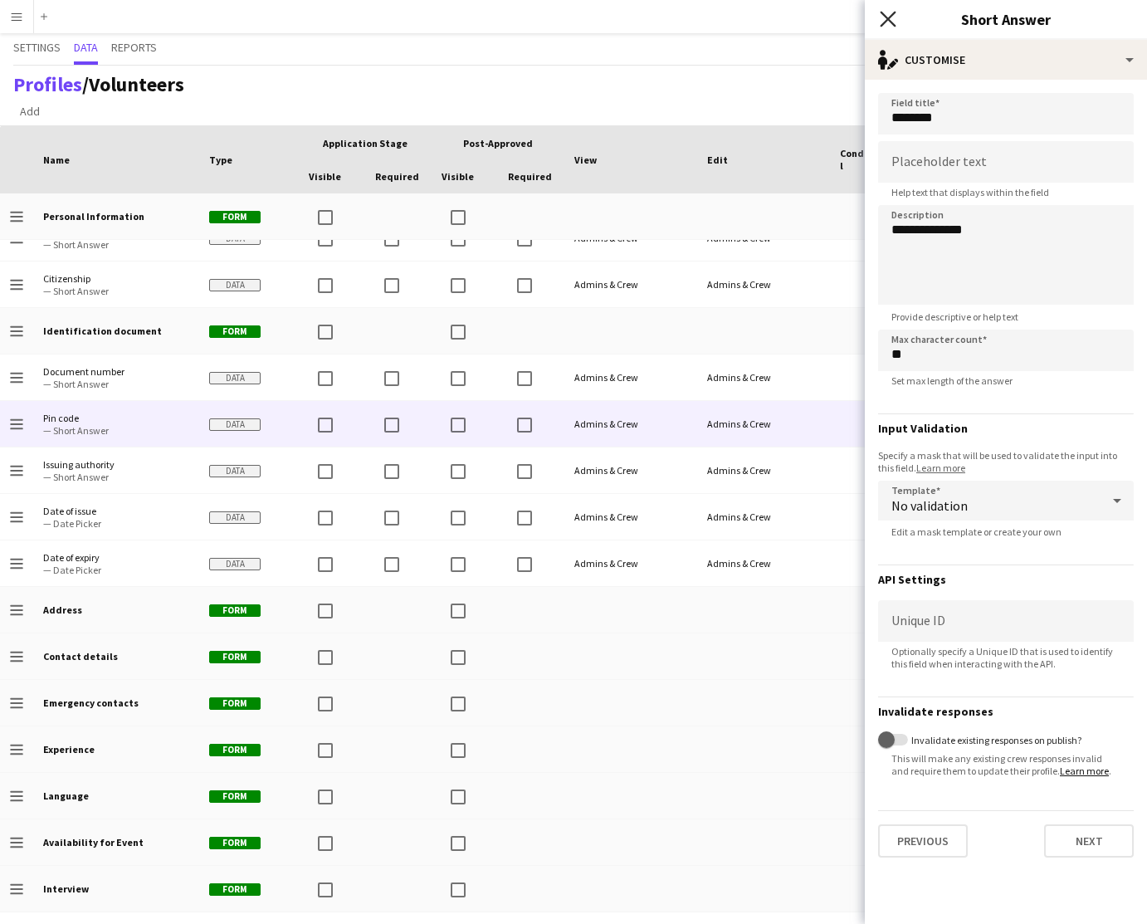
click at [890, 17] on icon at bounding box center [888, 19] width 16 height 16
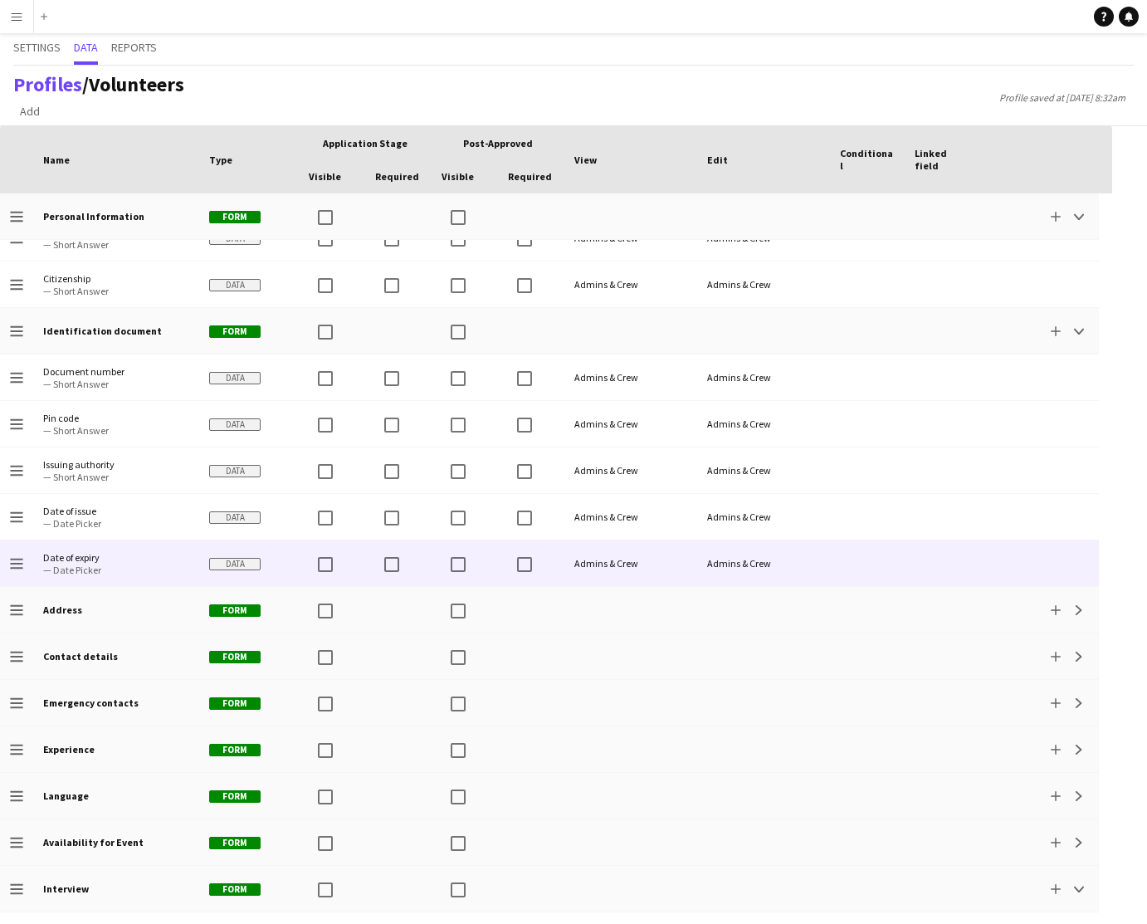
click at [1006, 559] on div at bounding box center [1039, 563] width 120 height 46
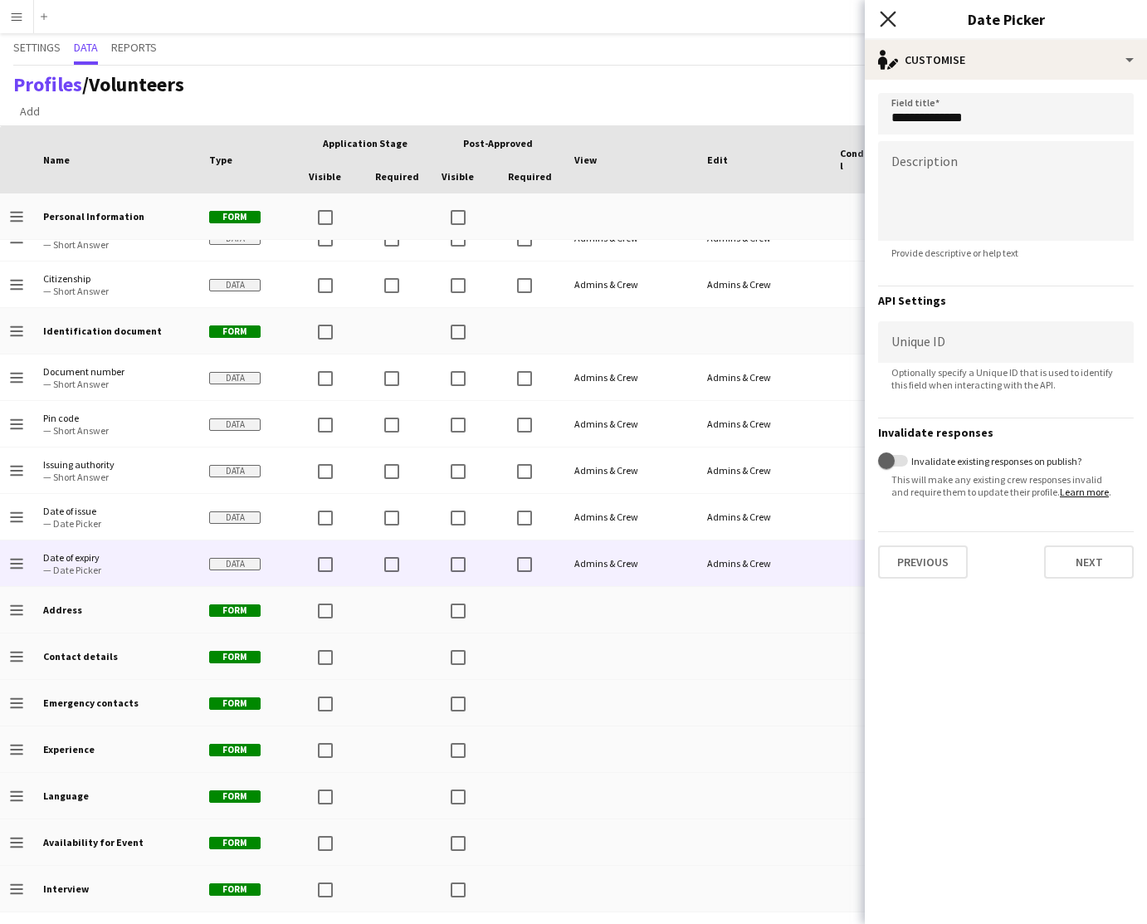
click at [882, 21] on icon "Close pop-in" at bounding box center [888, 19] width 16 height 16
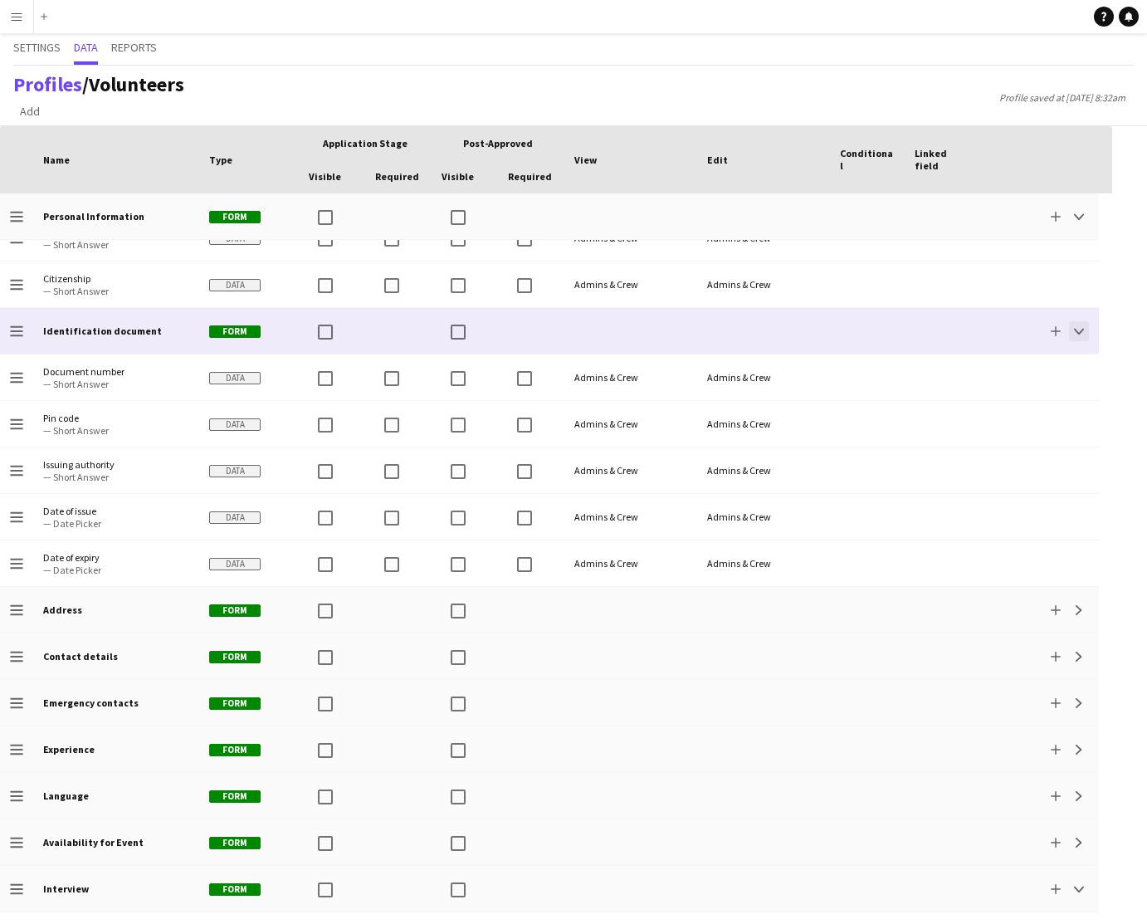
click at [1074, 330] on app-icon "Collapse" at bounding box center [1079, 331] width 10 height 10
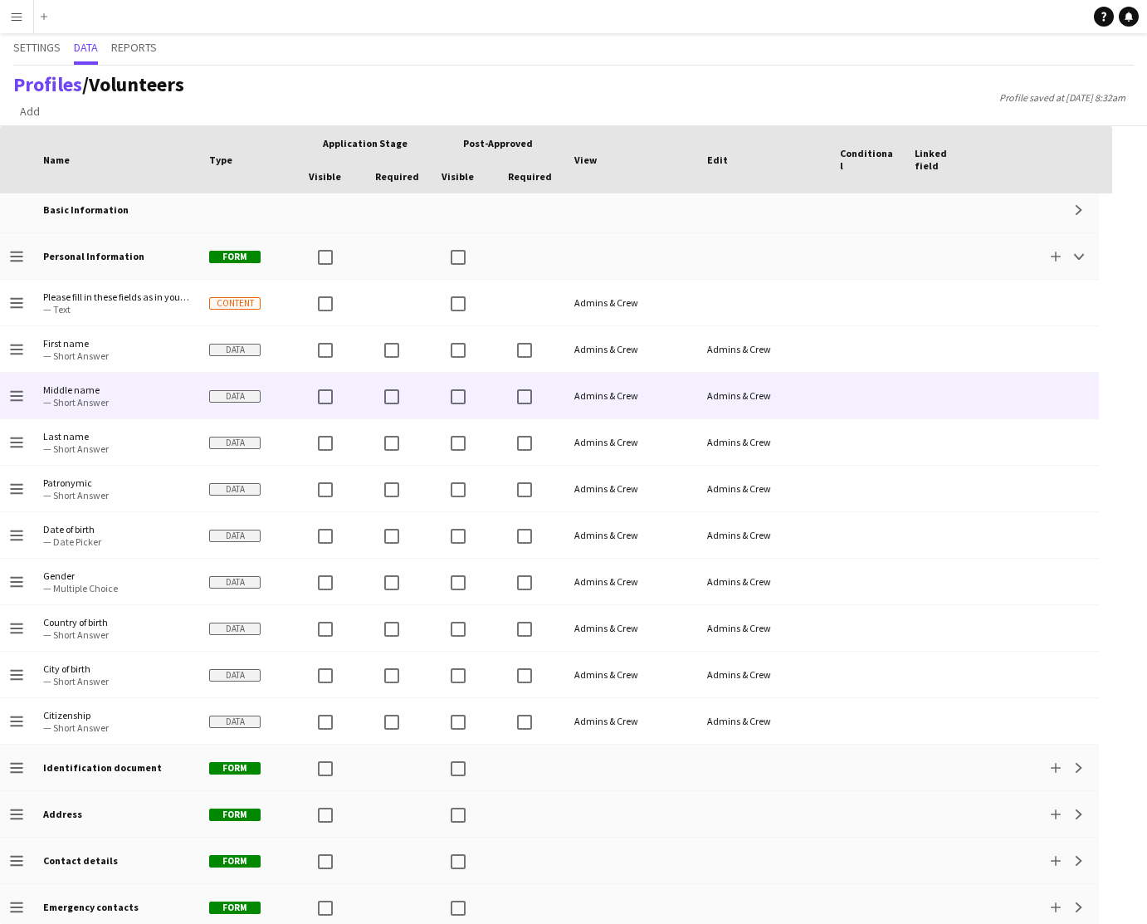
scroll to position [0, 0]
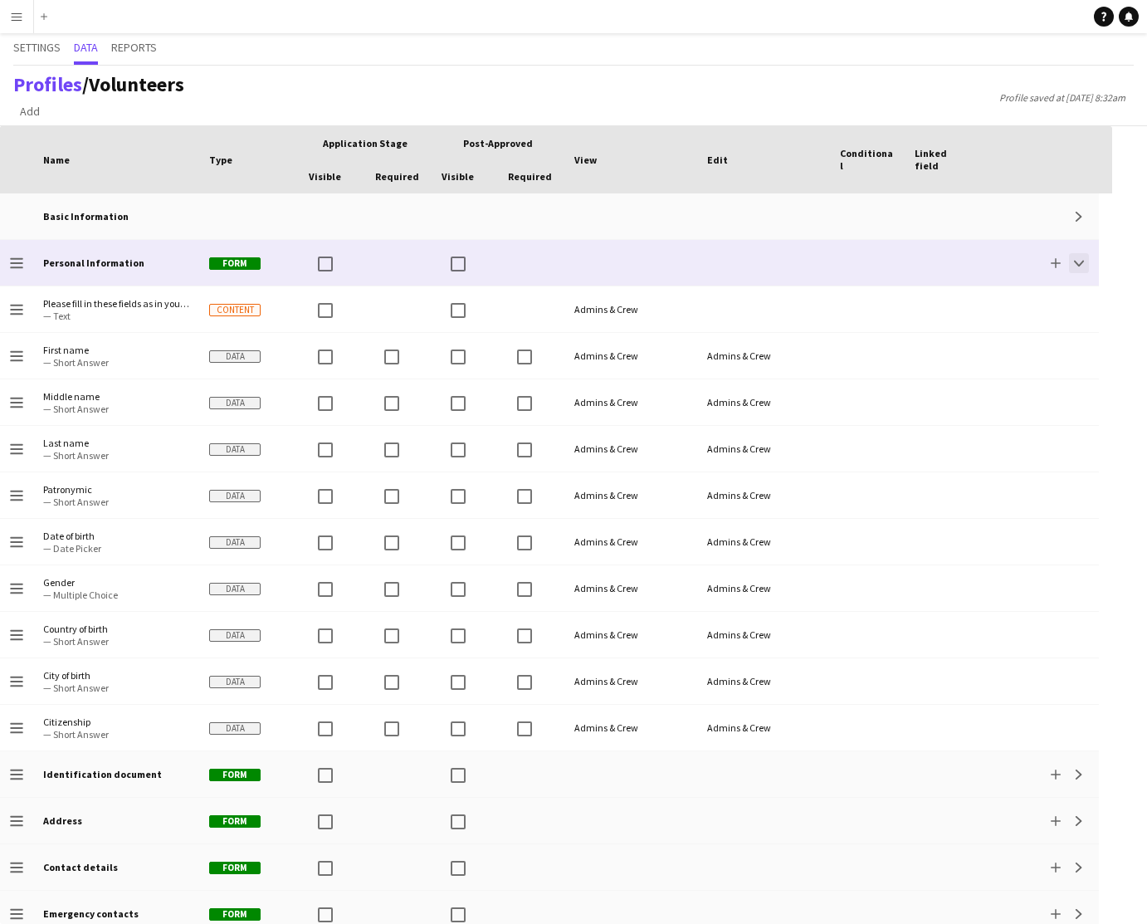
click at [1082, 264] on app-icon "Collapse" at bounding box center [1079, 263] width 10 height 10
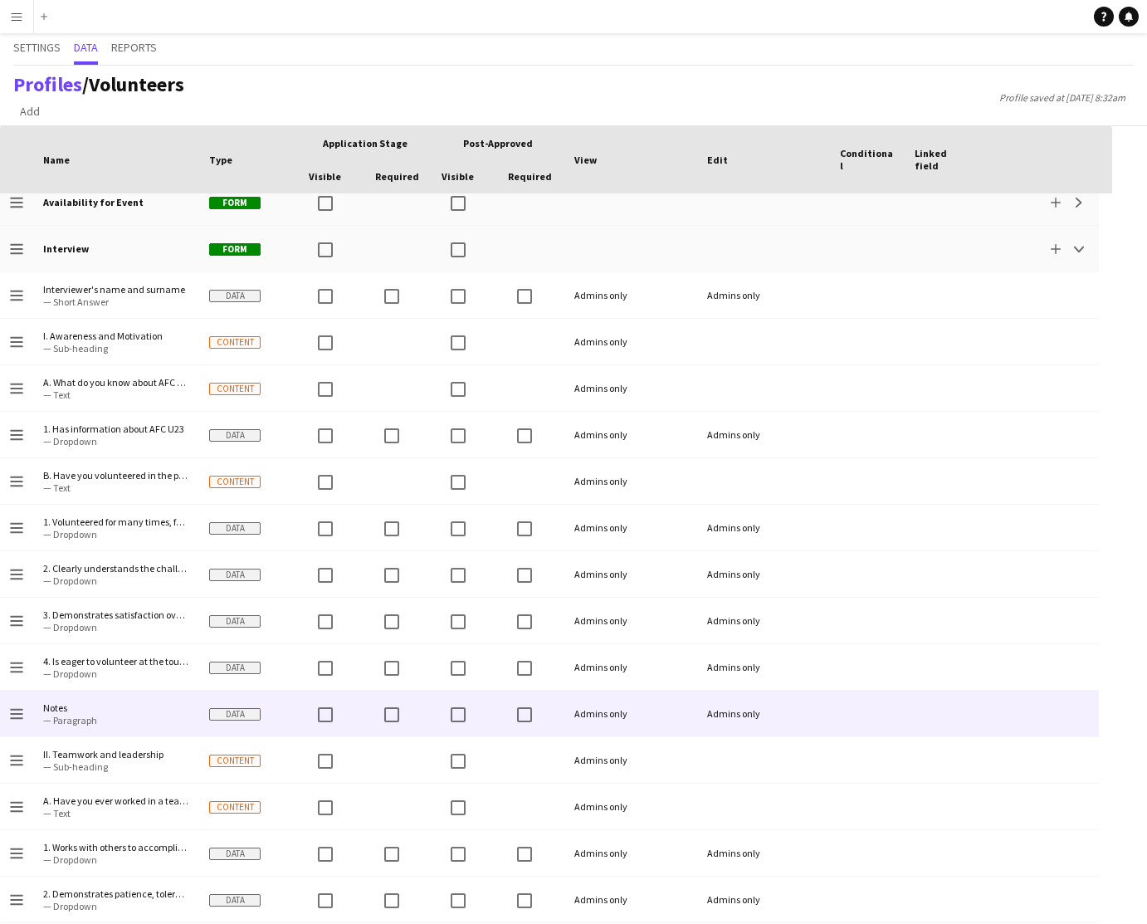
scroll to position [443, 0]
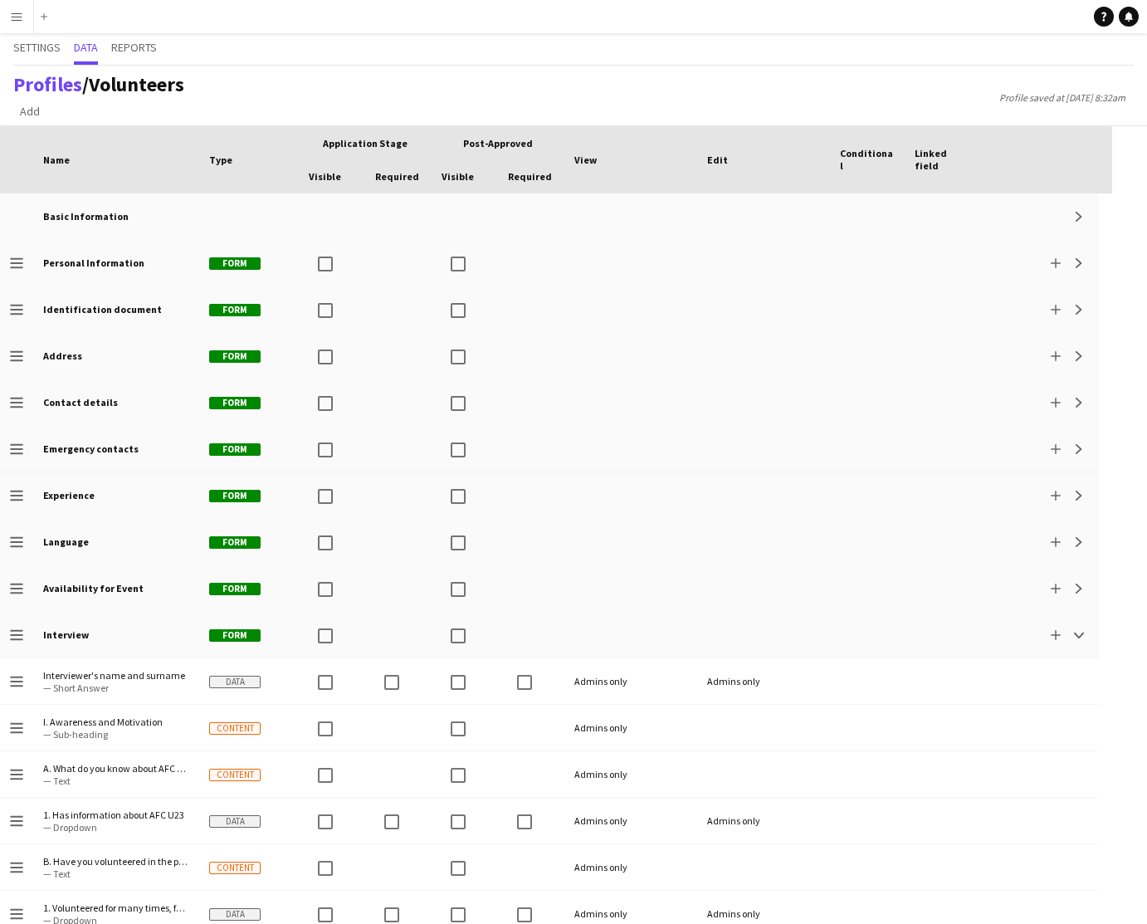
click at [21, 17] on app-icon "Menu" at bounding box center [16, 16] width 13 height 13
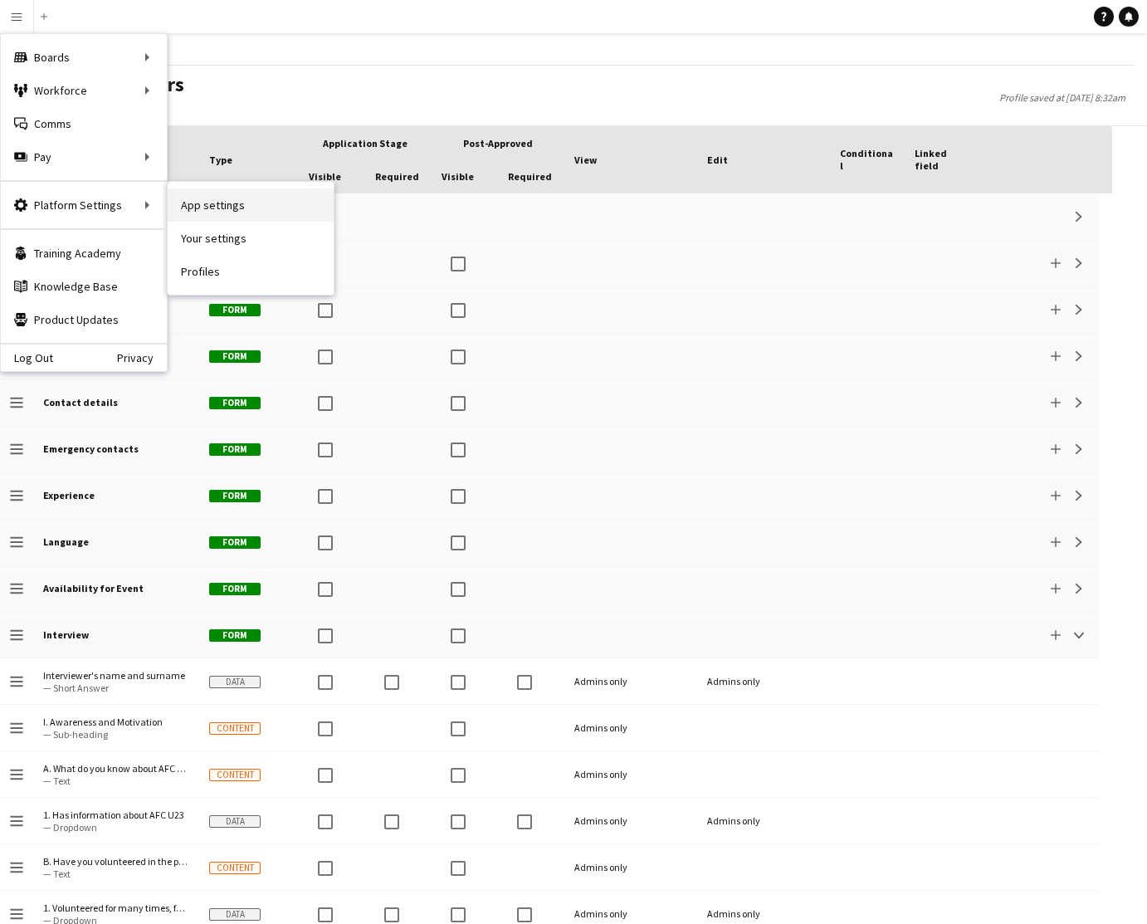
click at [222, 205] on link "App settings" at bounding box center [251, 204] width 166 height 33
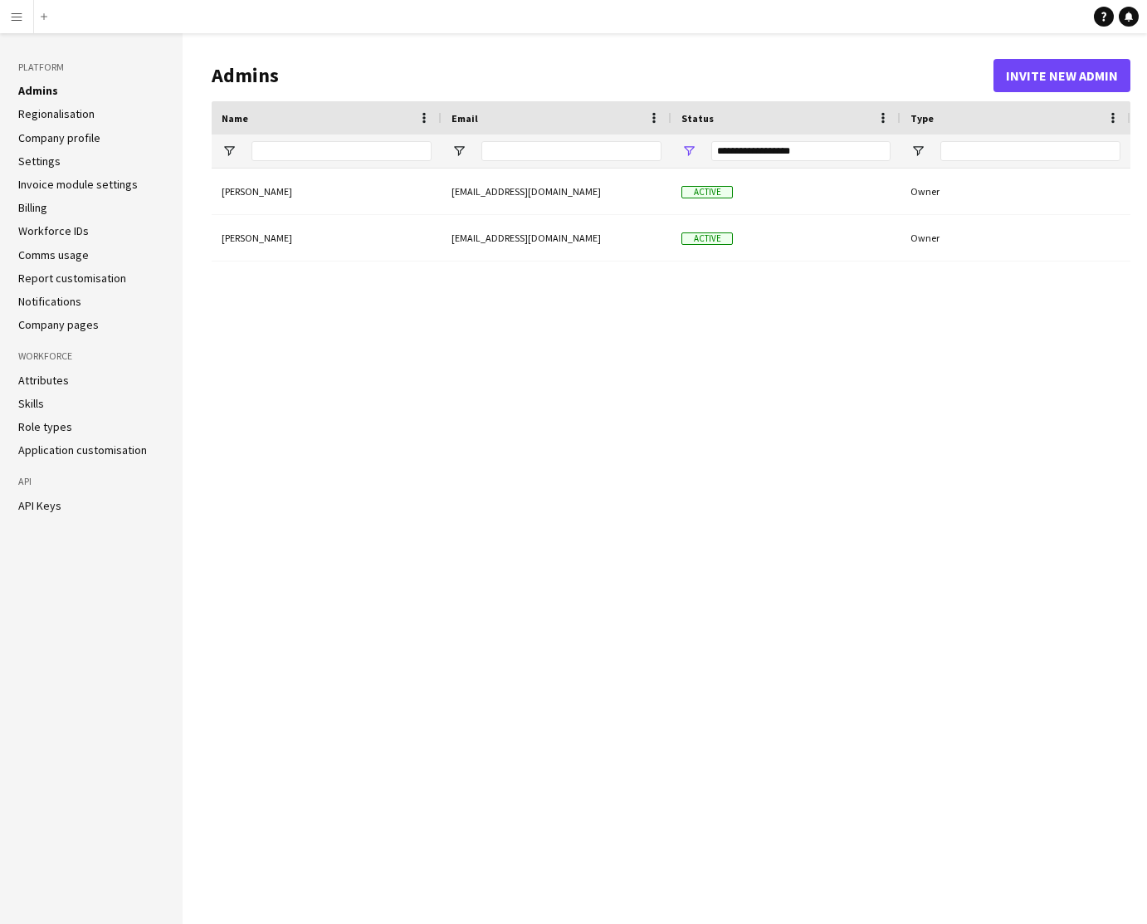
click at [52, 428] on link "Role types" at bounding box center [45, 426] width 54 height 15
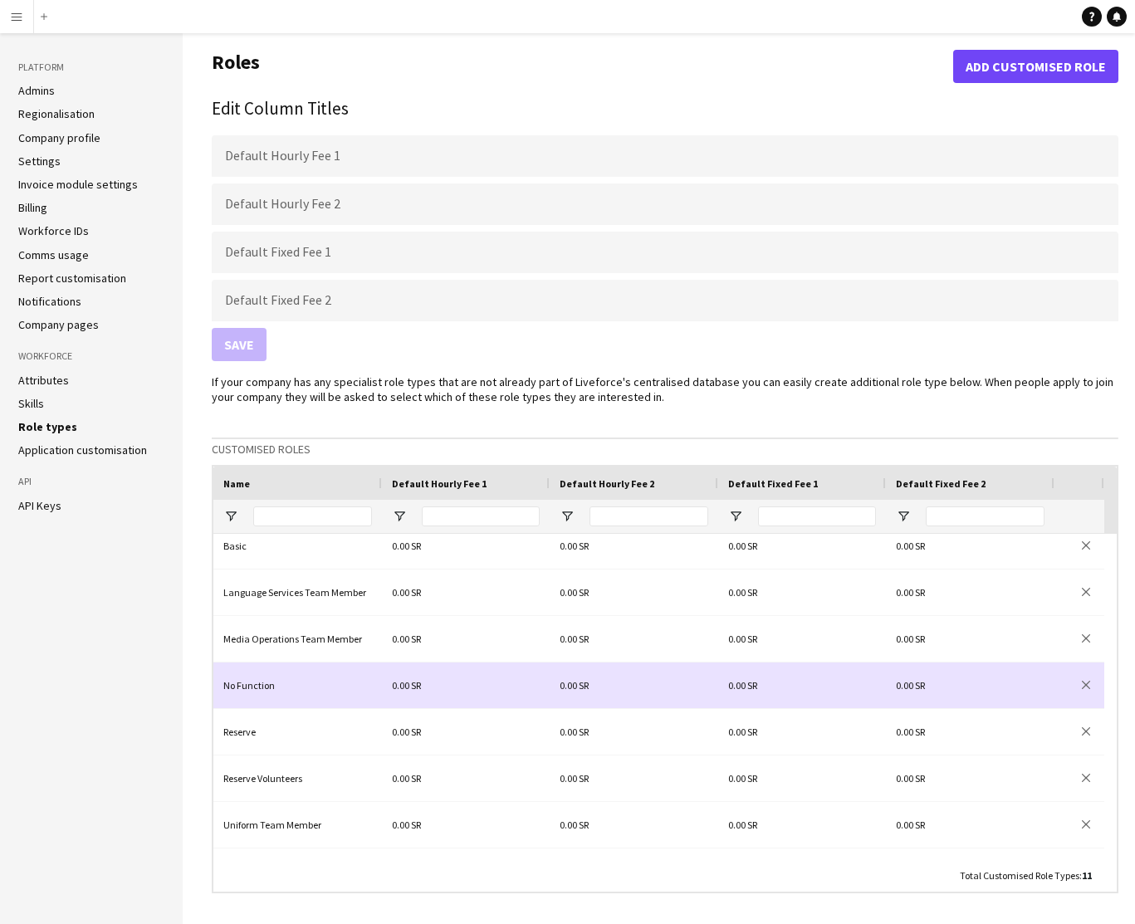
scroll to position [87, 0]
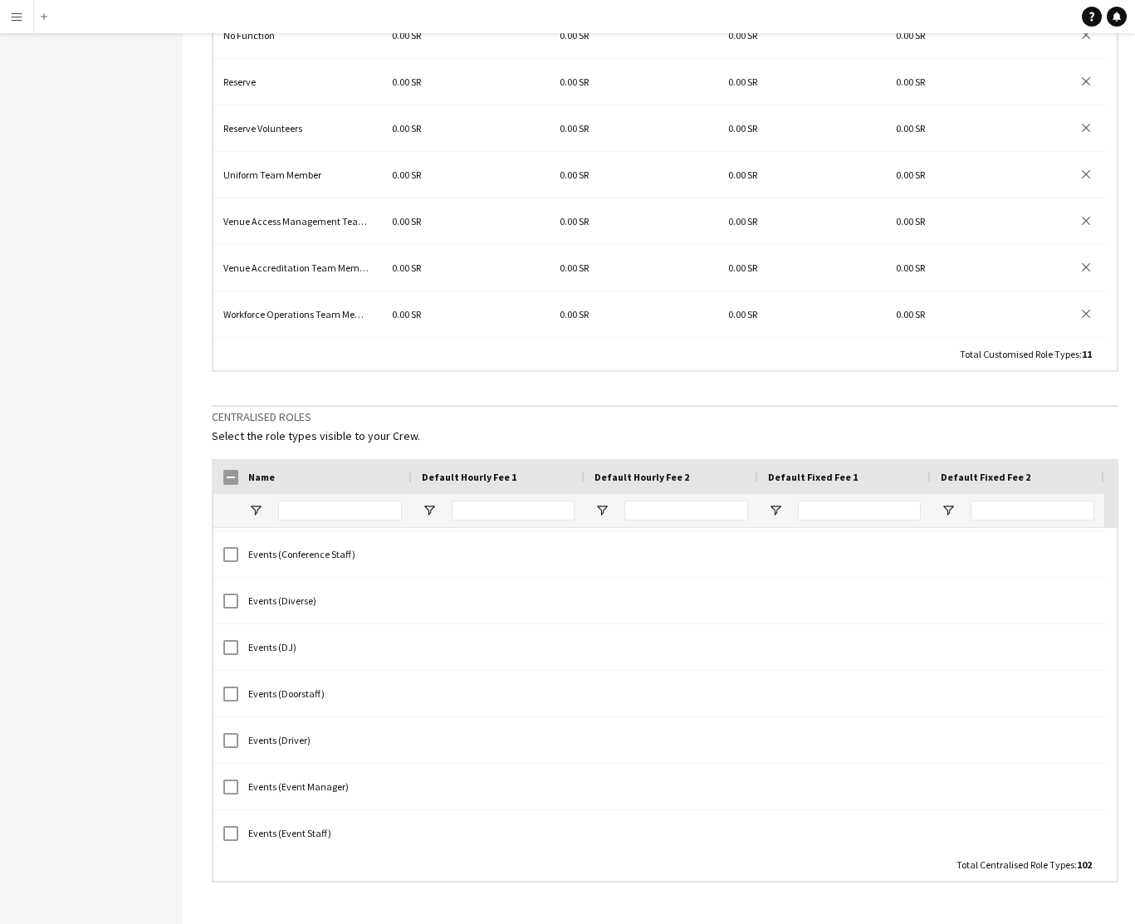
click at [16, 18] on app-icon "Menu" at bounding box center [16, 16] width 13 height 13
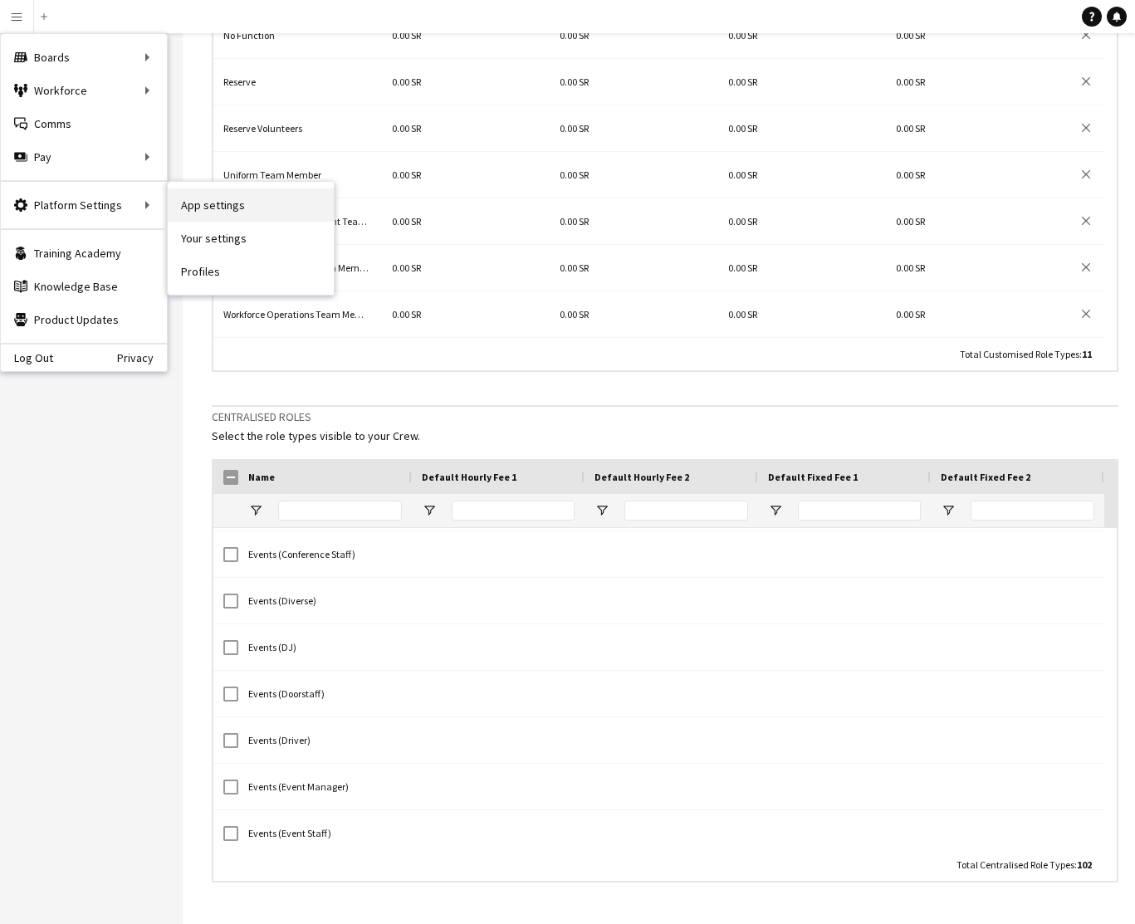
click at [204, 205] on link "App settings" at bounding box center [251, 204] width 166 height 33
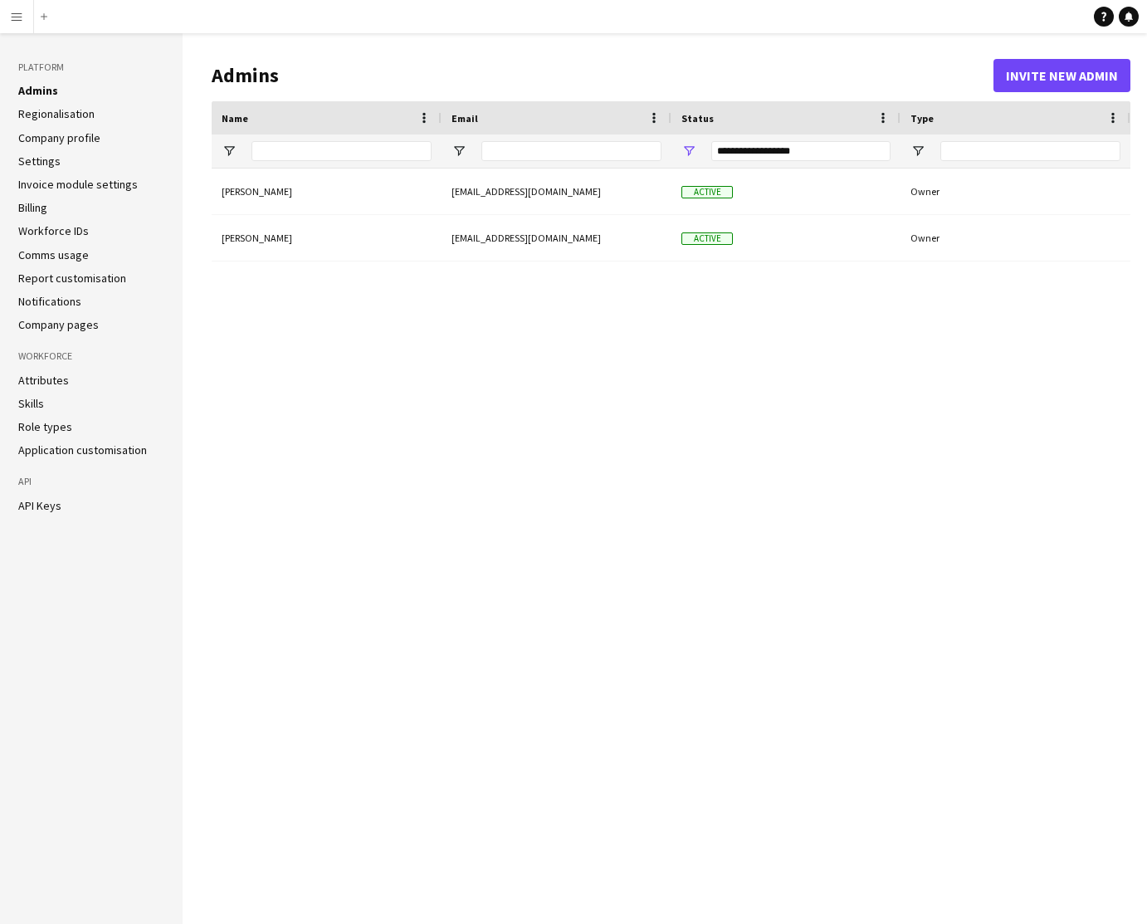
click at [98, 454] on link "Application customisation" at bounding box center [82, 449] width 129 height 15
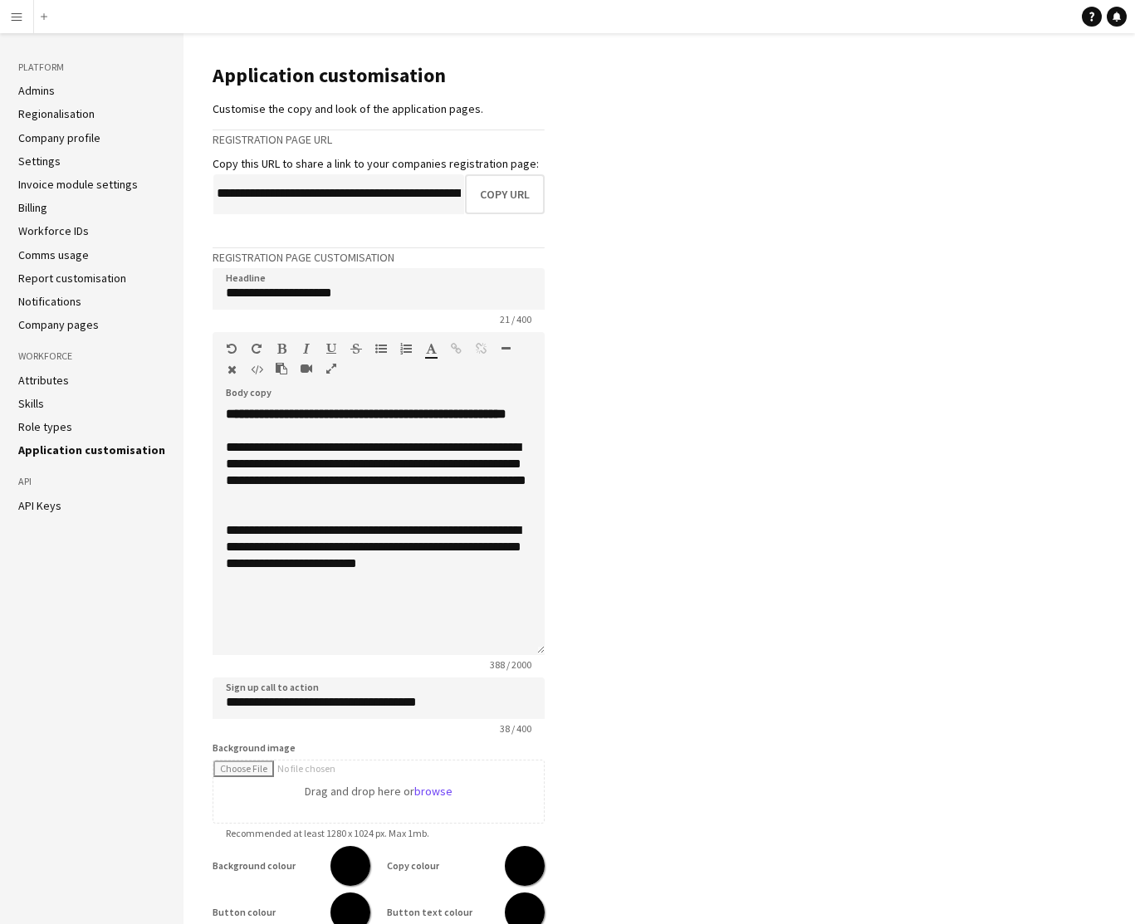
click at [77, 327] on link "Company pages" at bounding box center [58, 324] width 81 height 15
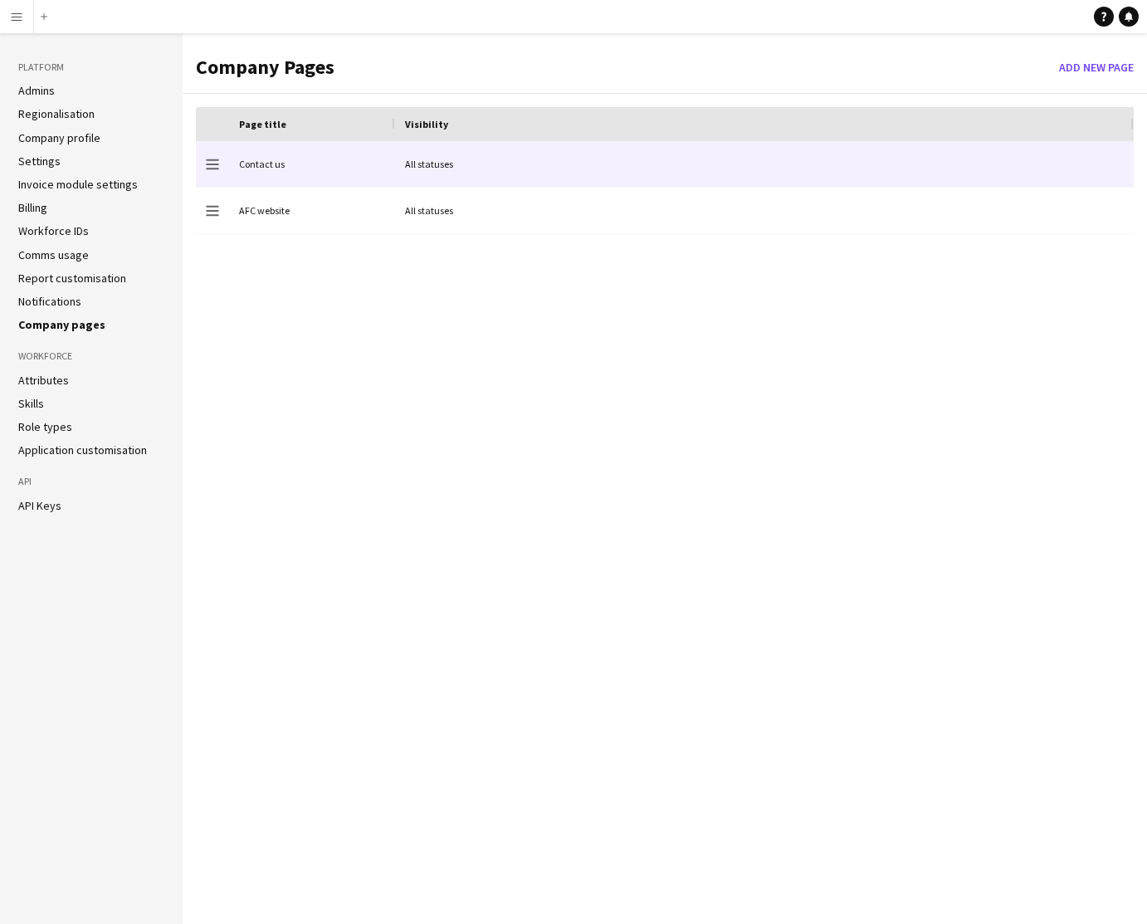
click at [340, 168] on div "Contact us" at bounding box center [312, 164] width 166 height 46
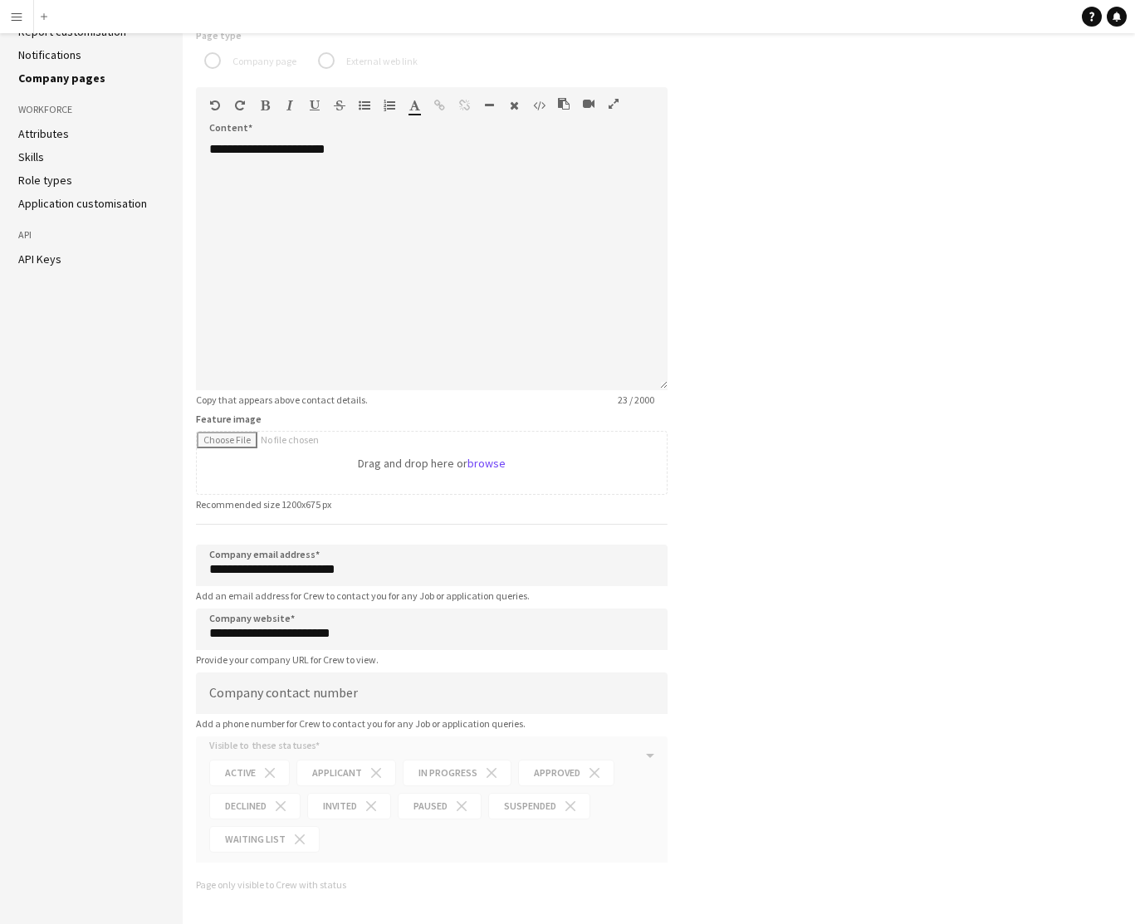
scroll to position [251, 0]
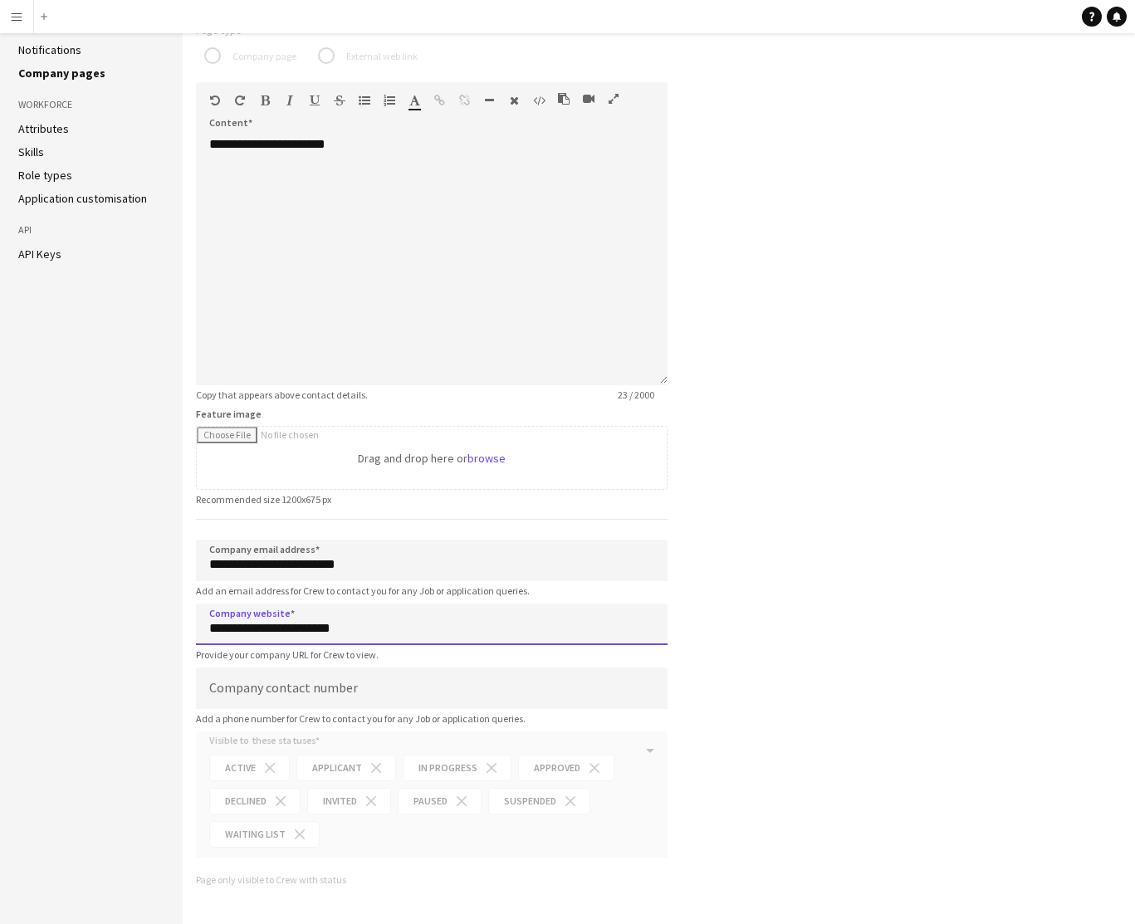
drag, startPoint x: 211, startPoint y: 634, endPoint x: 352, endPoint y: 630, distance: 141.2
click at [352, 630] on input "**********" at bounding box center [431, 624] width 471 height 42
click at [730, 615] on div "**********" at bounding box center [659, 374] width 952 height 1037
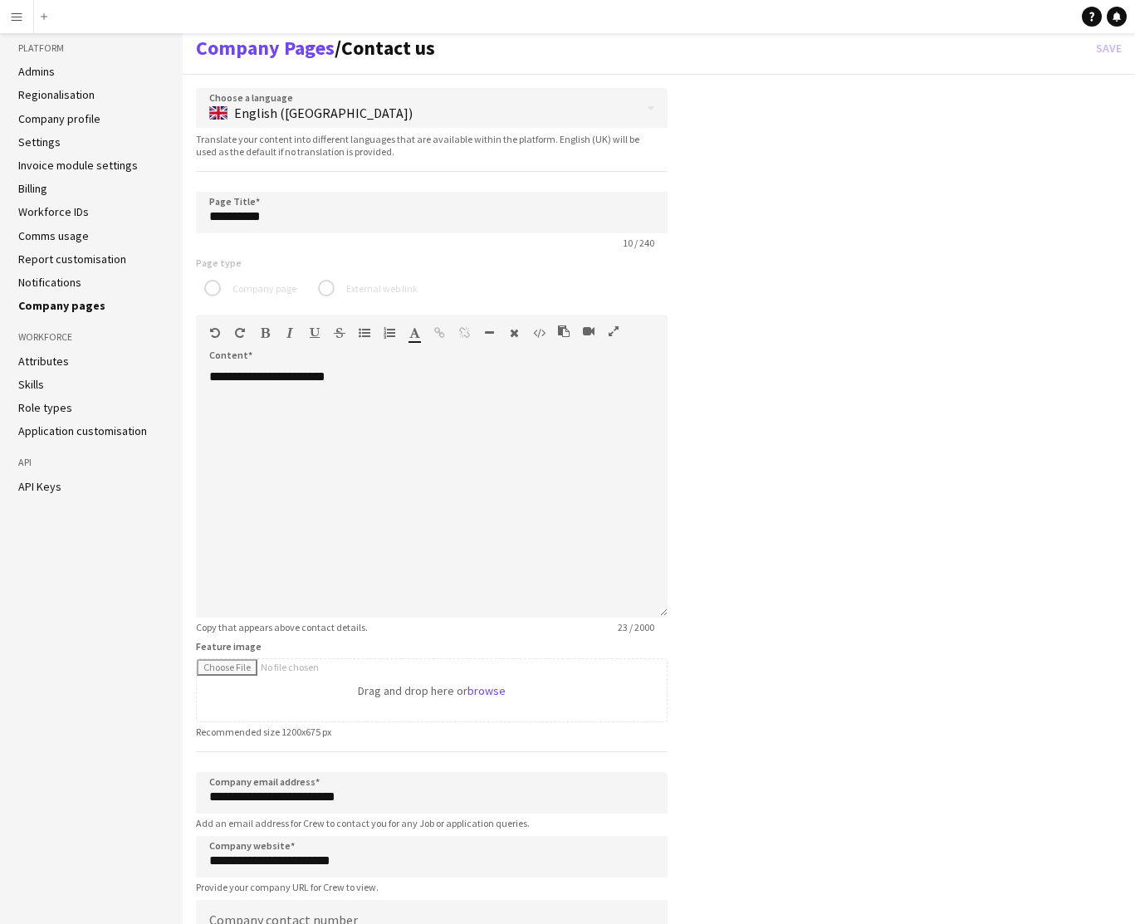
scroll to position [0, 0]
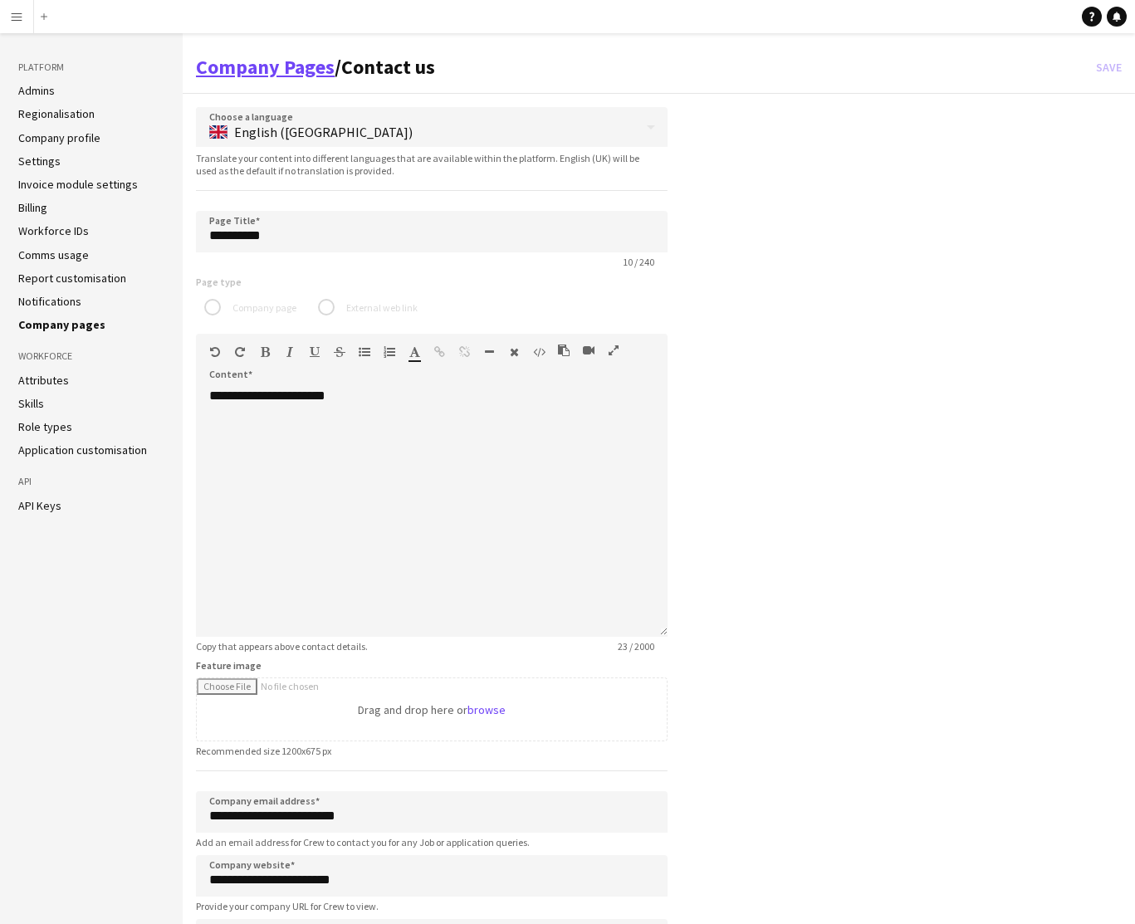
click at [282, 71] on link "Company Pages" at bounding box center [265, 67] width 139 height 26
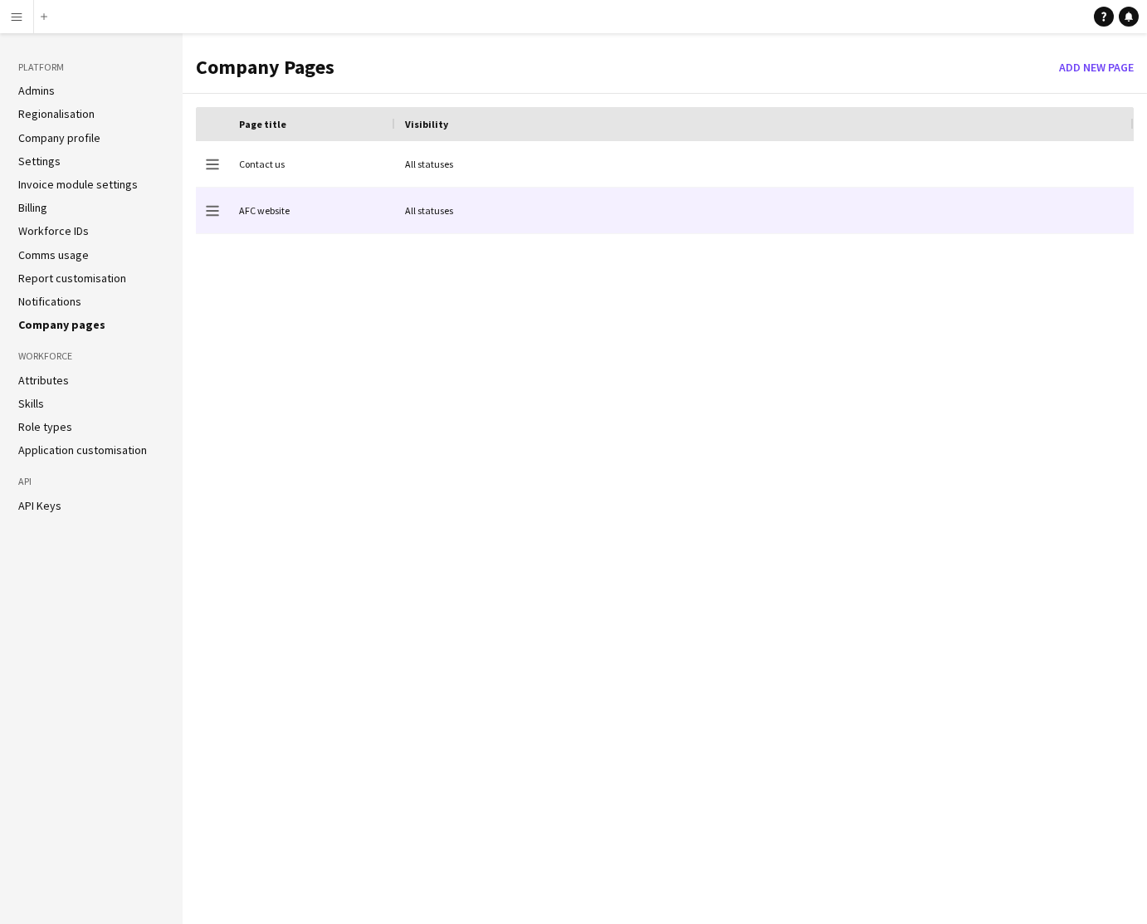
click at [296, 210] on div "AFC website" at bounding box center [312, 211] width 166 height 46
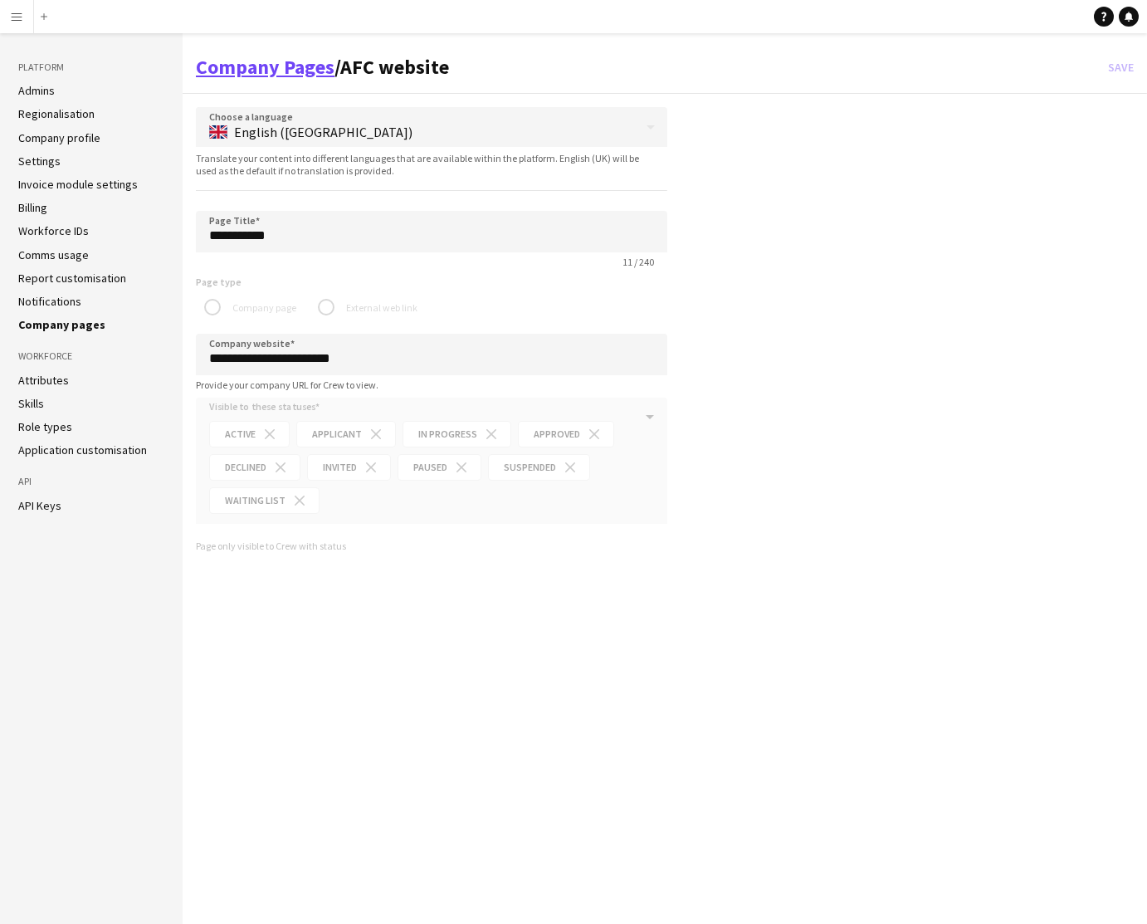
click at [266, 63] on link "Company Pages" at bounding box center [265, 67] width 139 height 26
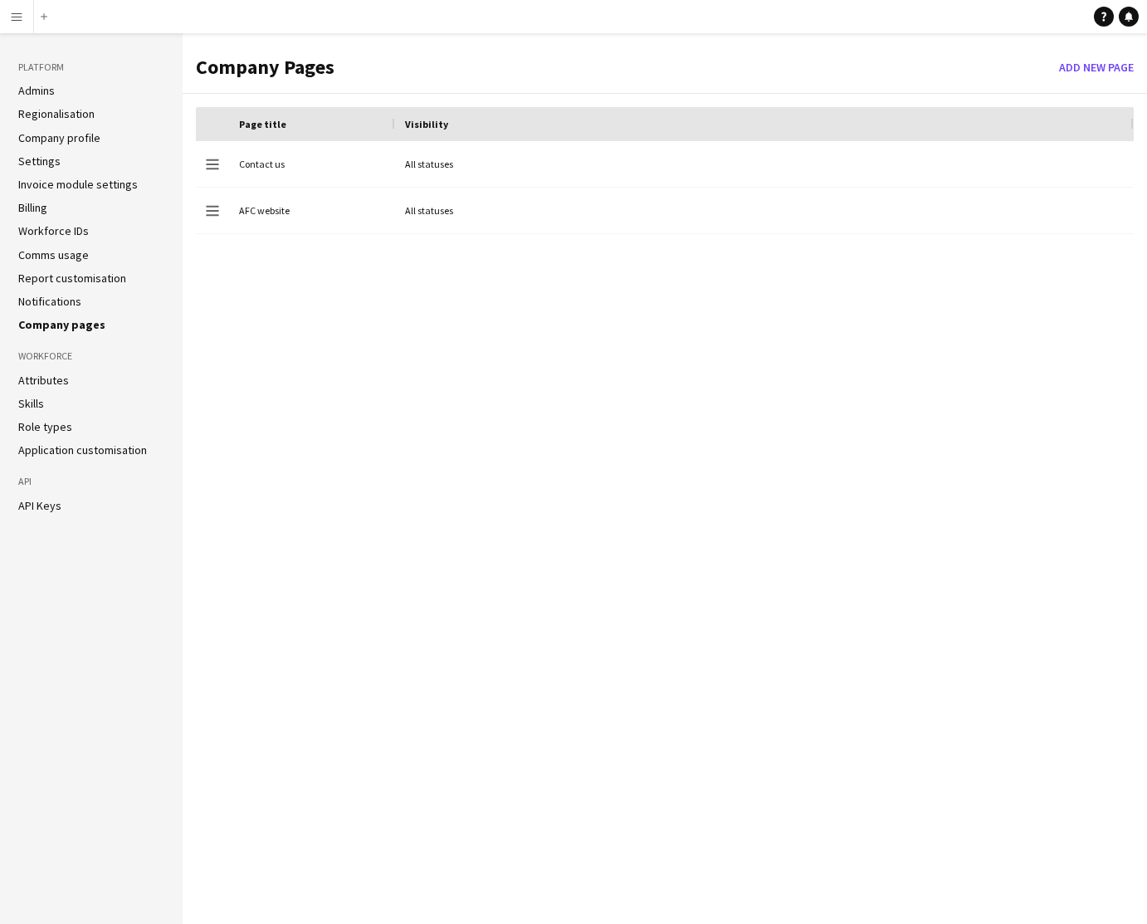
click at [54, 430] on link "Role types" at bounding box center [45, 426] width 54 height 15
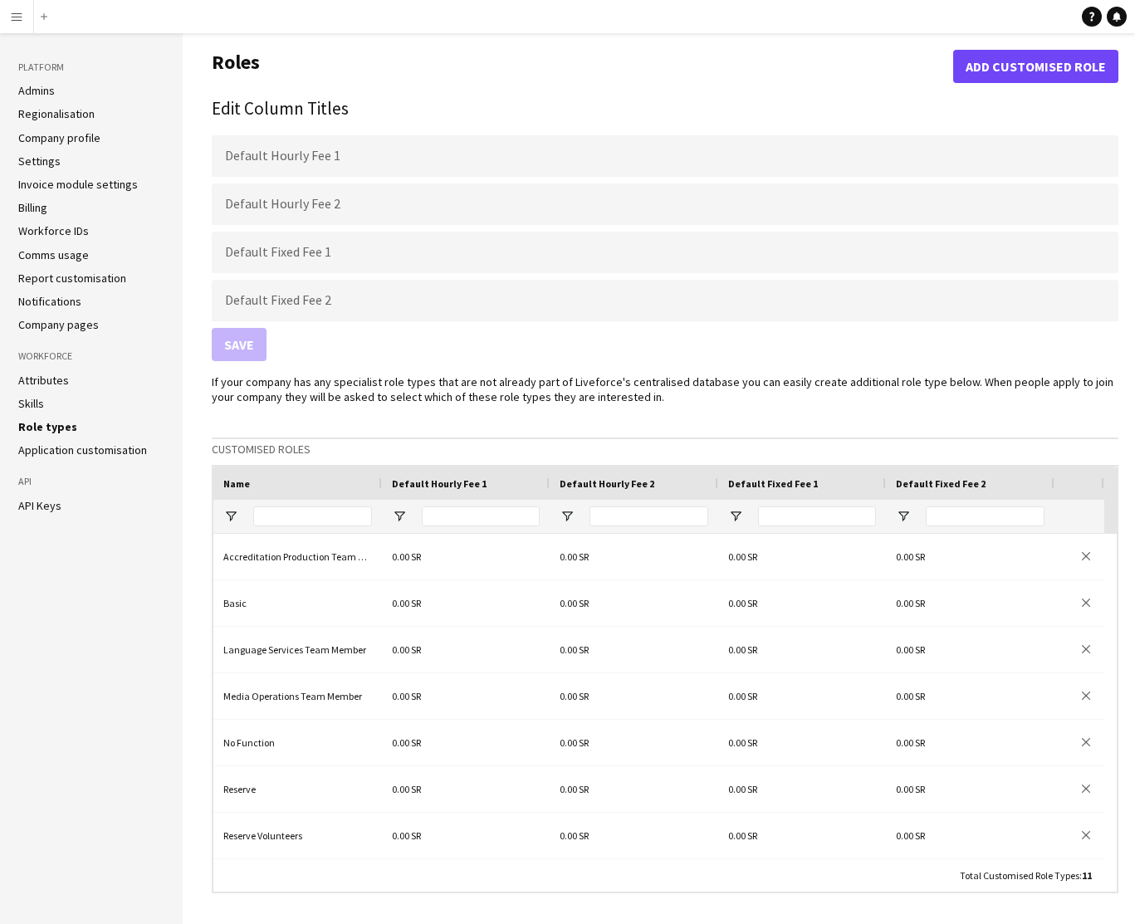
click at [42, 159] on link "Settings" at bounding box center [39, 161] width 42 height 15
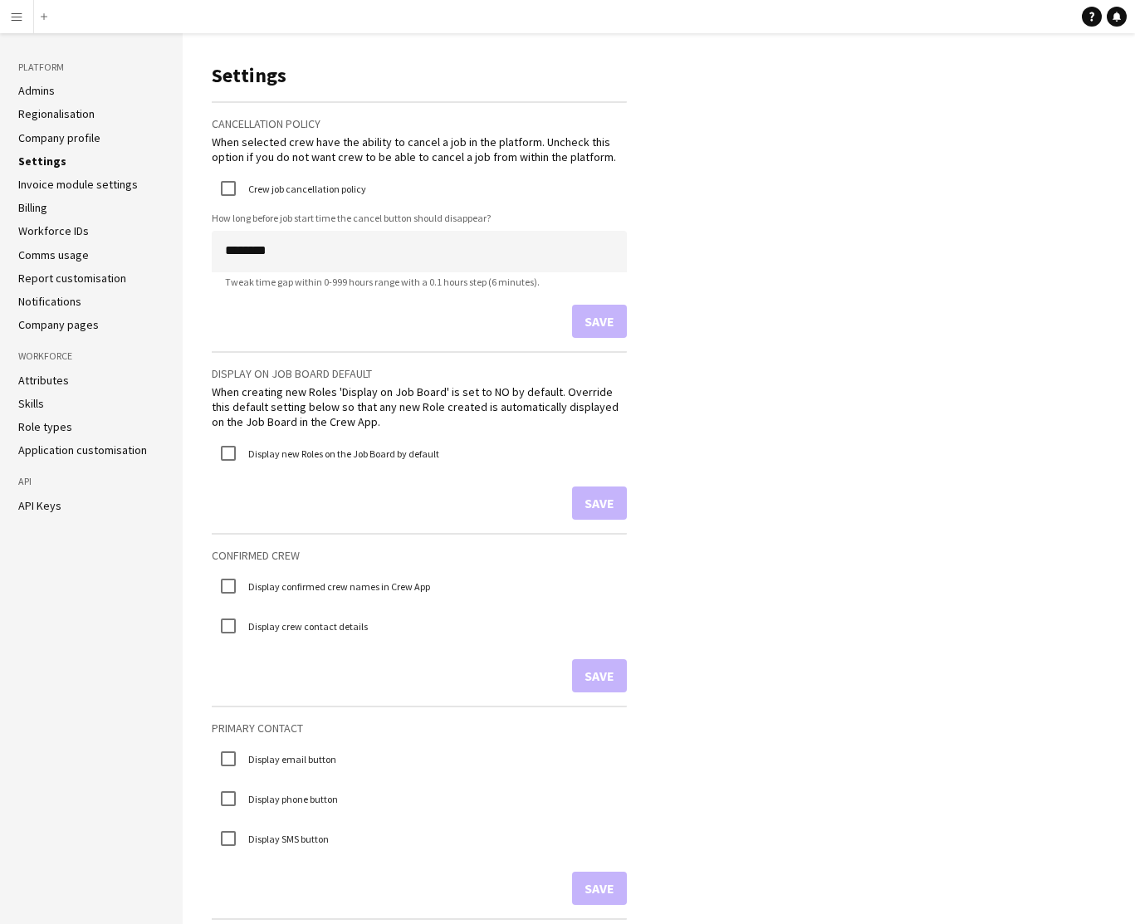
click at [46, 429] on link "Role types" at bounding box center [45, 426] width 54 height 15
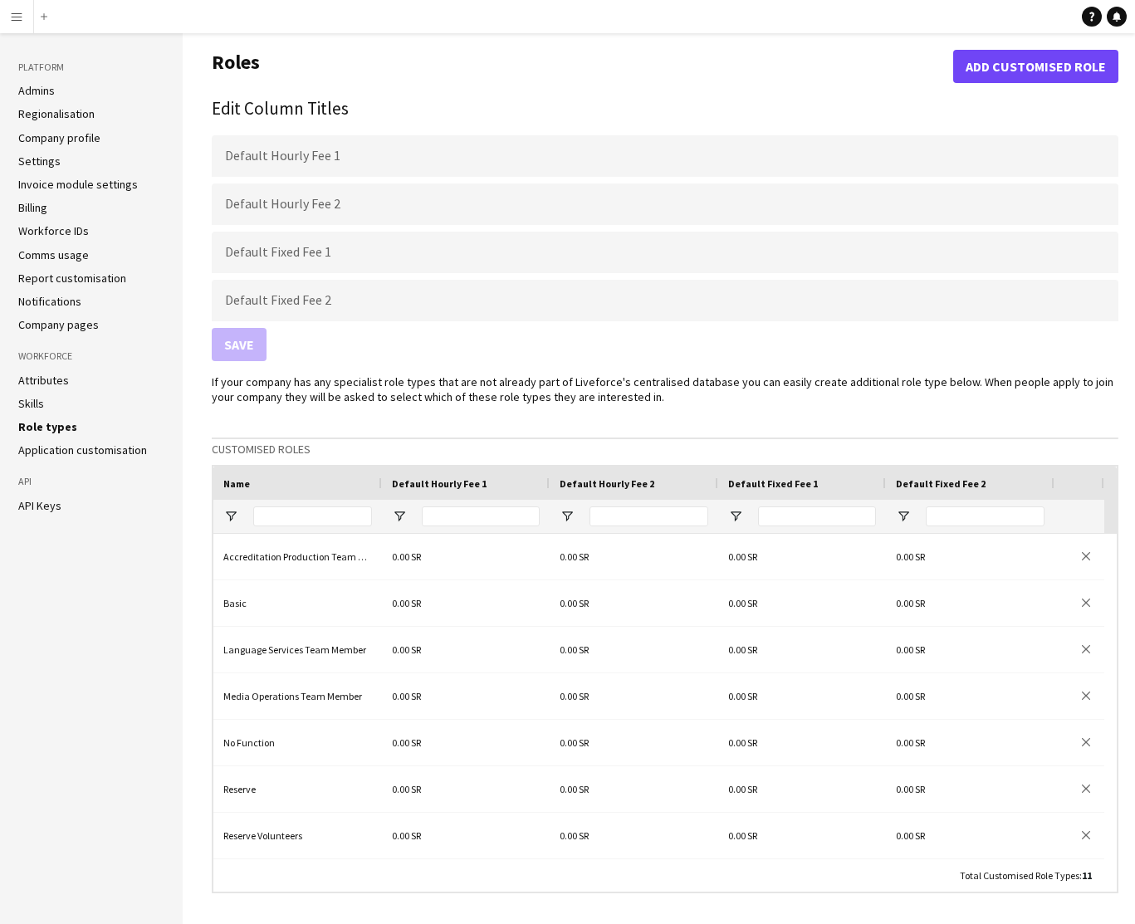
click at [15, 22] on app-icon "Menu" at bounding box center [16, 16] width 13 height 13
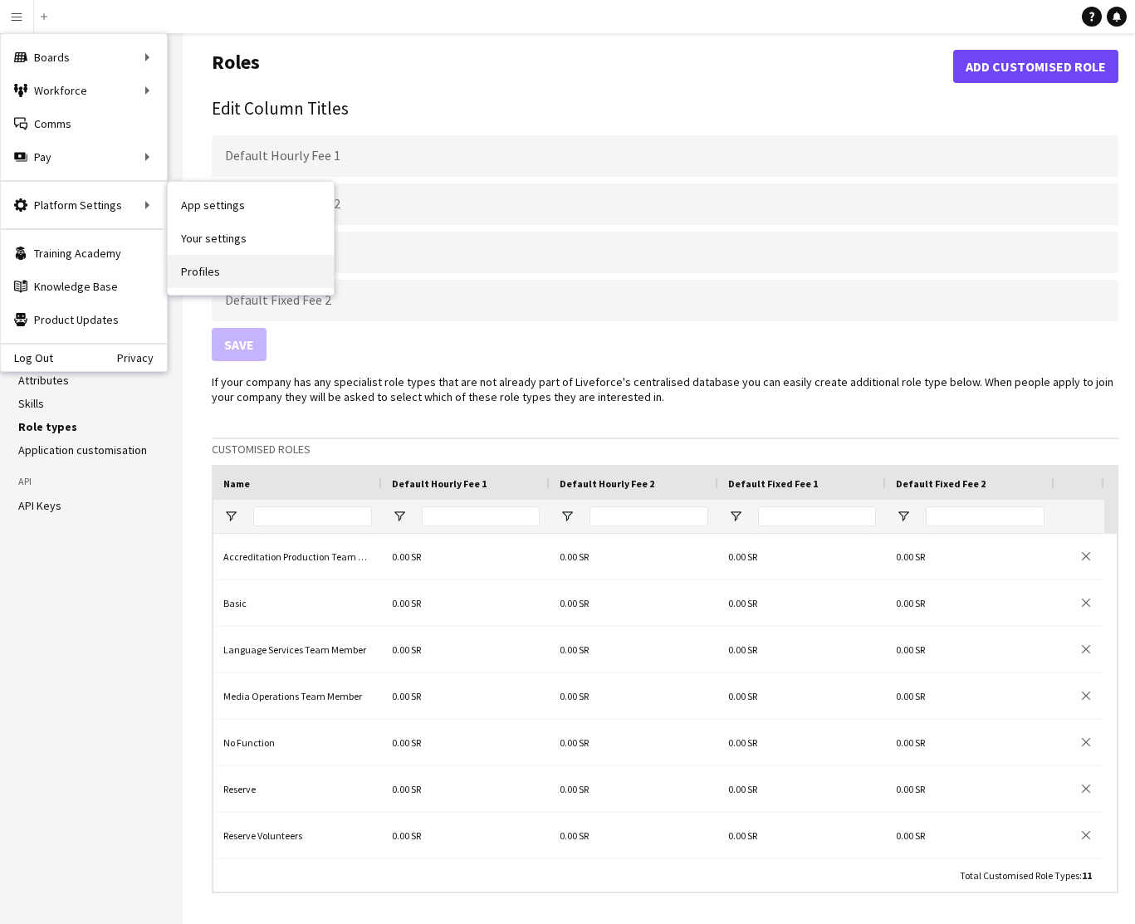
click at [210, 273] on link "Profiles" at bounding box center [251, 271] width 166 height 33
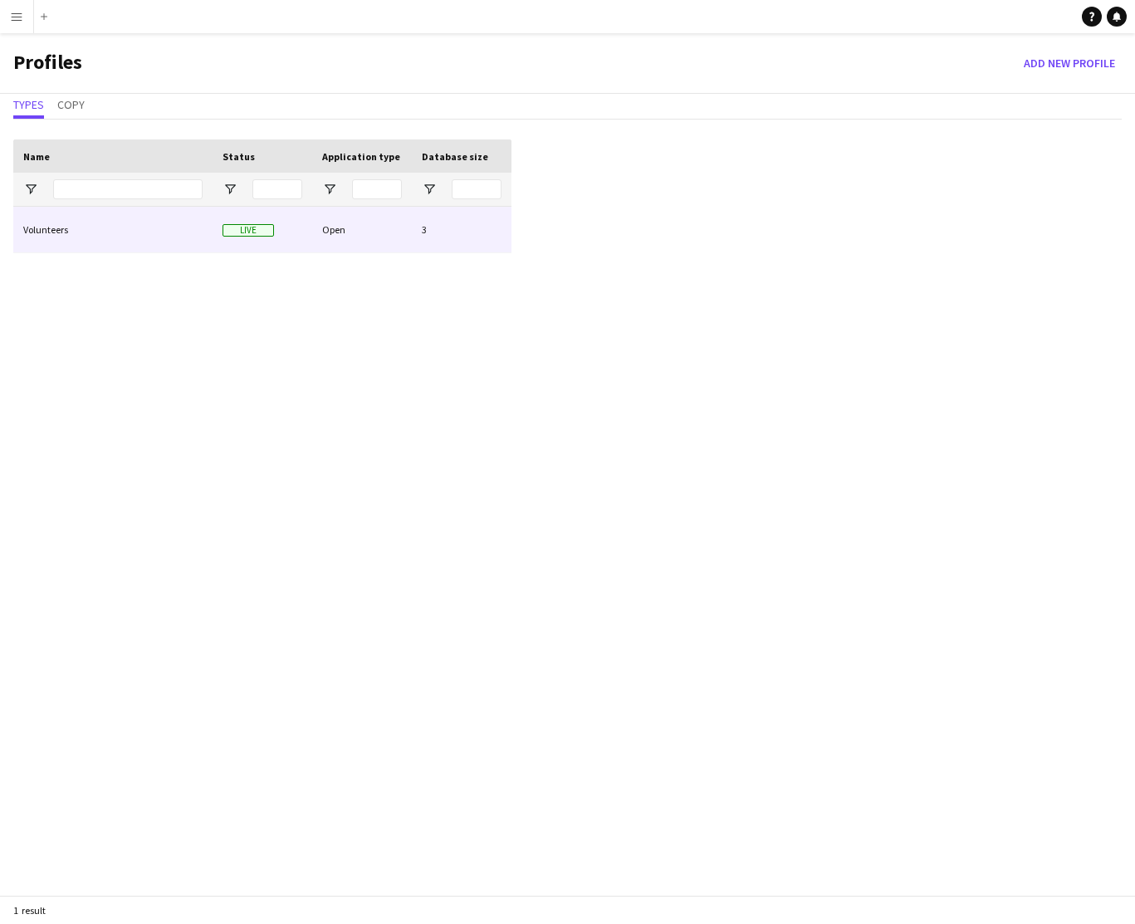
click at [347, 223] on div "Open" at bounding box center [362, 230] width 100 height 46
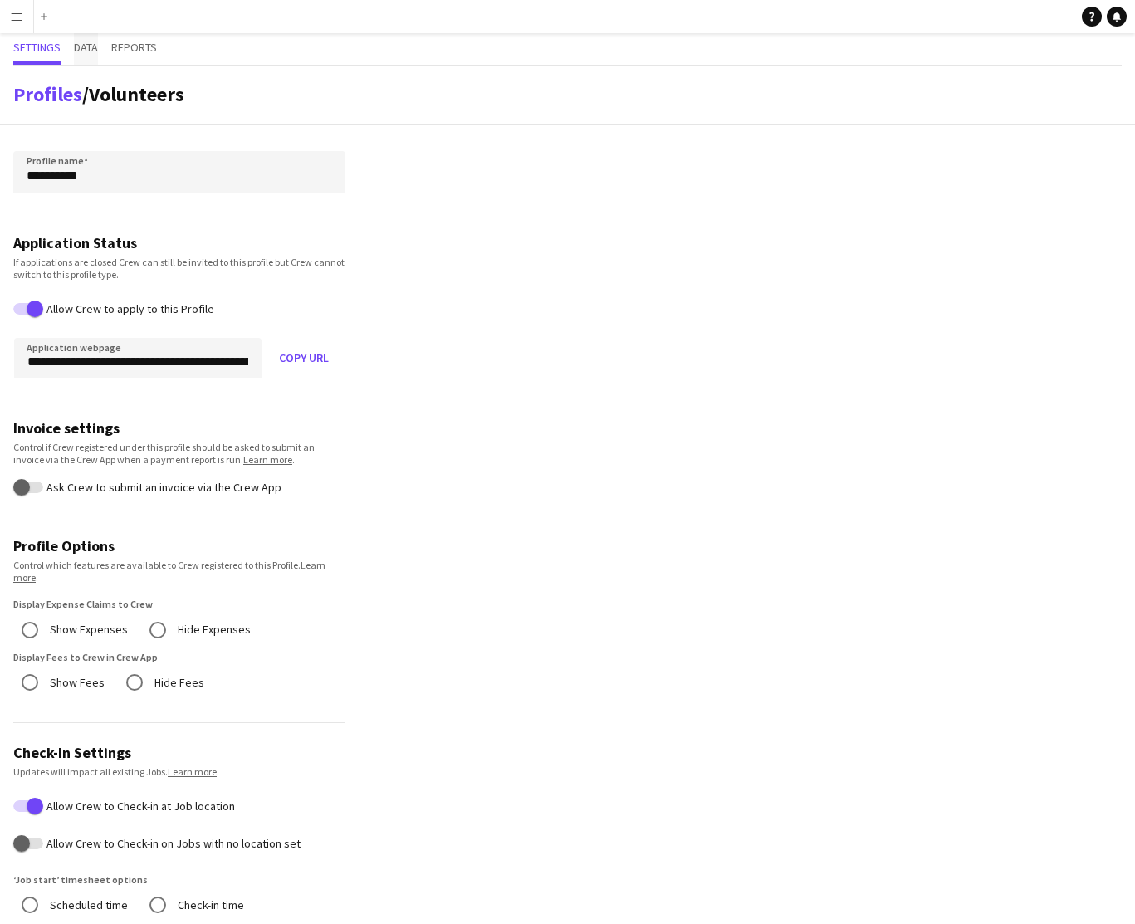
click at [90, 50] on span "Data" at bounding box center [86, 48] width 24 height 12
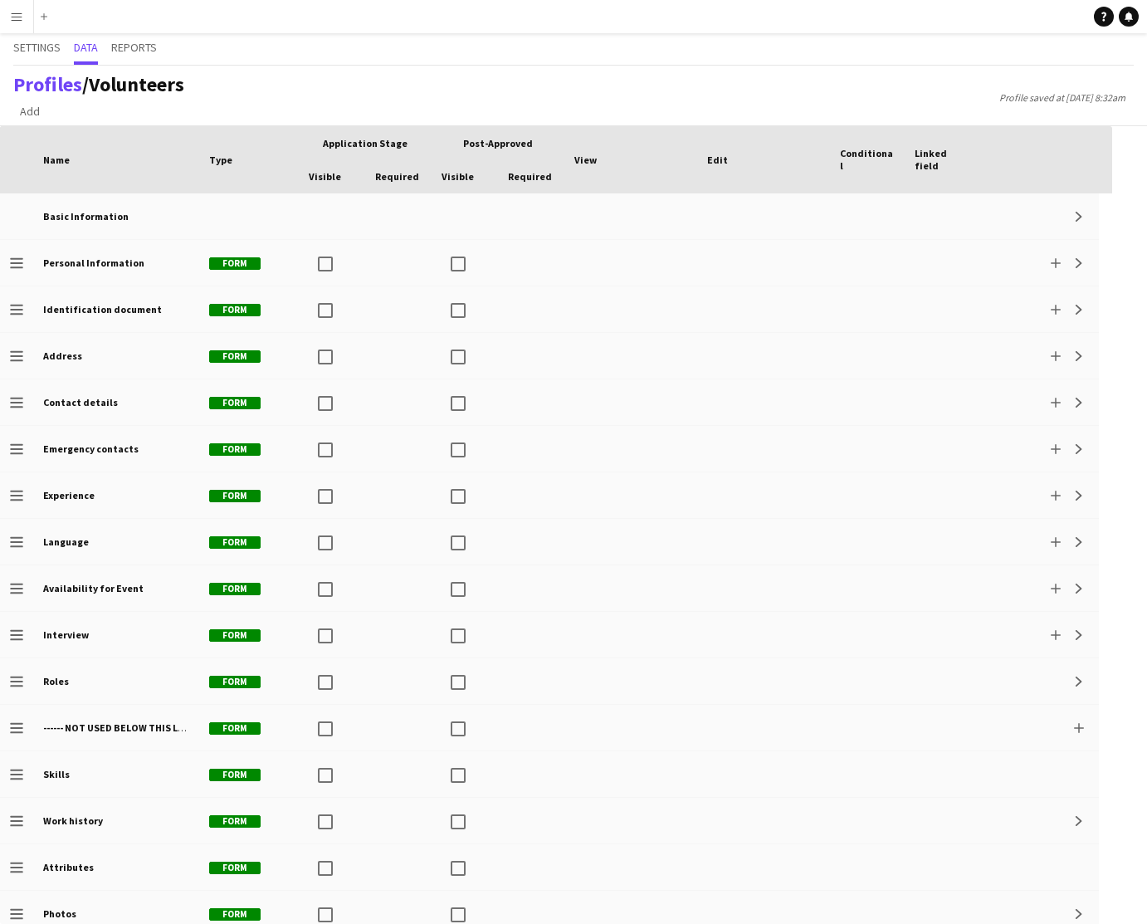
click at [12, 18] on app-icon "Menu" at bounding box center [16, 16] width 13 height 13
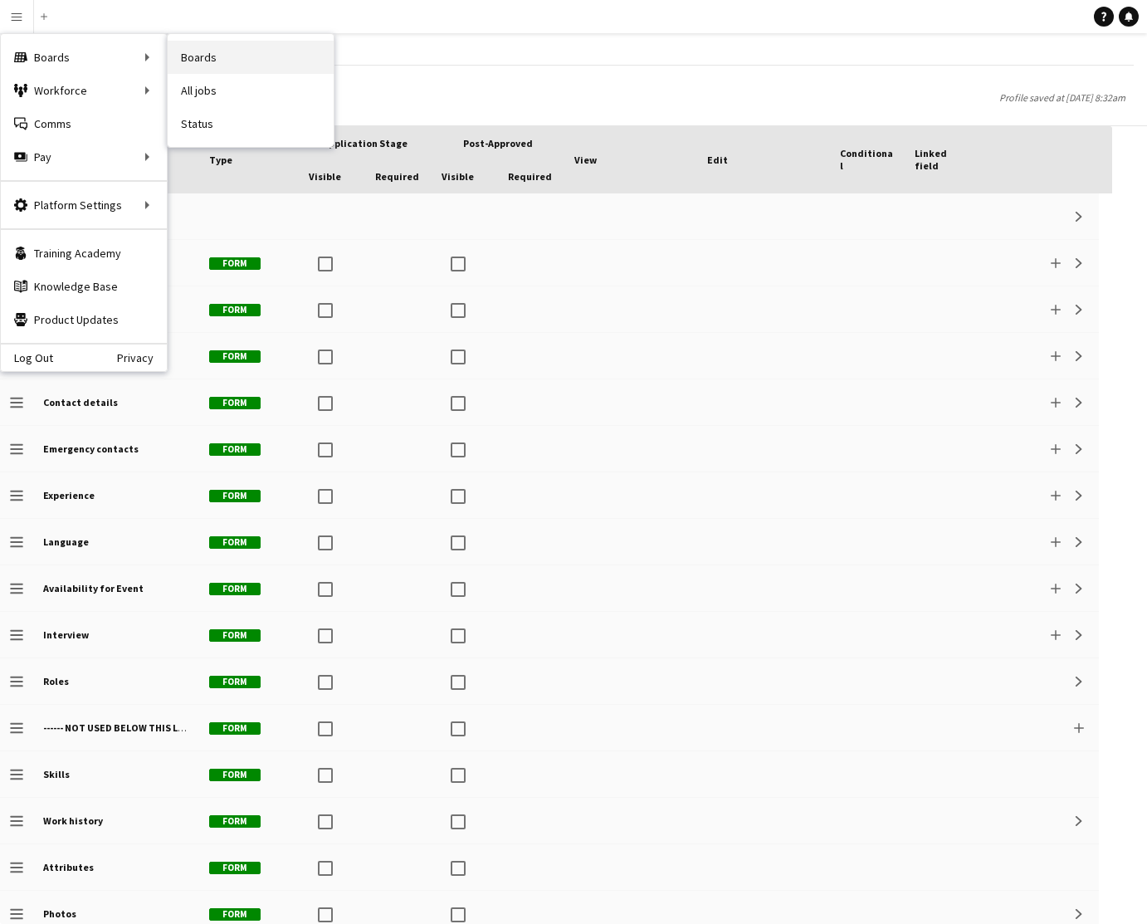
click at [197, 54] on link "Boards" at bounding box center [251, 57] width 166 height 33
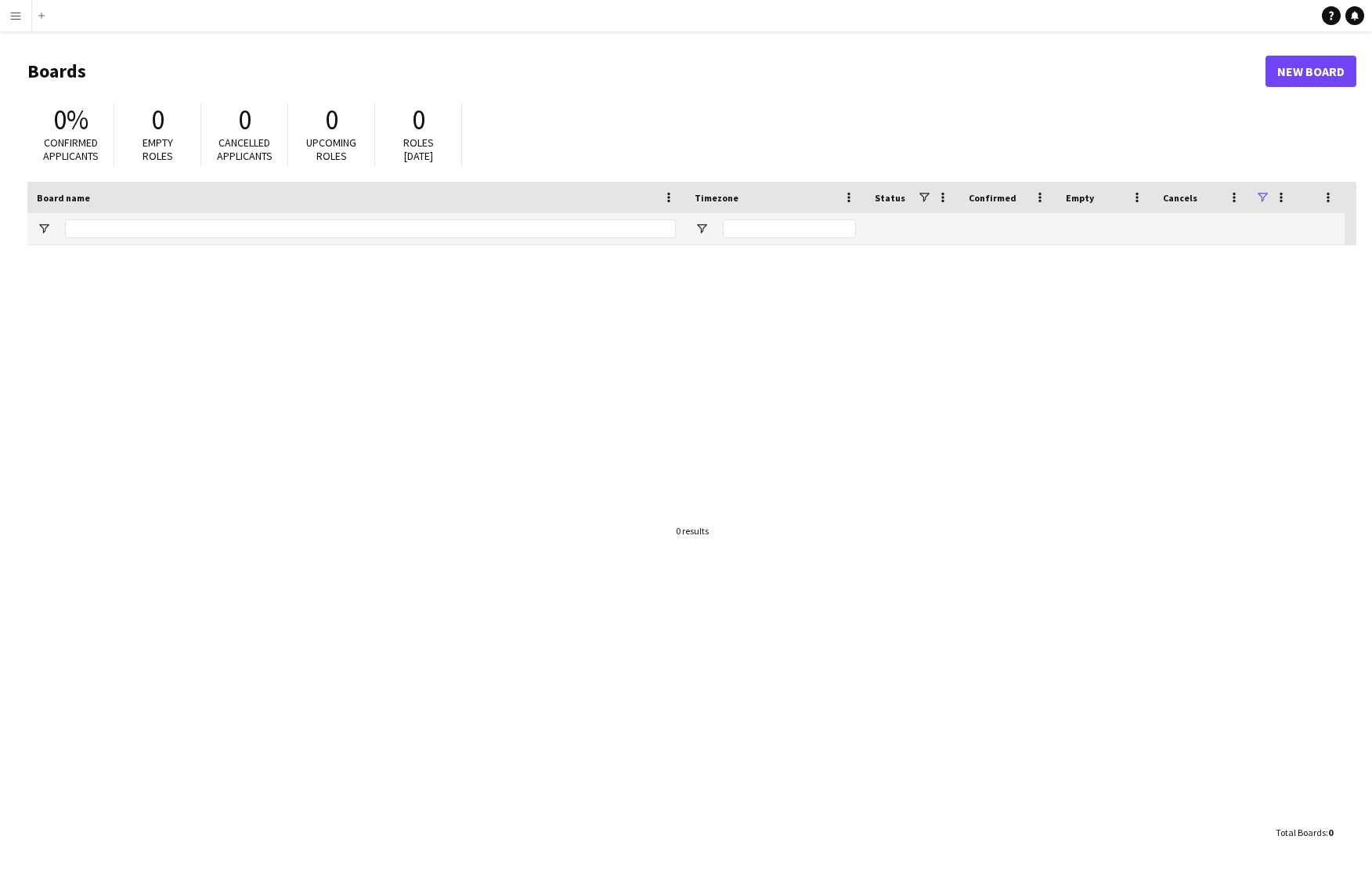
click at [1081, 196] on span at bounding box center [1263, 197] width 14 height 14
click at [1081, 167] on div "0% Confirmed applicants 0 Empty roles 0 Cancelled applicants 0 Upcoming roles 0…" at bounding box center [692, 138] width 1330 height 86
click at [1081, 197] on span at bounding box center [1328, 197] width 14 height 14
click at [1081, 143] on div "0% Confirmed applicants 0 Empty roles 0 Cancelled applicants 0 Upcoming roles 0…" at bounding box center [692, 138] width 1330 height 86
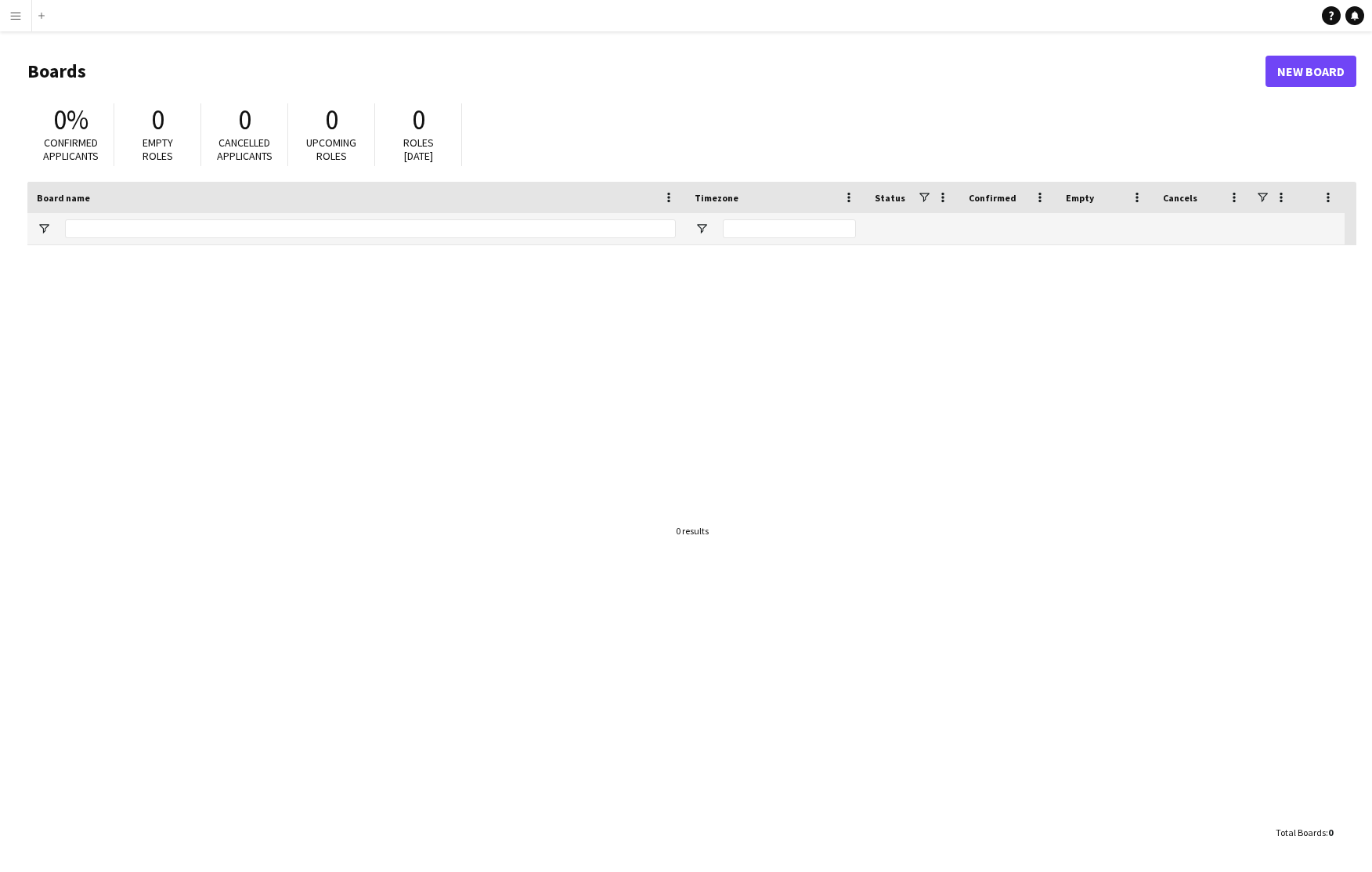
click at [18, 17] on app-icon "Menu" at bounding box center [15, 15] width 12 height 12
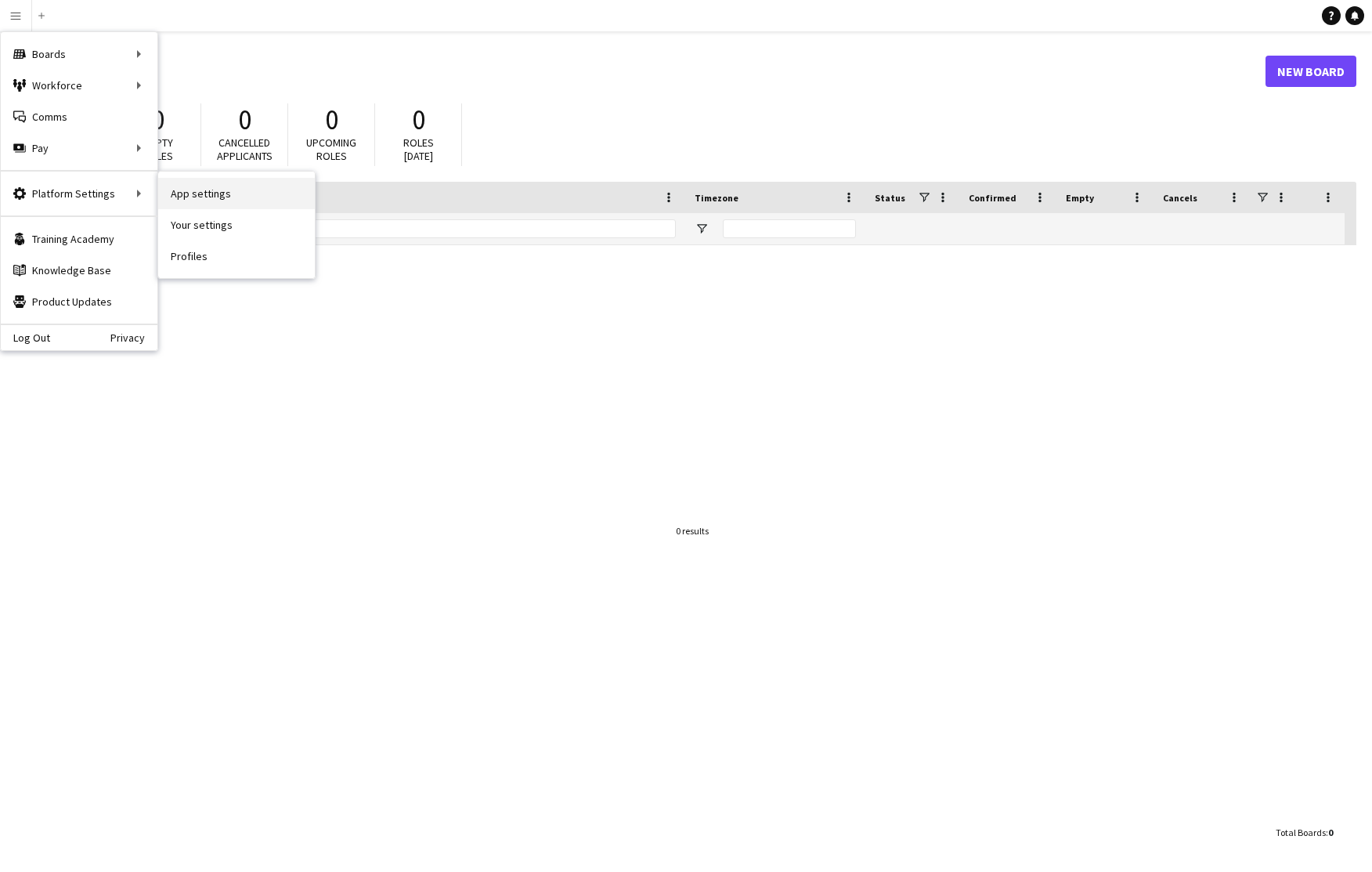
click at [182, 192] on link "App settings" at bounding box center [237, 193] width 157 height 31
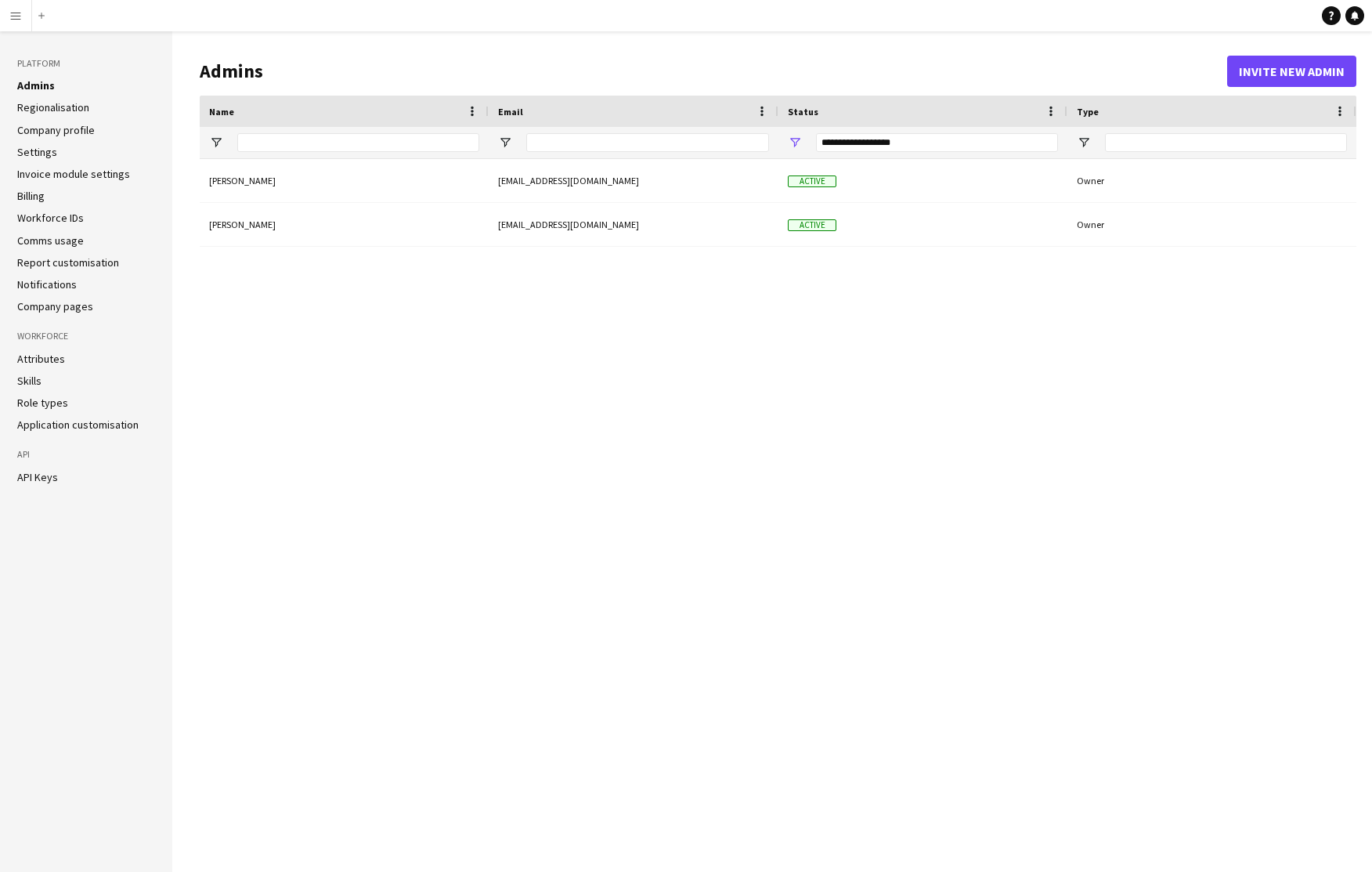
click at [69, 109] on link "Regionalisation" at bounding box center [53, 107] width 72 height 14
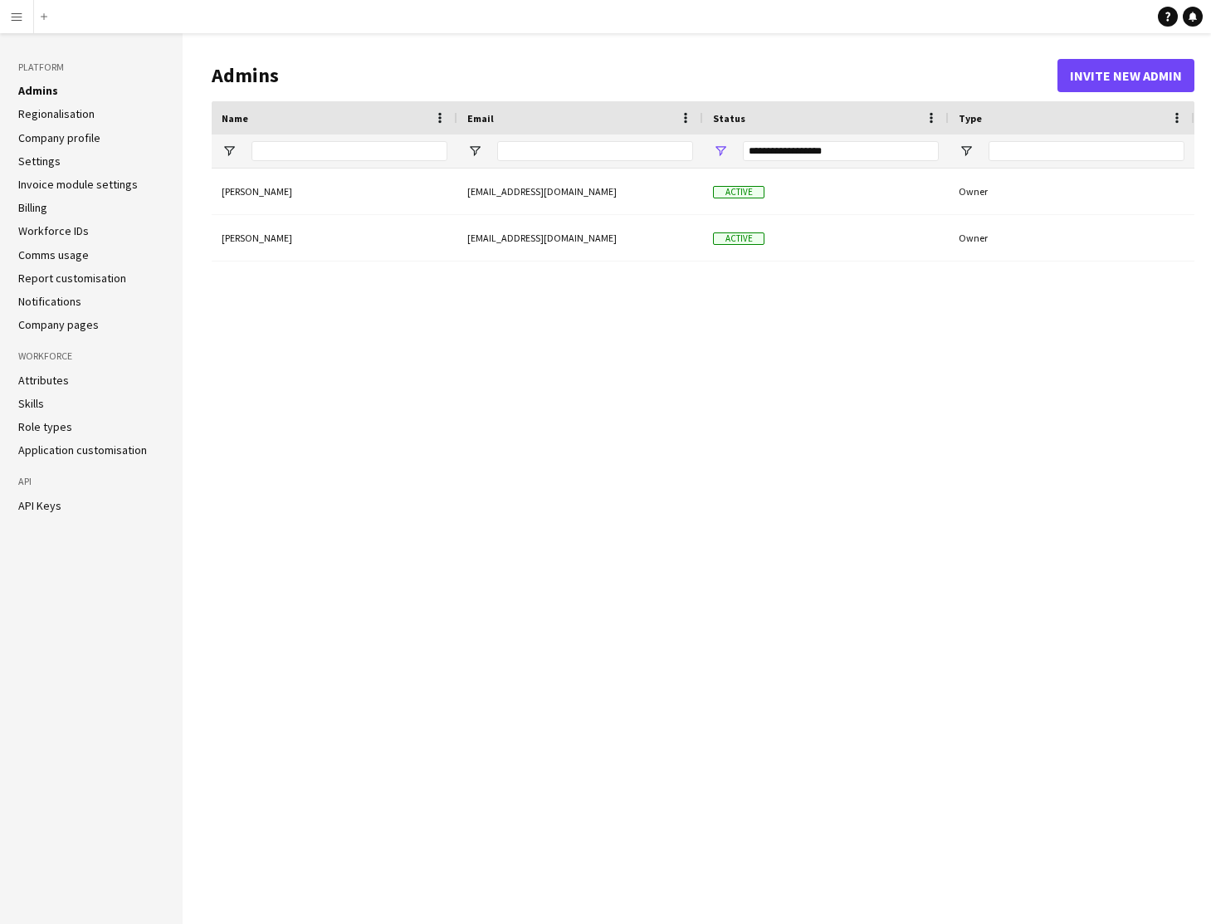
click at [17, 20] on app-icon "Menu" at bounding box center [16, 16] width 13 height 13
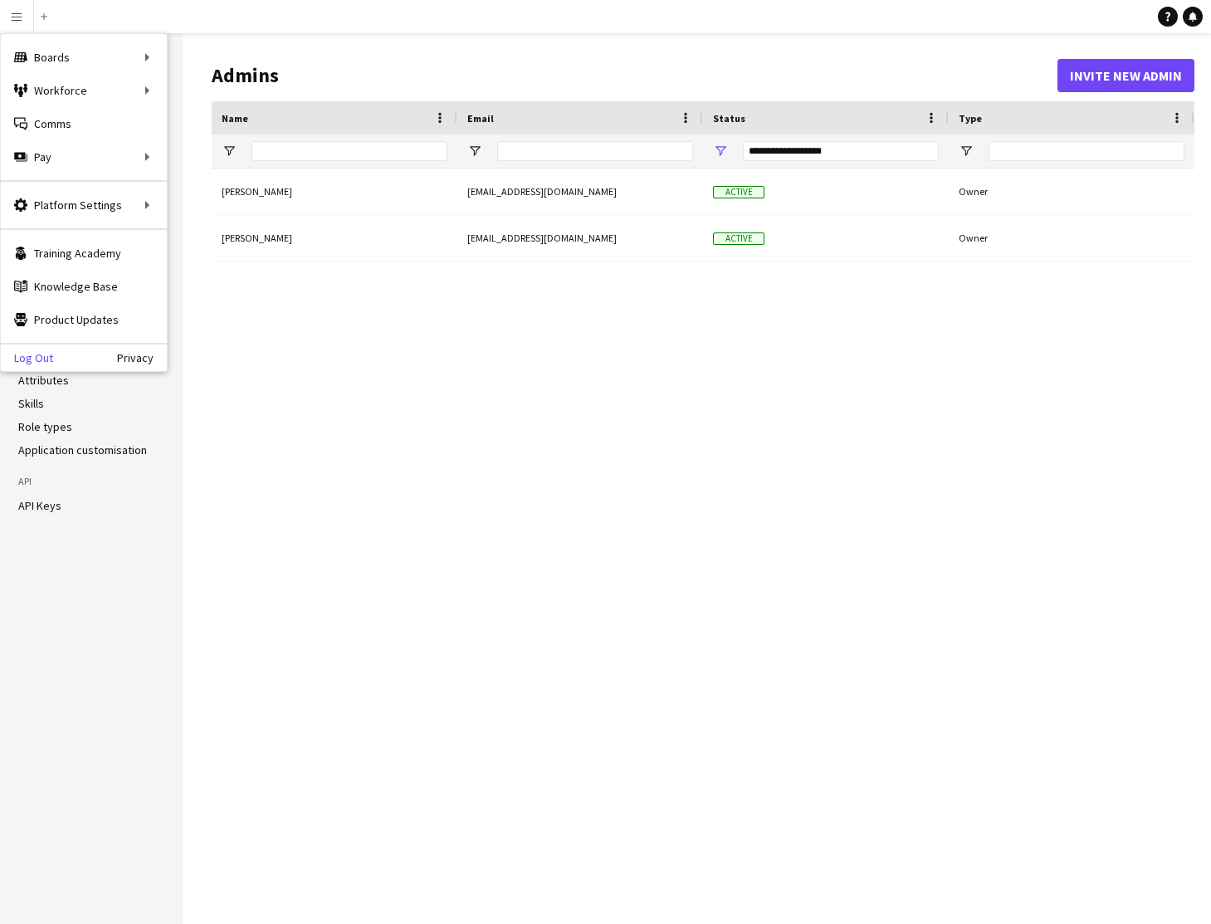
click at [37, 362] on link "Log Out" at bounding box center [27, 357] width 52 height 13
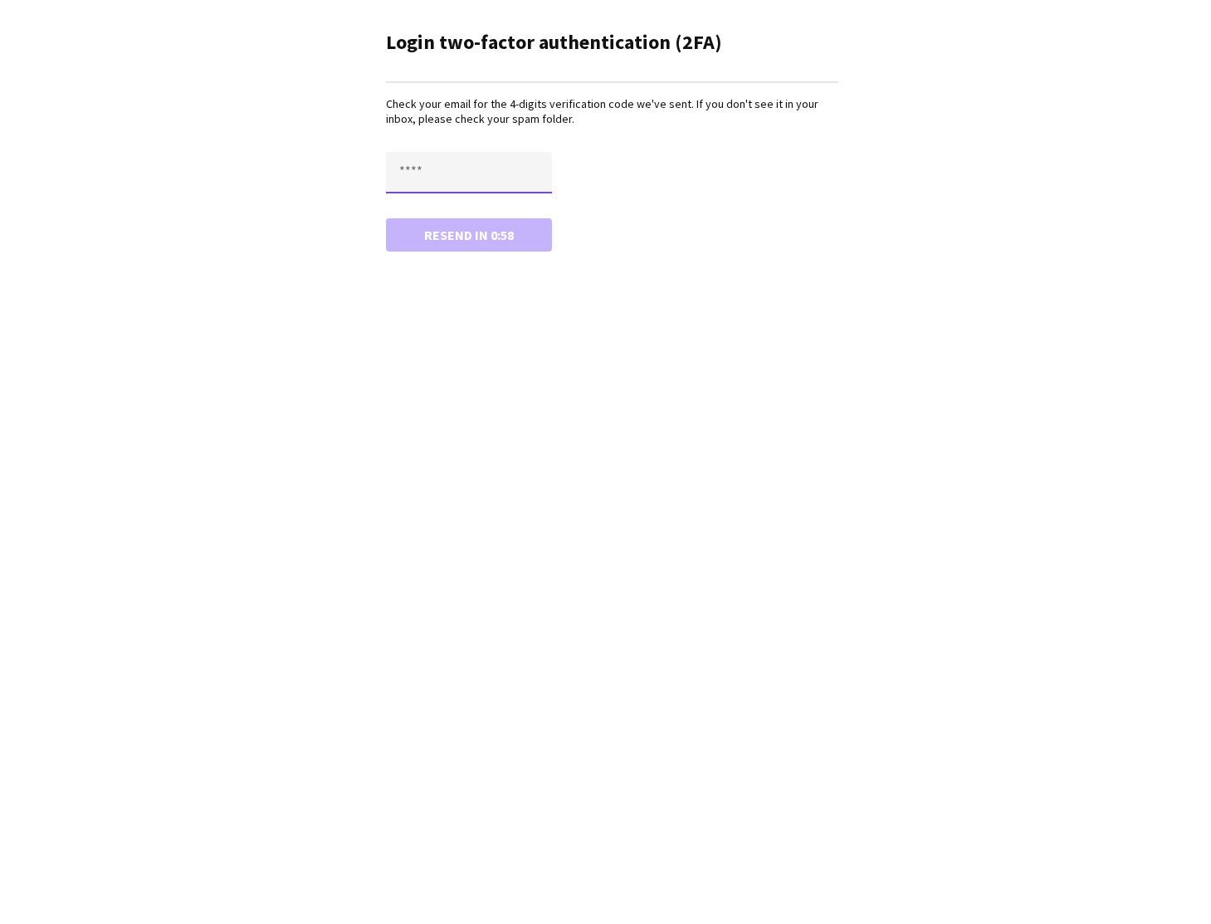
click at [423, 172] on input "text" at bounding box center [469, 173] width 166 height 42
type input "****"
click at [471, 238] on button "Confirm" at bounding box center [469, 234] width 166 height 33
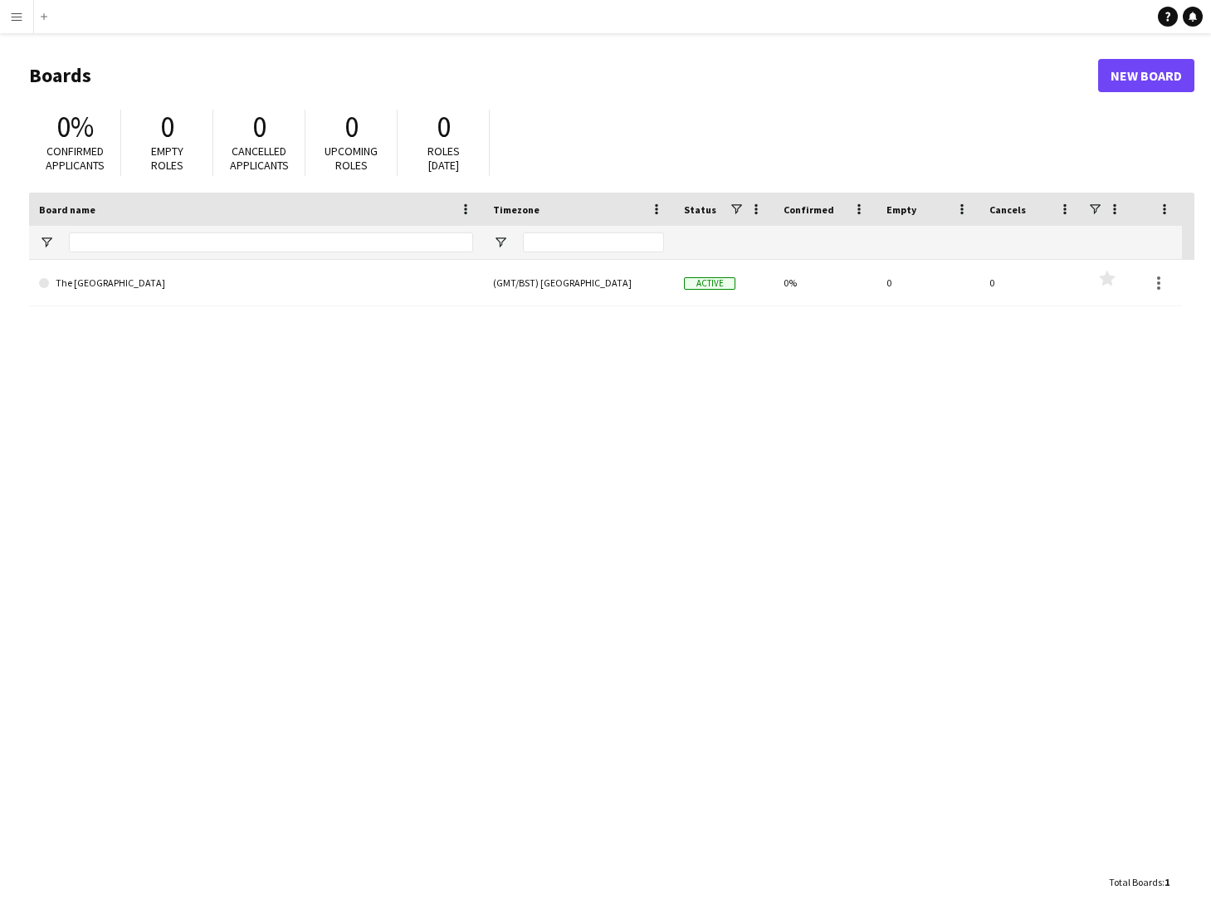
click at [20, 17] on app-icon "Menu" at bounding box center [16, 16] width 13 height 13
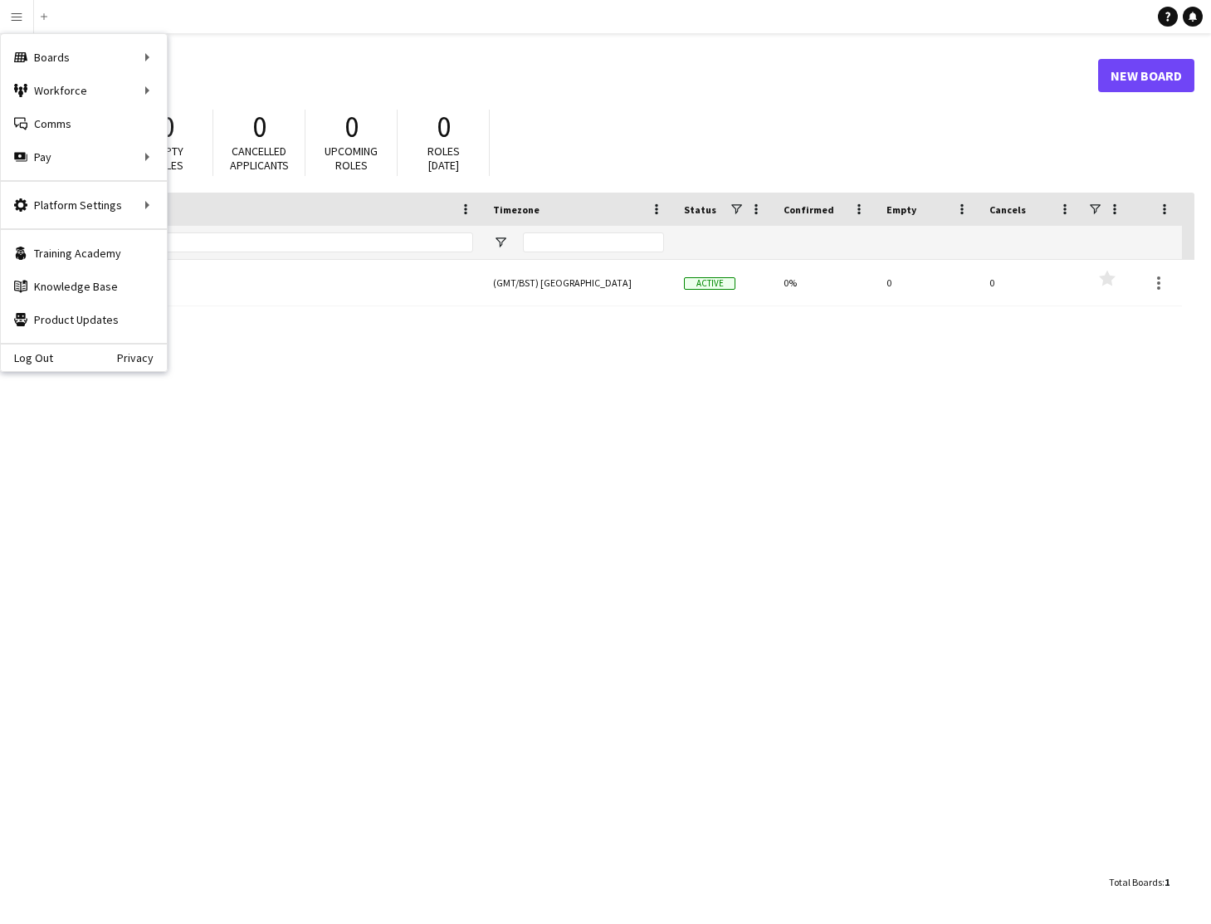
click at [447, 47] on main "Boards New Board 0% Confirmed applicants 0 Empty roles 0 Cancelled applicants 0…" at bounding box center [605, 478] width 1211 height 890
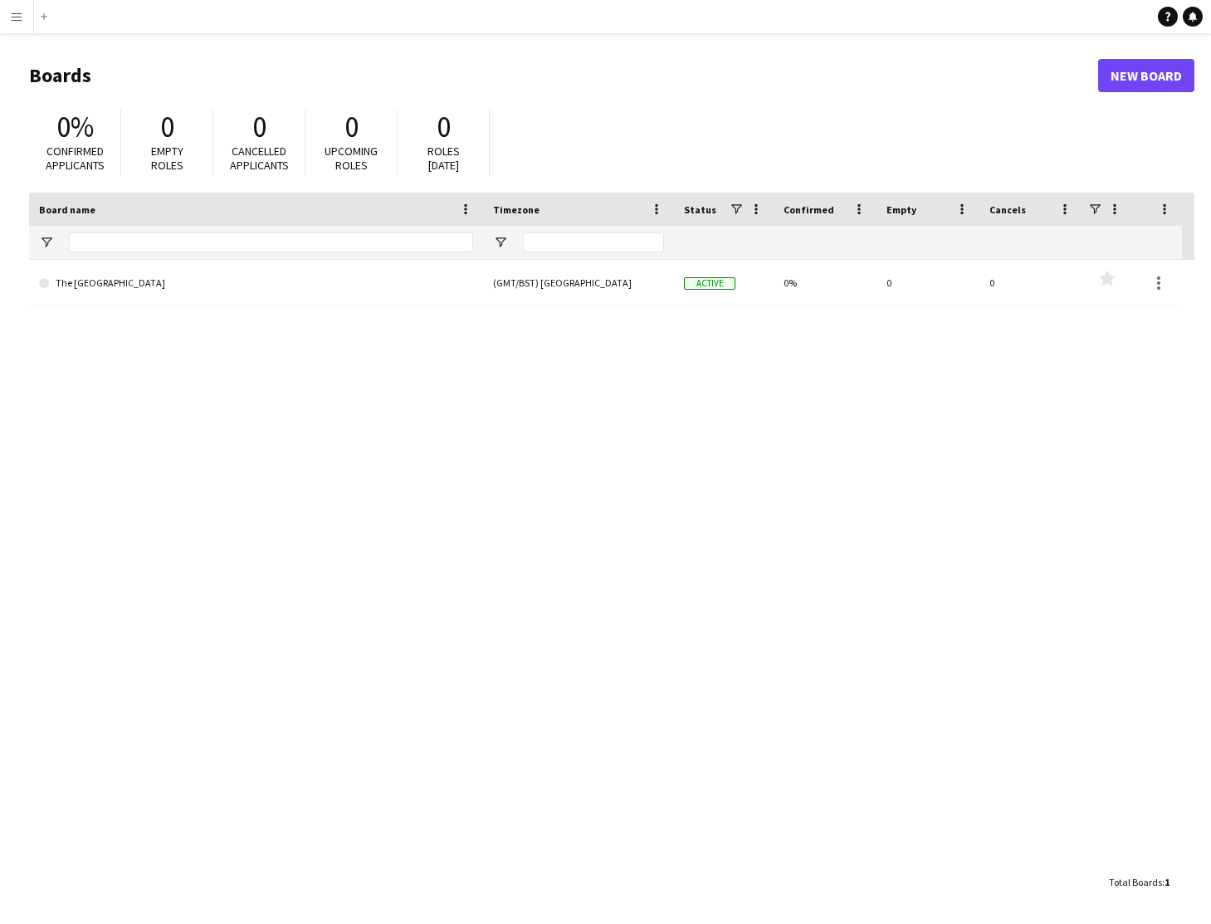
click at [13, 21] on app-icon "Menu" at bounding box center [16, 16] width 13 height 13
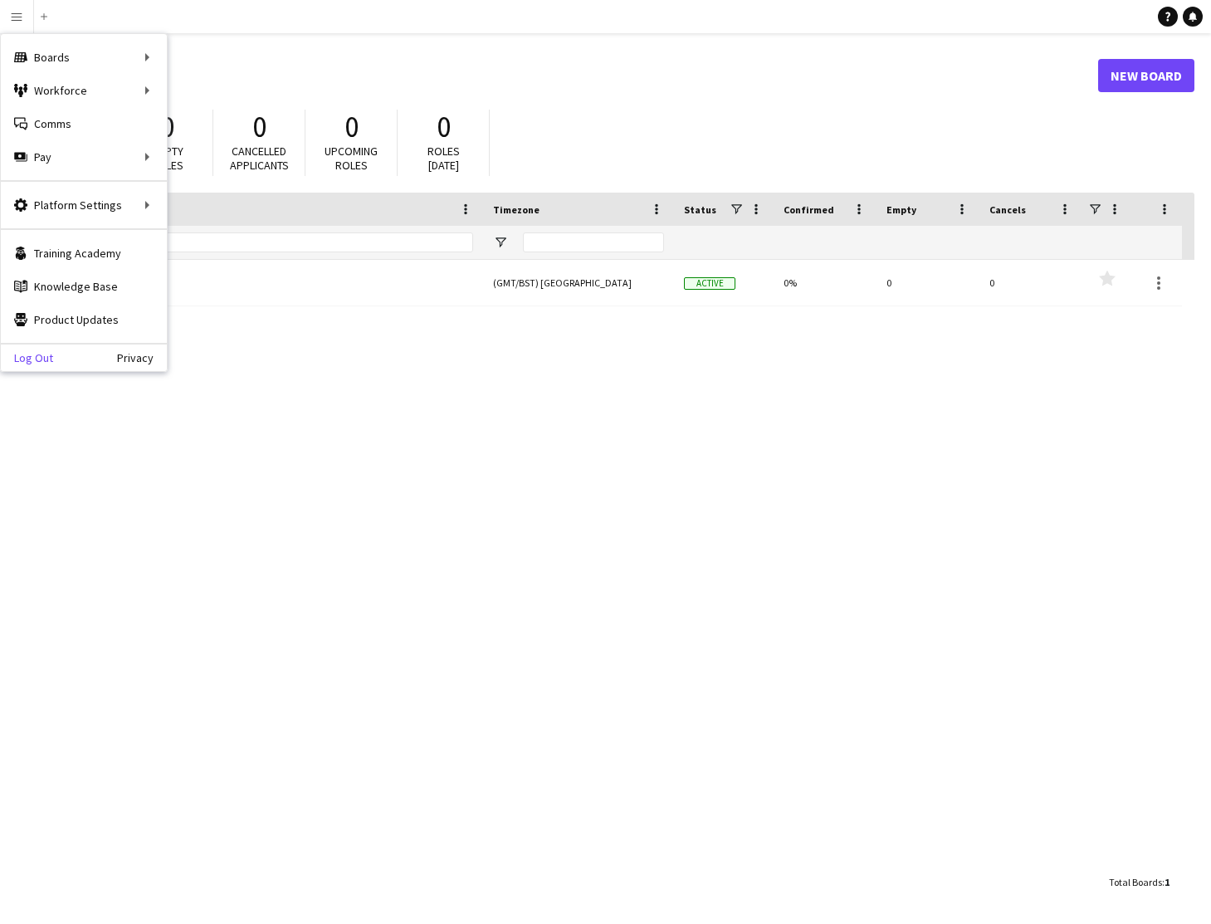
click at [38, 357] on link "Log Out" at bounding box center [27, 357] width 52 height 13
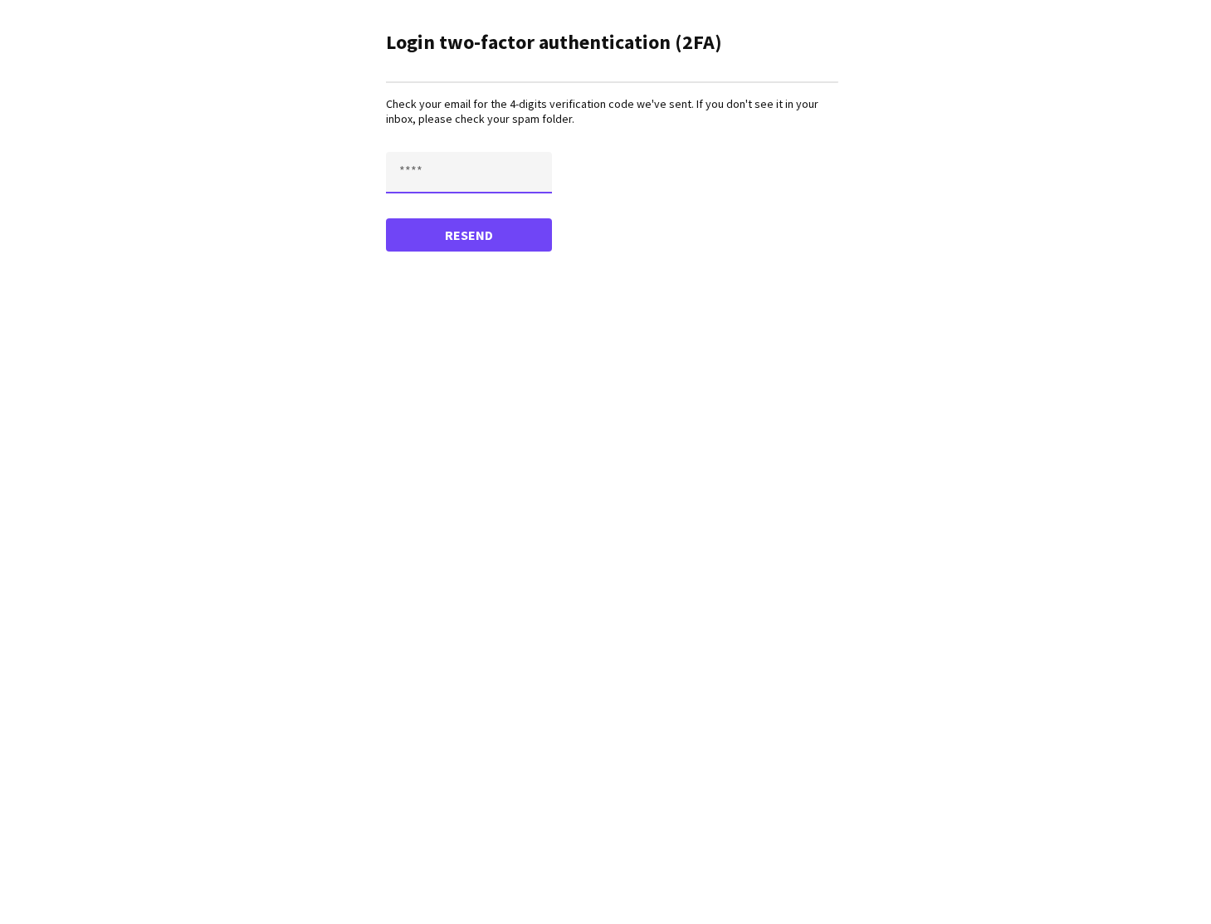
click at [406, 172] on input "text" at bounding box center [469, 173] width 166 height 42
type input "****"
click at [486, 235] on button "Confirm" at bounding box center [469, 234] width 166 height 33
click at [477, 256] on button "Resend" at bounding box center [469, 250] width 166 height 33
click at [439, 182] on input "text" at bounding box center [469, 173] width 166 height 42
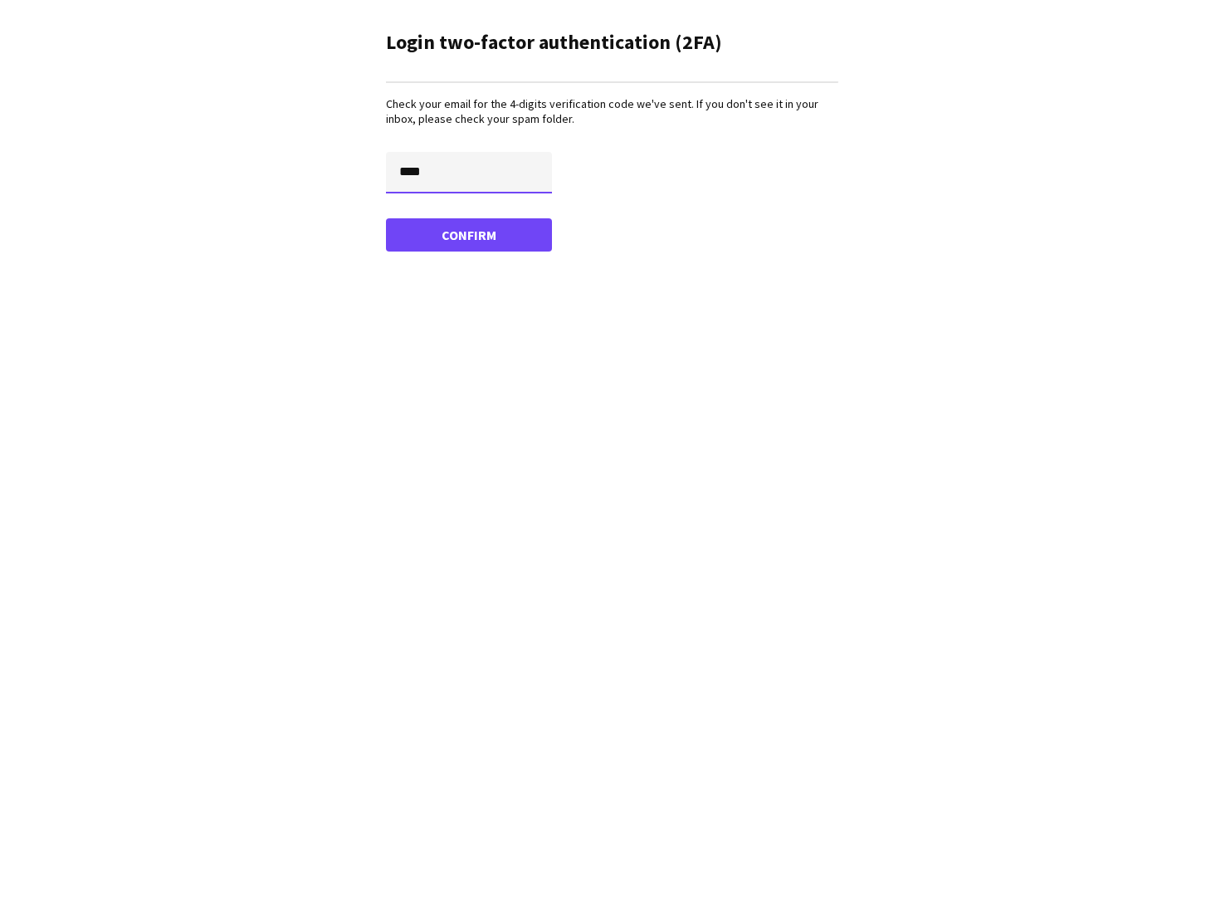
type input "****"
click at [386, 218] on button "Confirm" at bounding box center [469, 234] width 166 height 33
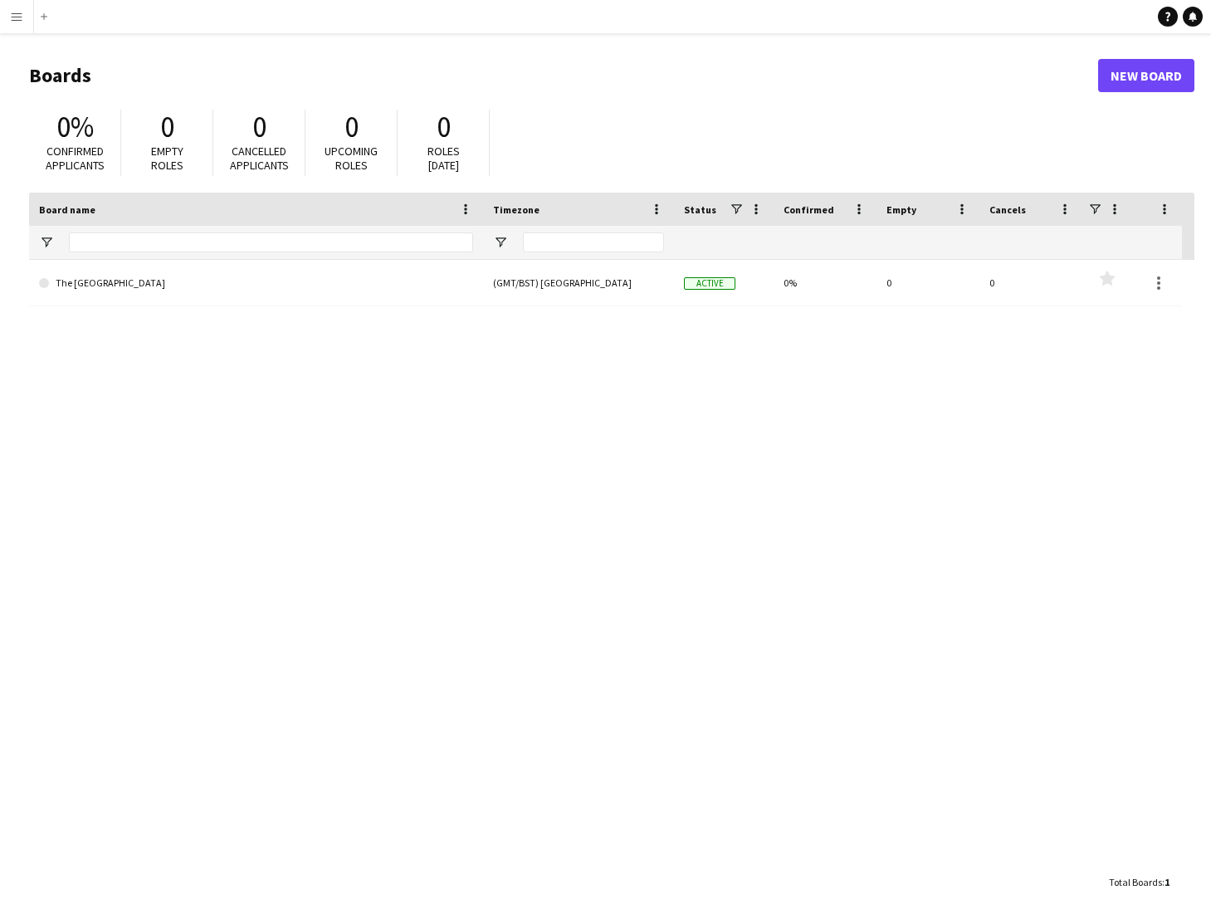
click at [17, 17] on app-icon "Menu" at bounding box center [16, 16] width 13 height 13
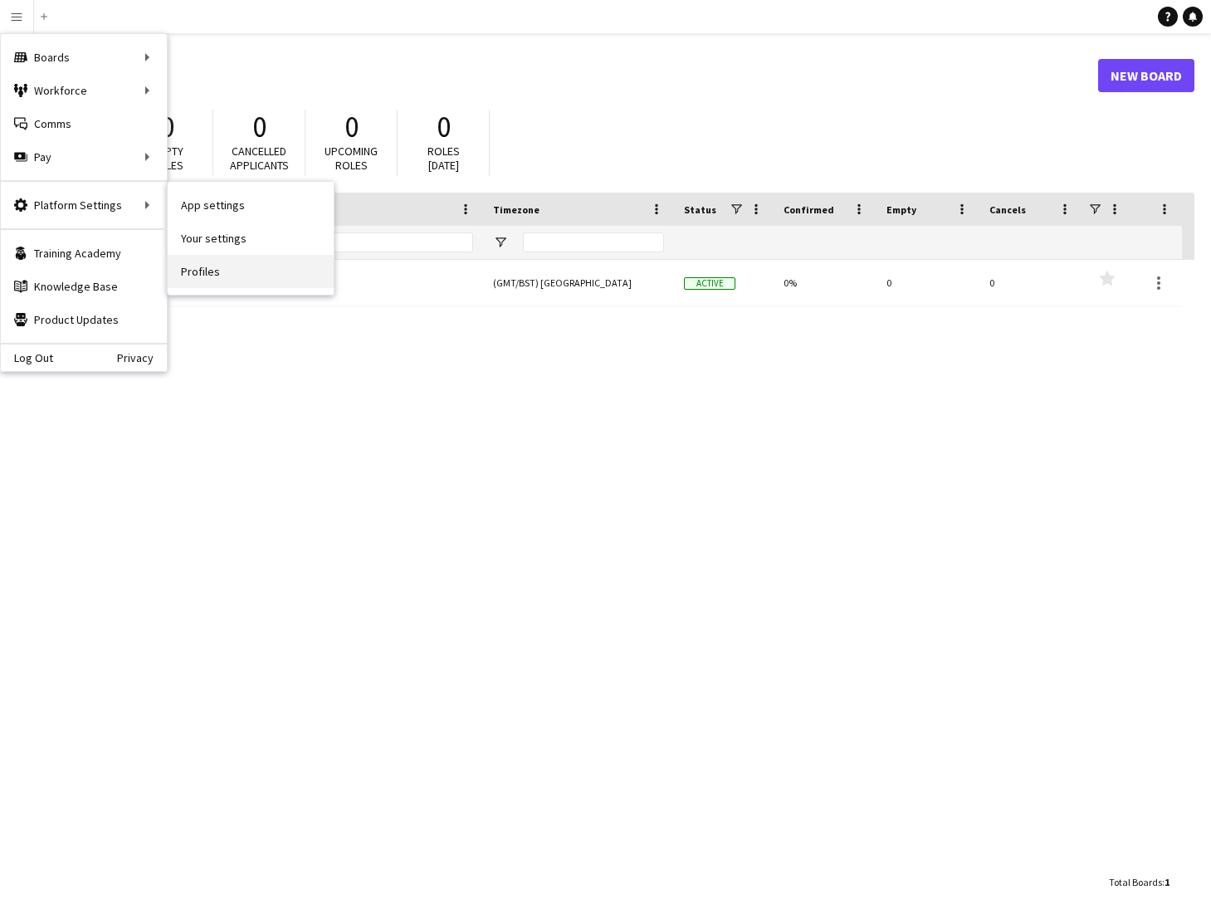
click at [202, 269] on link "Profiles" at bounding box center [251, 271] width 166 height 33
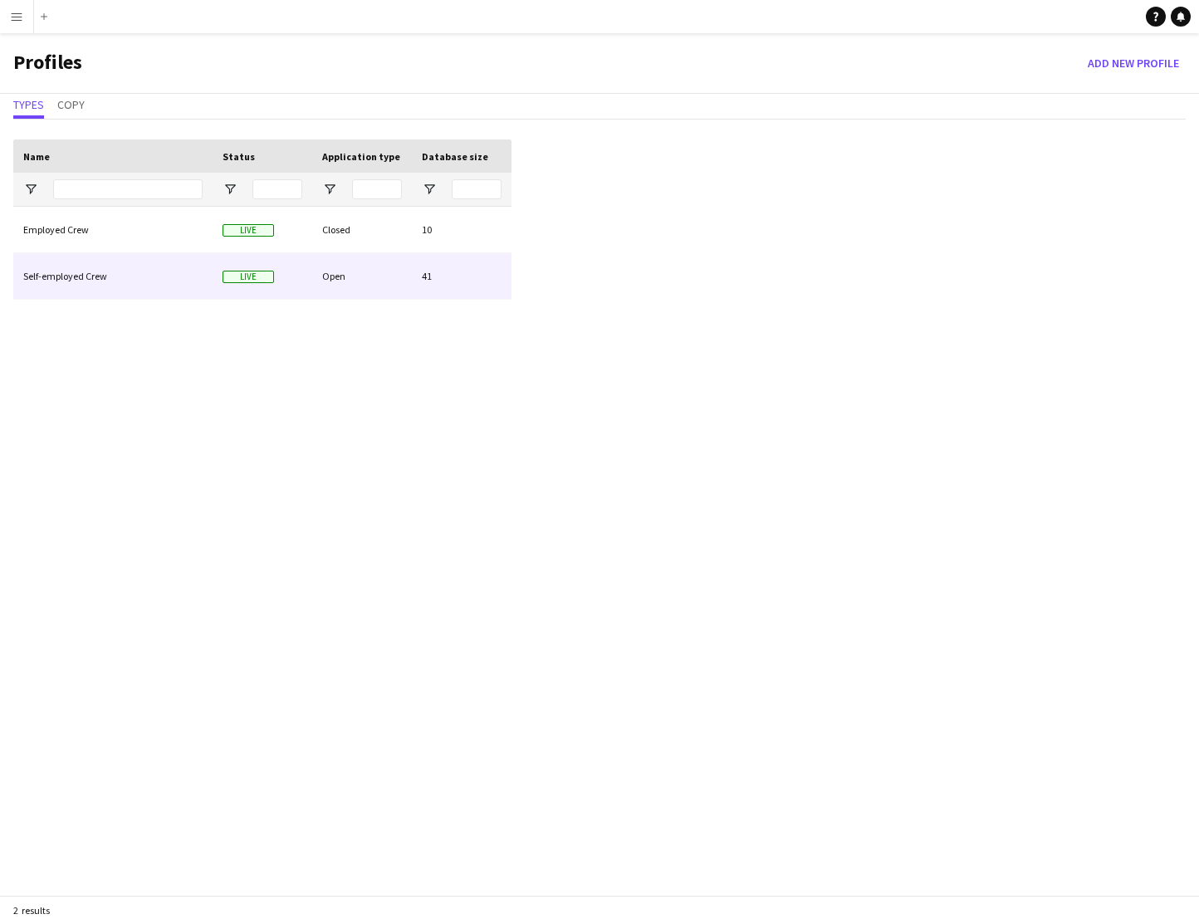
click at [194, 278] on div "Self-employed Crew" at bounding box center [112, 276] width 199 height 46
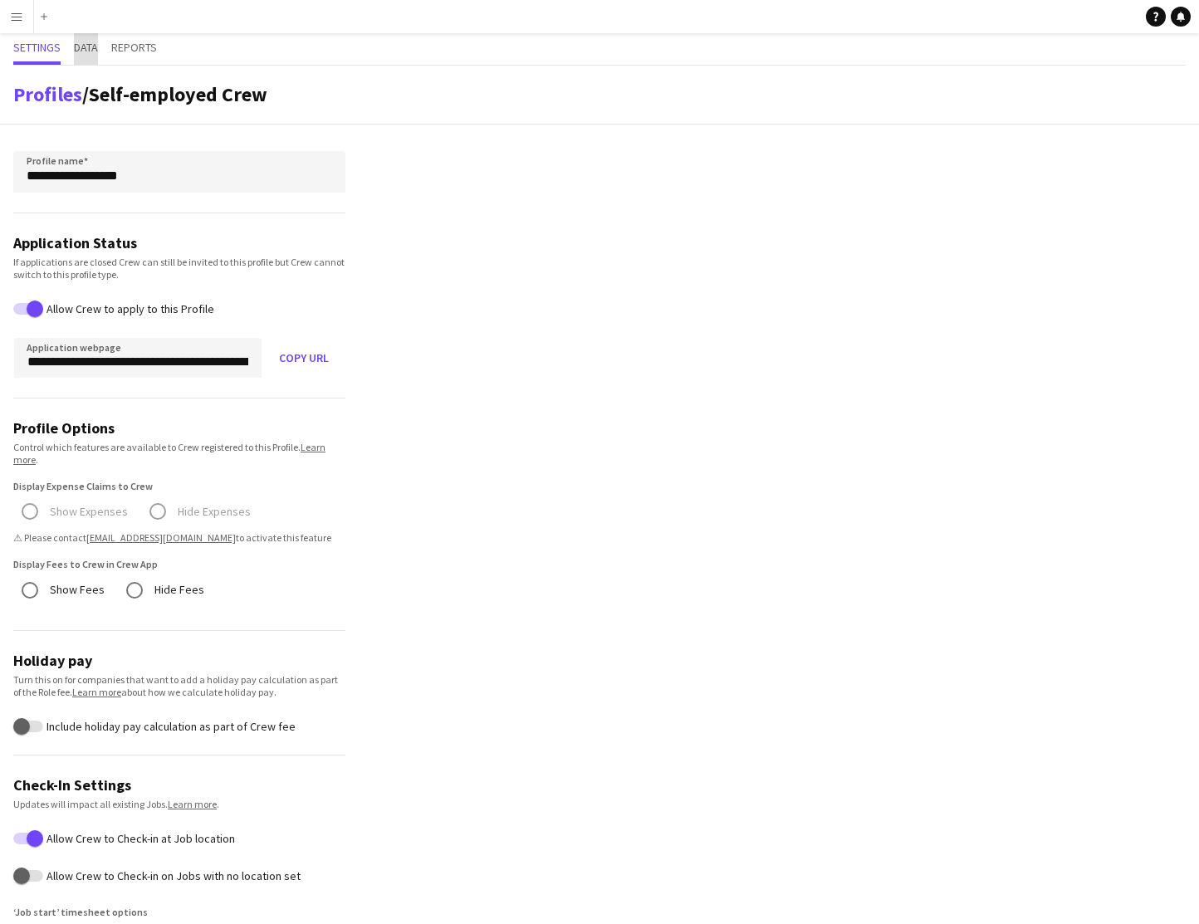
click at [91, 47] on span "Data" at bounding box center [86, 48] width 24 height 12
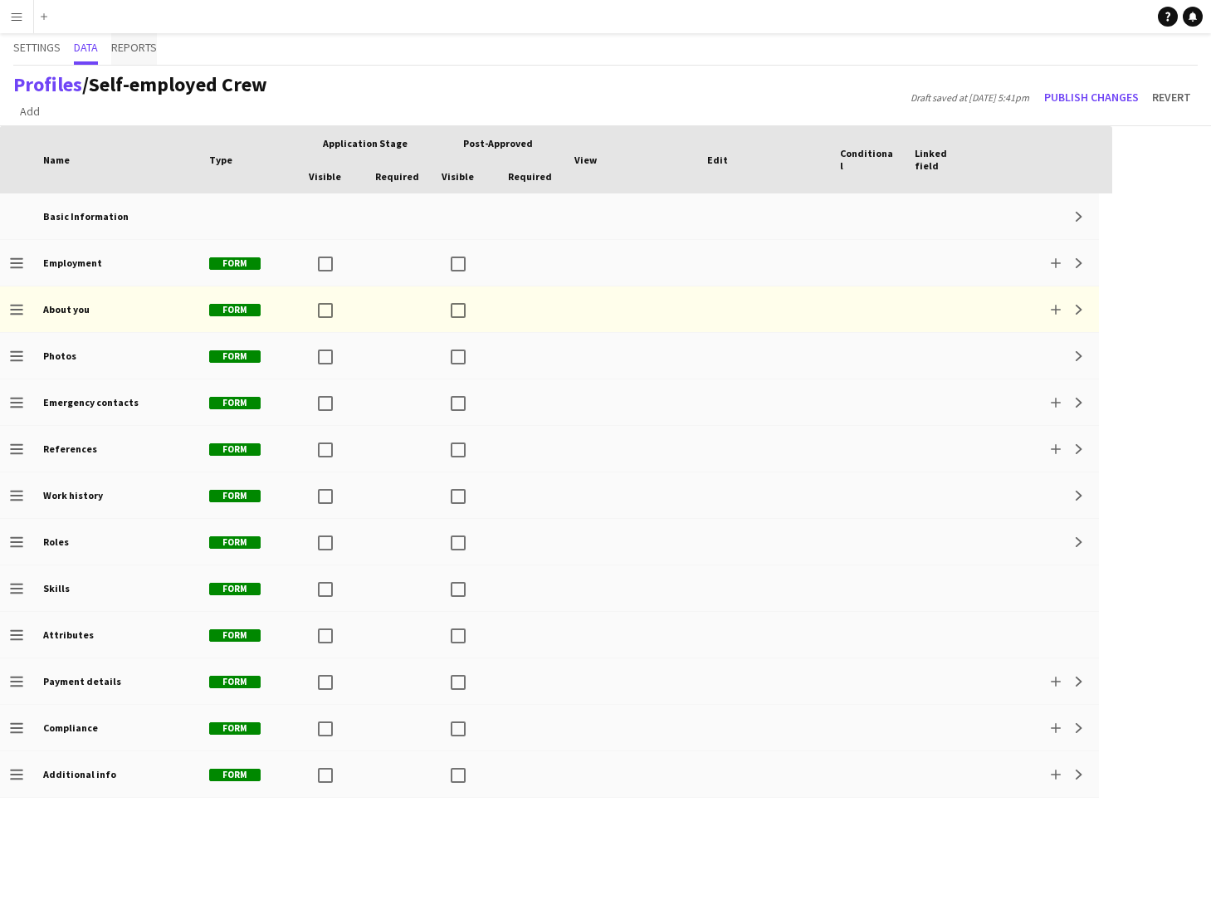
click at [123, 47] on span "Reports" at bounding box center [134, 48] width 46 height 12
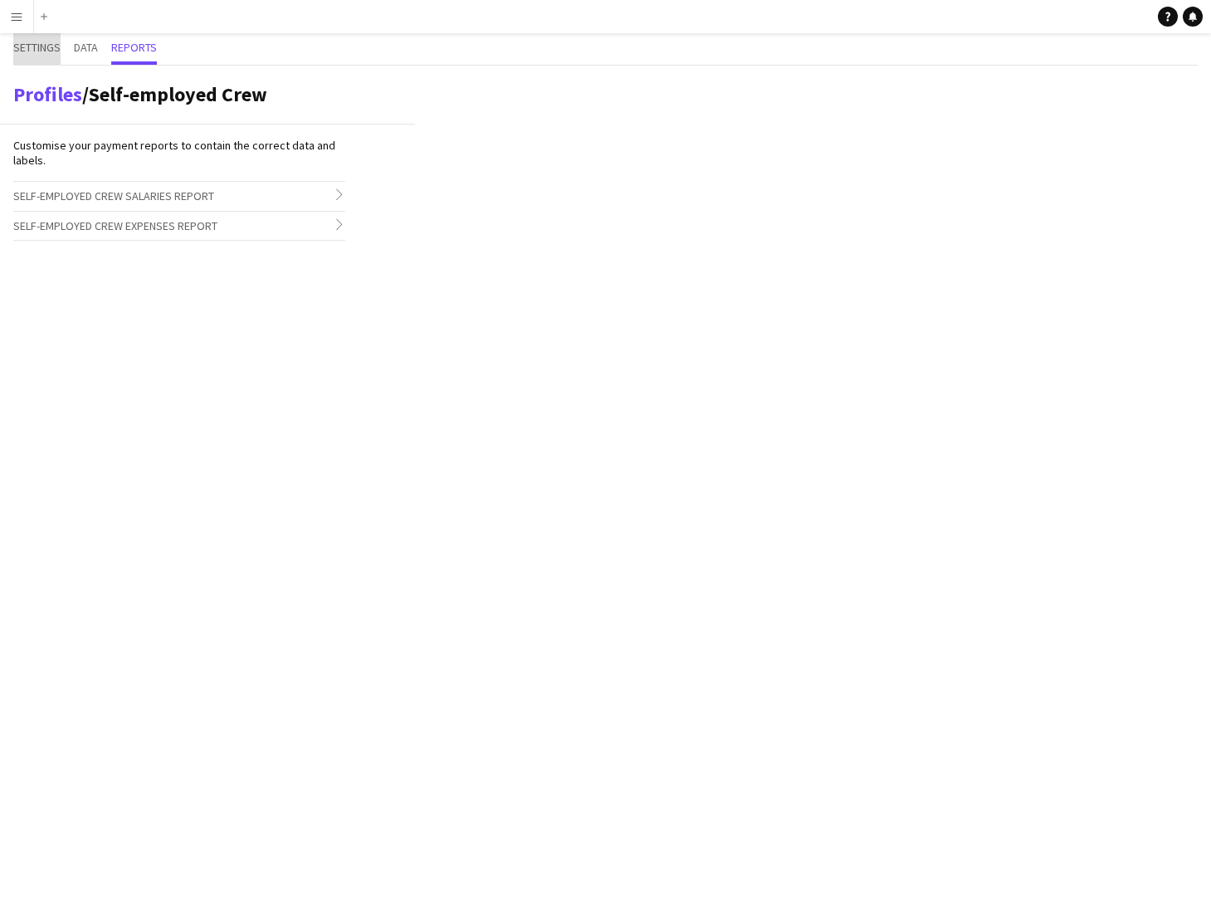
click at [45, 46] on span "Settings" at bounding box center [36, 48] width 47 height 12
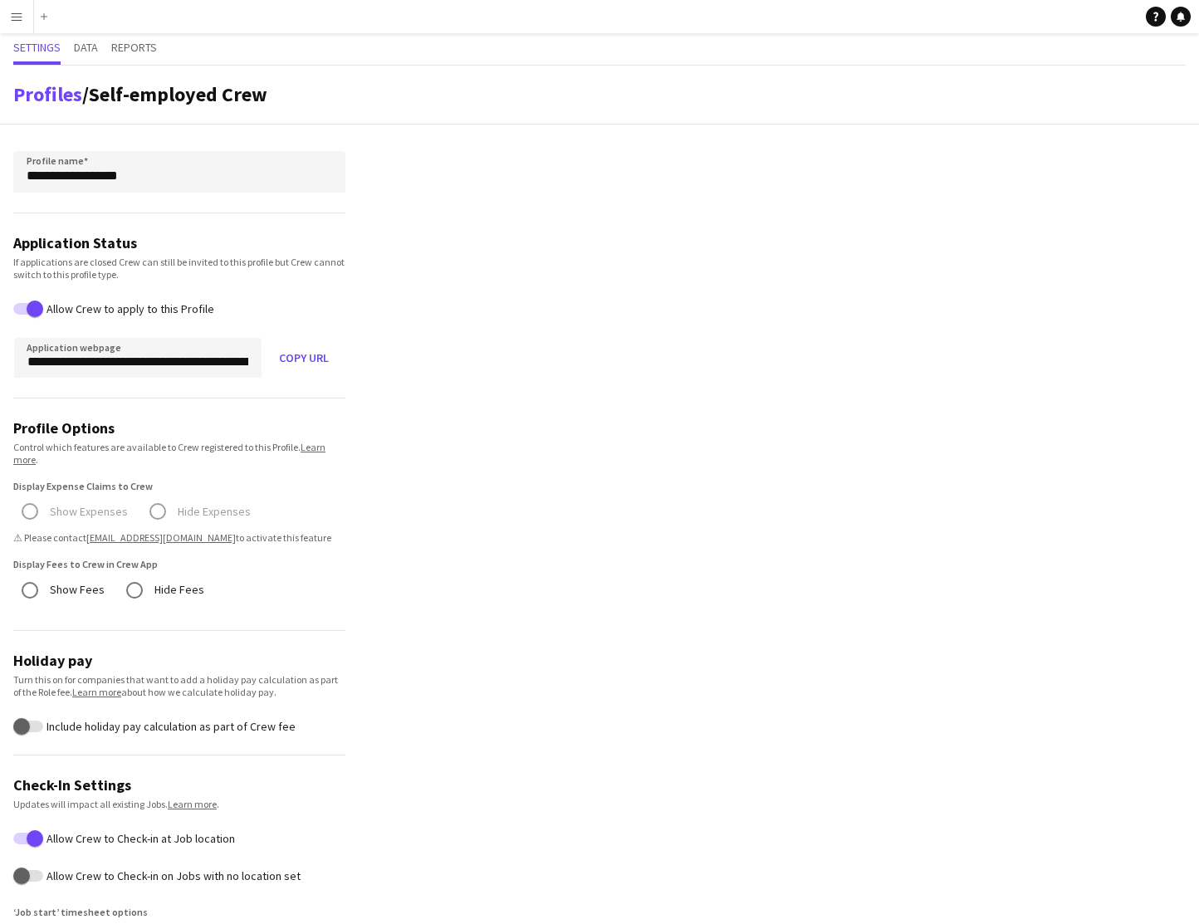
click at [14, 18] on app-icon "Menu" at bounding box center [16, 16] width 13 height 13
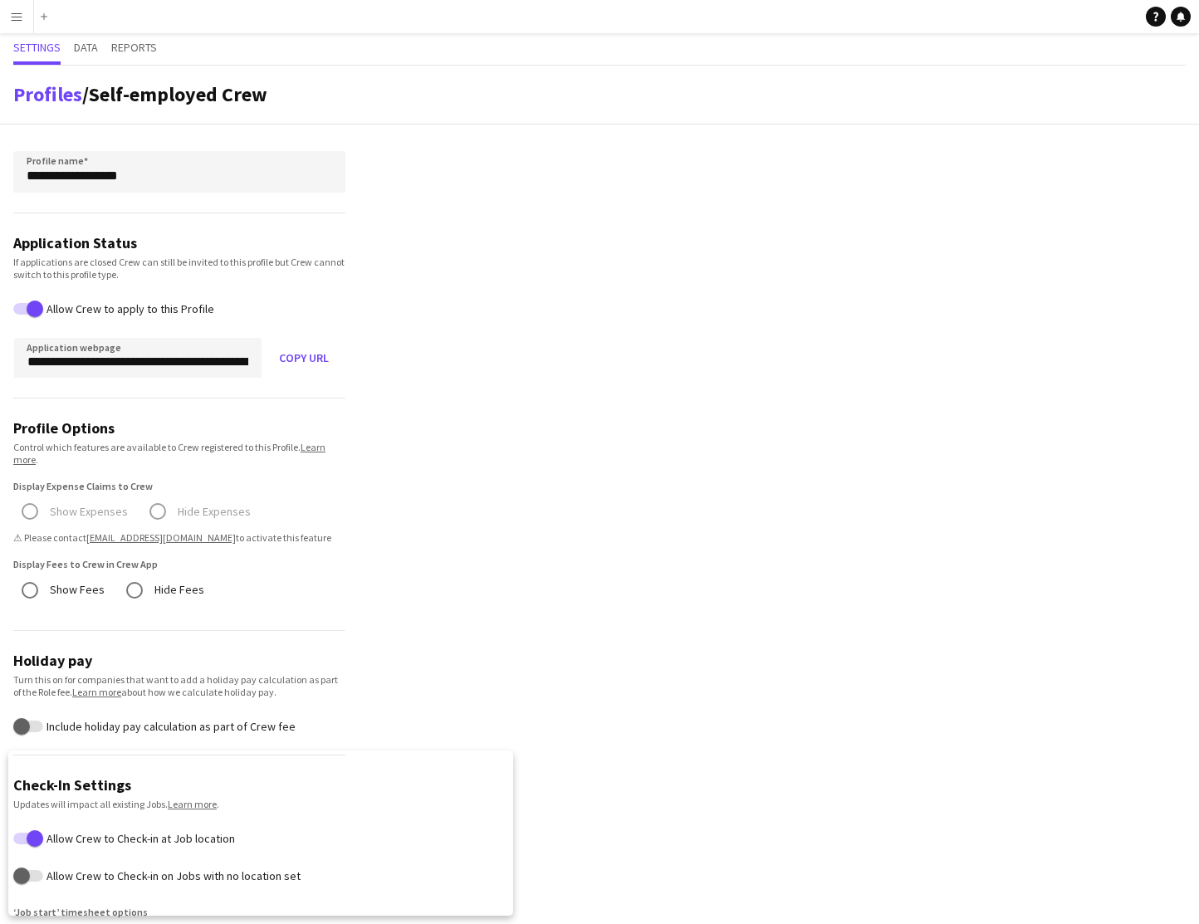
click at [12, 20] on app-icon "Menu" at bounding box center [16, 16] width 13 height 13
click at [18, 18] on app-icon "Menu" at bounding box center [16, 16] width 13 height 13
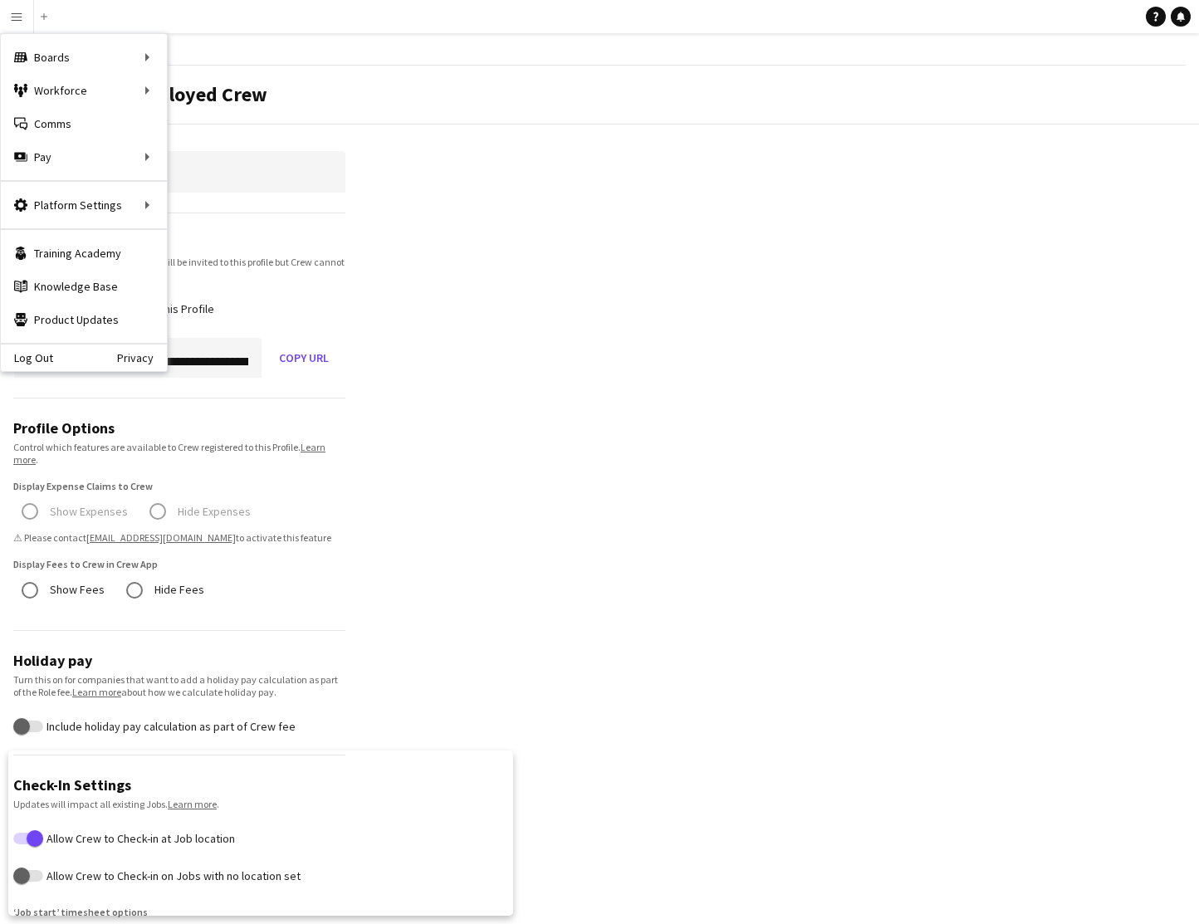
click at [364, 66] on div "Profiles / Self-employed Crew" at bounding box center [599, 95] width 1199 height 59
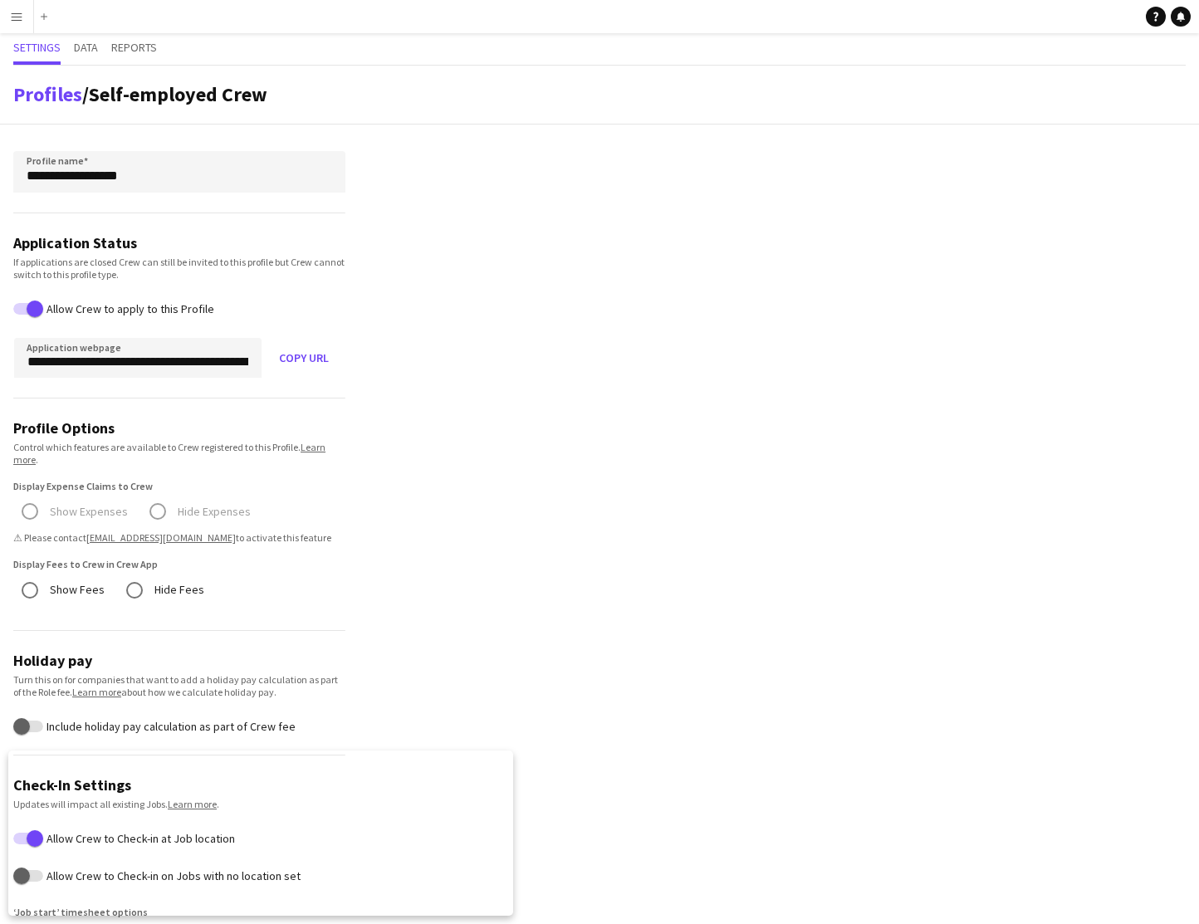
click at [21, 21] on app-icon "Menu" at bounding box center [16, 16] width 13 height 13
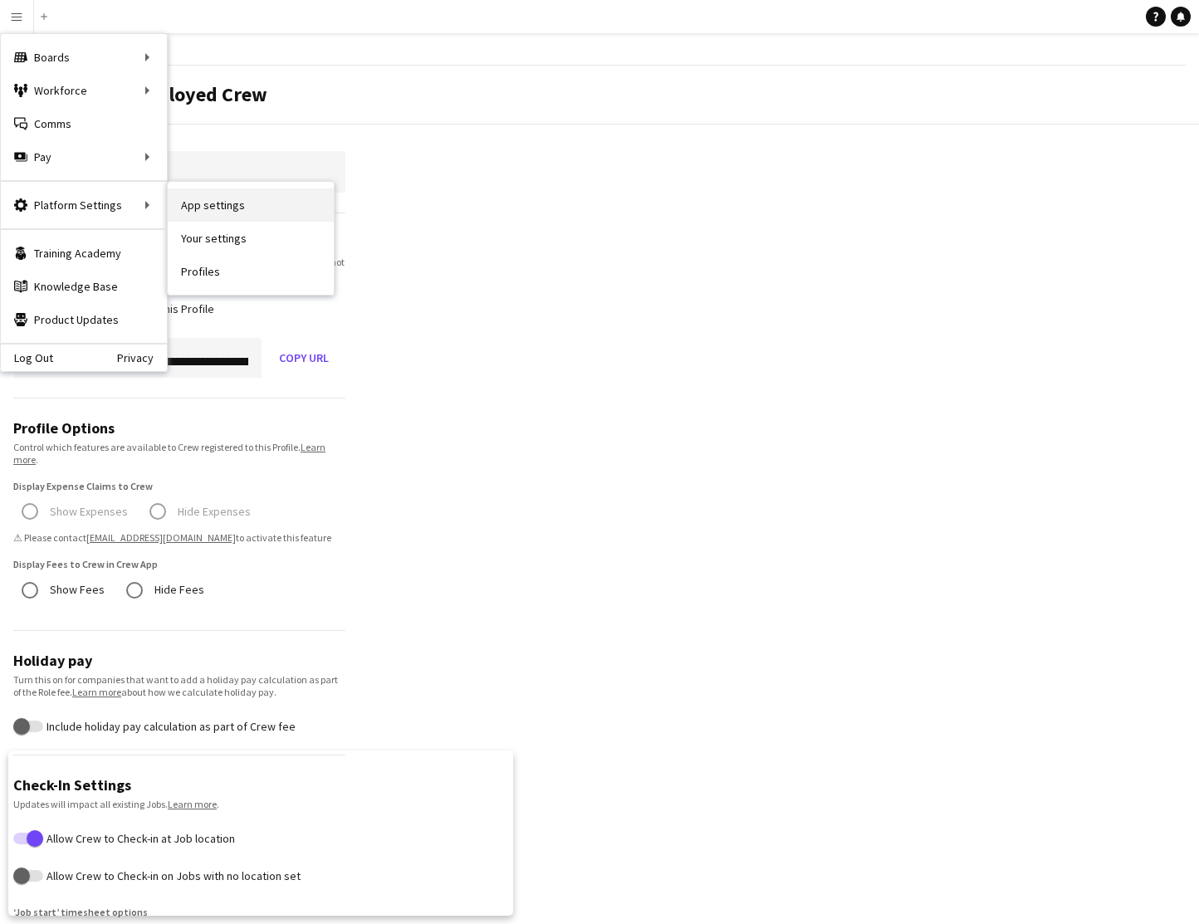
click at [202, 204] on link "App settings" at bounding box center [251, 204] width 166 height 33
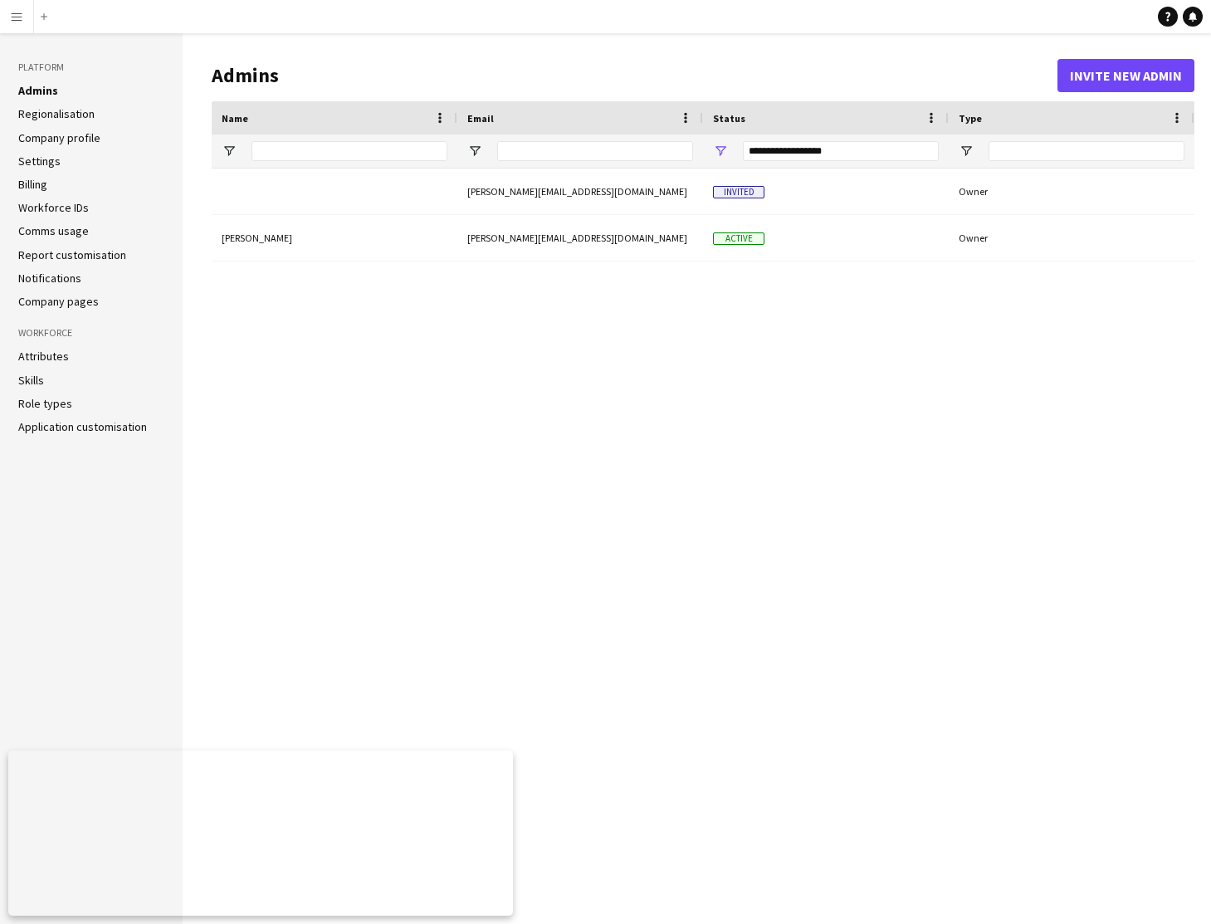
click at [41, 158] on link "Settings" at bounding box center [39, 161] width 42 height 15
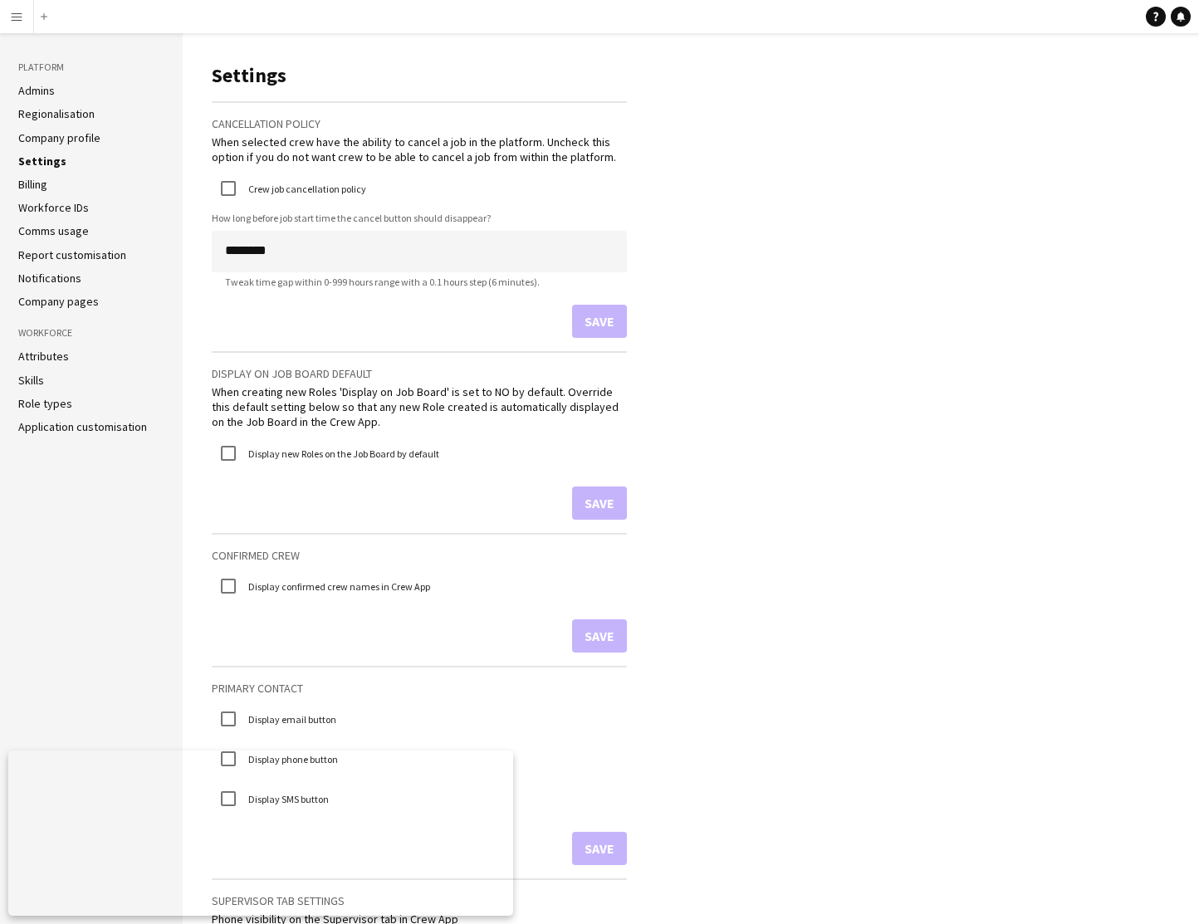
click at [66, 299] on link "Company pages" at bounding box center [58, 301] width 81 height 15
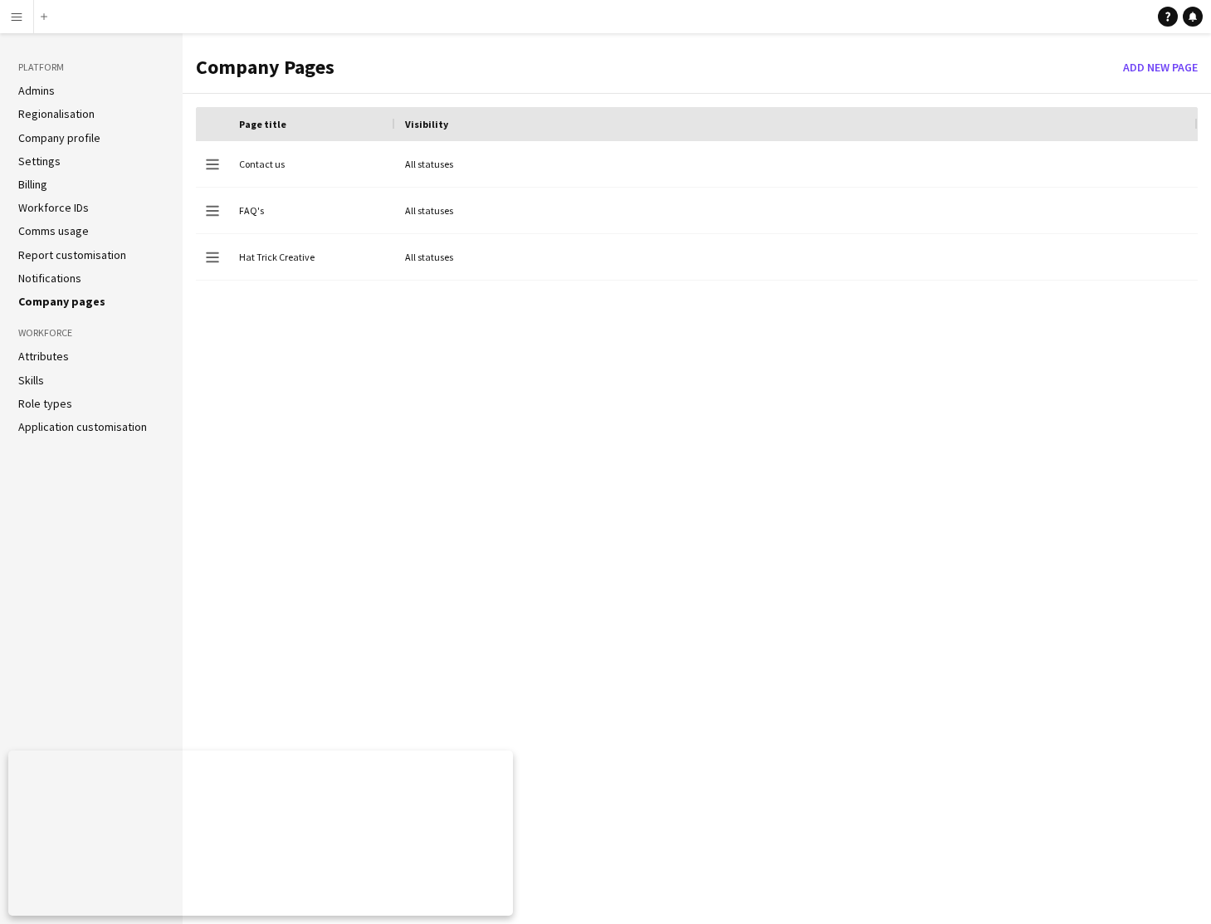
click at [18, 22] on app-icon "Menu" at bounding box center [16, 16] width 13 height 13
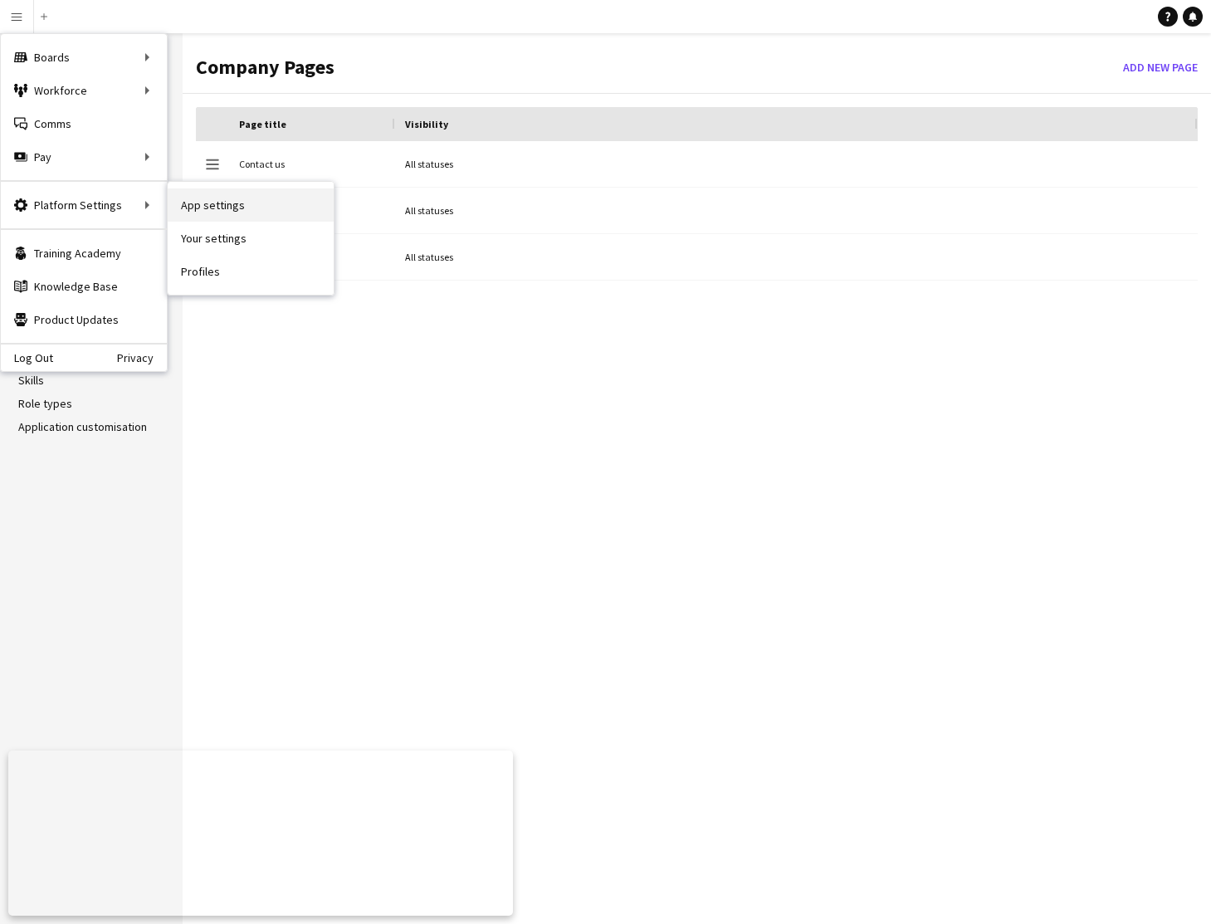
click at [214, 207] on link "App settings" at bounding box center [251, 204] width 166 height 33
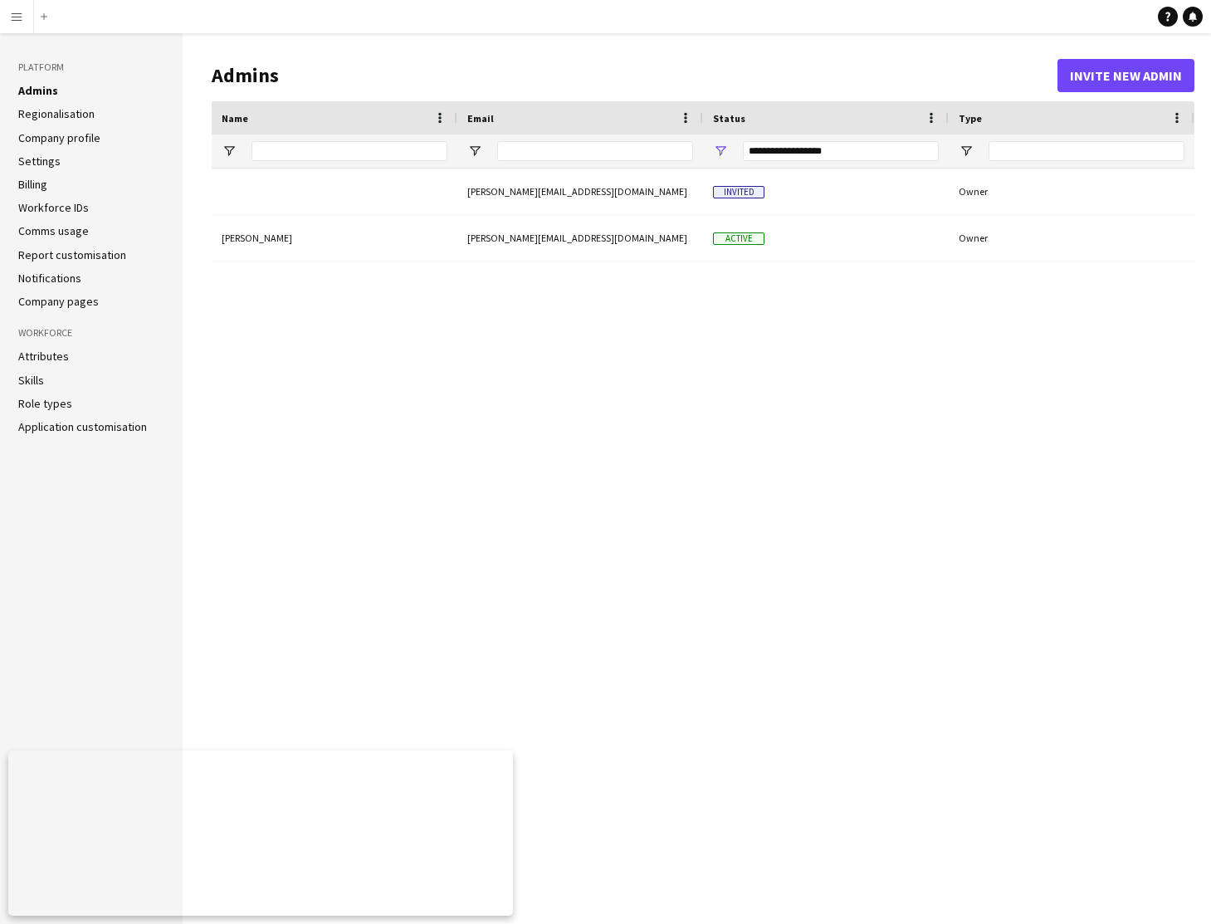
click at [51, 141] on link "Company profile" at bounding box center [59, 137] width 82 height 15
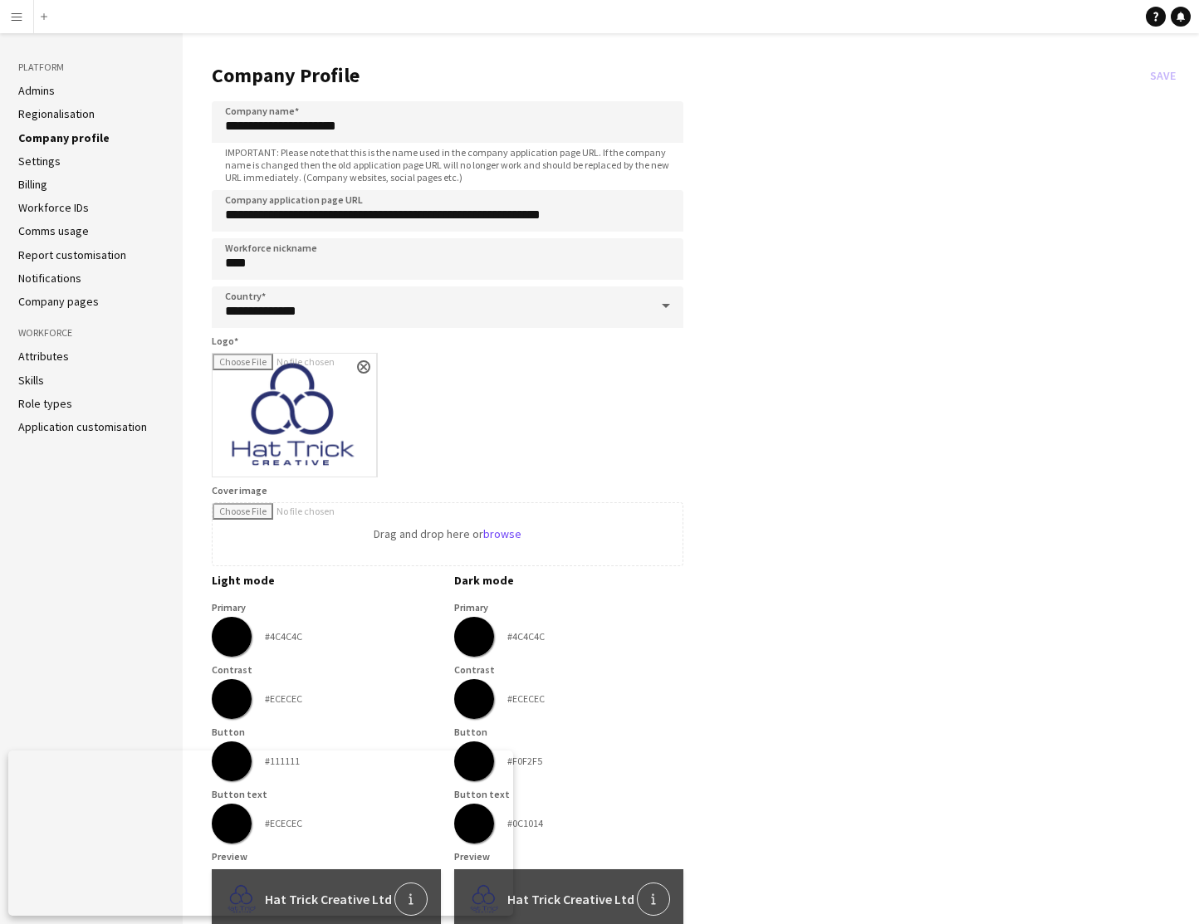
click at [37, 187] on link "Billing" at bounding box center [32, 184] width 29 height 15
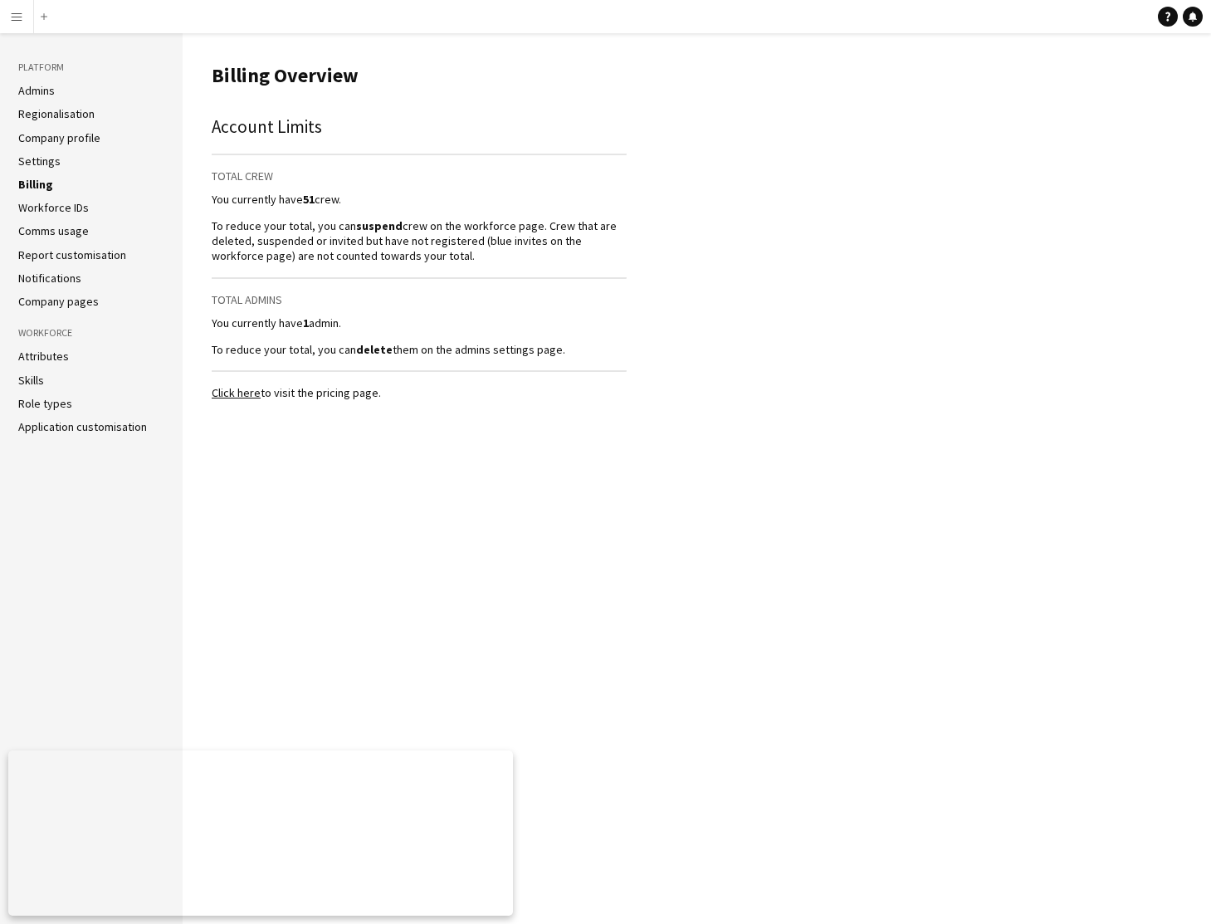
click at [18, 17] on app-icon "Menu" at bounding box center [16, 16] width 13 height 13
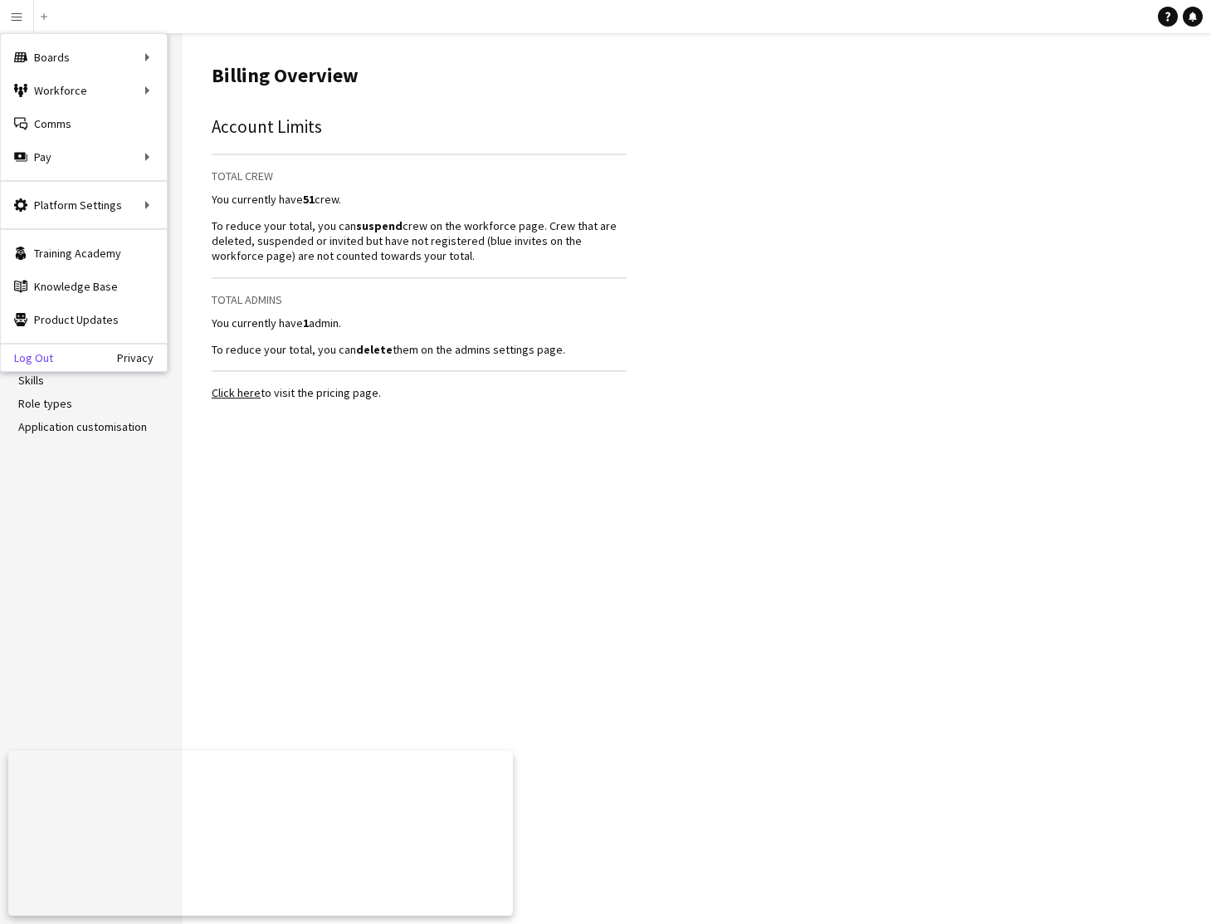
click at [42, 361] on link "Log Out" at bounding box center [27, 357] width 52 height 13
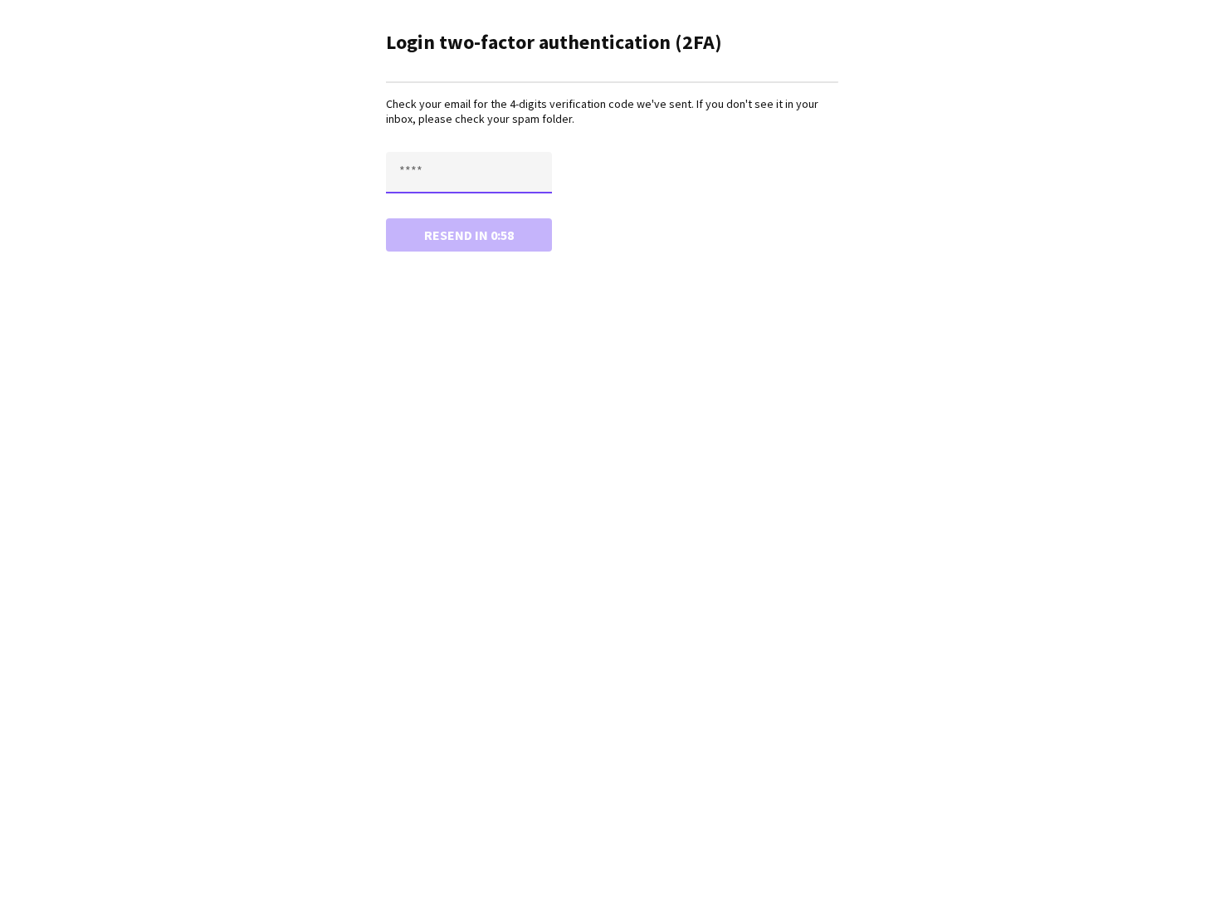
click at [401, 174] on input "text" at bounding box center [469, 173] width 166 height 42
type input "****"
click at [475, 237] on button "Confirm" at bounding box center [469, 234] width 166 height 33
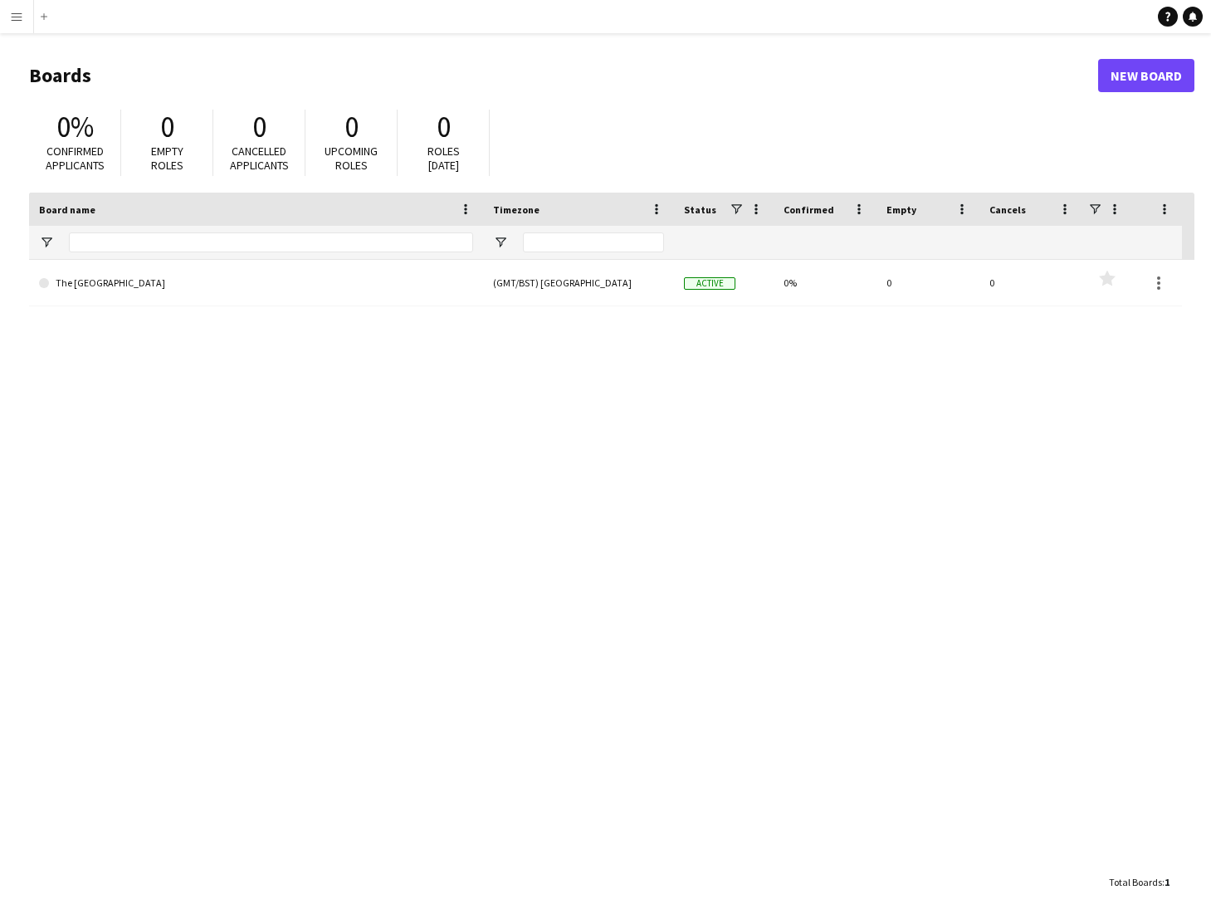
click at [16, 22] on app-icon "Menu" at bounding box center [16, 16] width 13 height 13
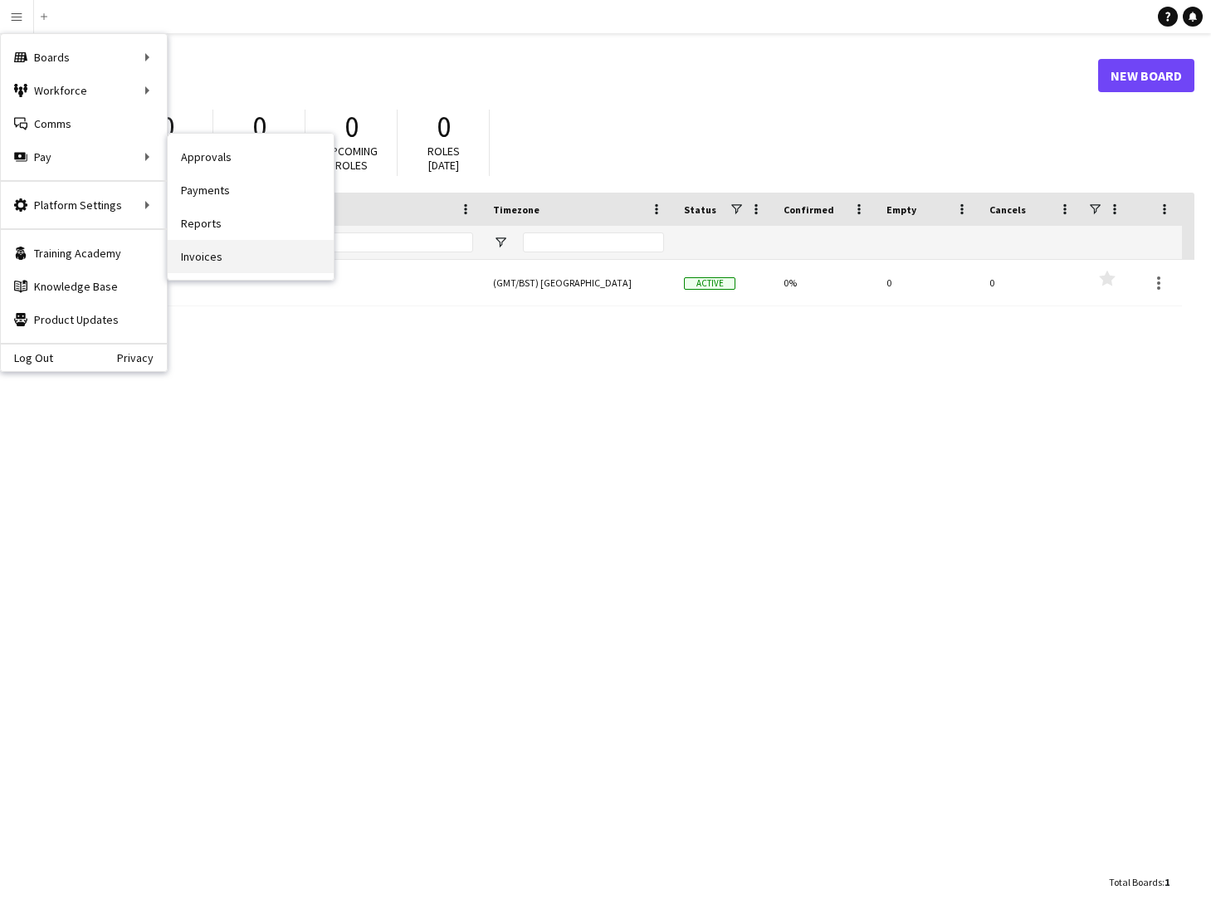
click at [196, 261] on link "Invoices" at bounding box center [251, 256] width 166 height 33
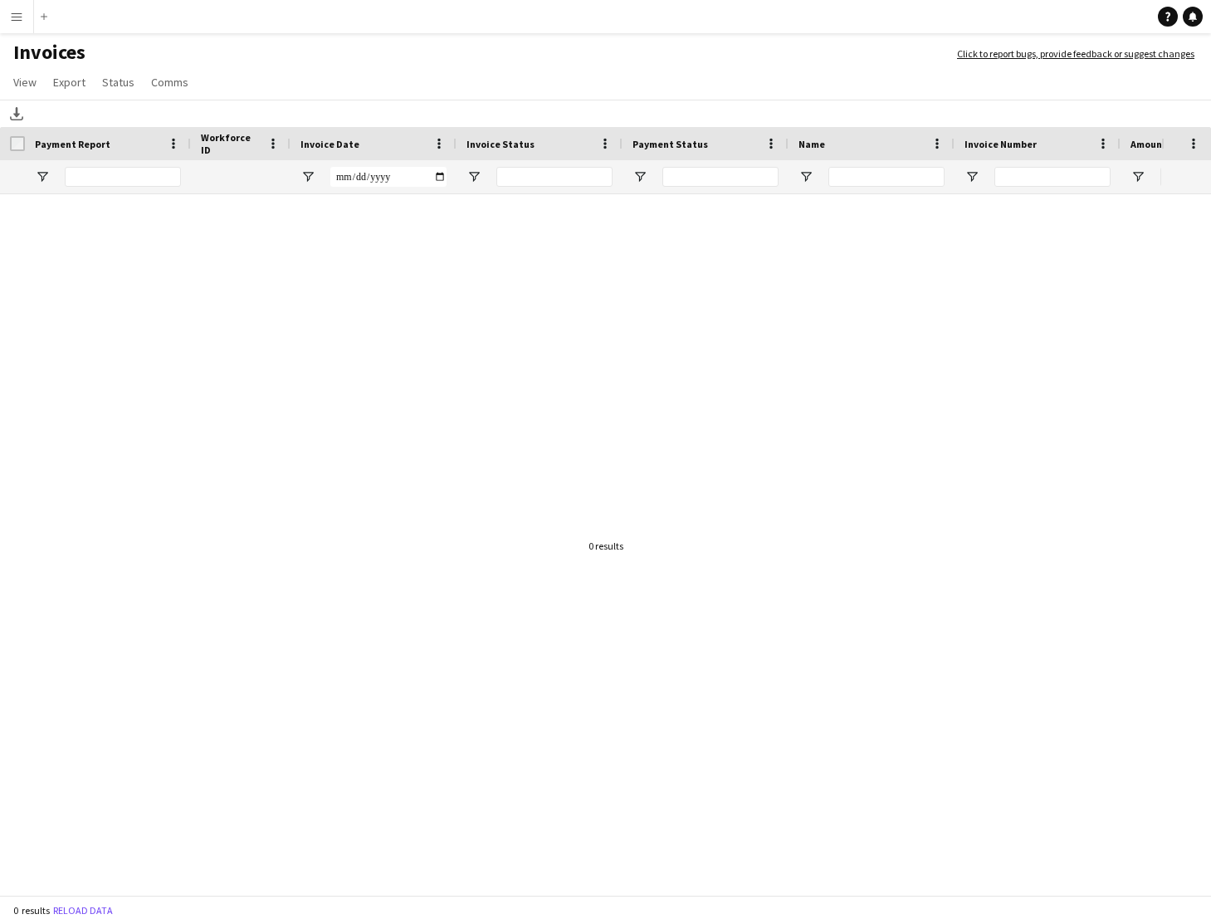
click at [19, 17] on app-icon "Menu" at bounding box center [16, 16] width 13 height 13
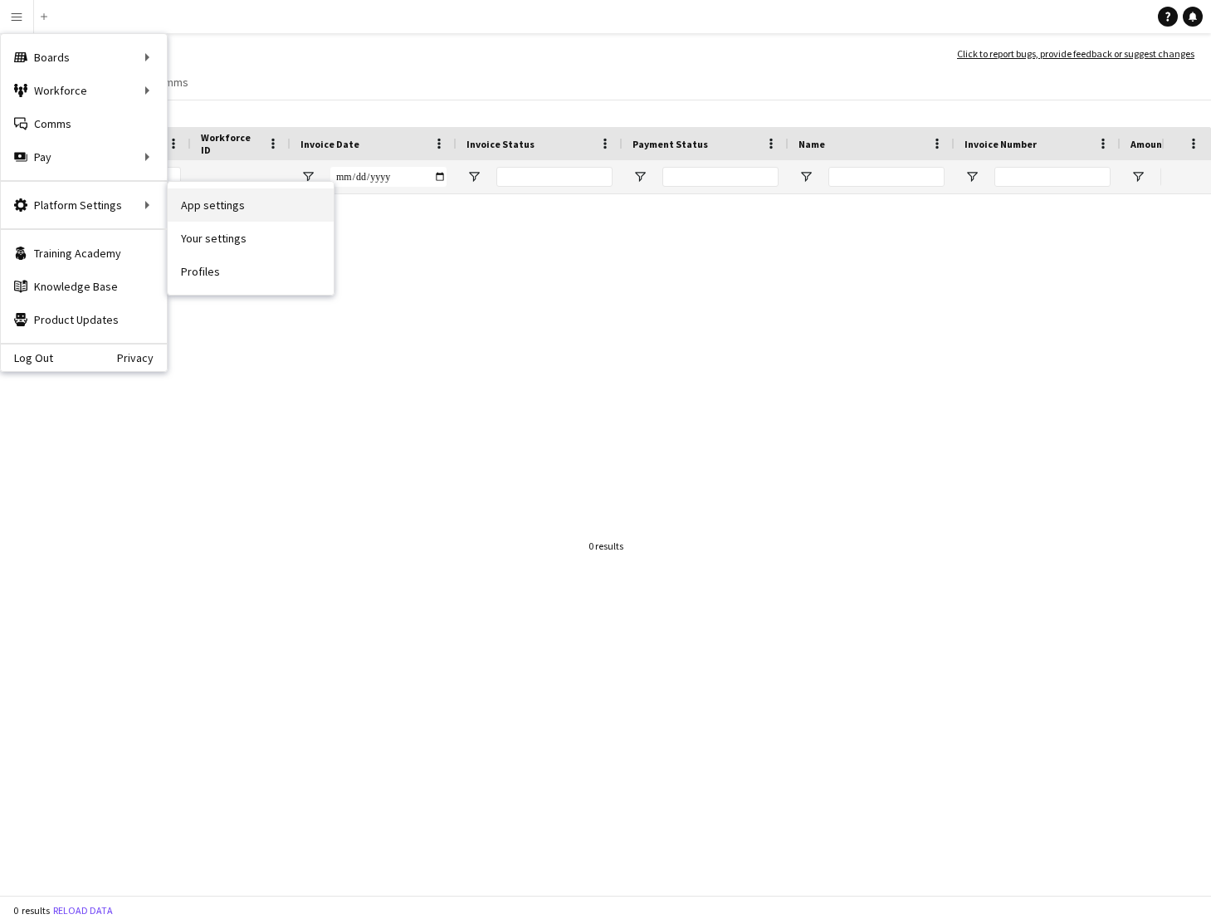
click at [206, 202] on link "App settings" at bounding box center [251, 204] width 166 height 33
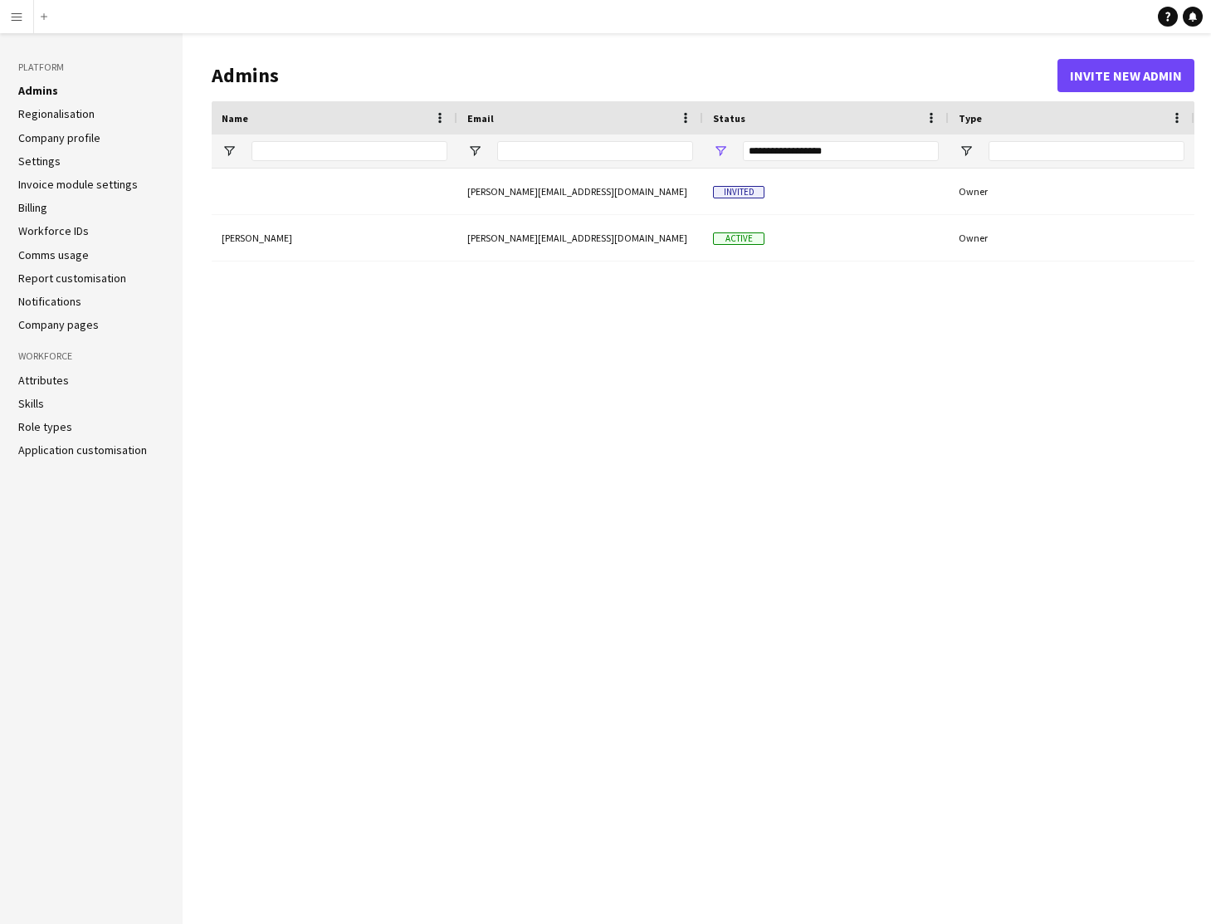
click at [83, 183] on link "Invoice module settings" at bounding box center [78, 184] width 120 height 15
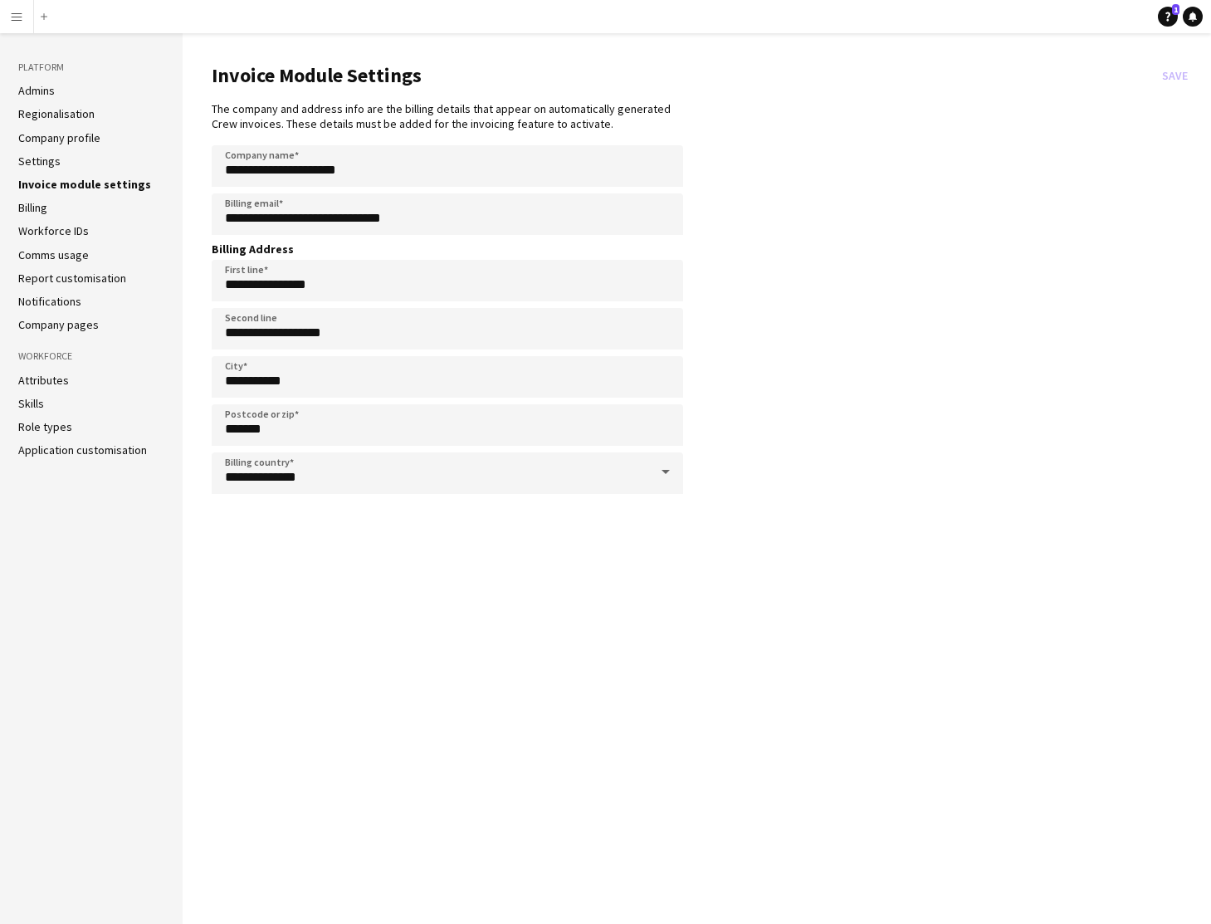
click at [19, 20] on app-icon "Menu" at bounding box center [16, 16] width 13 height 13
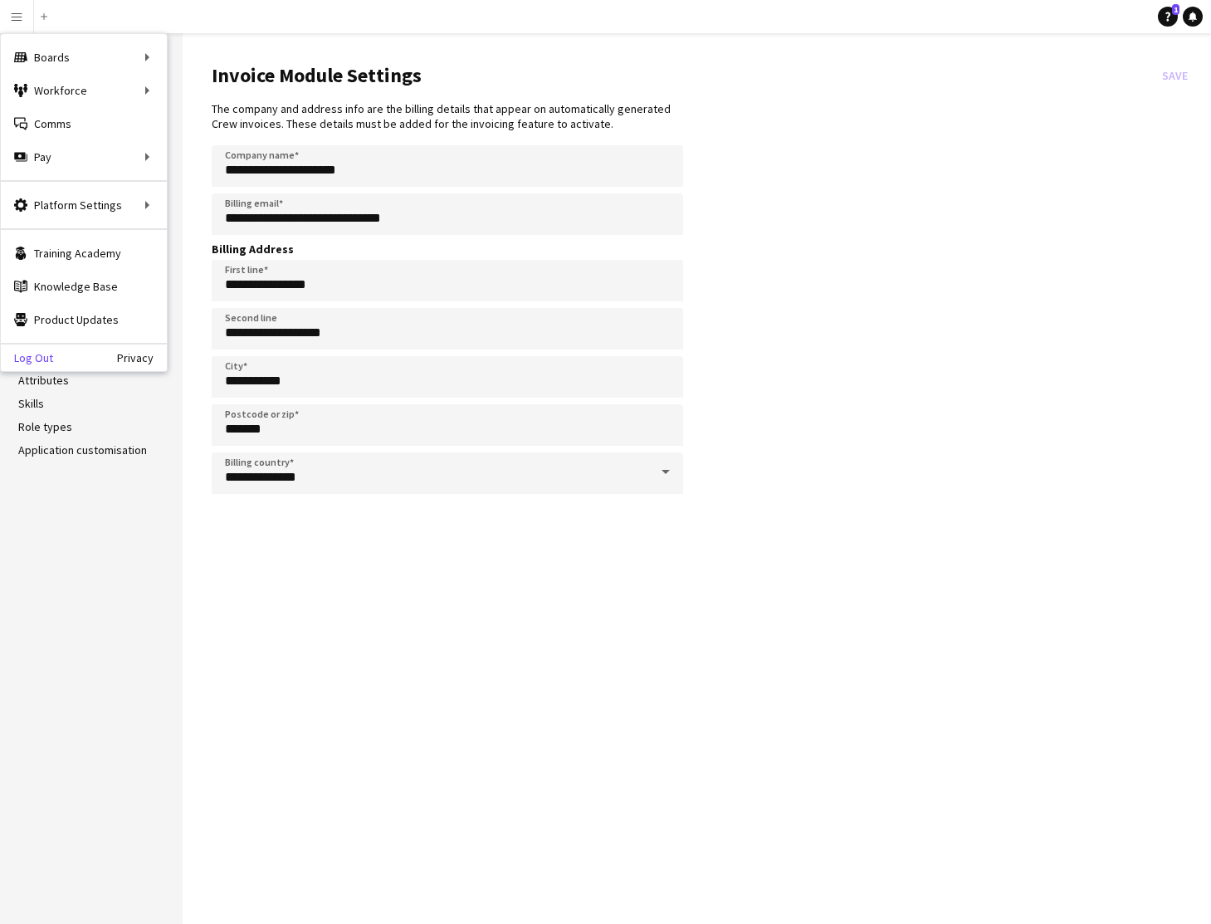
click at [39, 357] on link "Log Out" at bounding box center [27, 357] width 52 height 13
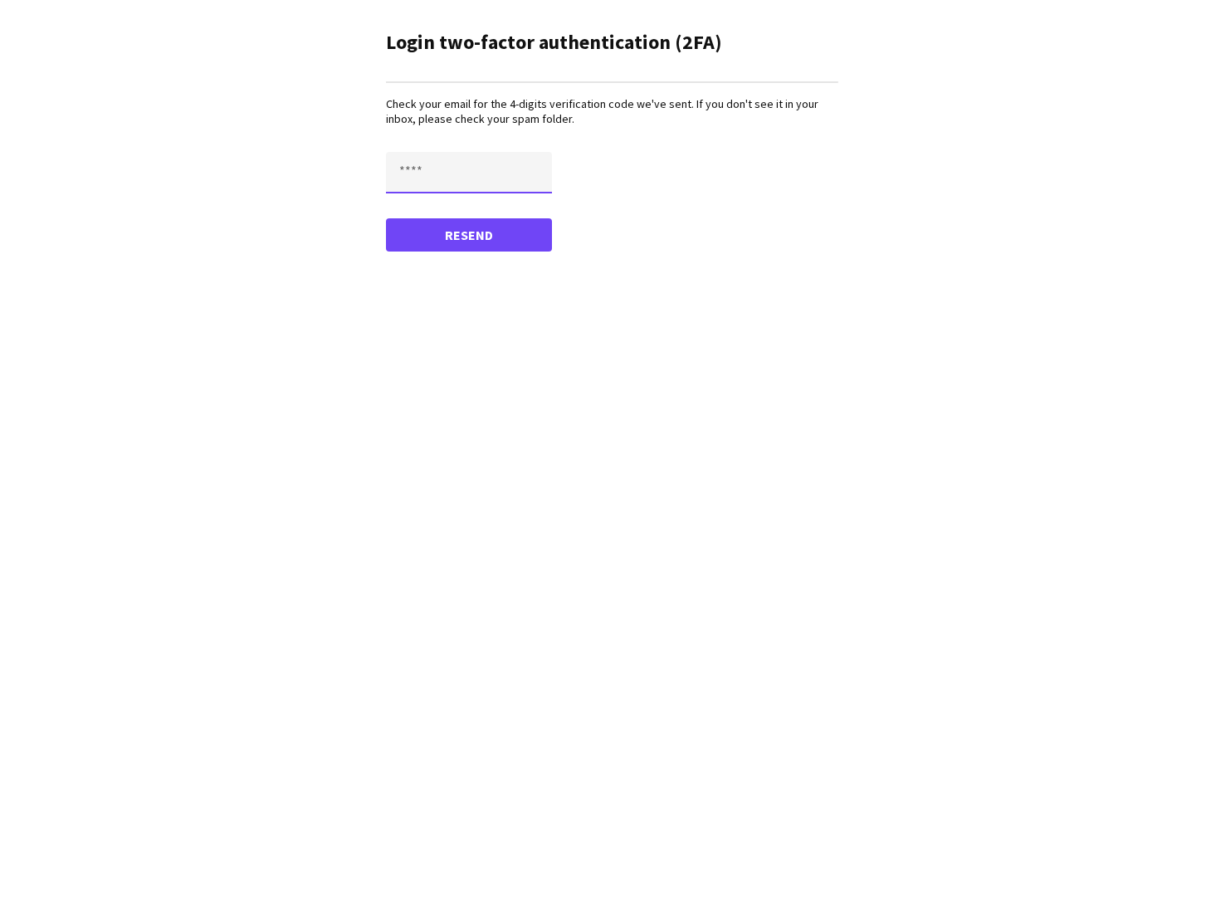
click at [422, 173] on input "text" at bounding box center [469, 173] width 166 height 42
click at [422, 234] on button "Resend" at bounding box center [469, 250] width 166 height 33
click at [424, 173] on input "text" at bounding box center [469, 173] width 166 height 42
type input "****"
click at [478, 230] on button "Confirm" at bounding box center [469, 234] width 166 height 33
